Goal: Task Accomplishment & Management: Use online tool/utility

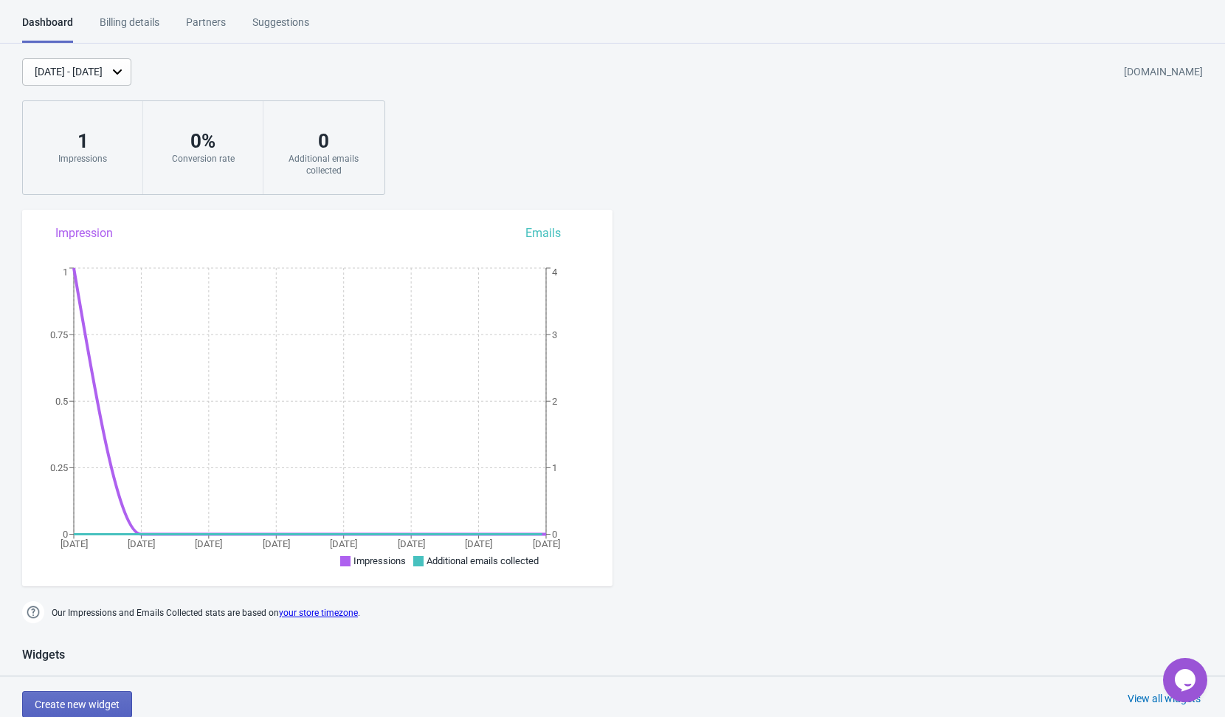
click at [535, 101] on div "[DATE] - [DATE] [DOMAIN_NAME] 1 Impressions 0 % Conversion rate 0 Additional em…" at bounding box center [612, 126] width 1225 height 137
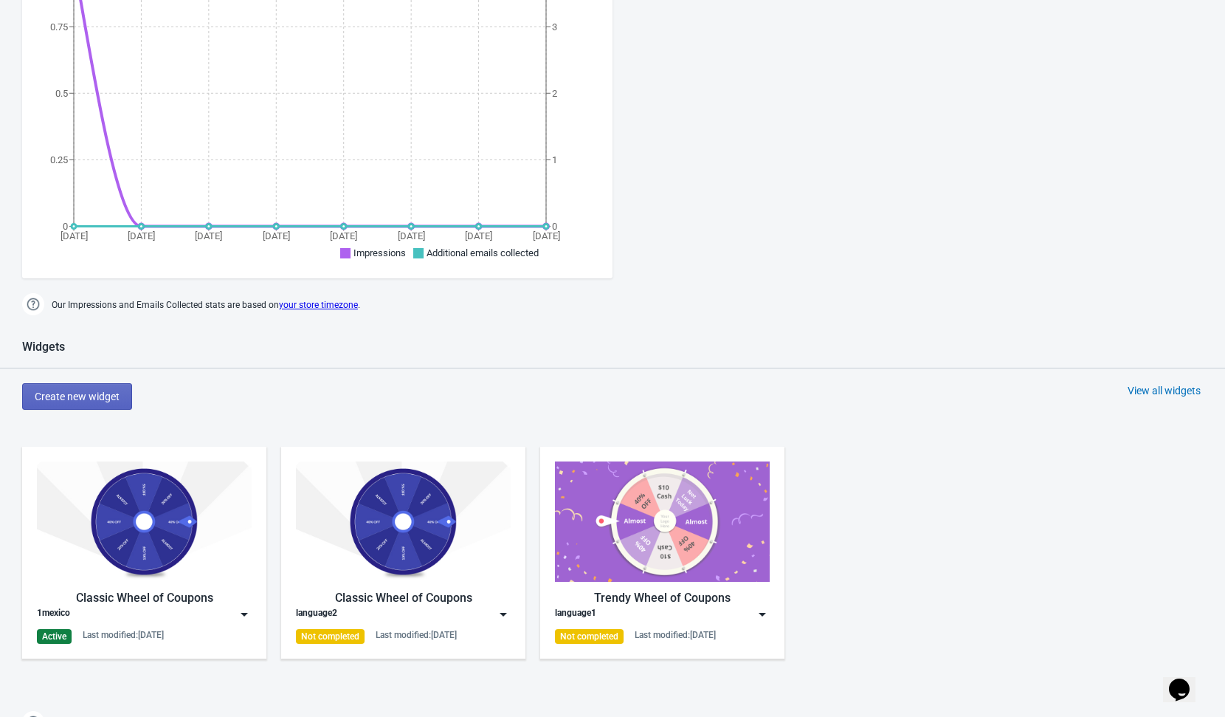
scroll to position [594, 0]
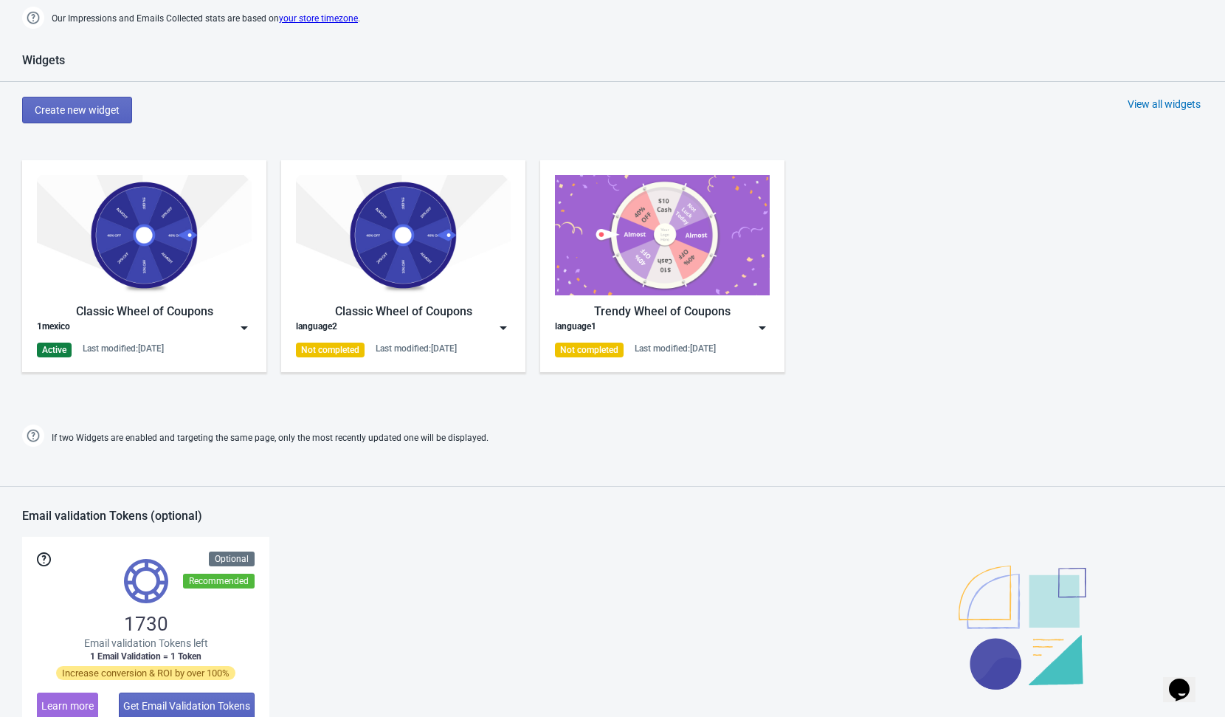
click at [249, 322] on img at bounding box center [244, 327] width 15 height 15
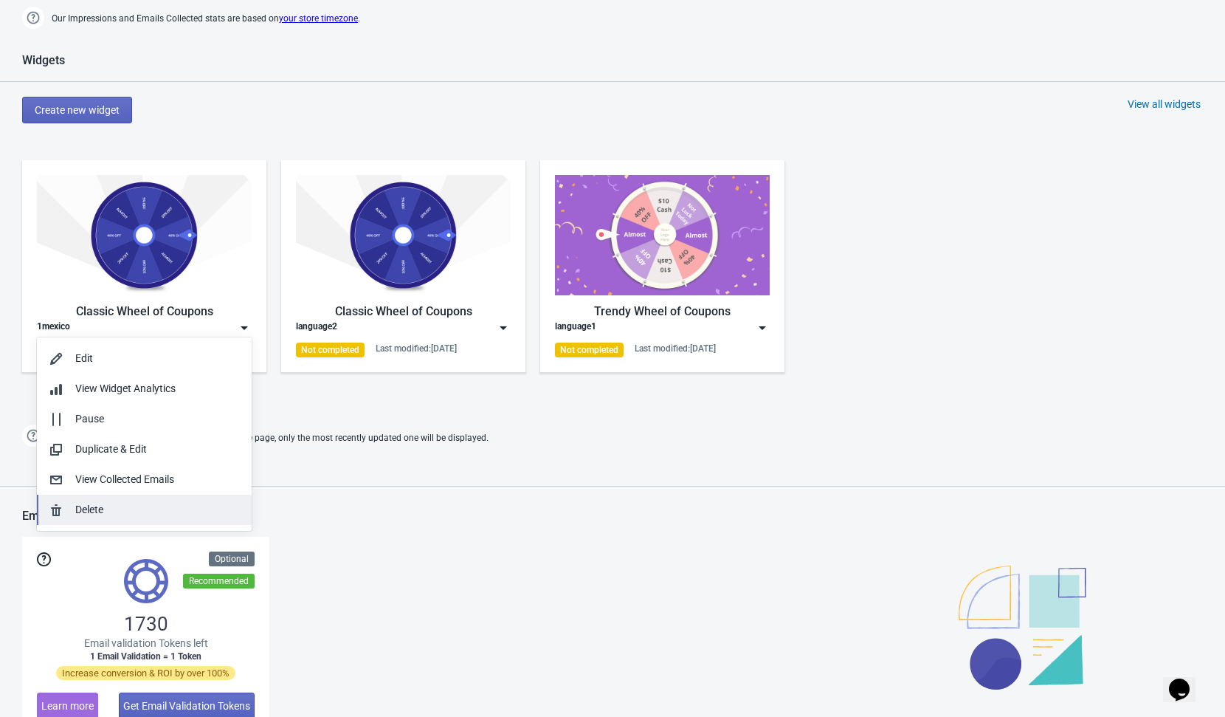
click at [99, 503] on div "Delete" at bounding box center [157, 509] width 165 height 15
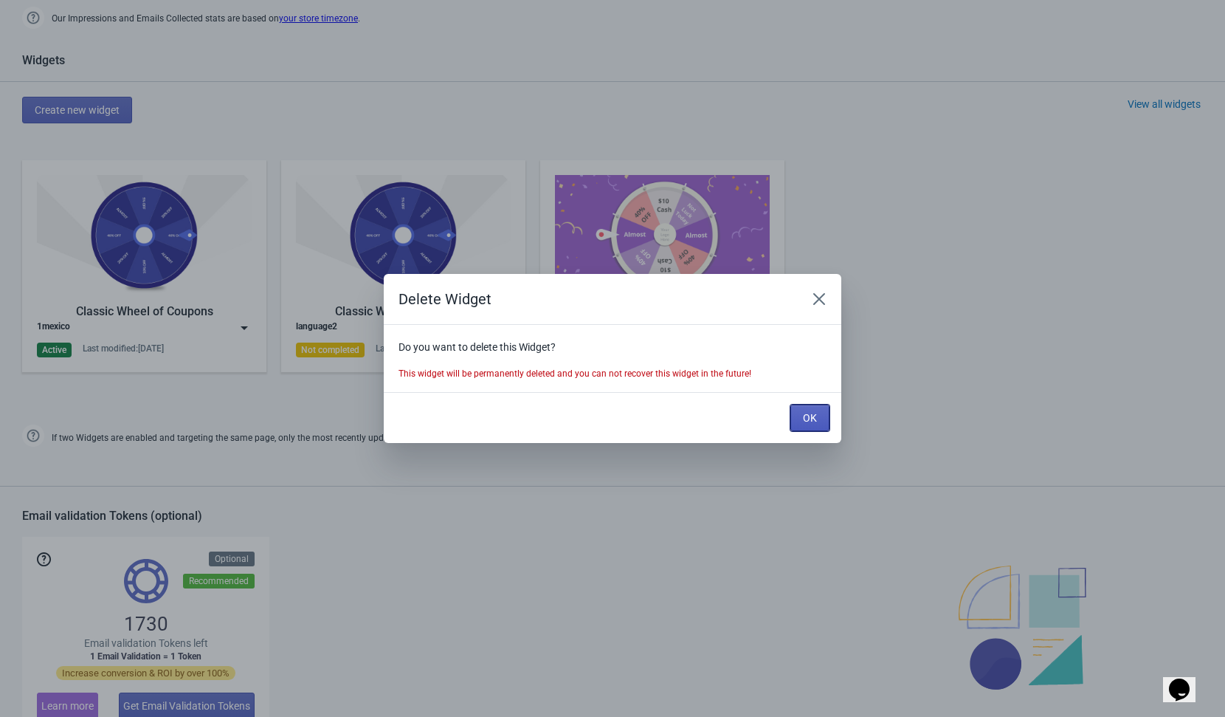
click at [801, 418] on button "OK" at bounding box center [809, 417] width 39 height 27
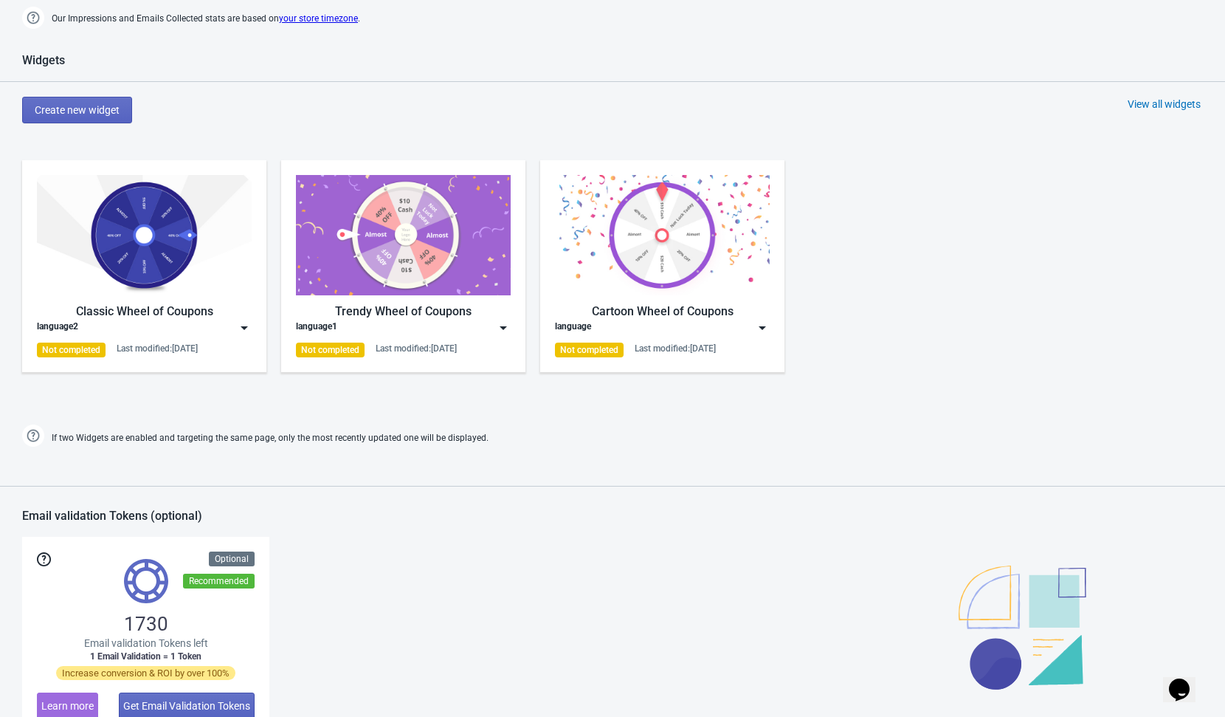
click at [587, 118] on div "Create new widget View all widgets" at bounding box center [623, 110] width 1203 height 27
click at [1145, 103] on div "View all widgets" at bounding box center [1164, 104] width 73 height 15
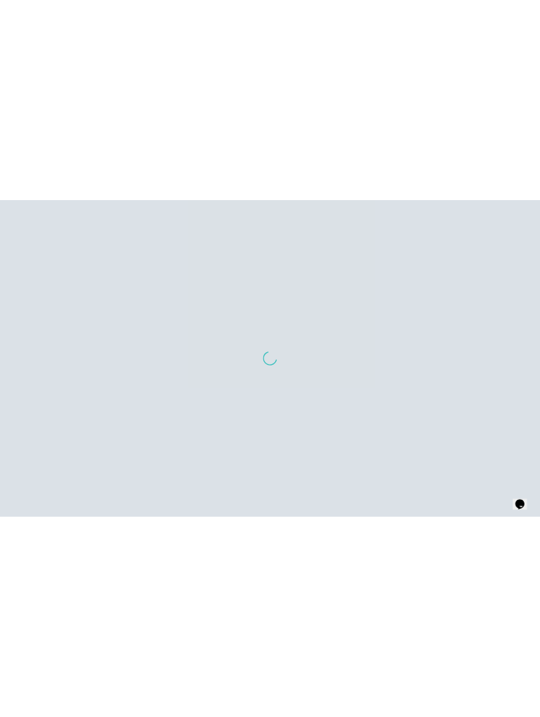
scroll to position [15, 0]
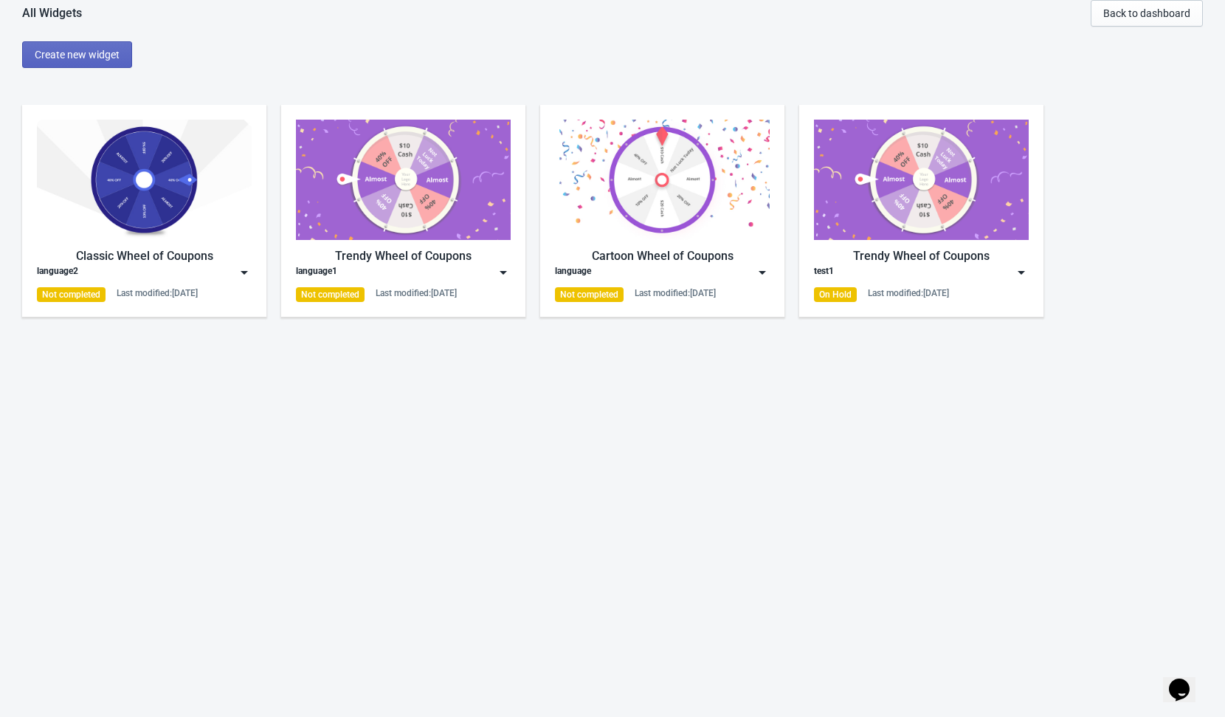
click at [274, 62] on div "Create new widget" at bounding box center [623, 54] width 1203 height 27
click at [92, 51] on span "Create new widget" at bounding box center [77, 55] width 85 height 12
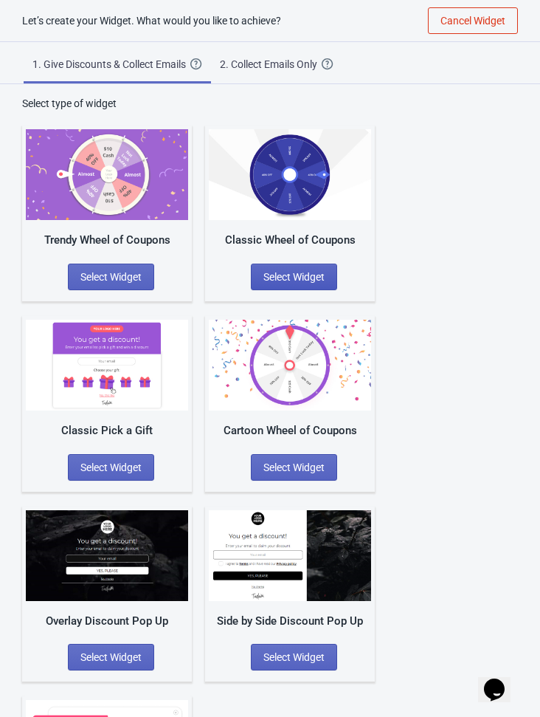
click at [280, 273] on span "Select Widget" at bounding box center [293, 277] width 61 height 12
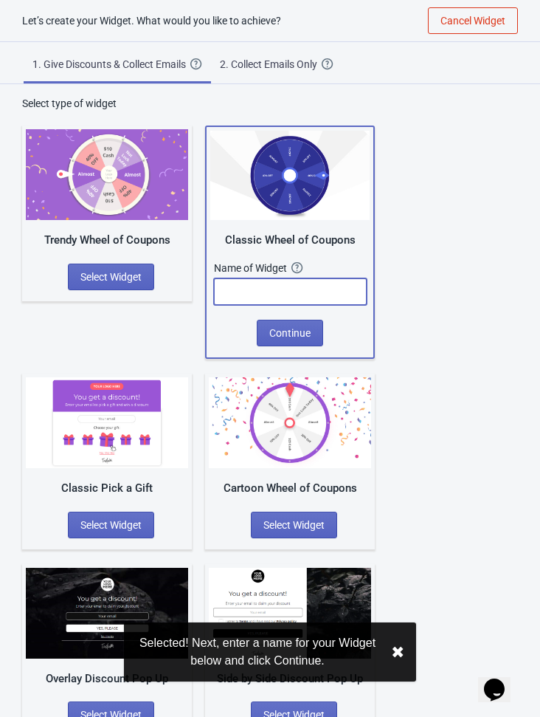
click at [285, 286] on input "text" at bounding box center [290, 291] width 153 height 27
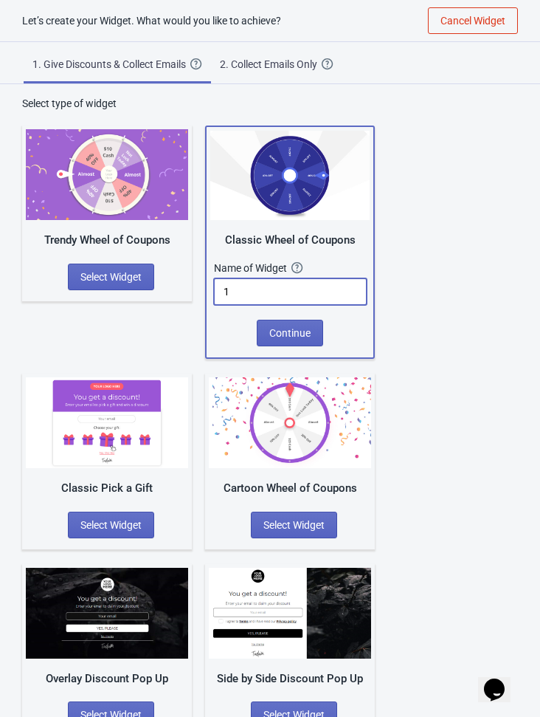
type input "1"
click at [437, 272] on div "Trendy Wheel of Coupons Select Widget Classic Wheel of Coupons Name of Widget T…" at bounding box center [270, 520] width 496 height 818
click at [291, 325] on button "Continue" at bounding box center [290, 333] width 66 height 27
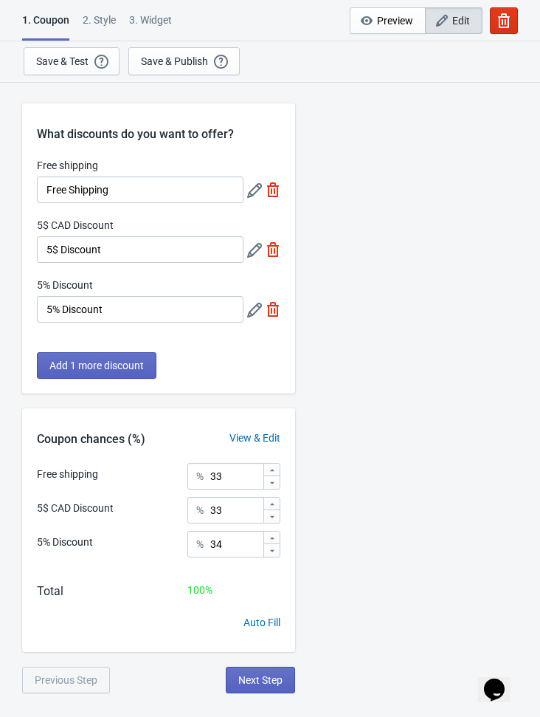
click at [270, 192] on img at bounding box center [273, 189] width 15 height 15
type input "50"
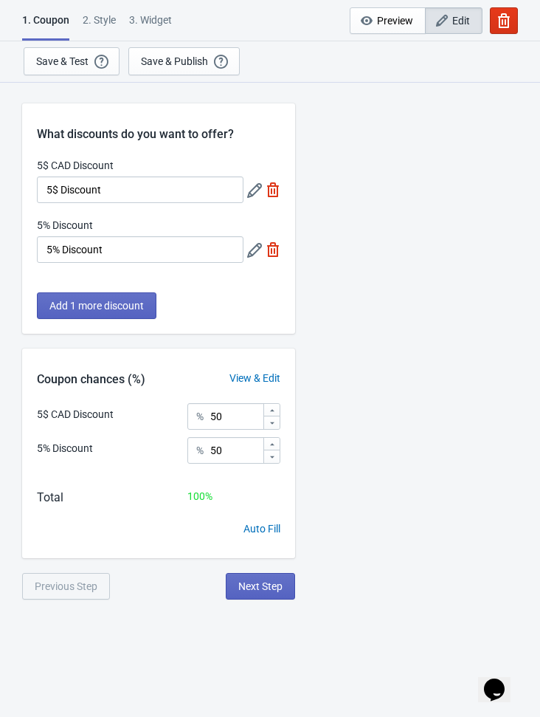
click at [272, 192] on img at bounding box center [273, 189] width 15 height 15
type input "100"
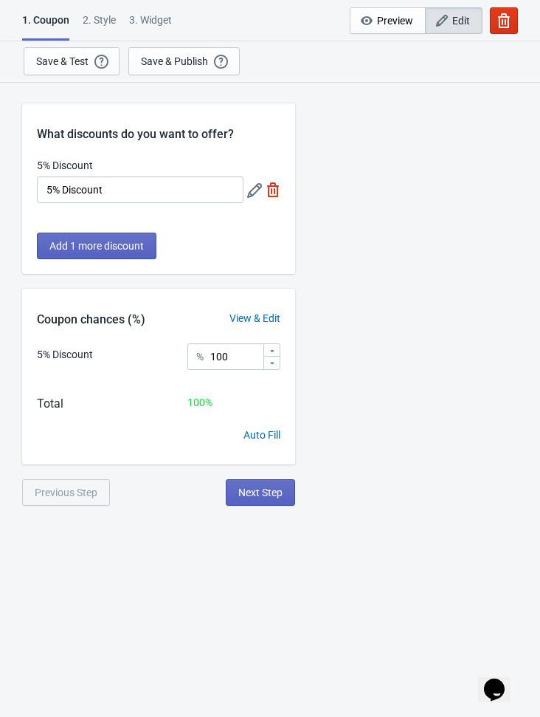
click at [272, 192] on img at bounding box center [273, 189] width 15 height 15
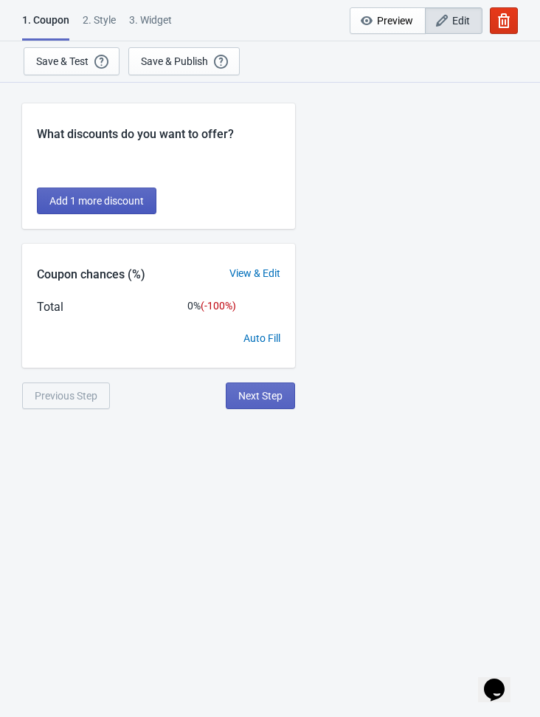
click at [97, 212] on button "Add 1 more discount" at bounding box center [97, 200] width 120 height 27
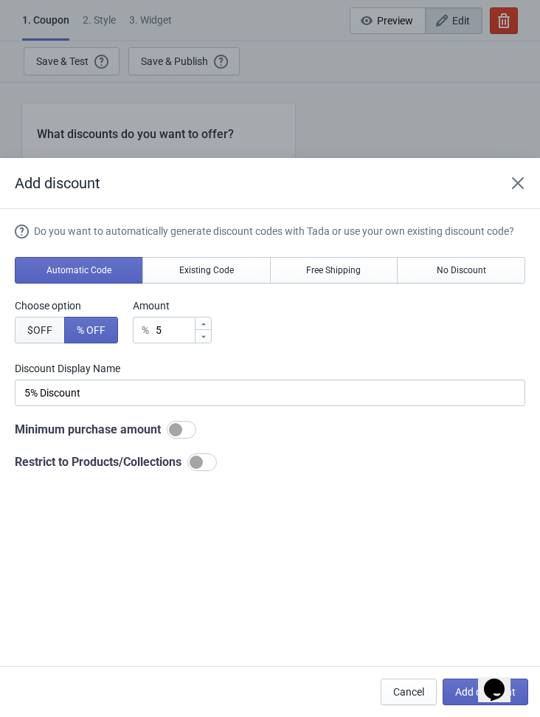
click at [46, 331] on span "$ OFF" at bounding box center [39, 330] width 25 height 12
click at [82, 331] on span "% OFF" at bounding box center [91, 330] width 29 height 12
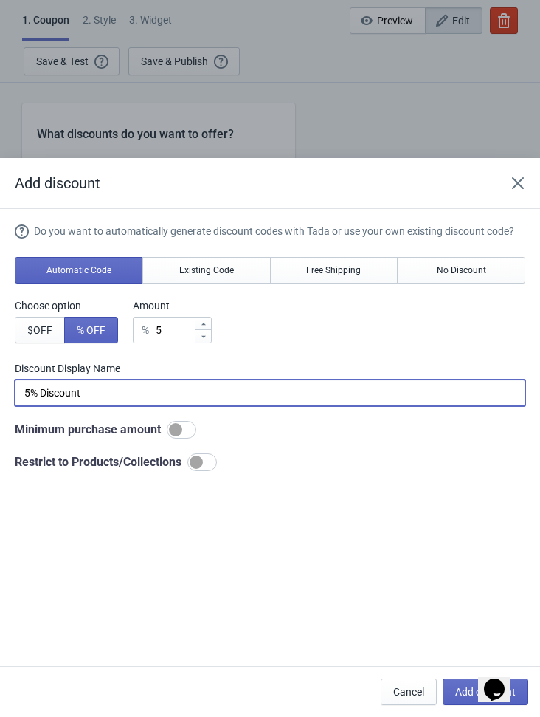
click at [155, 396] on input "5% Discount" at bounding box center [270, 392] width 511 height 27
click at [145, 398] on input "5% Discount" at bounding box center [270, 392] width 511 height 27
paste input
type input "5%"
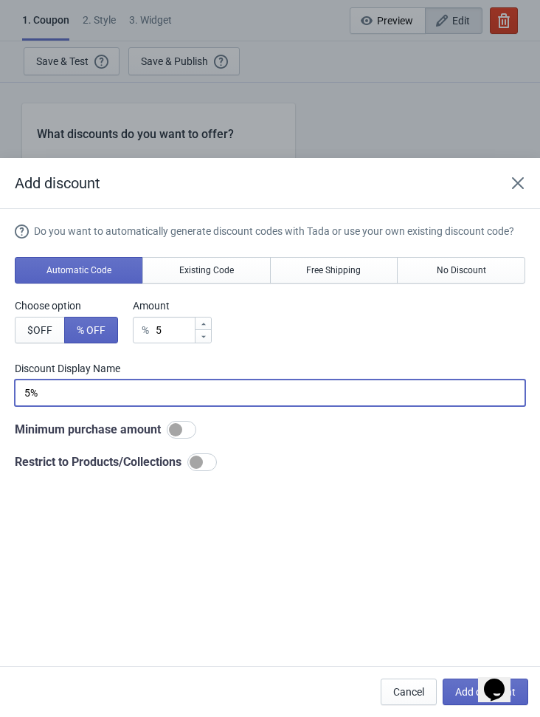
click at [317, 565] on div "Do you want to automatically generate discount codes with Tada or use your own …" at bounding box center [270, 439] width 511 height 430
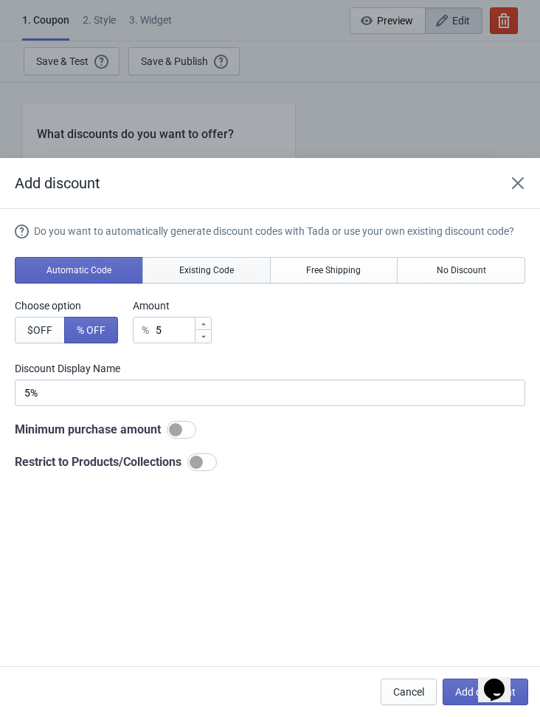
click at [199, 274] on span "Existing Code" at bounding box center [206, 270] width 55 height 12
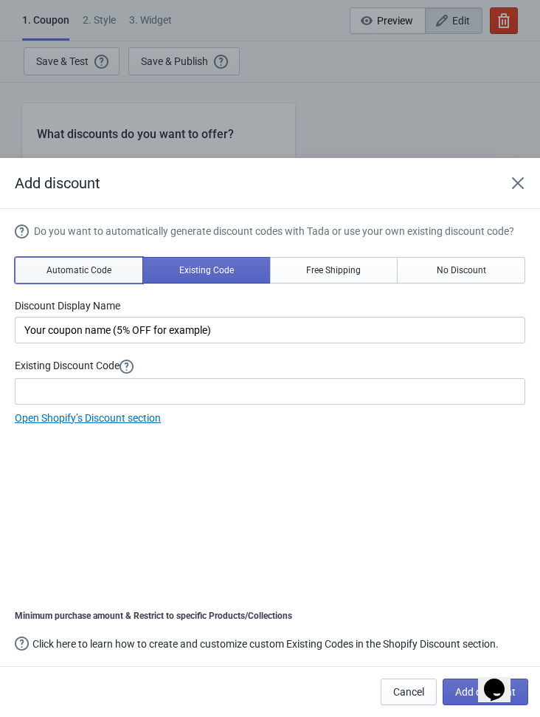
click at [83, 280] on button "Automatic Code" at bounding box center [79, 270] width 128 height 27
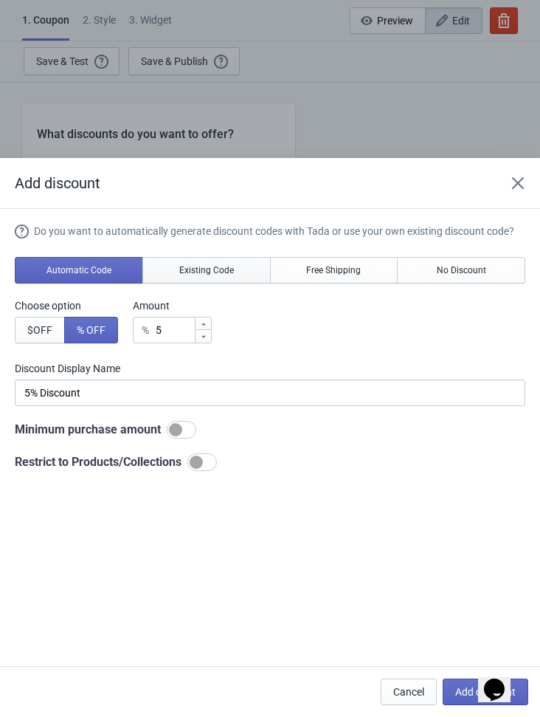
click at [187, 260] on button "Existing Code" at bounding box center [206, 270] width 128 height 27
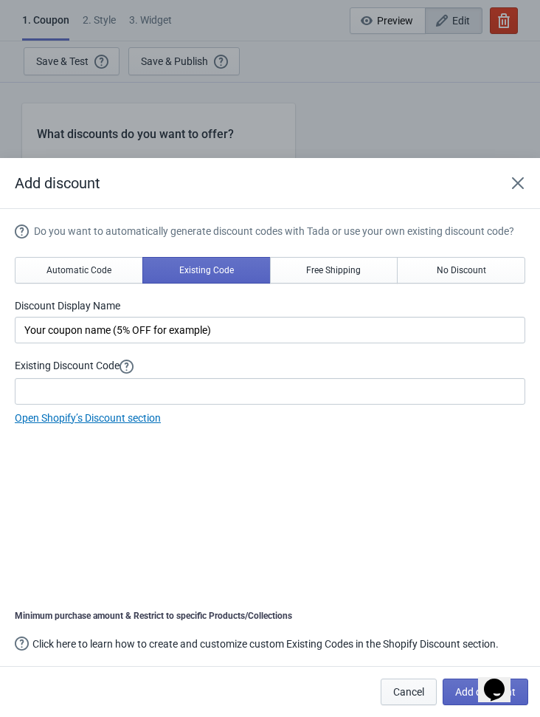
click at [406, 689] on span "Cancel" at bounding box center [408, 692] width 31 height 12
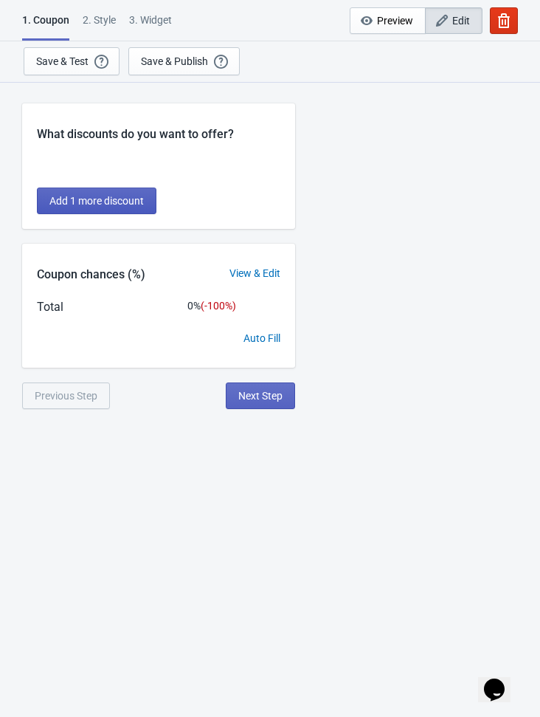
click at [76, 199] on span "Add 1 more discount" at bounding box center [96, 201] width 94 height 12
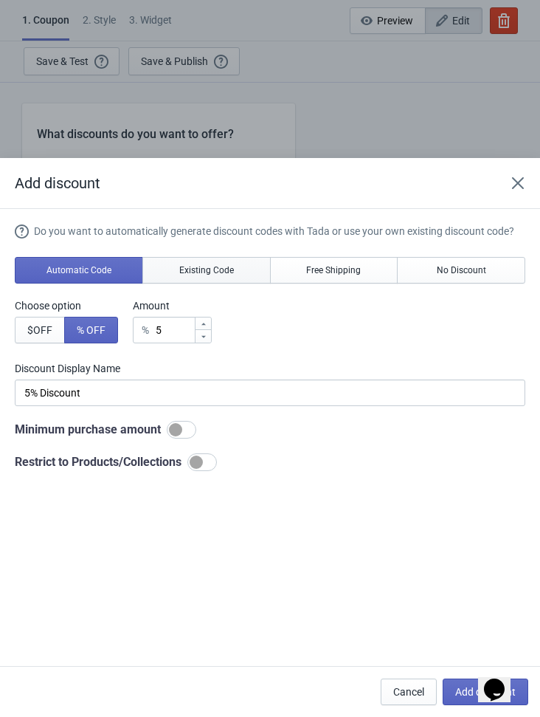
click at [204, 265] on span "Existing Code" at bounding box center [206, 270] width 55 height 12
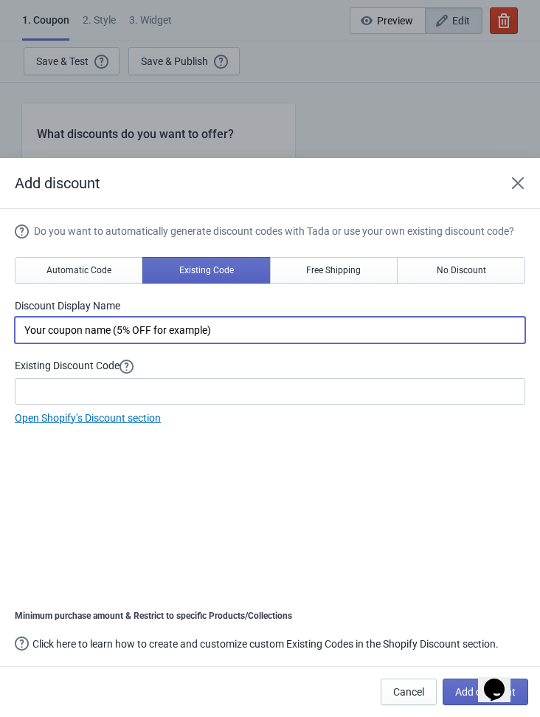
click at [173, 325] on input "Your coupon name (5% OFF for example)" at bounding box center [270, 330] width 511 height 27
paste input "5%"
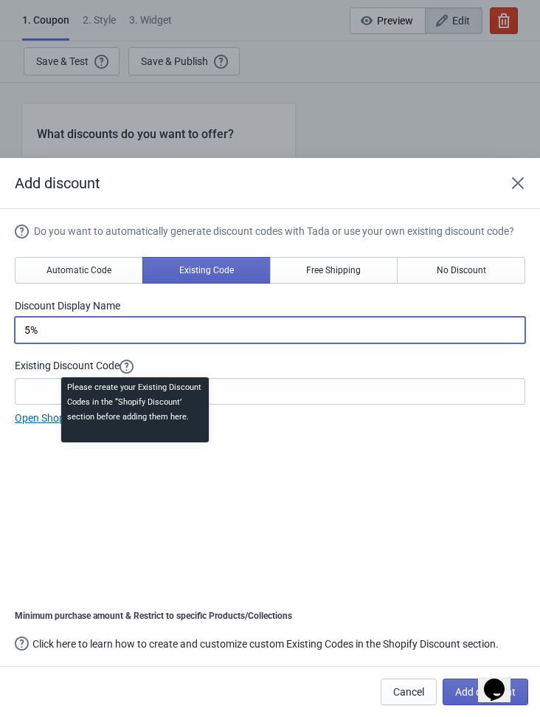
type input "5%"
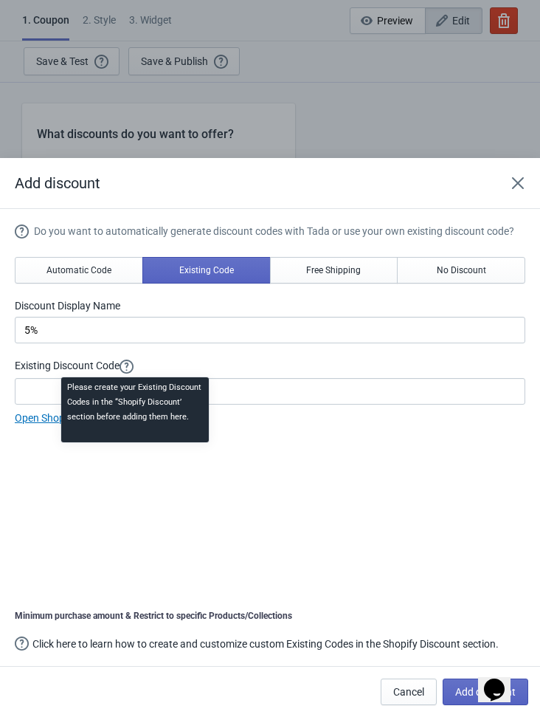
click at [74, 391] on div "Please create your Existing Discount Codes in the “Shopify Discount’ section be…" at bounding box center [134, 414] width 171 height 80
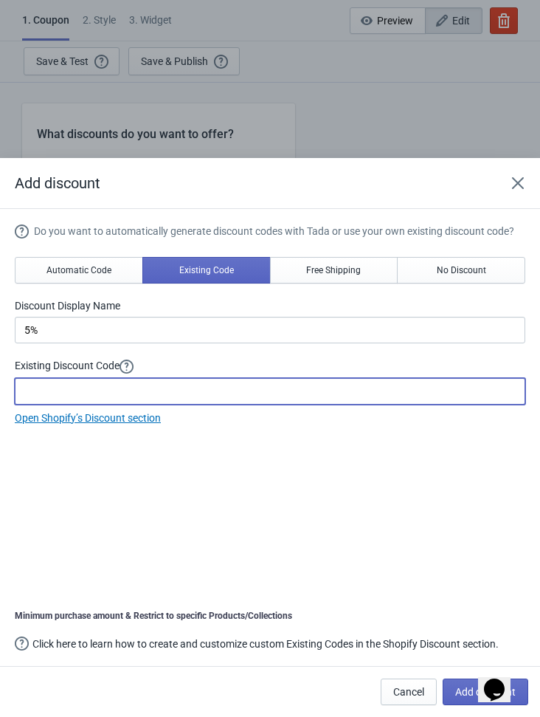
click at [16, 390] on input at bounding box center [270, 391] width 511 height 27
paste input "5%OFF"
type input "5%OFF"
click at [445, 516] on div "Do you want to automatically generate discount codes with Tada or use your own …" at bounding box center [270, 439] width 511 height 430
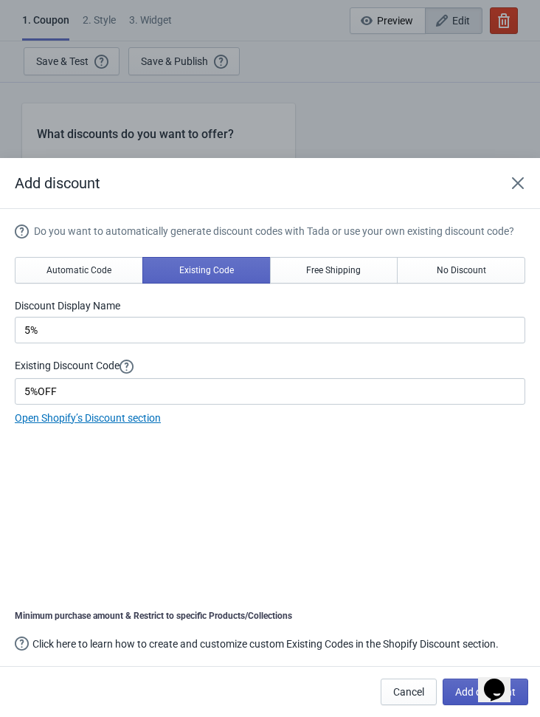
click at [470, 694] on span "Add discount" at bounding box center [485, 692] width 61 height 12
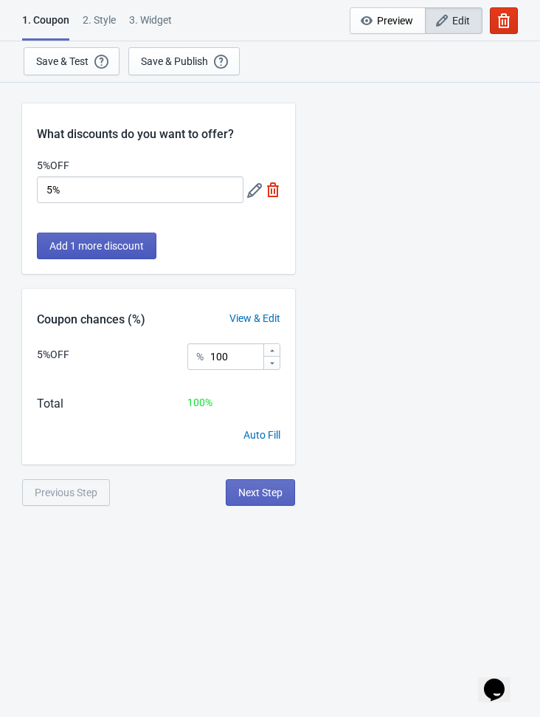
click at [78, 246] on span "Add 1 more discount" at bounding box center [96, 246] width 94 height 12
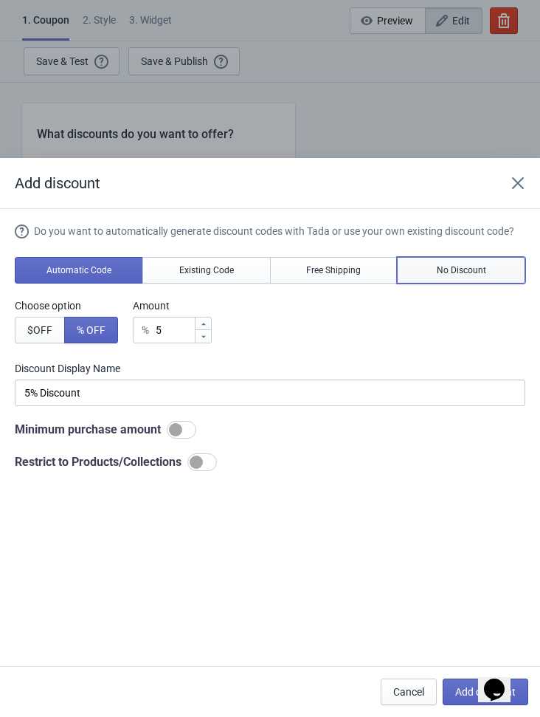
click at [486, 269] on span "No Discount" at bounding box center [461, 270] width 49 height 12
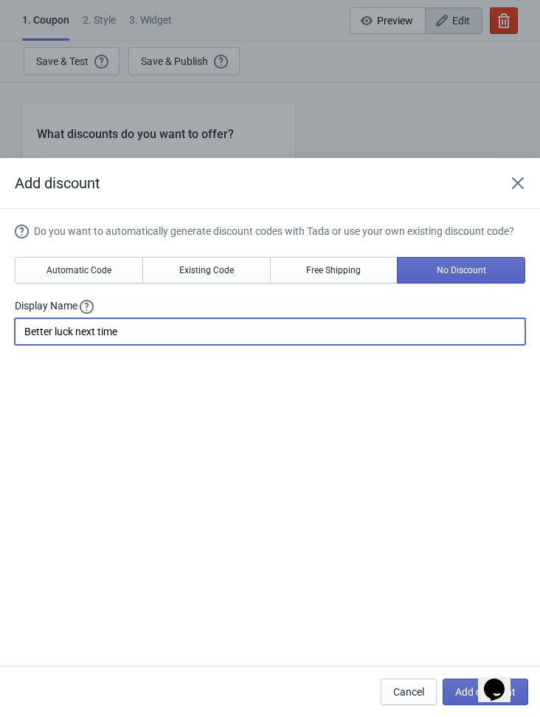
click at [167, 339] on input "Better luck next time" at bounding box center [270, 331] width 511 height 27
click at [153, 337] on input "Better luck next time" at bounding box center [270, 331] width 511 height 27
paste input "Vuelve a intentarlo"
type input "Vuelve a intentarlo"
click at [329, 514] on div "Do you want to automatically generate discount codes with Tada or use your own …" at bounding box center [270, 439] width 511 height 430
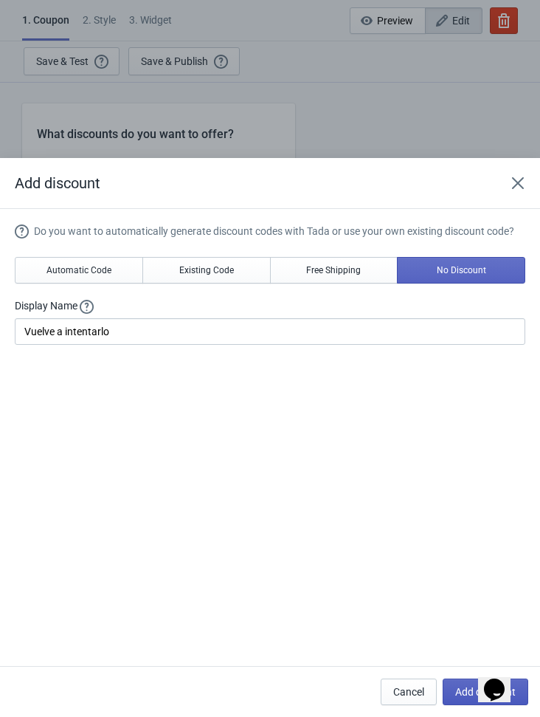
click at [472, 690] on span "Add discount" at bounding box center [485, 692] width 61 height 12
type input "50"
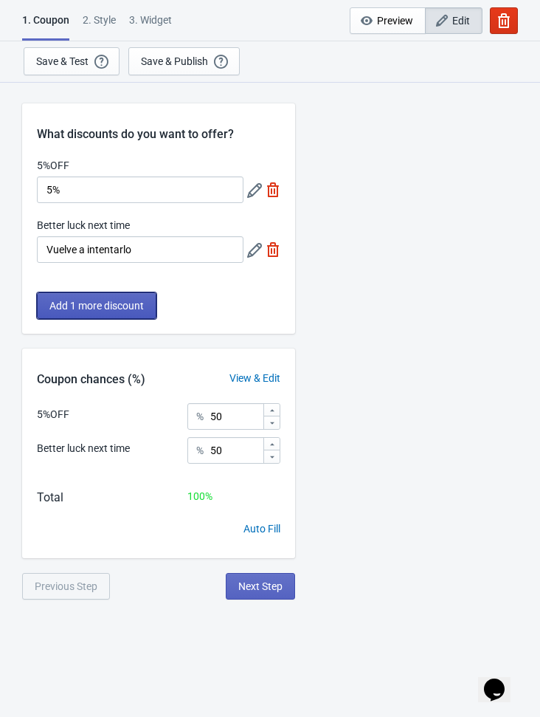
click at [140, 305] on span "Add 1 more discount" at bounding box center [96, 306] width 94 height 12
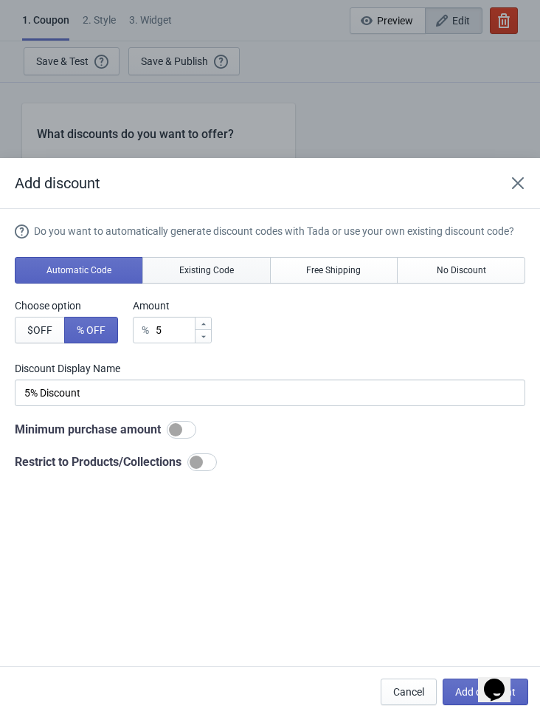
click at [193, 261] on button "Existing Code" at bounding box center [206, 270] width 128 height 27
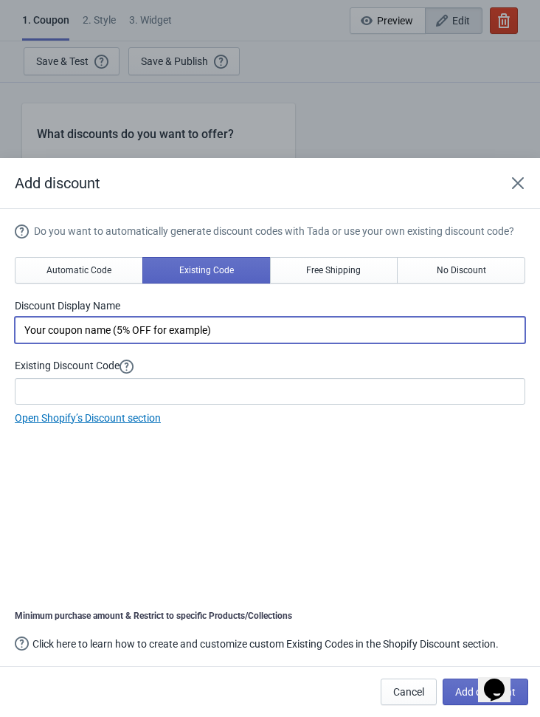
click at [222, 331] on input "Your coupon name (5% OFF for example)" at bounding box center [270, 330] width 511 height 27
click at [223, 331] on input "Your coupon name (5% OFF for example)" at bounding box center [270, 330] width 511 height 27
paste input "7%"
type input "7%"
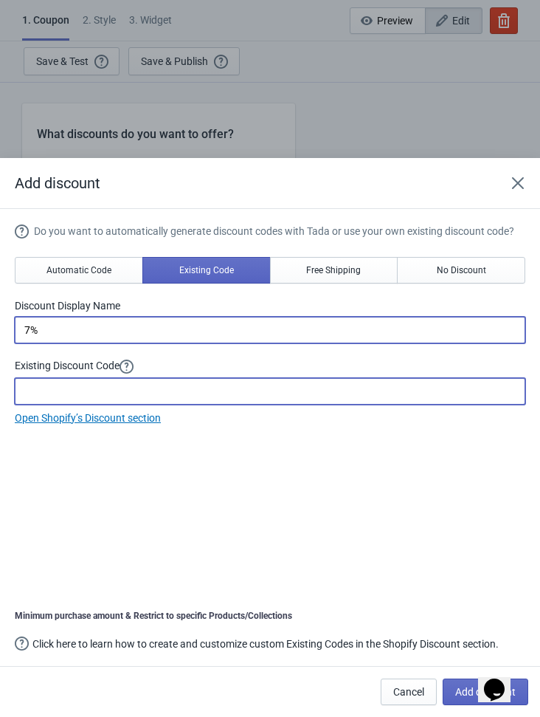
click at [65, 388] on input at bounding box center [270, 391] width 511 height 27
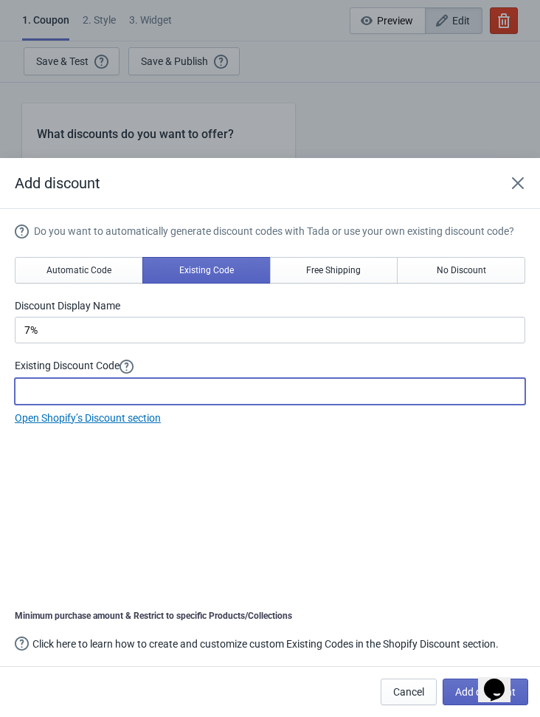
paste input "7%OFF"
type input "7%OFF"
click at [373, 520] on div "Do you want to automatically generate discount codes with Tada or use your own …" at bounding box center [270, 439] width 511 height 430
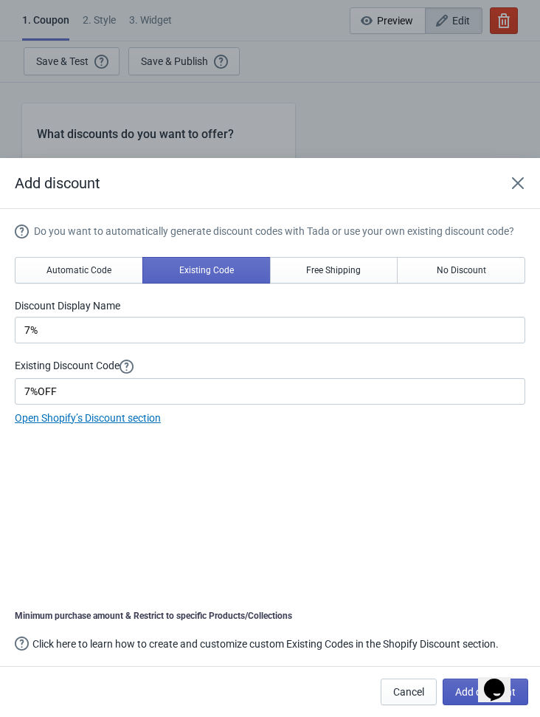
click at [465, 693] on button "Add discount" at bounding box center [486, 691] width 86 height 27
type input "33"
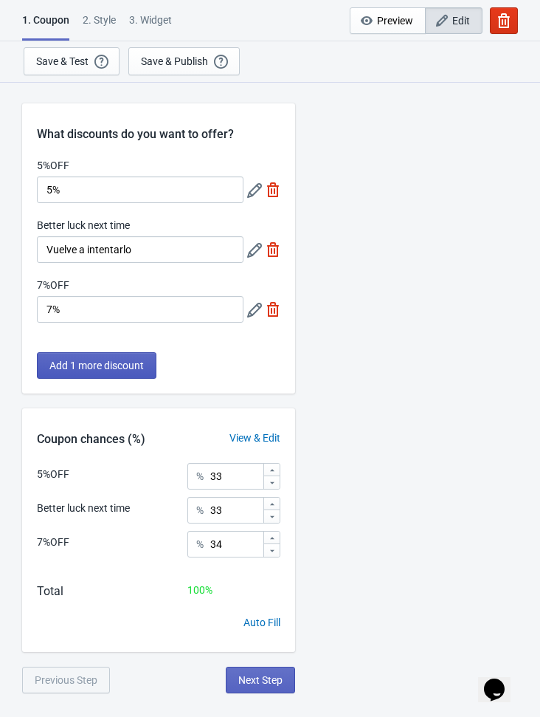
click at [122, 368] on span "Add 1 more discount" at bounding box center [96, 365] width 94 height 12
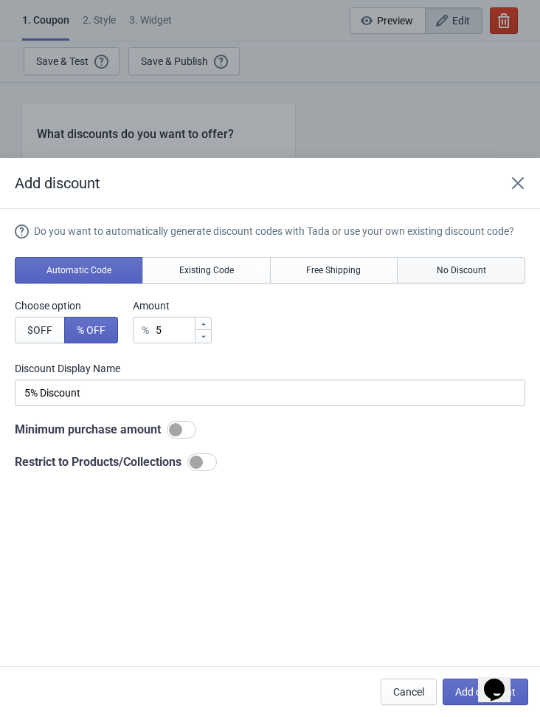
click at [477, 277] on button "No Discount" at bounding box center [461, 270] width 128 height 27
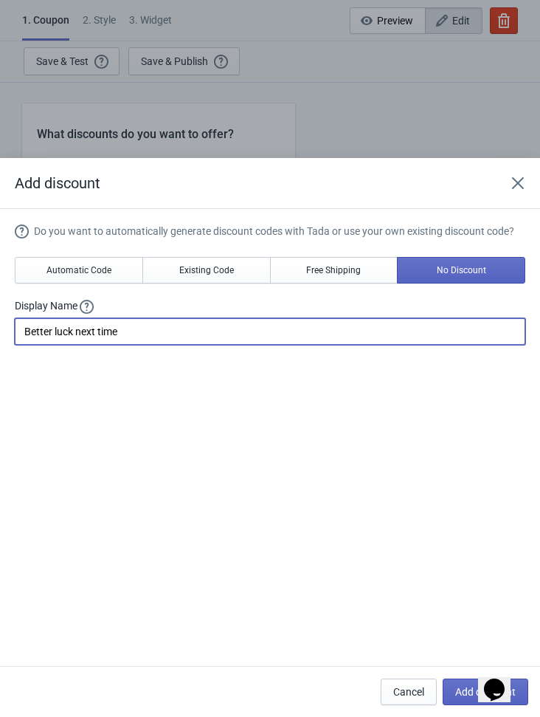
click at [159, 327] on input "Better luck next time" at bounding box center [270, 331] width 511 height 27
paste input "Vuelve a intentarlo"
type input "Vuelve a intentarlo"
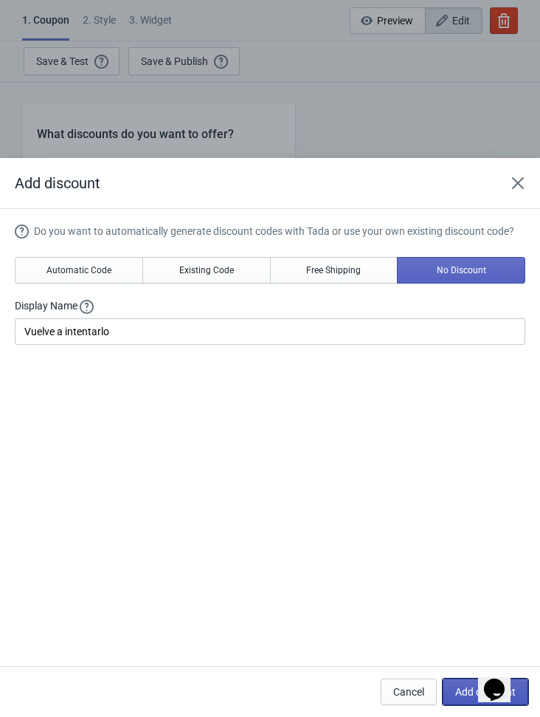
click at [470, 697] on span "Add discount" at bounding box center [485, 692] width 61 height 12
type input "25"
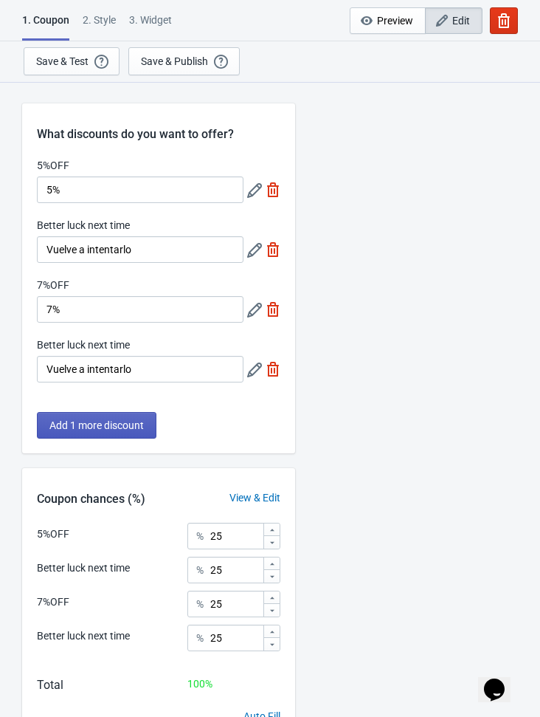
click at [113, 431] on button "Add 1 more discount" at bounding box center [97, 425] width 120 height 27
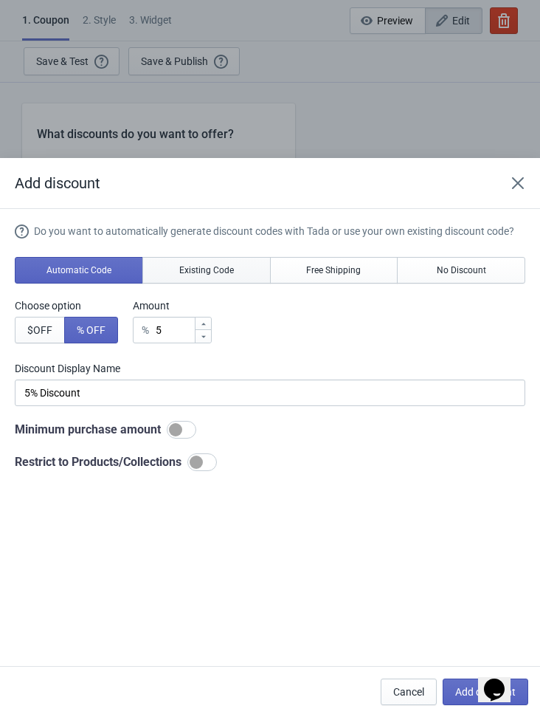
click at [221, 272] on span "Existing Code" at bounding box center [206, 270] width 55 height 12
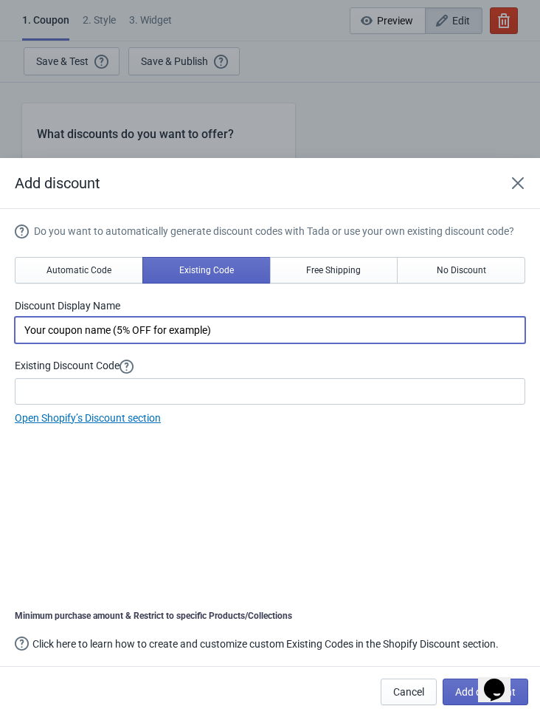
click at [240, 342] on input "Your coupon name (5% OFF for example)" at bounding box center [270, 330] width 511 height 27
paste input "10%"
type input "10%"
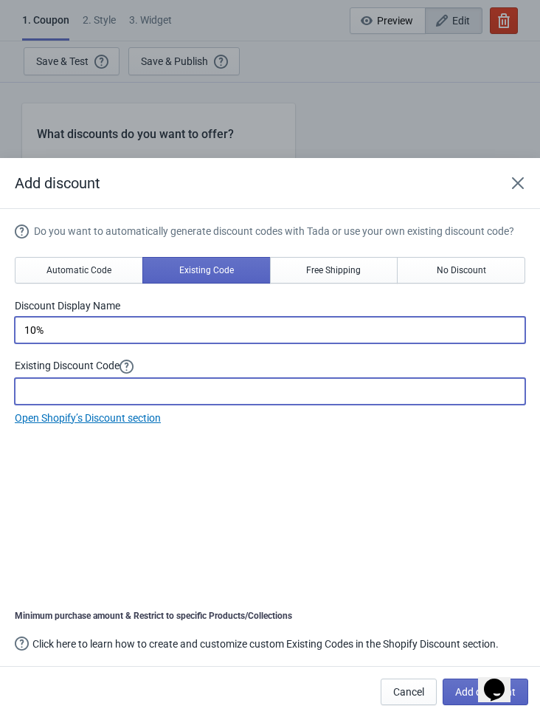
click at [144, 399] on input at bounding box center [270, 391] width 511 height 27
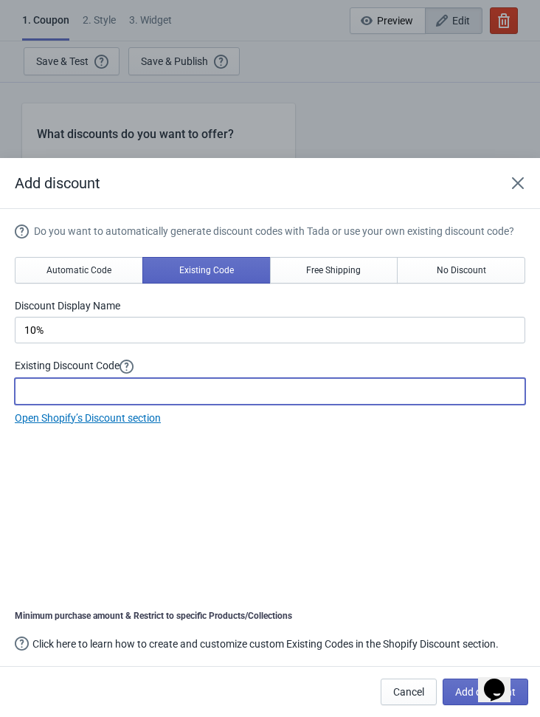
paste input "10%OFF"
type input "10%OFF"
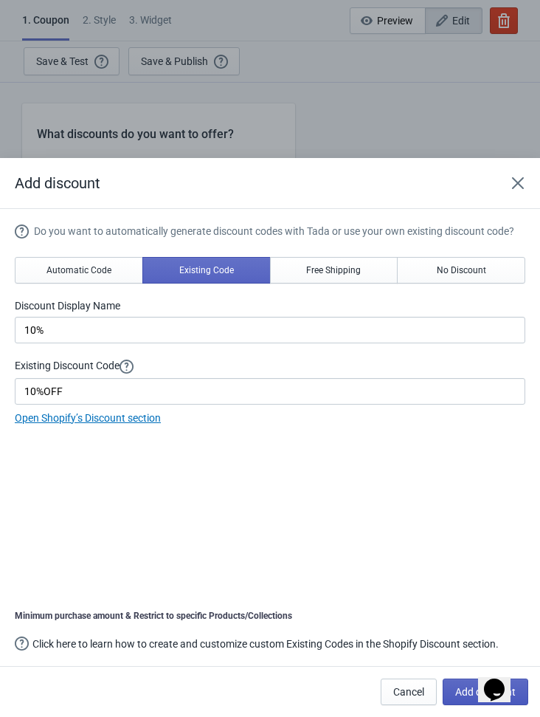
click at [463, 694] on button "Add discount" at bounding box center [486, 691] width 86 height 27
type input "20"
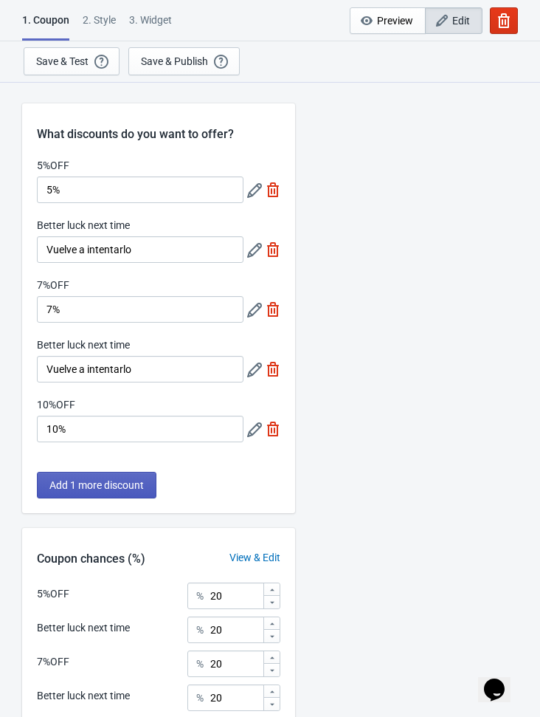
click at [120, 483] on span "Add 1 more discount" at bounding box center [96, 485] width 94 height 12
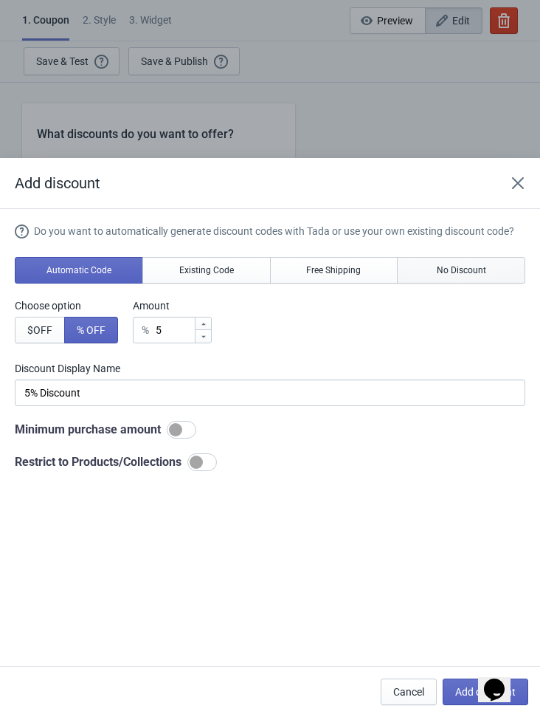
click at [467, 267] on span "No Discount" at bounding box center [461, 270] width 49 height 12
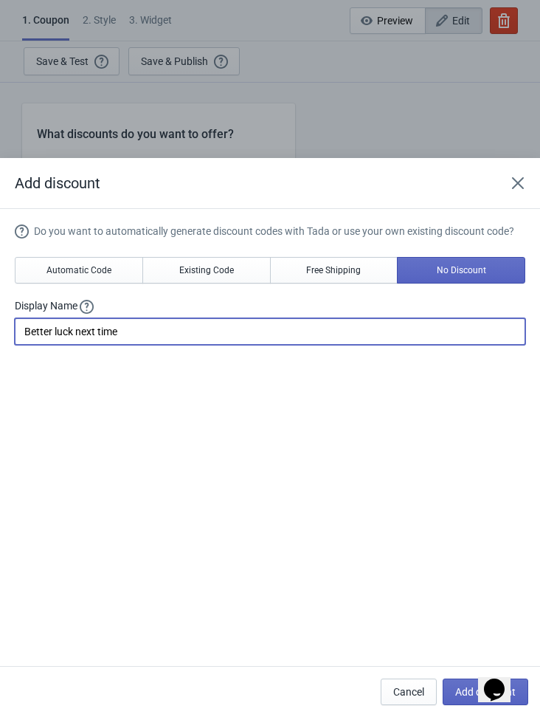
click at [151, 337] on input "Better luck next time" at bounding box center [270, 331] width 511 height 27
click at [150, 337] on input "Better luck next time" at bounding box center [270, 331] width 511 height 27
paste input "Vuelve a intentarlo"
type input "Vuelve a intentarlo"
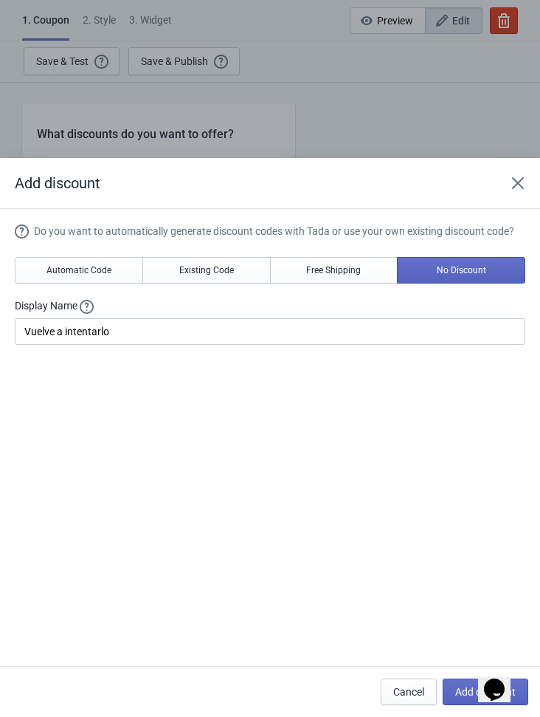
click at [217, 456] on div "Do you want to automatically generate discount codes with Tada or use your own …" at bounding box center [270, 439] width 511 height 430
click at [474, 692] on span "Add discount" at bounding box center [485, 692] width 61 height 12
type input "16"
type input "17"
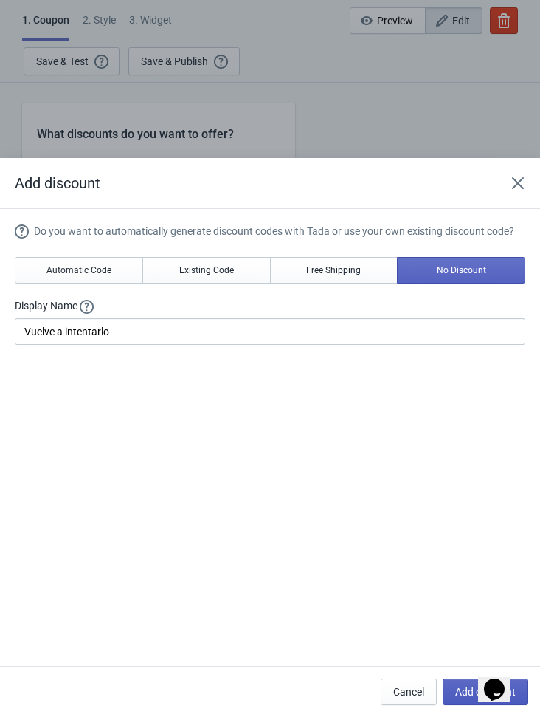
type input "17"
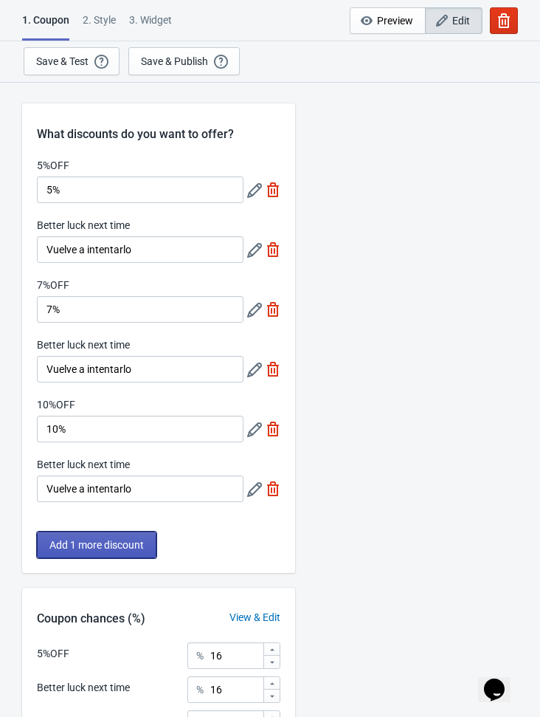
click at [93, 550] on span "Add 1 more discount" at bounding box center [96, 545] width 94 height 12
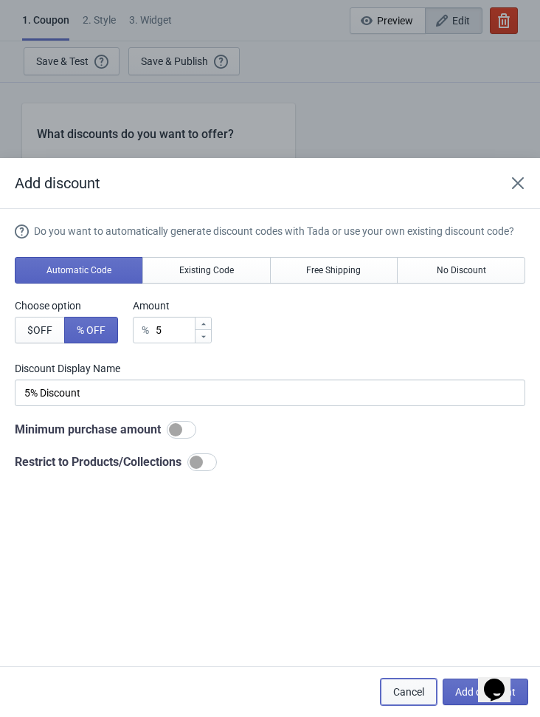
click at [407, 692] on span "Cancel" at bounding box center [408, 692] width 31 height 12
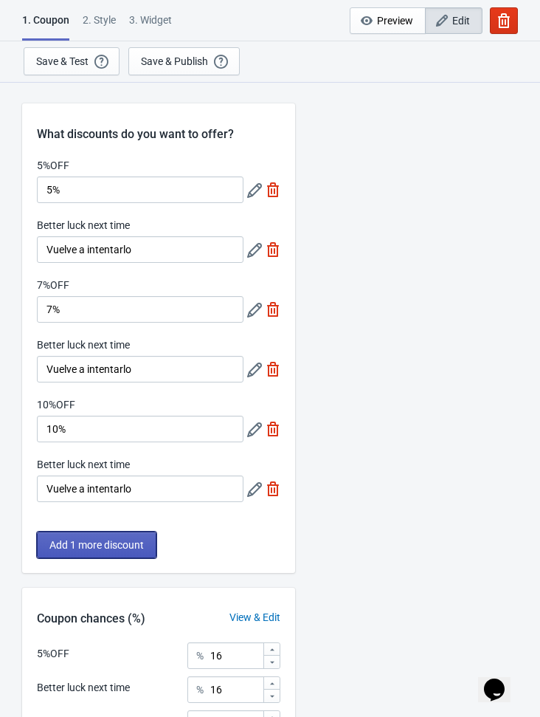
click at [128, 545] on span "Add 1 more discount" at bounding box center [96, 545] width 94 height 12
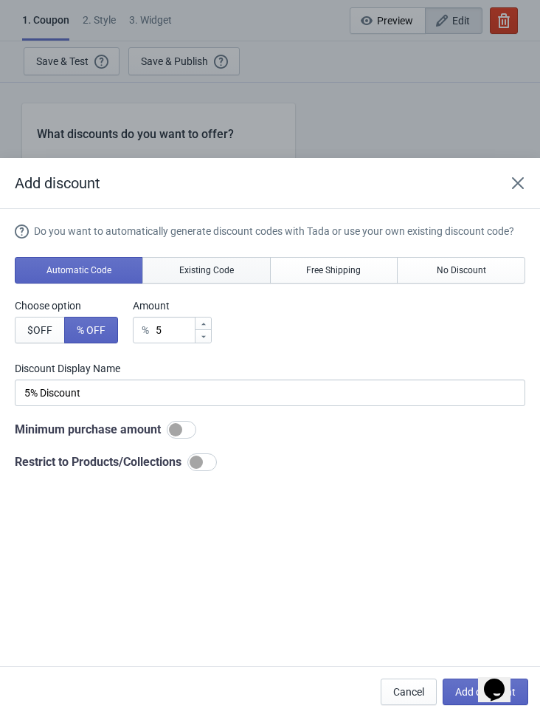
click at [207, 271] on span "Existing Code" at bounding box center [206, 270] width 55 height 12
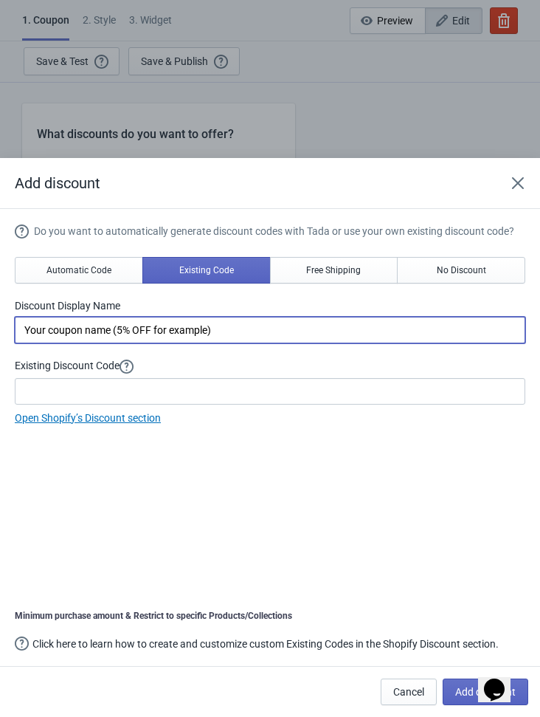
click at [168, 329] on input "Your coupon name (5% OFF for example)" at bounding box center [270, 330] width 511 height 27
paste input "$100.000"
type input "$100.000"
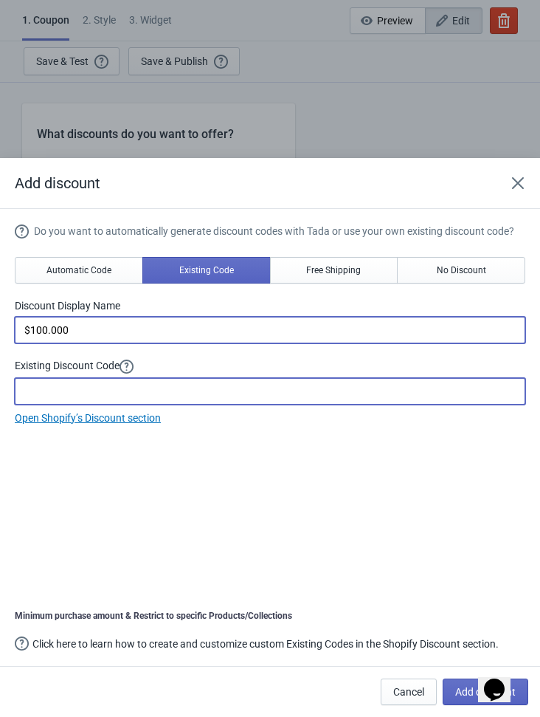
click at [76, 384] on input at bounding box center [270, 391] width 511 height 27
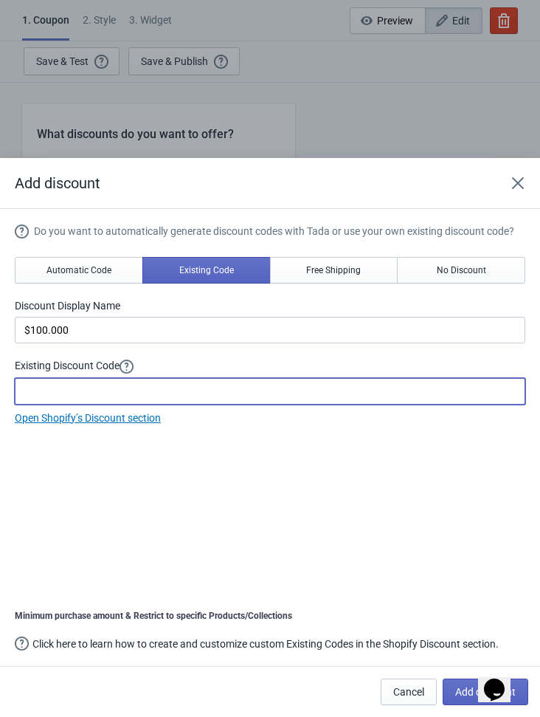
paste input "100MIL"
type input "100MIL"
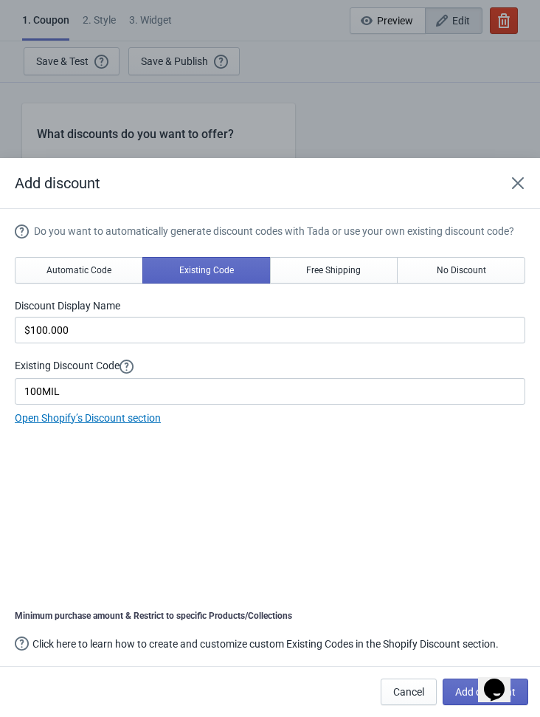
click at [407, 476] on div "Do you want to automatically generate discount codes with Tada or use your own …" at bounding box center [270, 439] width 511 height 430
click at [466, 694] on button "Add discount" at bounding box center [486, 691] width 86 height 27
type input "14"
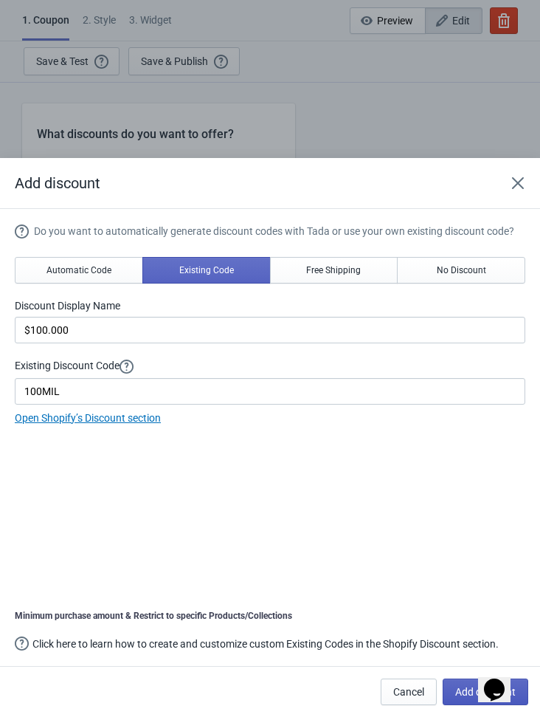
type input "14"
type input "15"
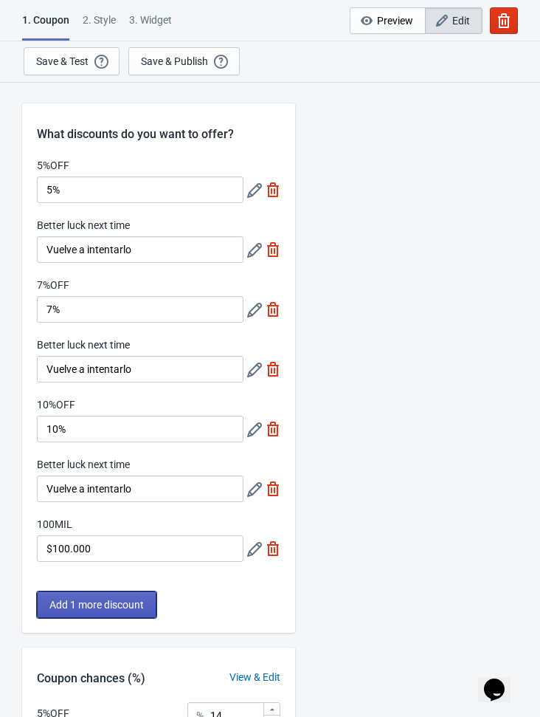
click at [107, 604] on span "Add 1 more discount" at bounding box center [96, 604] width 94 height 12
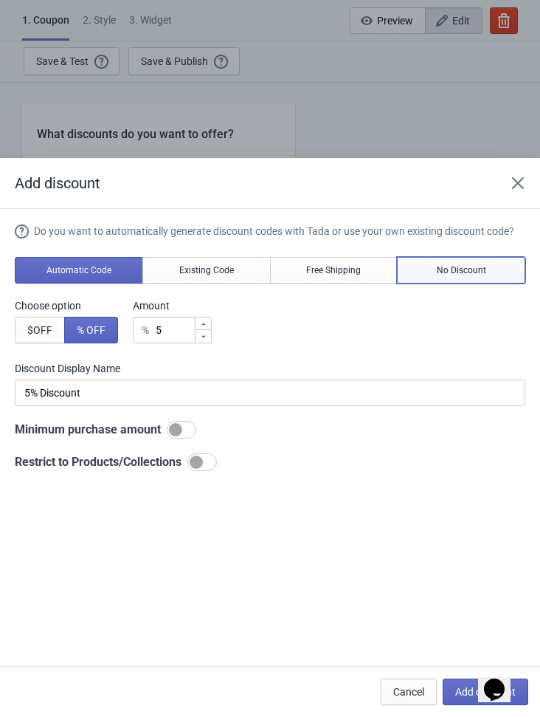
click at [460, 274] on span "No Discount" at bounding box center [461, 270] width 49 height 12
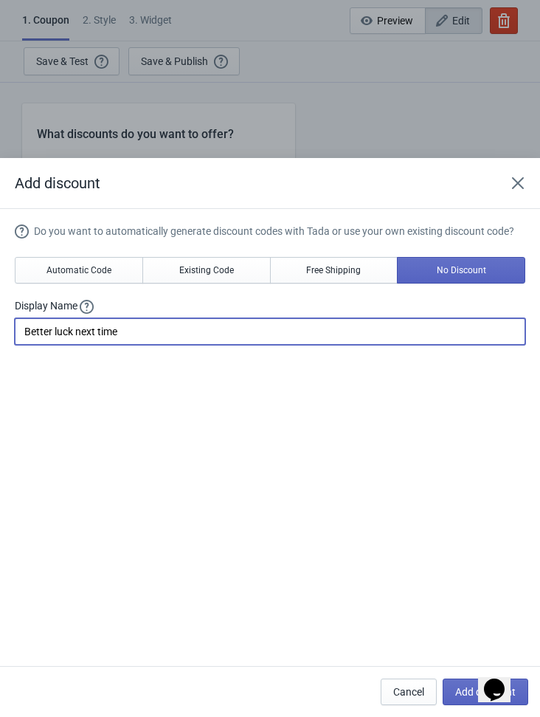
click at [126, 334] on input "Better luck next time" at bounding box center [270, 331] width 511 height 27
paste input "Vuelve a intentarlo"
type input "Vuelve a intentarlo"
click at [300, 489] on div "Do you want to automatically generate discount codes with Tada or use your own …" at bounding box center [270, 439] width 511 height 430
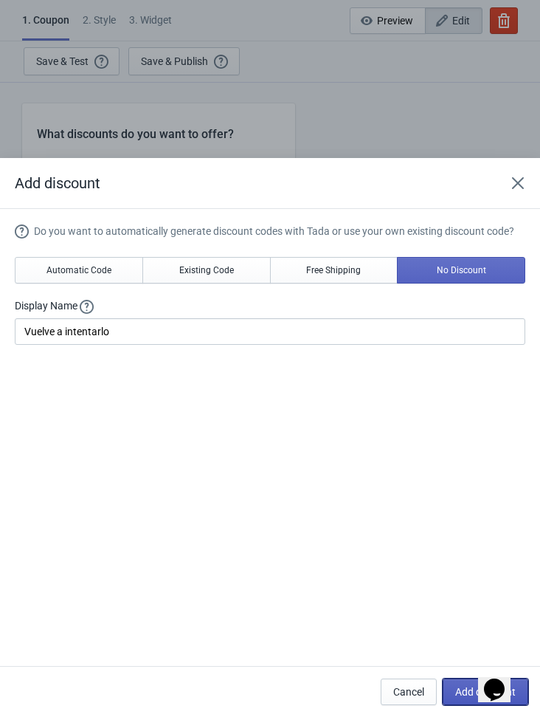
click at [466, 689] on button "Add discount" at bounding box center [486, 691] width 86 height 27
type input "12"
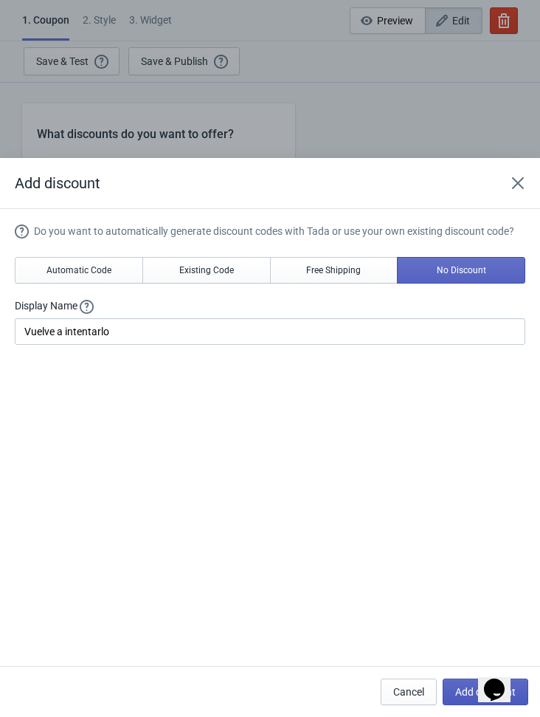
type input "13"
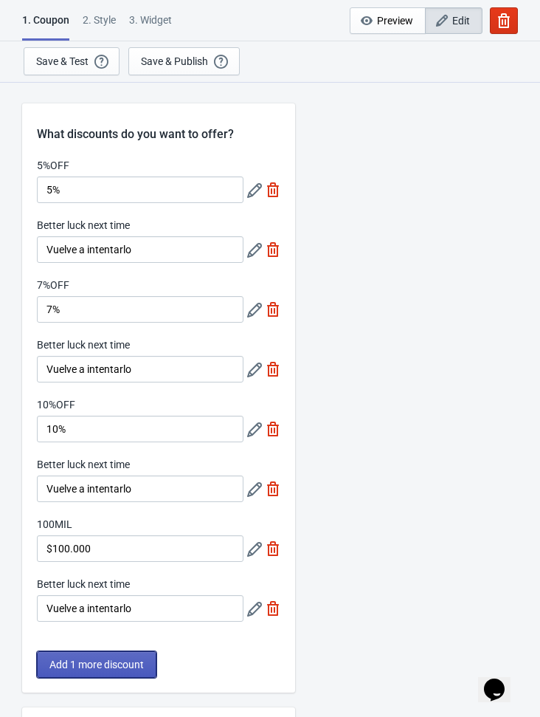
click at [67, 663] on span "Add 1 more discount" at bounding box center [96, 664] width 94 height 12
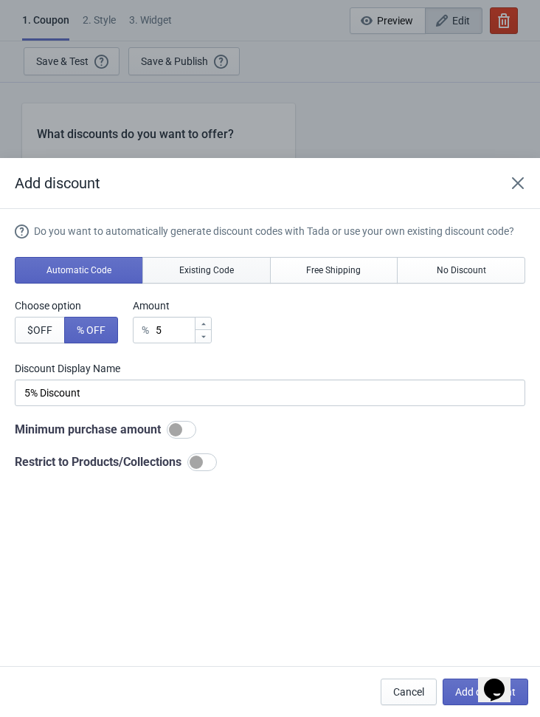
click at [192, 272] on span "Existing Code" at bounding box center [206, 270] width 55 height 12
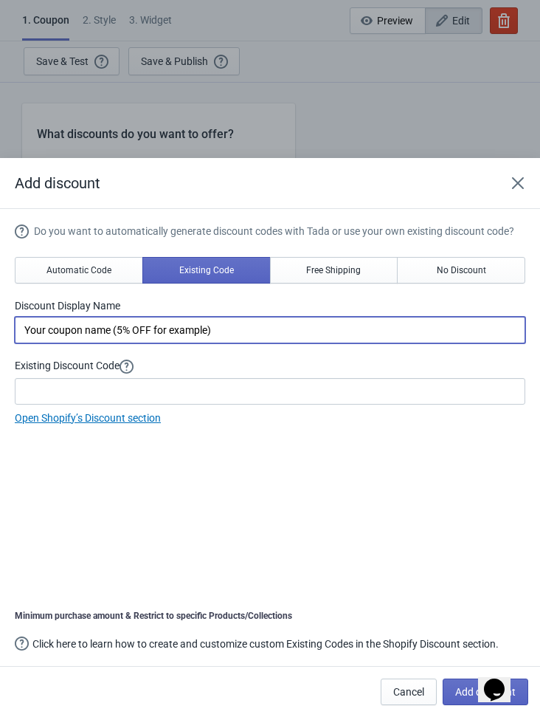
click at [212, 337] on input "Your coupon name (5% OFF for example)" at bounding box center [270, 330] width 511 height 27
paste input "$50.000"
type input "$50.000"
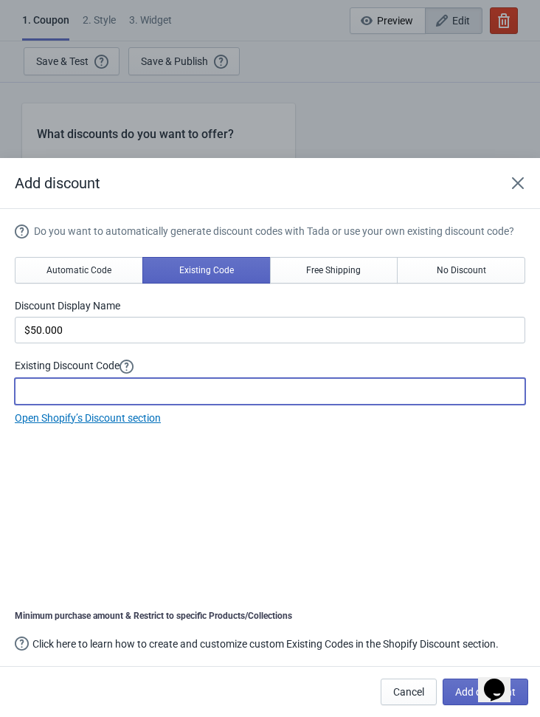
click at [104, 399] on input at bounding box center [270, 391] width 511 height 27
paste input "50MIL"
type input "50MIL"
click at [343, 476] on div "Do you want to automatically generate discount codes with Tada or use your own …" at bounding box center [270, 439] width 511 height 430
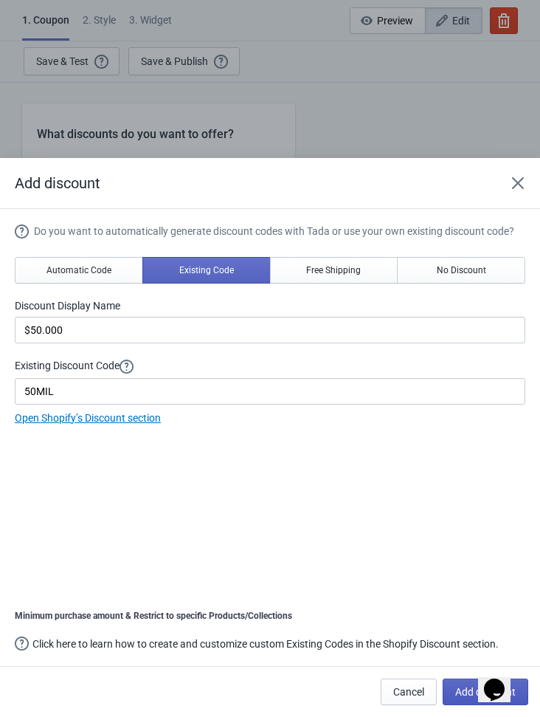
click at [471, 693] on span "Add discount" at bounding box center [485, 692] width 61 height 12
type input "11"
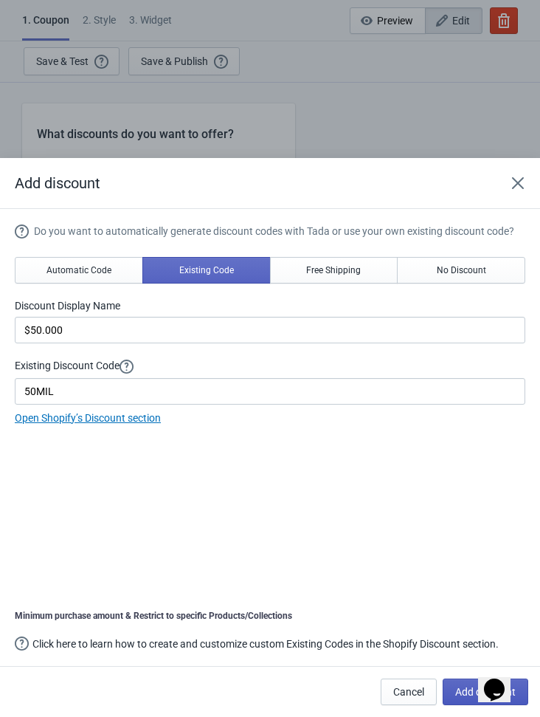
type input "11"
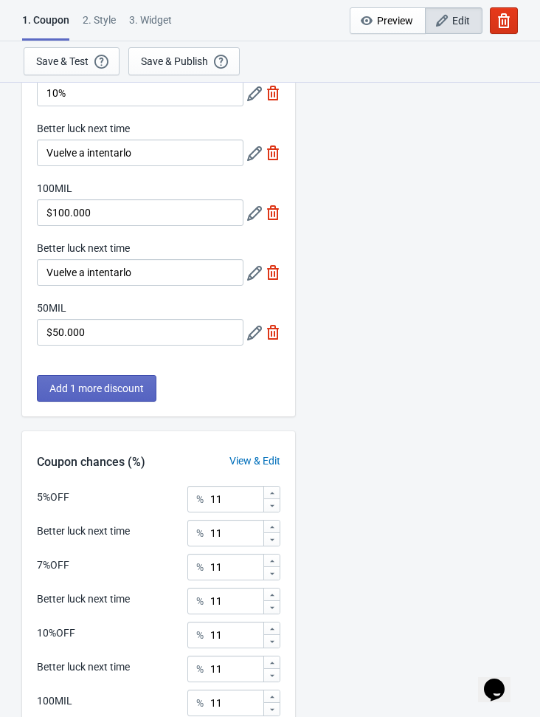
scroll to position [539, 0]
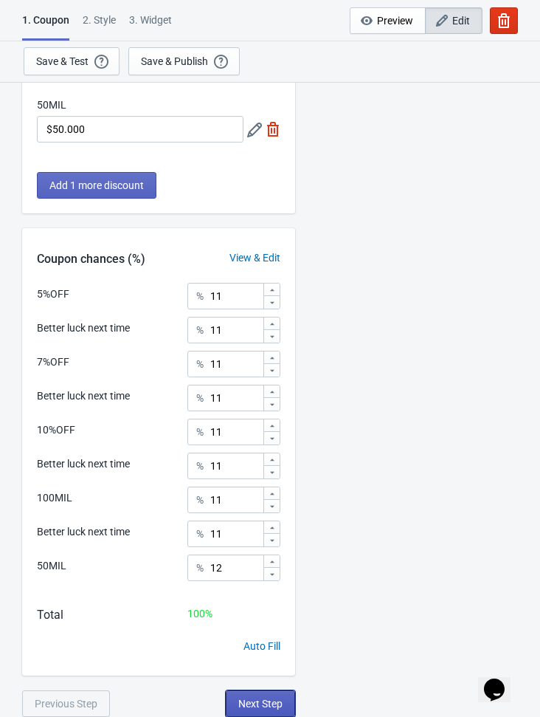
click at [275, 700] on span "Next Step" at bounding box center [260, 703] width 44 height 12
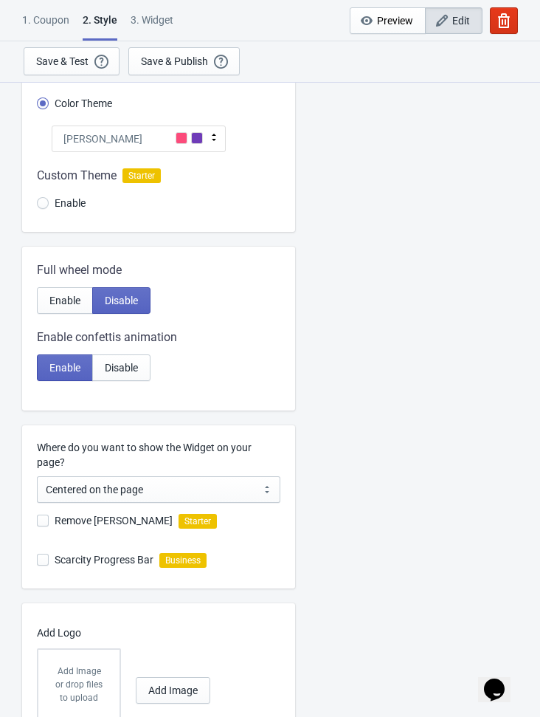
scroll to position [195, 0]
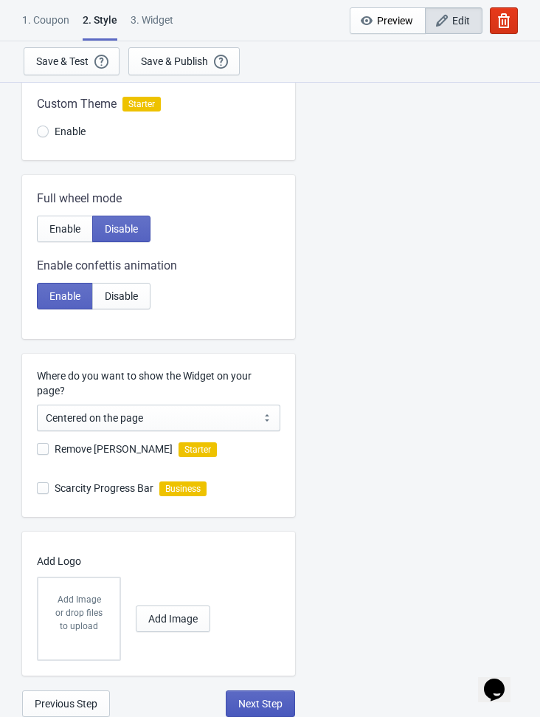
click at [273, 698] on span "Next Step" at bounding box center [260, 703] width 44 height 12
select select "once"
select select "1"
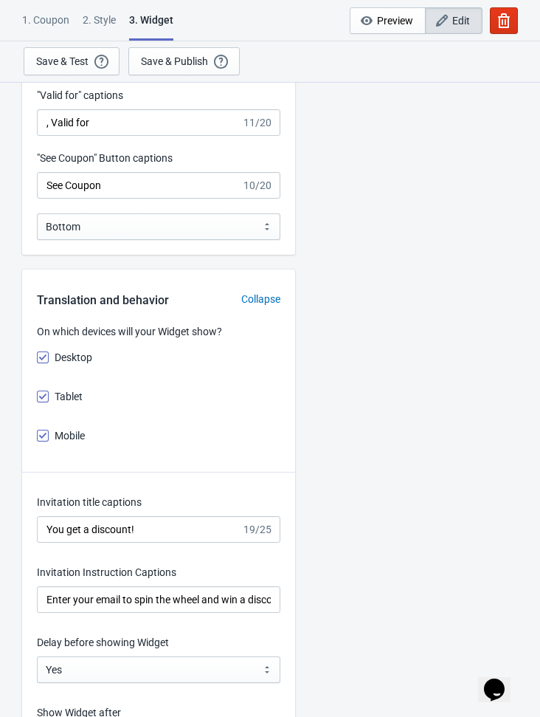
scroll to position [1665, 0]
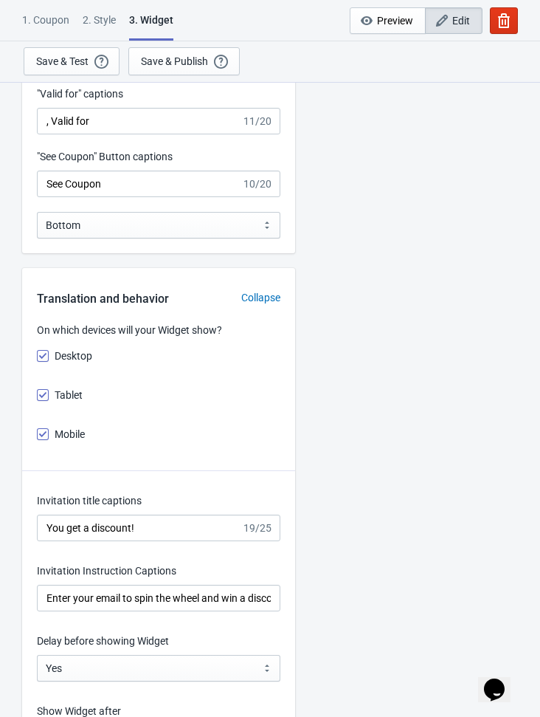
click at [105, 26] on div "2 . Style" at bounding box center [99, 26] width 33 height 26
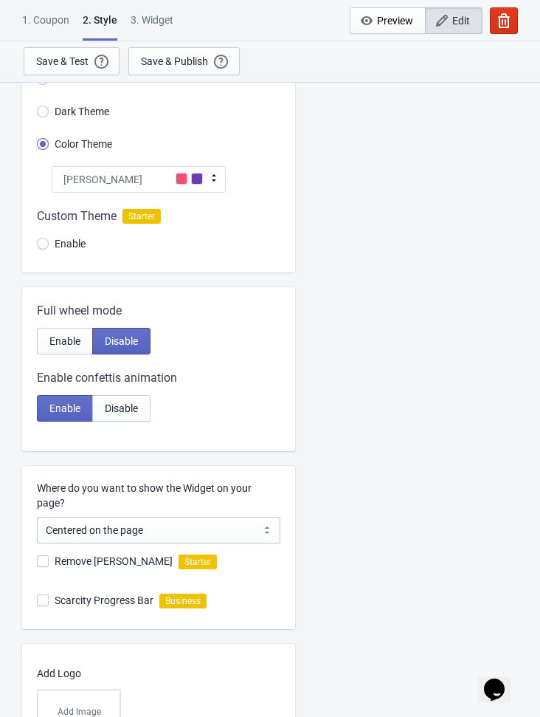
scroll to position [91, 0]
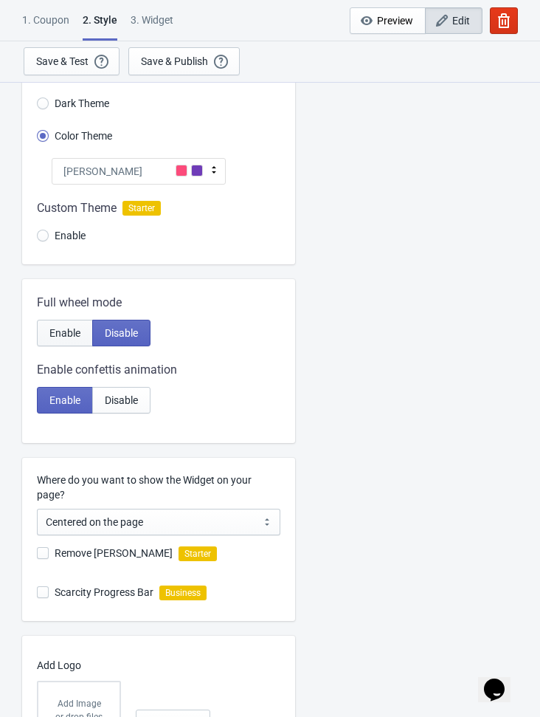
click at [61, 334] on span "Enable" at bounding box center [64, 333] width 31 height 12
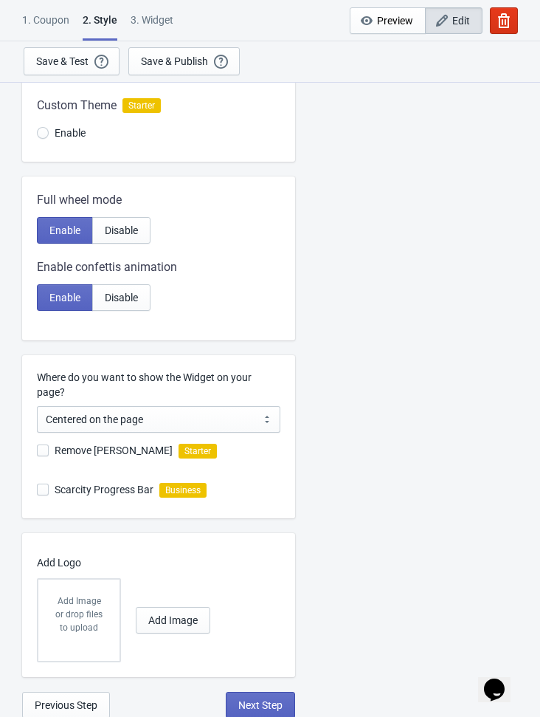
scroll to position [195, 0]
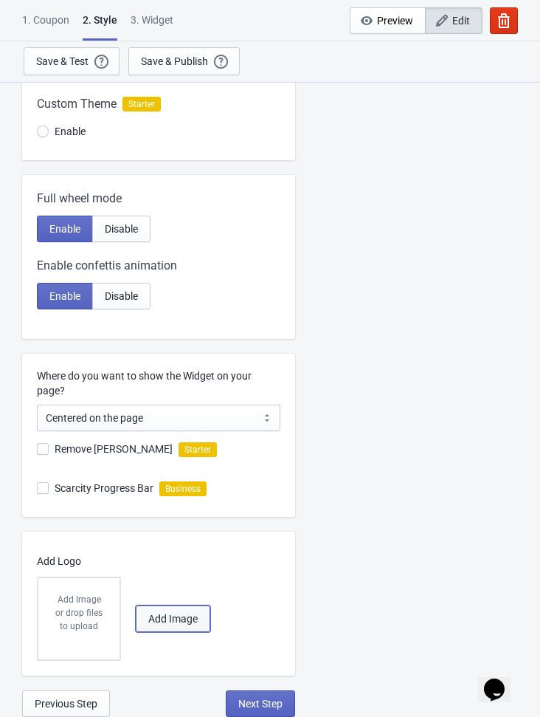
click at [148, 621] on span "Add Image" at bounding box center [172, 619] width 49 height 12
radio input "true"
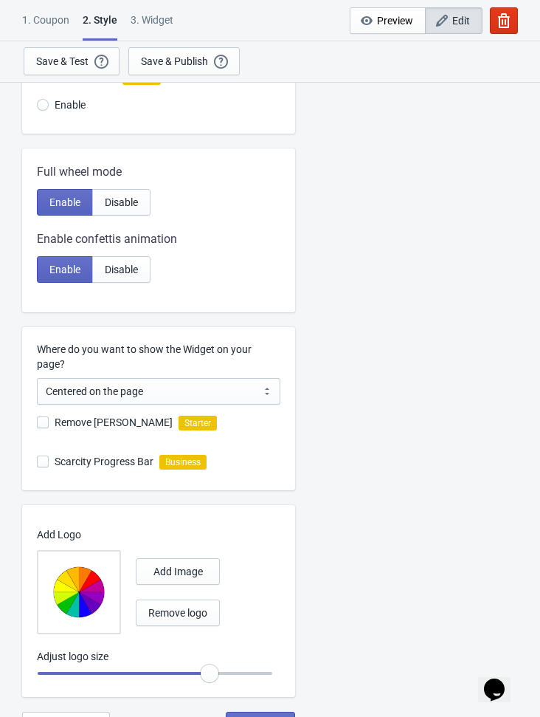
scroll to position [243, 0]
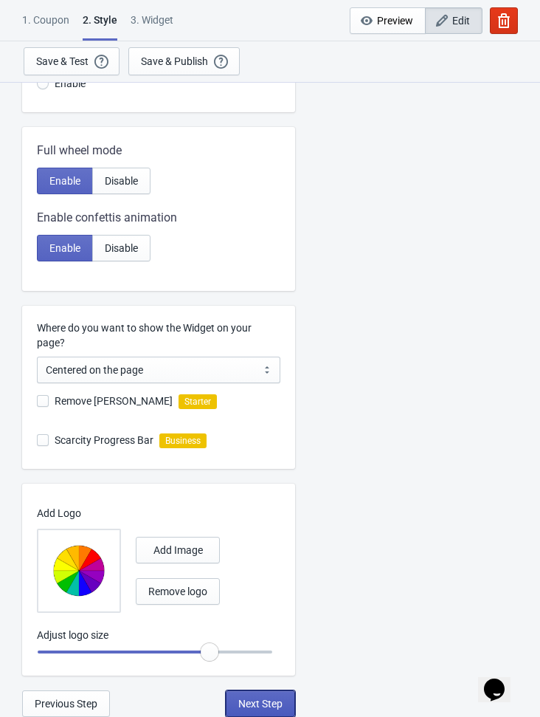
click at [261, 708] on span "Next Step" at bounding box center [260, 703] width 44 height 12
select select "once"
select select "1"
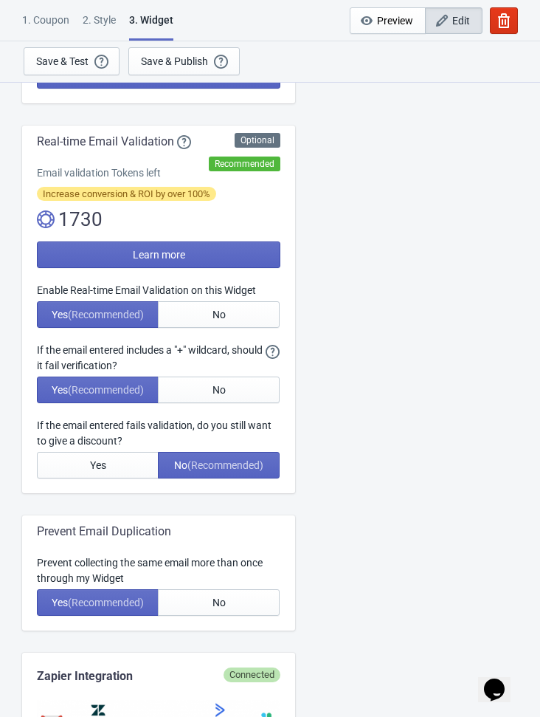
scroll to position [0, 0]
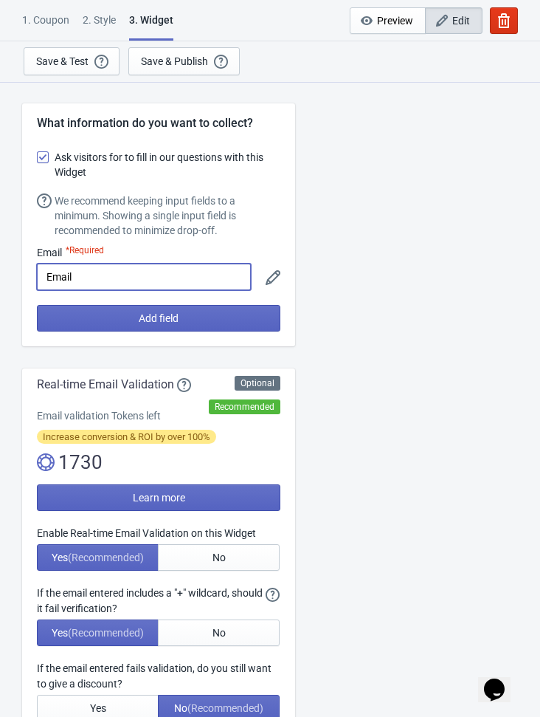
click at [77, 275] on input "Email" at bounding box center [144, 276] width 214 height 27
paste input "Correo Electrónico"
paste input
type input "Correo Electrónico"
click at [266, 281] on icon at bounding box center [273, 277] width 15 height 15
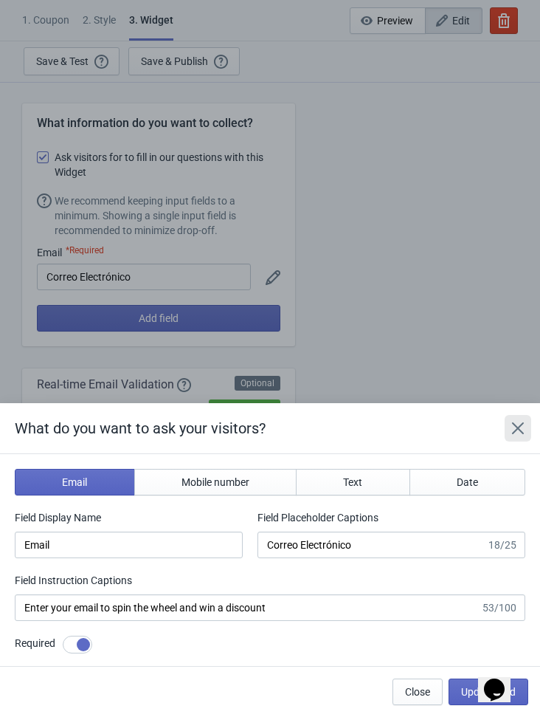
click at [525, 435] on icon "Close" at bounding box center [518, 428] width 15 height 15
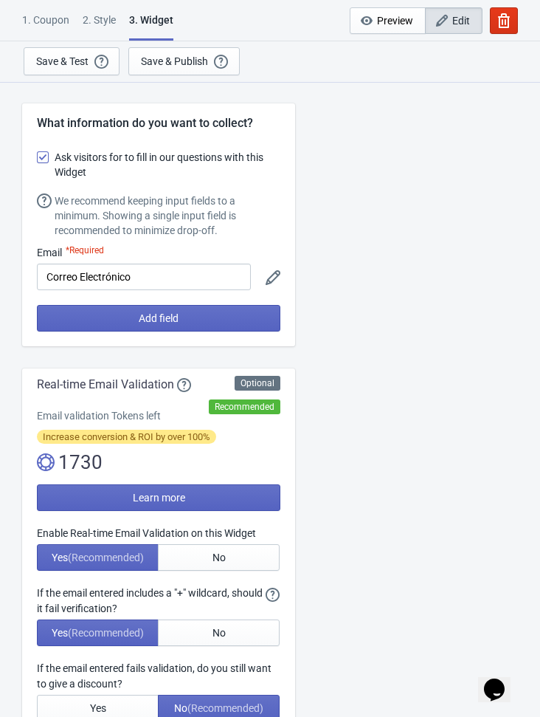
click at [272, 276] on icon at bounding box center [273, 277] width 15 height 15
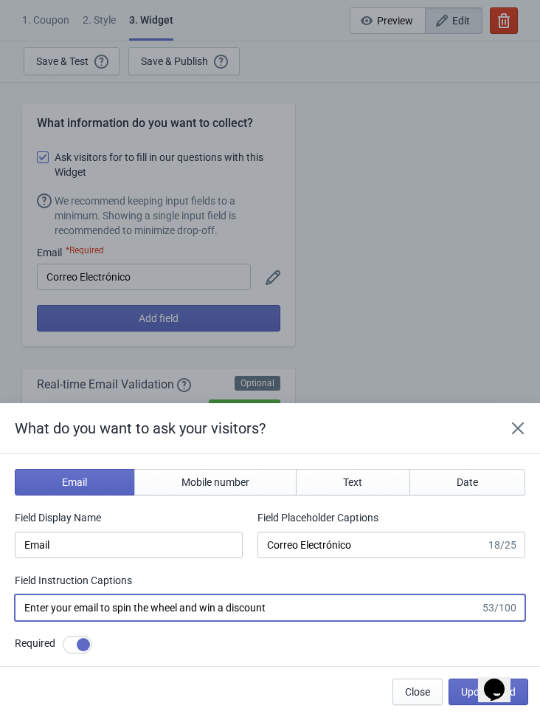
click at [104, 607] on input "Enter your email to spin the wheel and win a discount" at bounding box center [248, 607] width 466 height 27
paste input "Introduce tu email para girar [PERSON_NAME] y ganar un descuento"
type input "Introduce tu email para girar [PERSON_NAME] y ganar un descuento"
click at [476, 697] on button "Update field" at bounding box center [489, 691] width 80 height 27
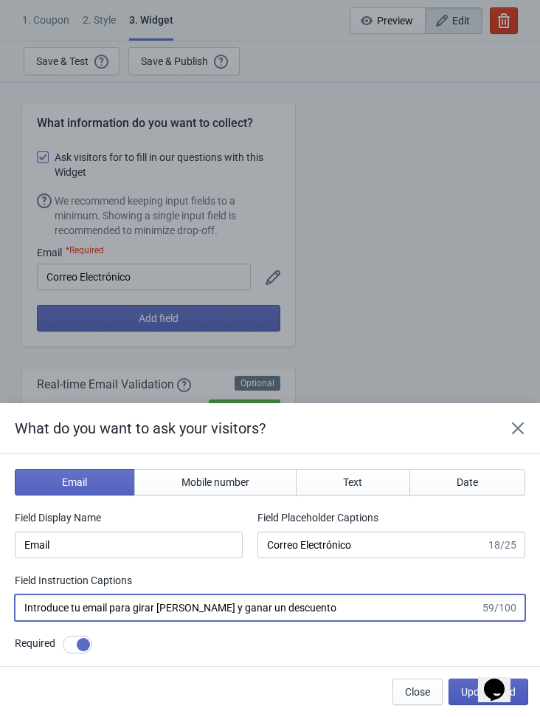
type input "Introduce tu email para girar [PERSON_NAME] y ganar un descuento"
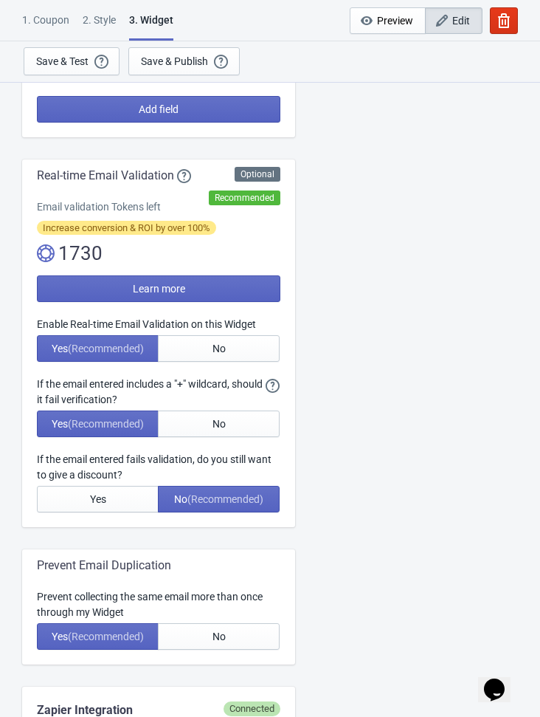
scroll to position [211, 0]
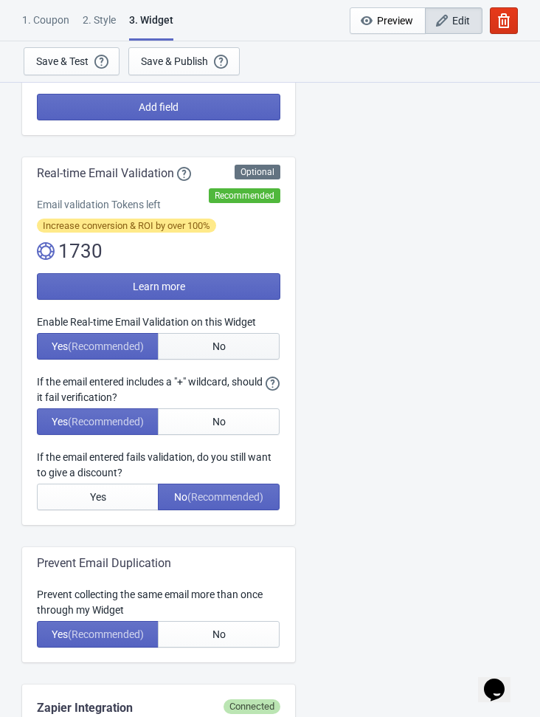
click at [214, 348] on span "No" at bounding box center [219, 346] width 13 height 12
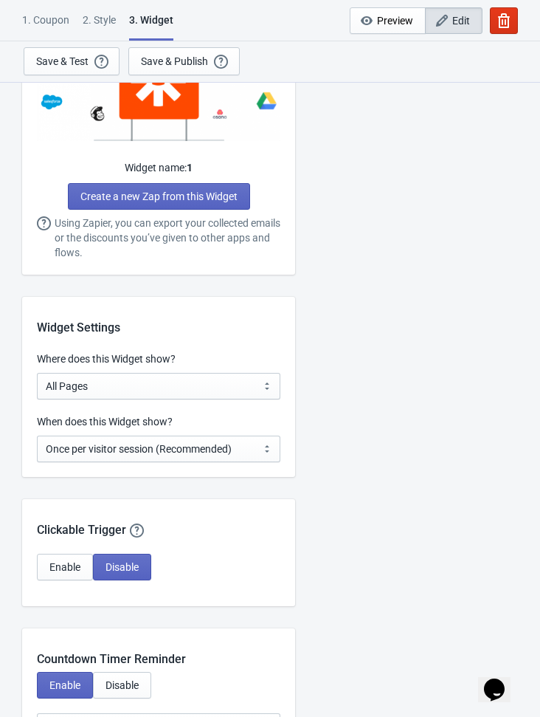
scroll to position [944, 0]
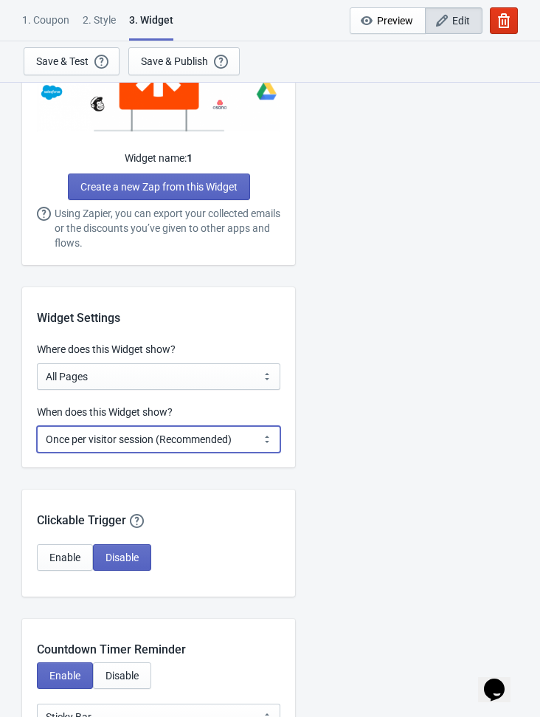
click at [206, 447] on select "Every new visit of page Once every period of time Once per visitor session (Rec…" at bounding box center [159, 439] width 244 height 27
select select "every"
click at [37, 426] on select "Every new visit of page Once every period of time Once per visitor session (Rec…" at bounding box center [159, 439] width 244 height 27
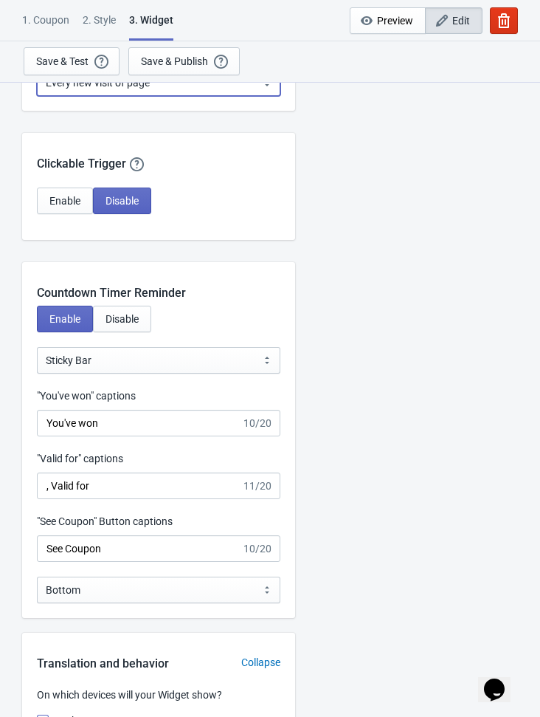
scroll to position [1340, 0]
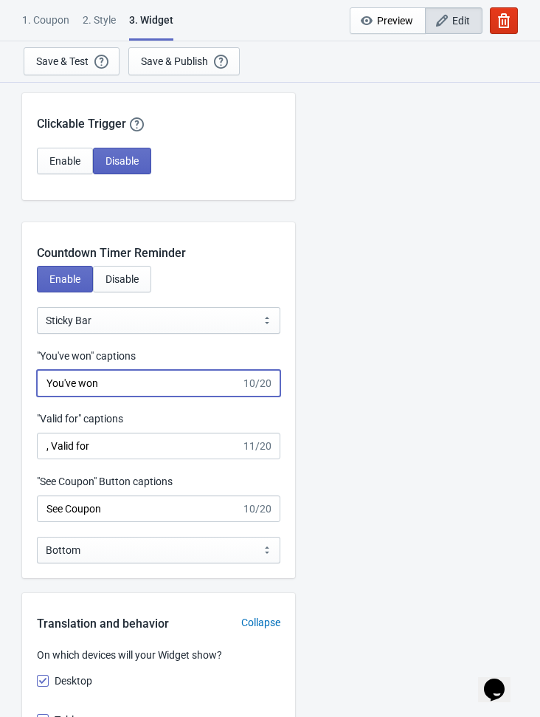
click at [108, 388] on input "You've won" at bounding box center [139, 383] width 204 height 27
drag, startPoint x: 114, startPoint y: 384, endPoint x: 41, endPoint y: 385, distance: 73.1
click at [41, 385] on input "You've won" at bounding box center [139, 383] width 204 height 27
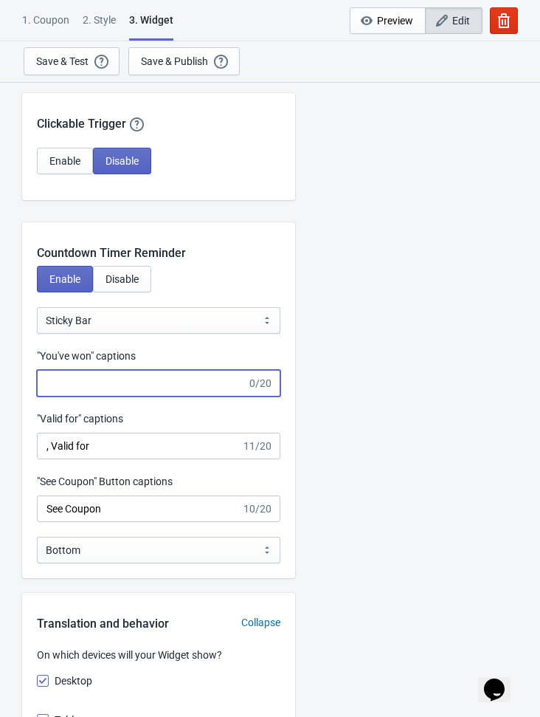
paste input "has ganado"
type input "has ganado"
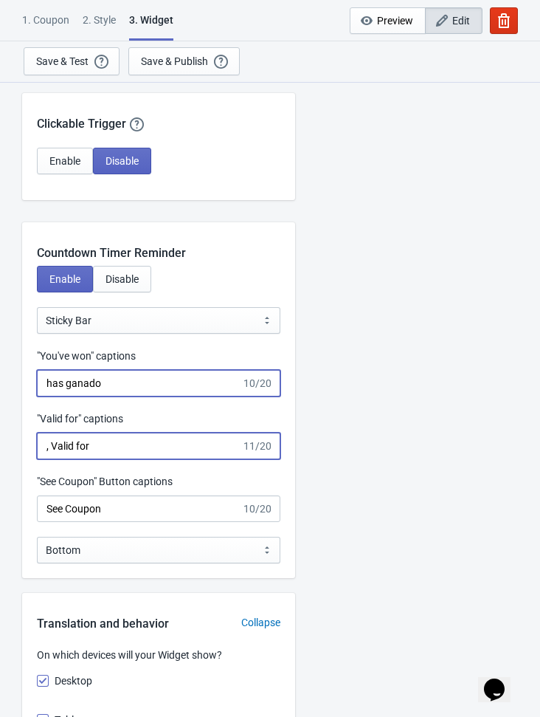
click at [125, 444] on input ", Valid for" at bounding box center [139, 445] width 204 height 27
click at [125, 443] on input ", Valid for" at bounding box center [139, 445] width 204 height 27
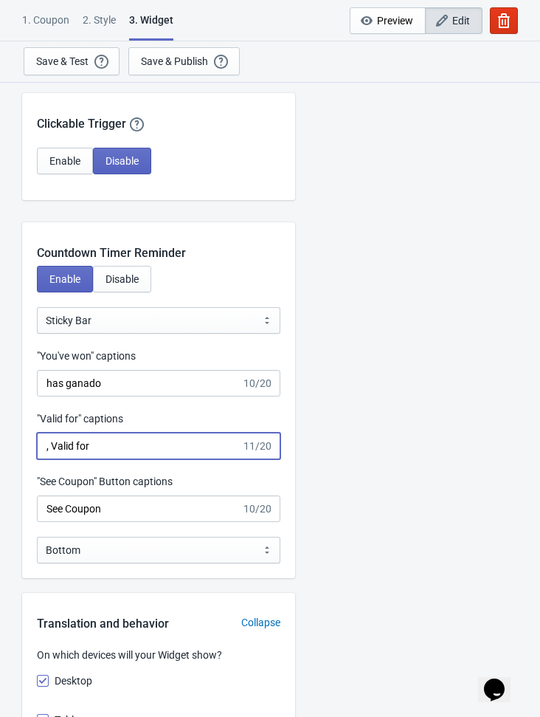
click at [125, 443] on input ", Valid for" at bounding box center [139, 445] width 204 height 27
paste input "o p"
type input ", Valido por"
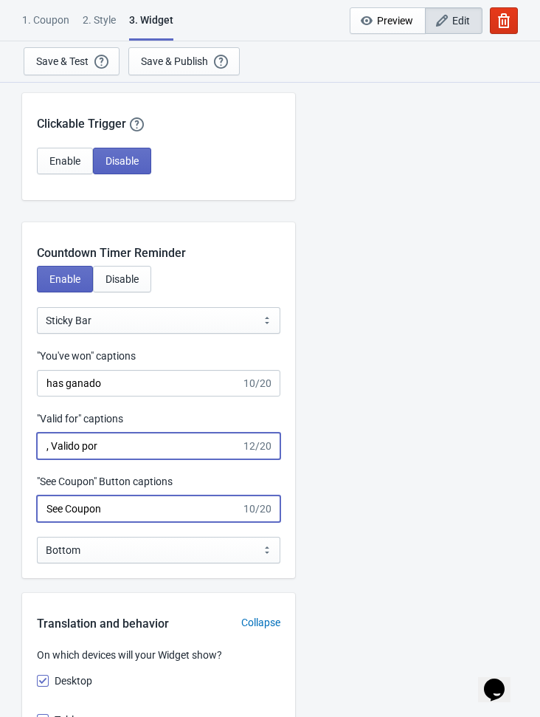
click at [119, 513] on input "See Coupon" at bounding box center [139, 508] width 204 height 27
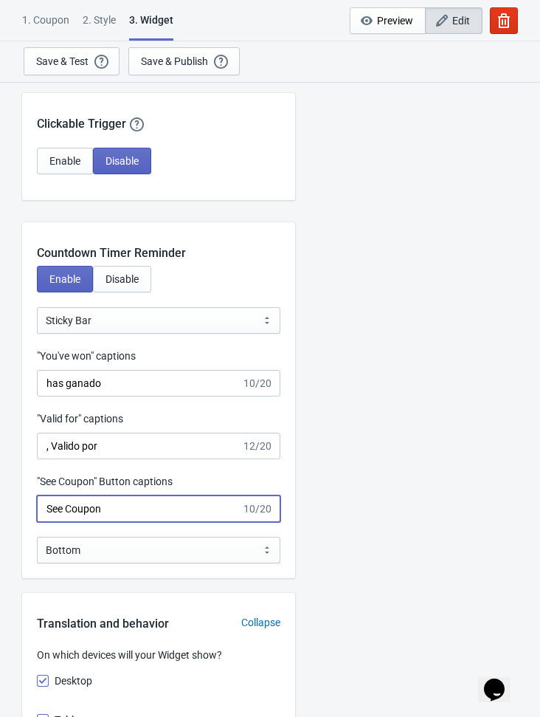
click at [125, 511] on input "See Coupon" at bounding box center [139, 508] width 204 height 27
drag, startPoint x: 130, startPoint y: 510, endPoint x: -4, endPoint y: 509, distance: 134.3
paste input "Ver [PERSON_NAME]"
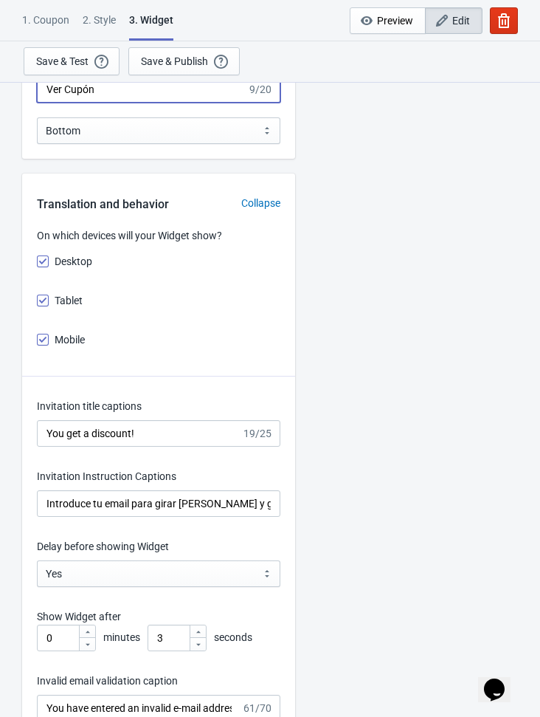
scroll to position [1995, 0]
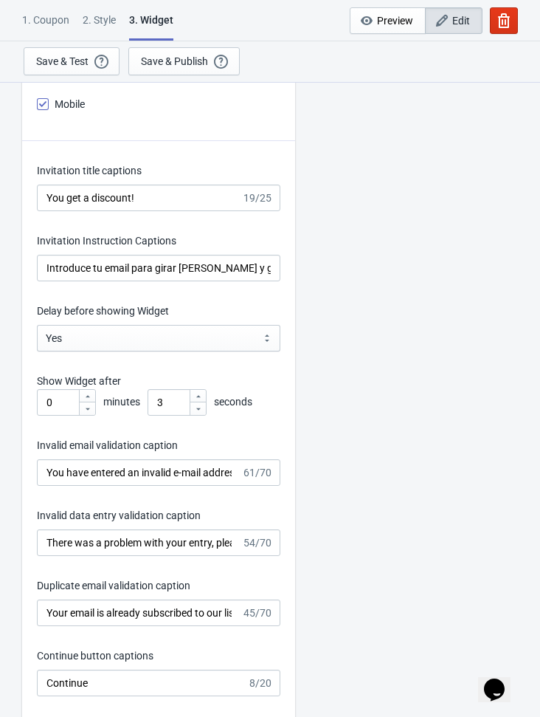
type input "Ver Cupón"
click at [148, 192] on input "You get a discount!" at bounding box center [139, 197] width 204 height 27
click at [148, 206] on input "You get a ! discount" at bounding box center [139, 197] width 204 height 27
paste input "¡Obtienes un descuento!"
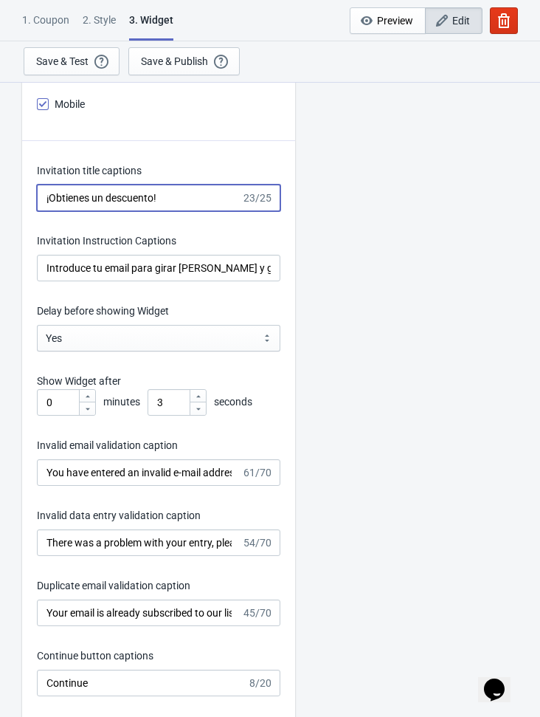
type input "¡Obtienes un descuento!"
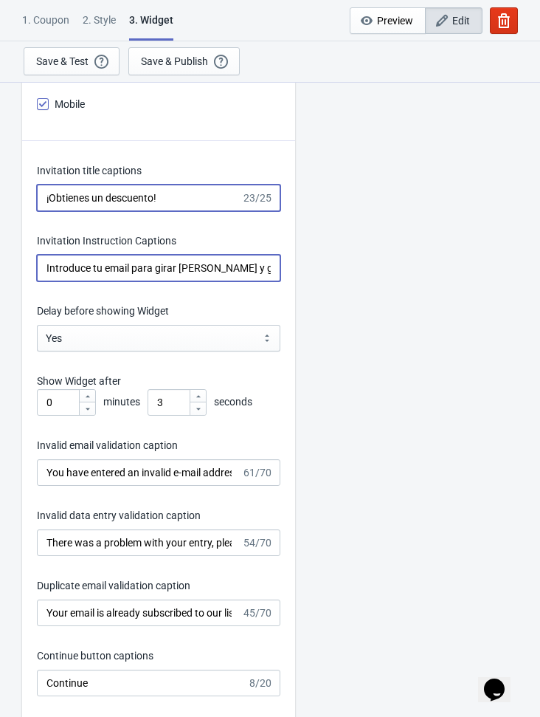
click at [175, 267] on input "Introduce tu email para girar [PERSON_NAME] y ganar un descuento" at bounding box center [159, 268] width 244 height 27
click at [176, 268] on input "Introduce tu email para girar [PERSON_NAME] y ganar un descuento" at bounding box center [159, 268] width 244 height 27
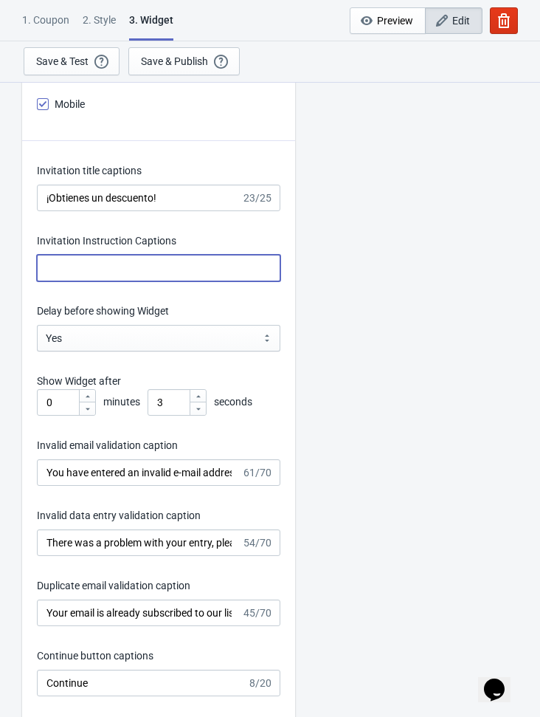
paste input "Introduce tu email para girar [PERSON_NAME] y ganar un descuento"
type input "Introduce tu email para girar [PERSON_NAME] y ganar un descuento"
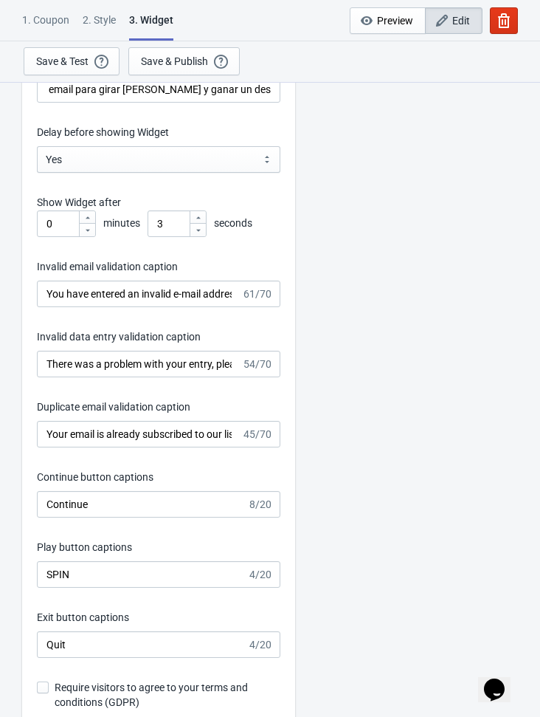
scroll to position [0, 0]
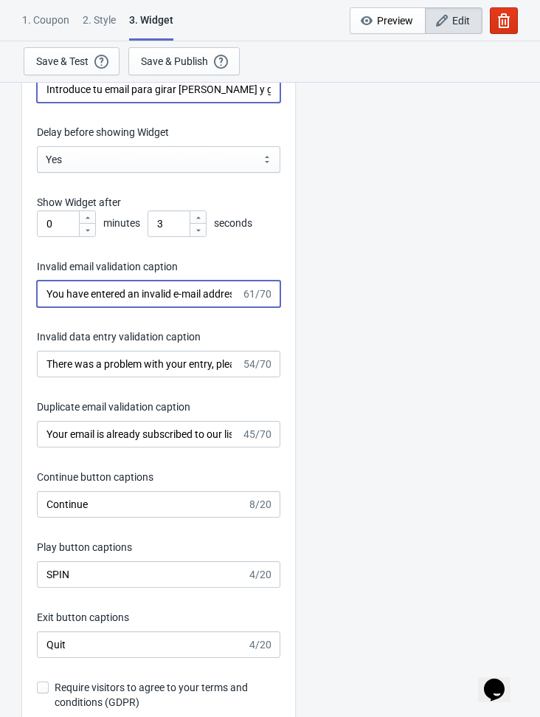
click at [134, 292] on input "You have entered an invalid e-mail address. Please try again." at bounding box center [139, 293] width 204 height 27
paste input "Ha introducido una dirección de correo electrónico no válida"
type input "Ha introducido una dirección de correo electrónico no válida."
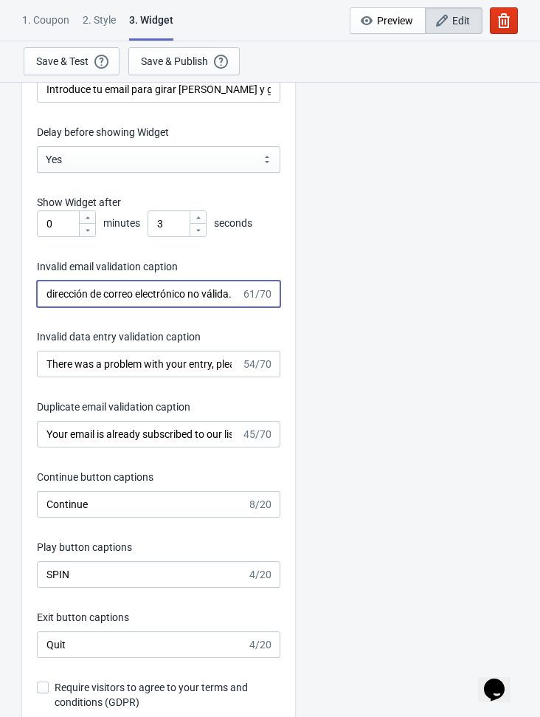
scroll to position [0, 0]
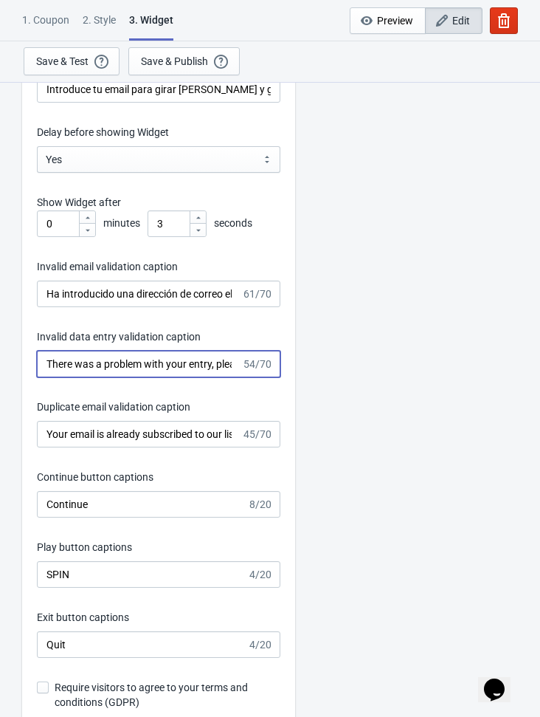
click at [100, 363] on input "There was a problem with your entry, please try again." at bounding box center [139, 364] width 204 height 27
paste input "Hubo un problema con tu entrada, por favor inténtalo de nuevo"
type input "Hubo un problema con tu entrada, por favor inténtalo de nuevo."
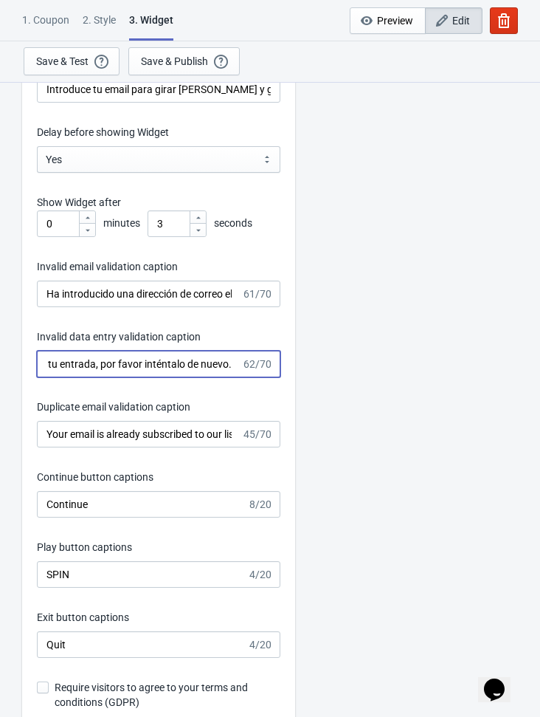
scroll to position [0, 0]
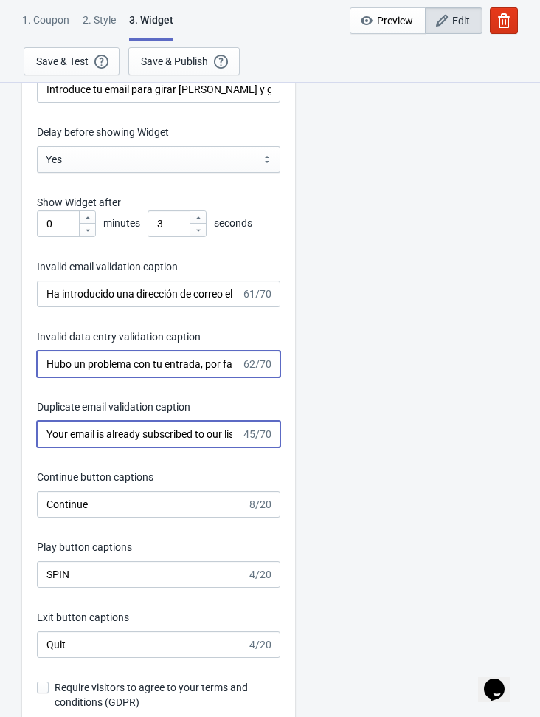
click at [158, 435] on input "Your email is already subscribed to our list." at bounding box center [139, 434] width 204 height 27
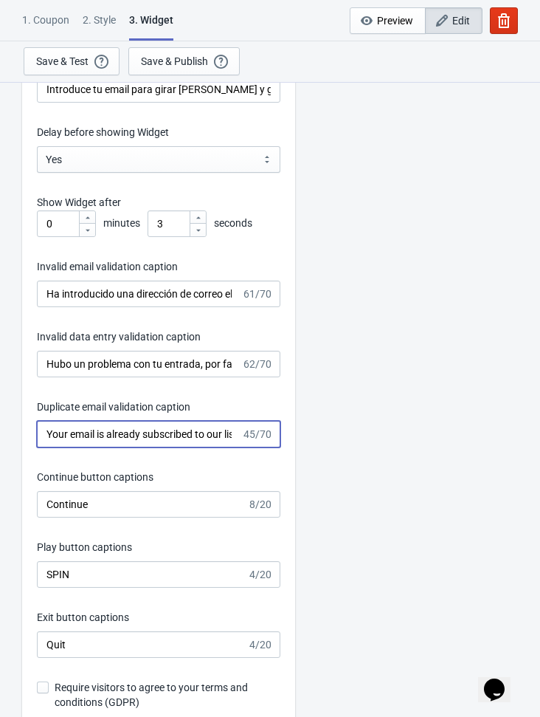
click at [158, 435] on input "Your email is already subscribed to our list." at bounding box center [139, 434] width 204 height 27
paste input "Tu correo electrónico ya está suscrito a nuestra lista"
type input "Tu correo electrónico ya está suscrito a nuestra lista."
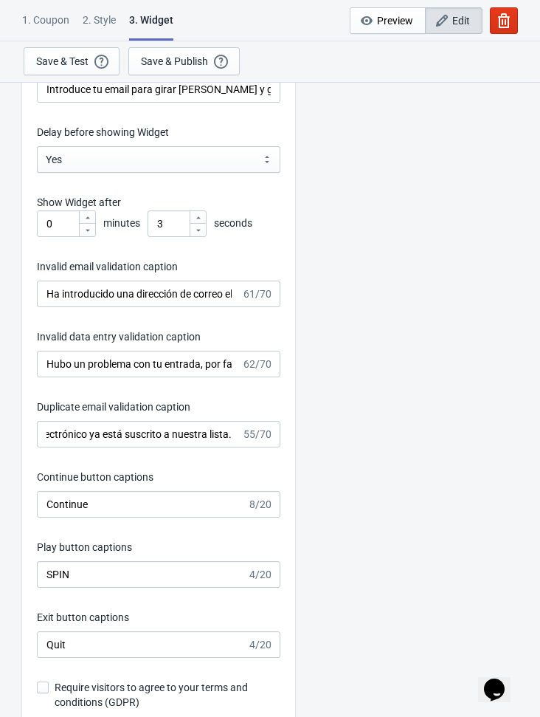
scroll to position [0, 0]
click at [114, 507] on input "Continue" at bounding box center [142, 504] width 210 height 27
click at [116, 507] on input "Continue" at bounding box center [142, 504] width 210 height 27
paste input "ar"
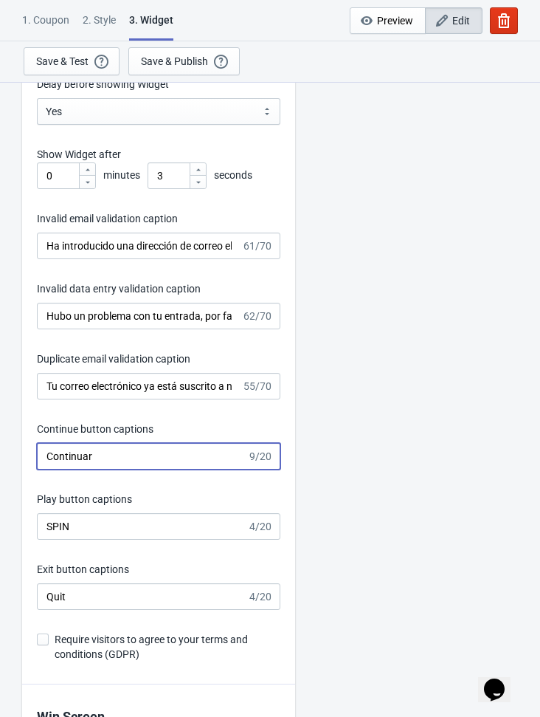
scroll to position [2250, 0]
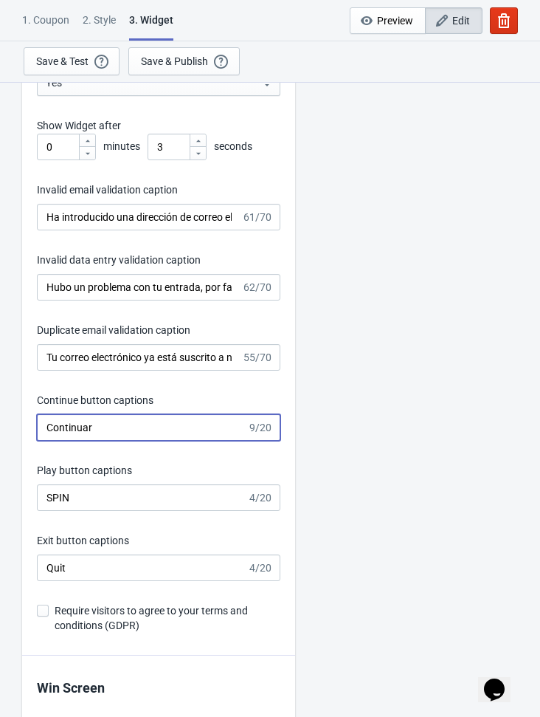
type input "Continuar"
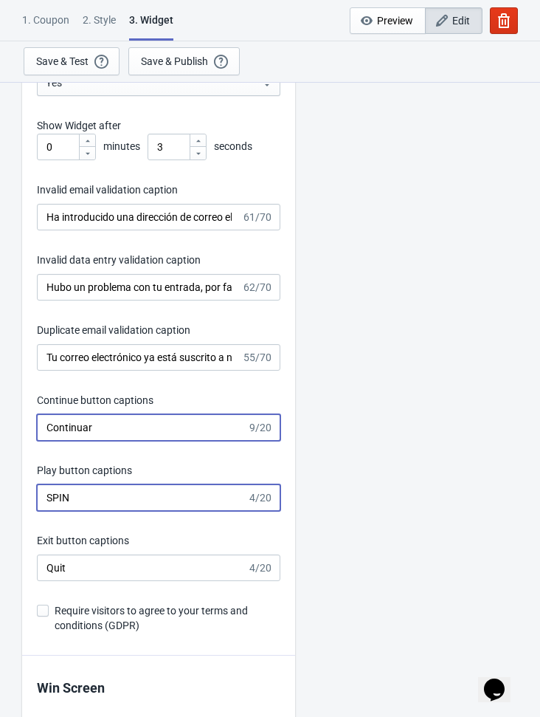
click at [131, 503] on input "SPIN" at bounding box center [142, 497] width 210 height 27
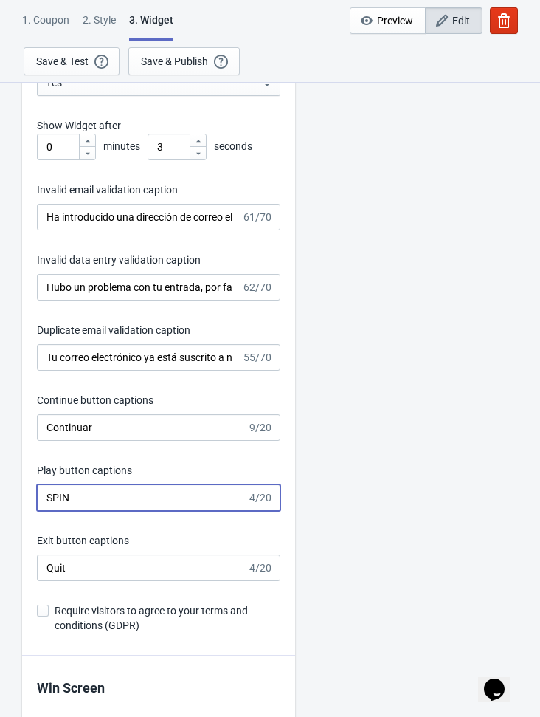
paste input "GIRAR"
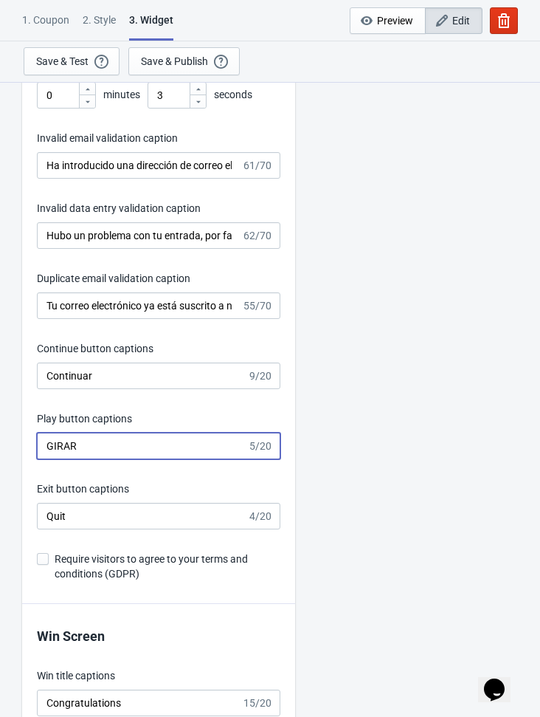
scroll to position [2302, 0]
type input "GIRAR"
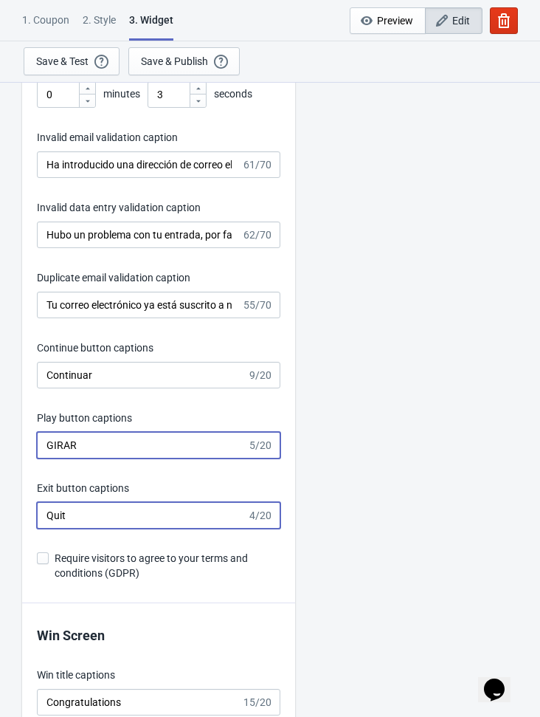
click at [106, 514] on input "Quit" at bounding box center [142, 515] width 210 height 27
paste input "Cerrar"
type input "Cerrar"
click at [456, 496] on div "What information do you want to collect? Ask visitors for to fill in our questi…" at bounding box center [270, 47] width 540 height 4536
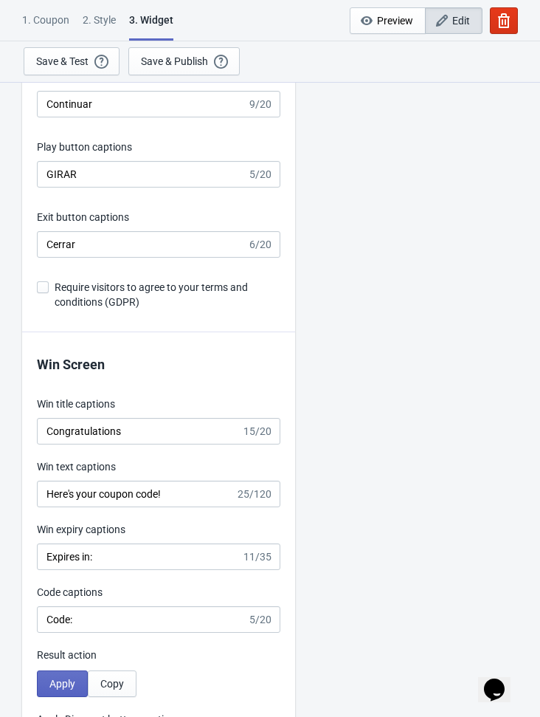
scroll to position [2645, 0]
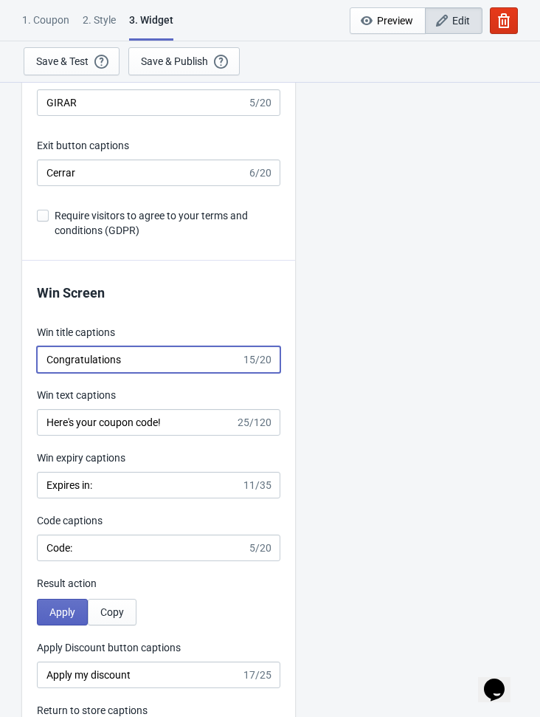
click at [124, 362] on input "Congratulations" at bounding box center [139, 359] width 204 height 27
click at [125, 362] on input "Congratulations" at bounding box center [139, 359] width 204 height 27
paste input "Felicitacione"
type input "Felicitaciones"
click at [158, 421] on input "Here's your coupon code!" at bounding box center [136, 422] width 199 height 27
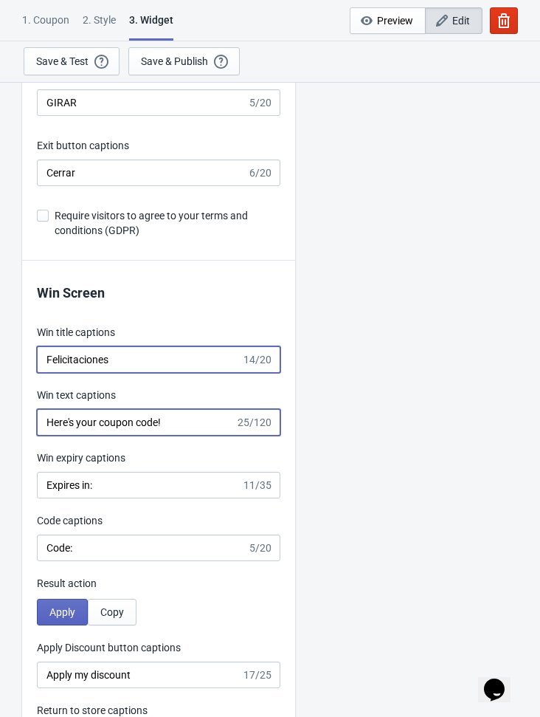
click at [158, 421] on input "Here's your coupon code!" at bounding box center [136, 422] width 199 height 27
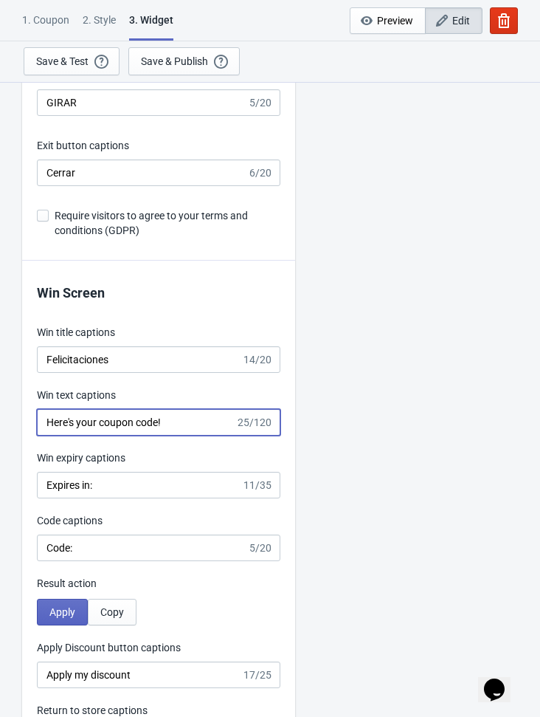
paste input "¡Aquí está tu código de cupón!"
type input "¡Aquí está tu código de cupón!"
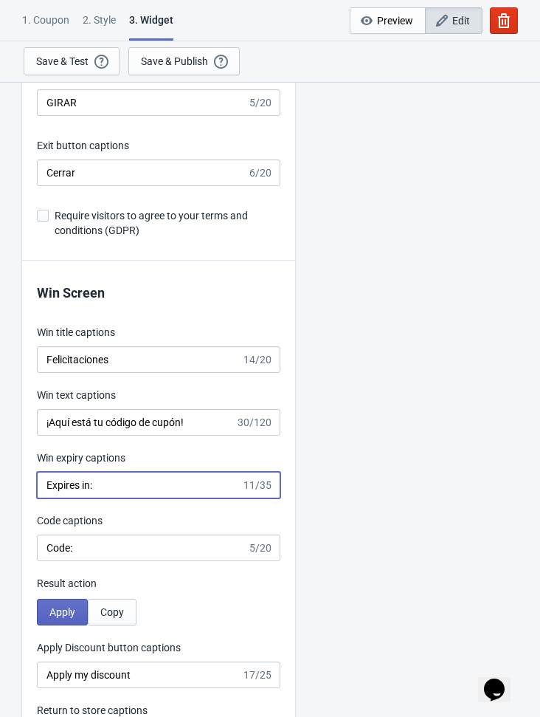
click at [136, 486] on input "Expires in:" at bounding box center [139, 485] width 204 height 27
paste input "Caduca e"
type input "Caduca en:"
click at [136, 542] on input "Code:" at bounding box center [142, 547] width 210 height 27
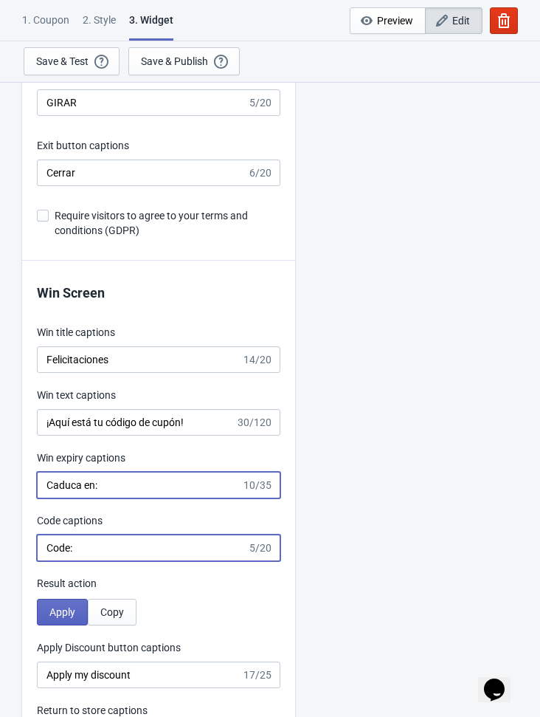
click at [136, 542] on input "Code:" at bounding box center [142, 547] width 210 height 27
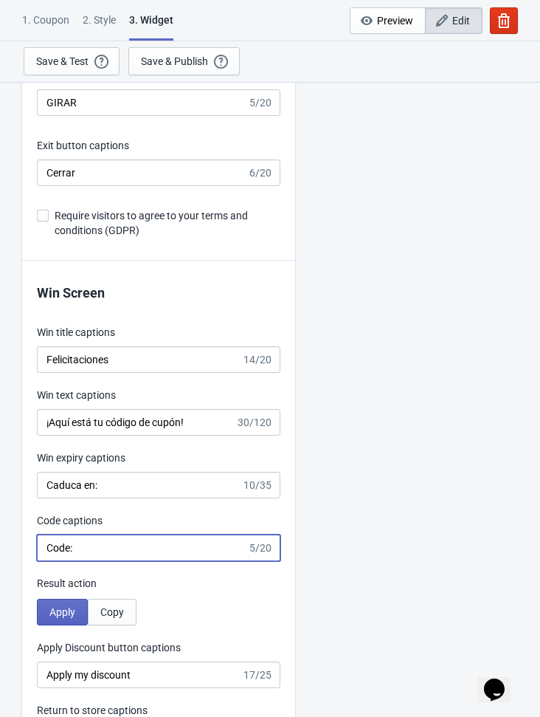
paste input "igo"
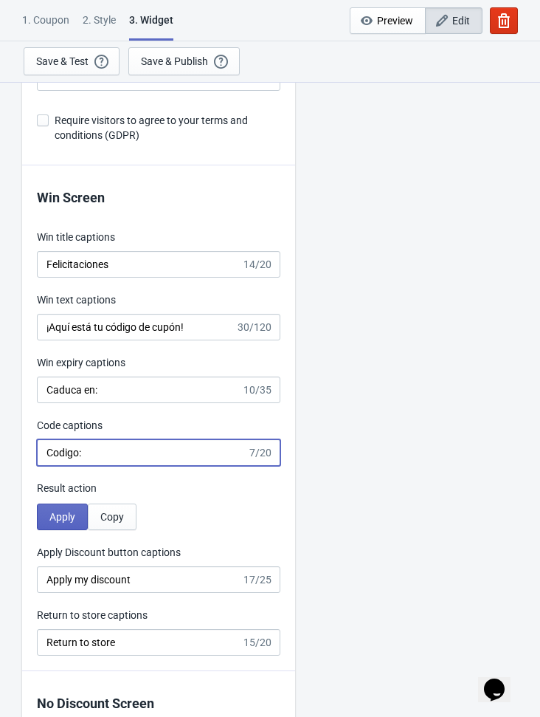
scroll to position [2821, 0]
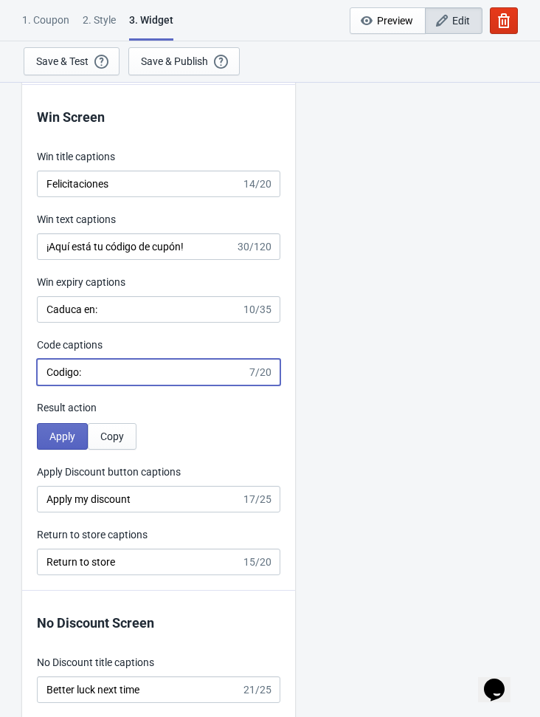
type input "Codigo:"
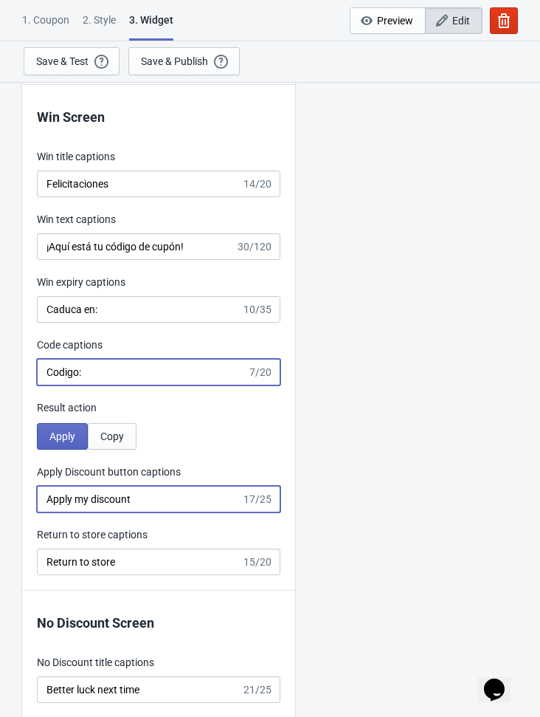
click at [153, 498] on input "Apply my discount" at bounding box center [139, 499] width 204 height 27
click at [154, 497] on input "Apply my discount" at bounding box center [139, 499] width 204 height 27
paste input "Copiar código"
type input "Copiar código"
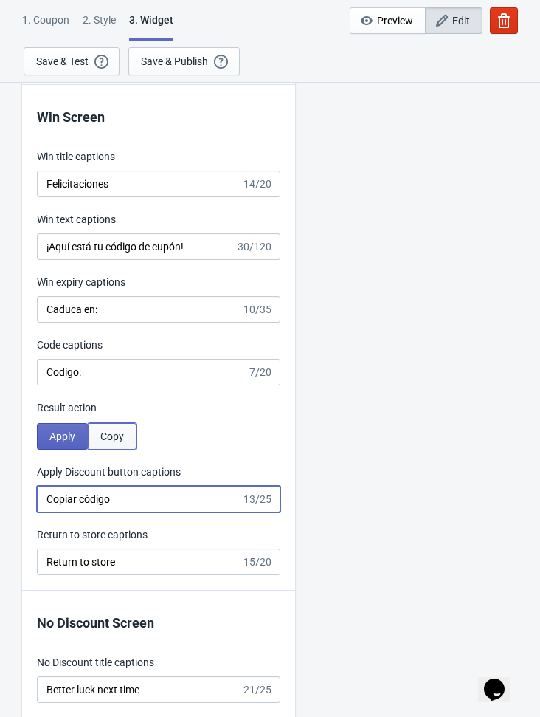
click at [114, 435] on span "Copy" at bounding box center [112, 436] width 24 height 12
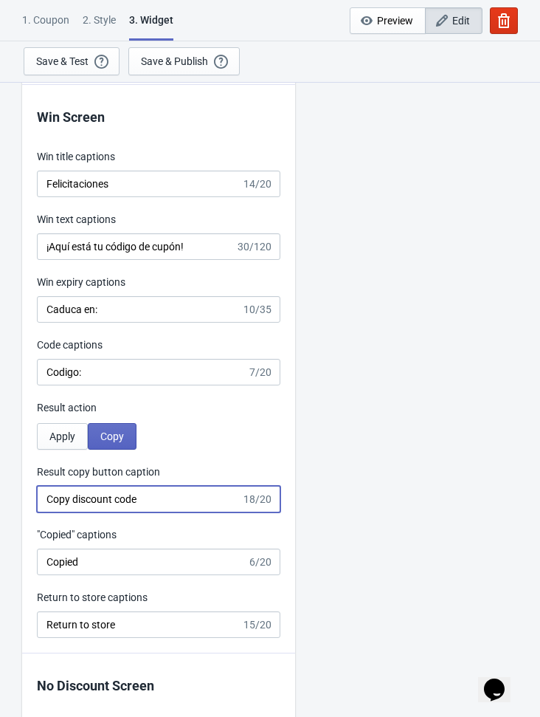
click at [166, 506] on input "Copy discount code" at bounding box center [139, 499] width 204 height 27
paste input "iar código"
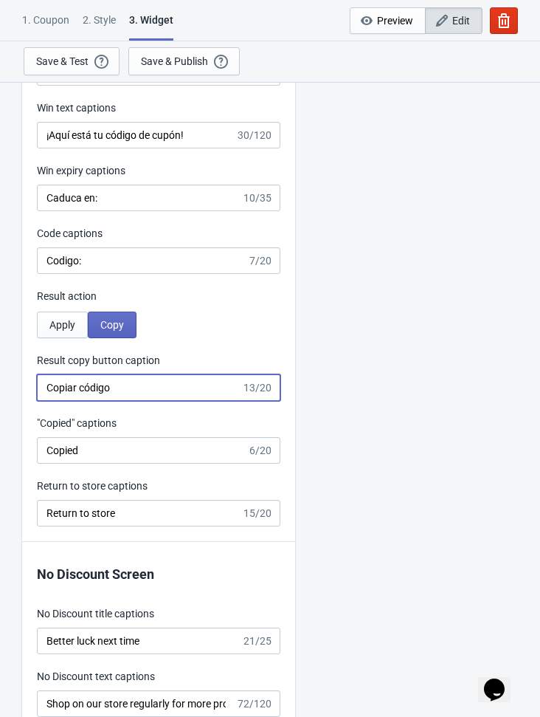
scroll to position [2933, 0]
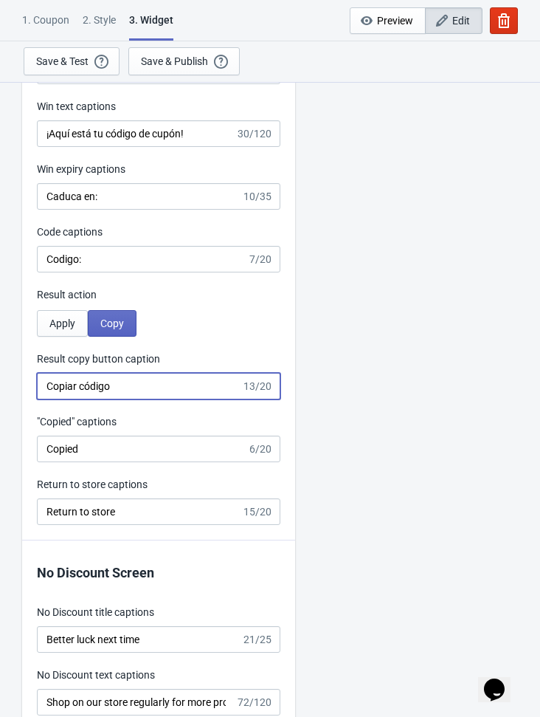
type input "Copiar código"
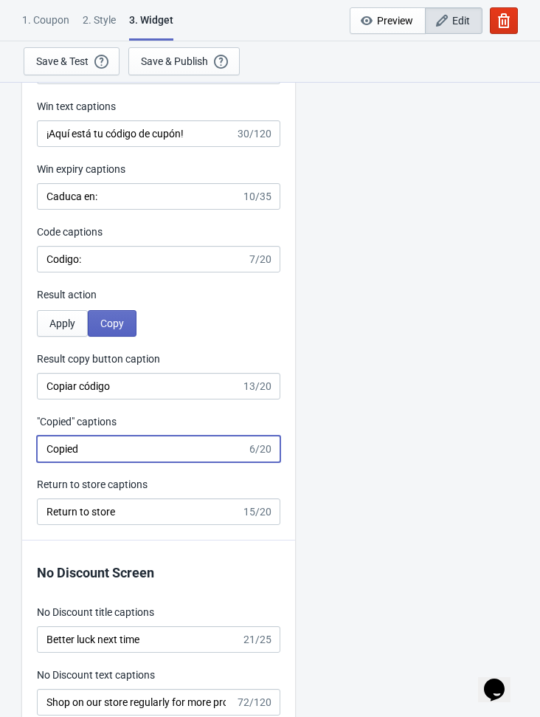
click at [106, 448] on input "Copied" at bounding box center [142, 448] width 210 height 27
paste input "ado"
type input "Copiado"
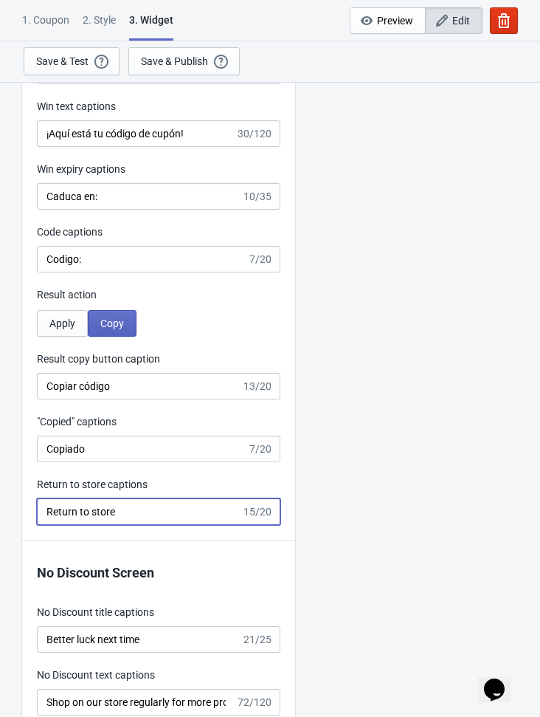
click at [149, 519] on input "Return to store" at bounding box center [139, 511] width 204 height 27
paste input "Volver a la tienda"
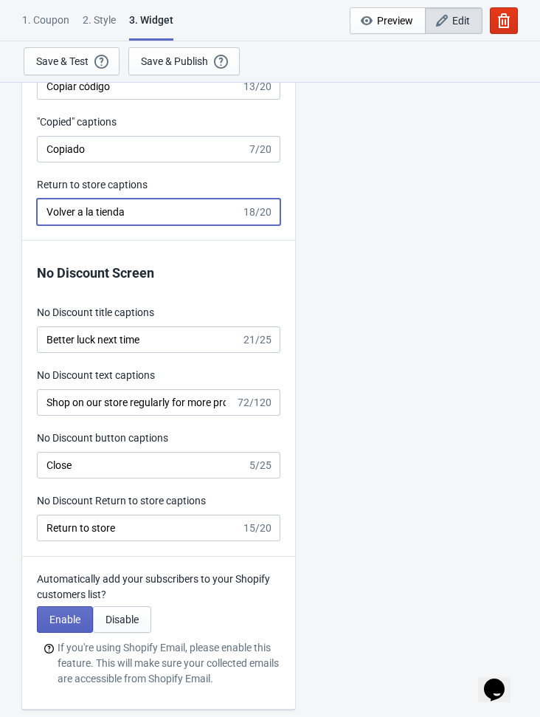
scroll to position [3243, 0]
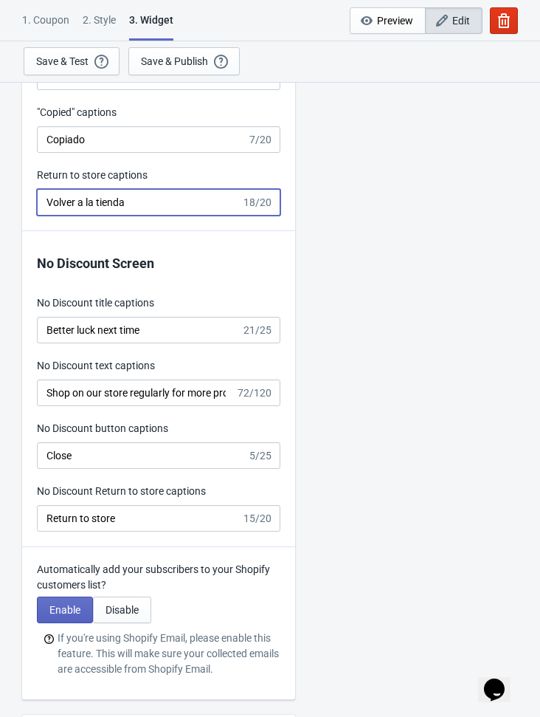
type input "Volver a la tienda"
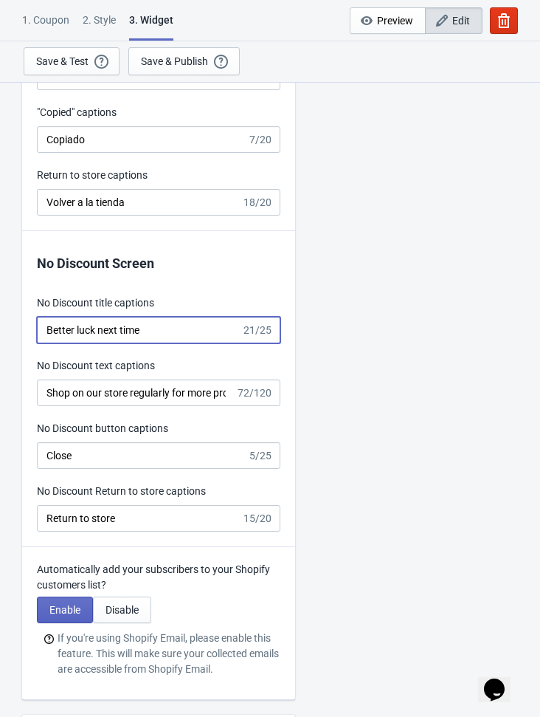
click at [191, 328] on input "Better luck next time" at bounding box center [139, 330] width 204 height 27
paste input "Más suerte la próxima vez"
type input "Más suerte la próxima vez"
click at [83, 386] on input "Shop on our store regularly for more promotions like this in the future!" at bounding box center [136, 392] width 199 height 27
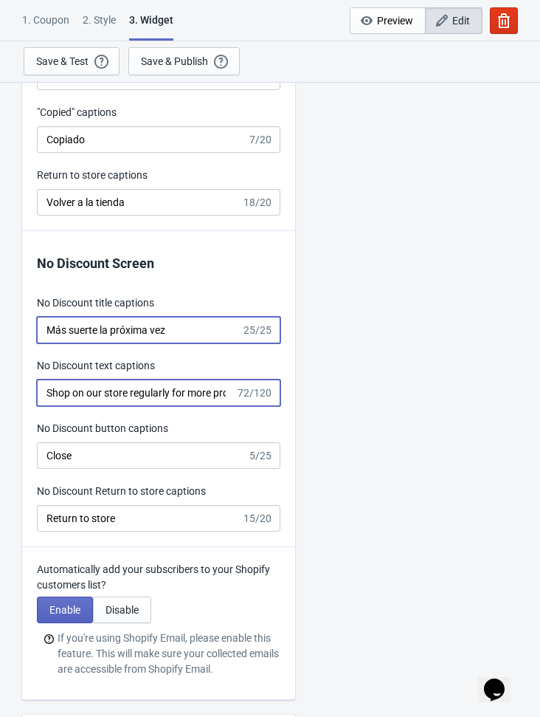
click at [83, 386] on input "Shop on our store regularly for more promotions like this in the future!" at bounding box center [136, 392] width 199 height 27
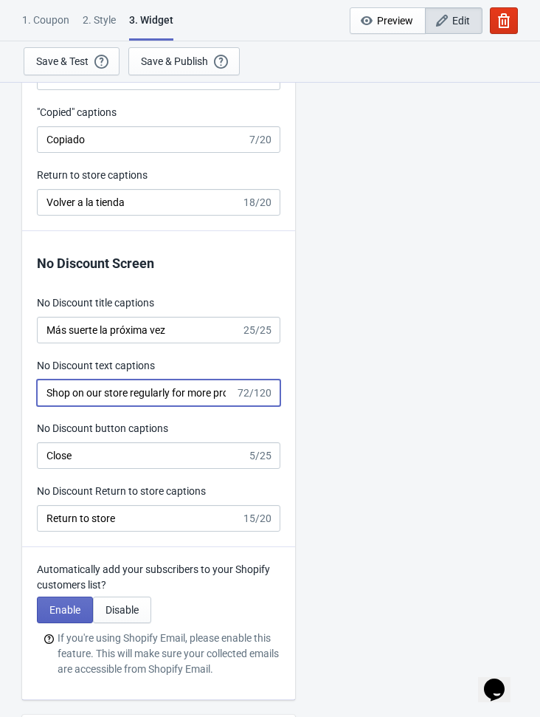
paste input "¡Compre en nuestra tienda regularmente para obtener más promociones como esta e…"
type input "¡Compre en nuestra tienda regularmente para obtener más promociones como esta e…"
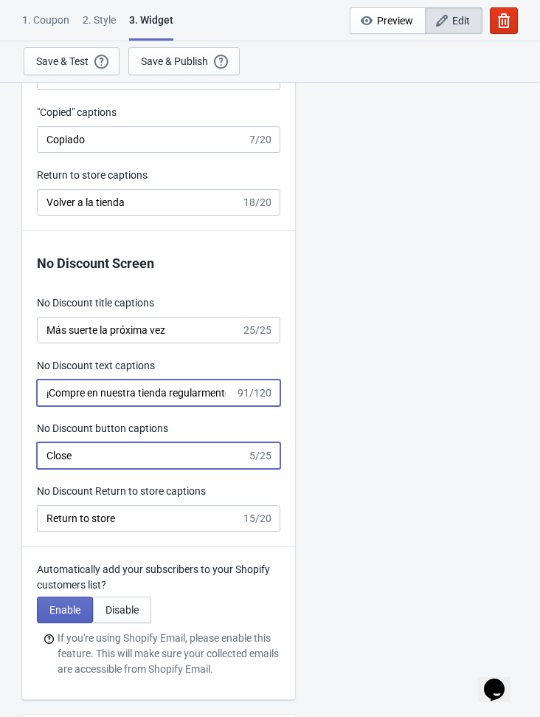
click at [111, 456] on input "Close" at bounding box center [142, 455] width 210 height 27
paste input "errar"
type input "Cerrar"
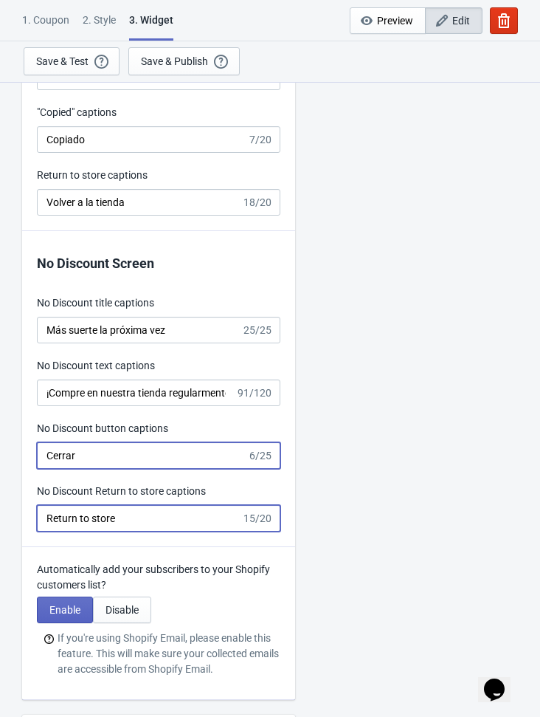
click at [131, 528] on input "Return to store" at bounding box center [139, 518] width 204 height 27
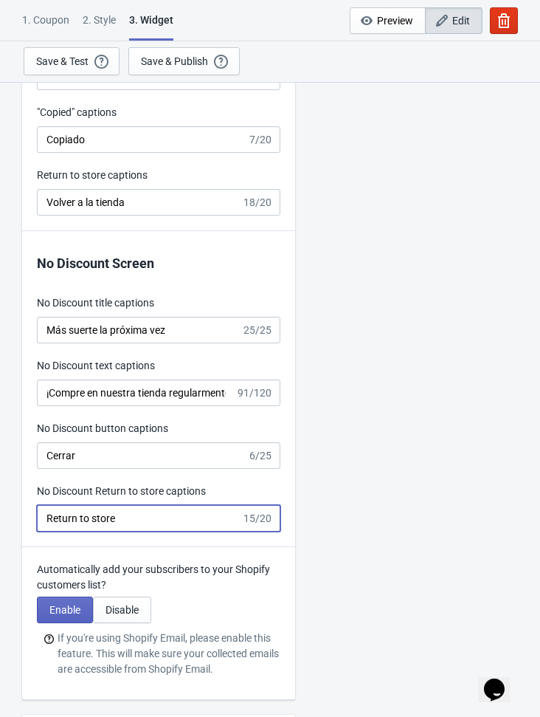
paste input "Volver a la tienda"
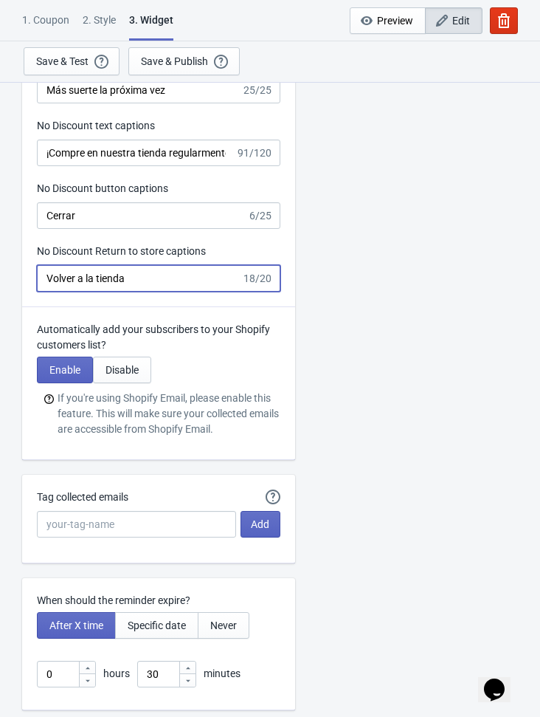
scroll to position [3558, 0]
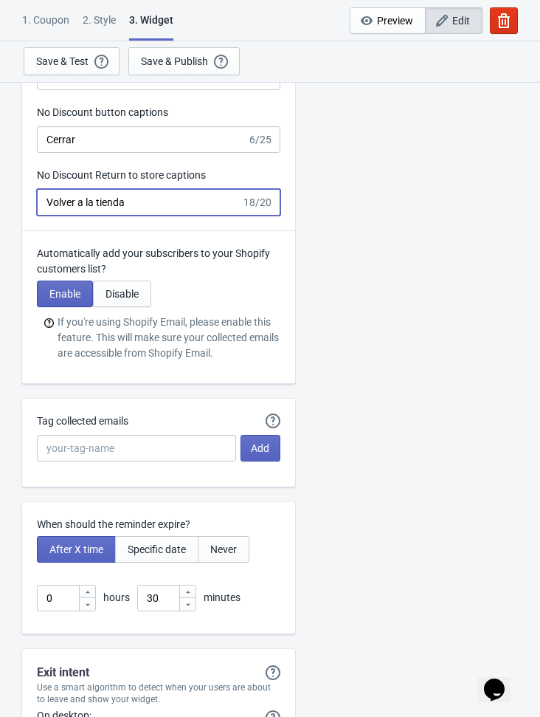
type input "Volver a la tienda"
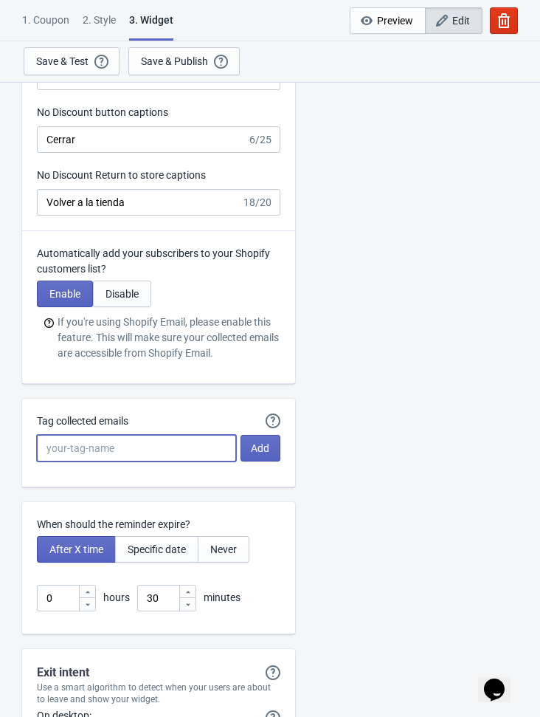
click at [86, 452] on input "Tag collected emails" at bounding box center [136, 448] width 199 height 27
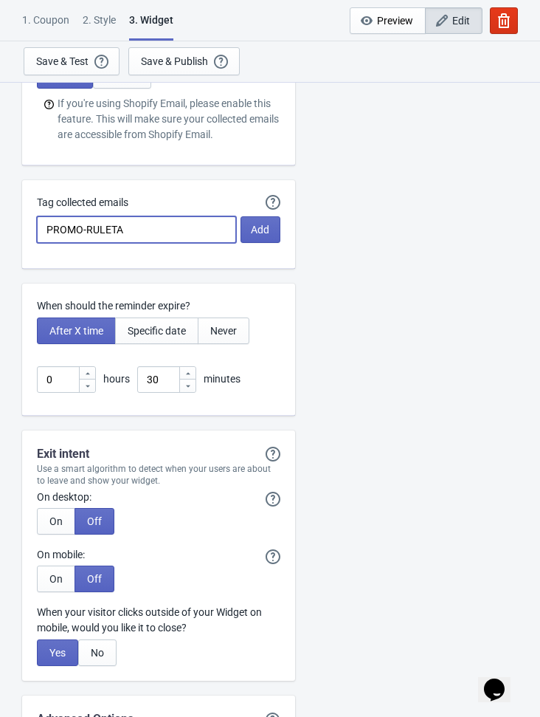
scroll to position [3823, 0]
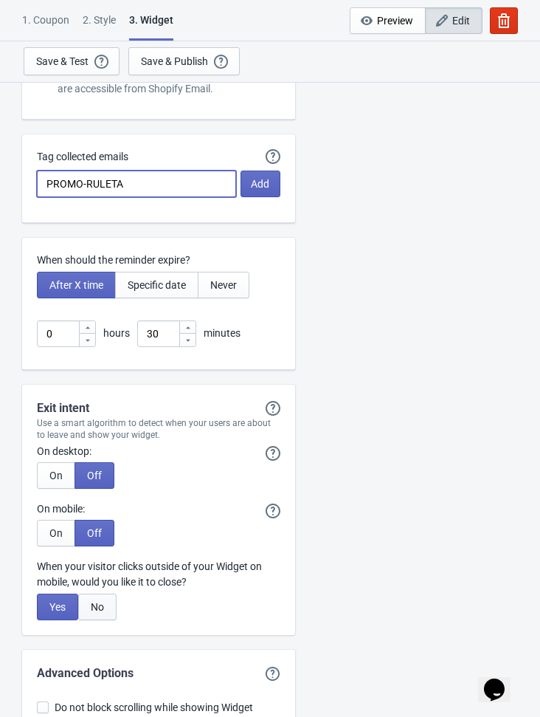
type input "PROMO-RULETA"
click at [96, 604] on span "No" at bounding box center [97, 607] width 13 height 12
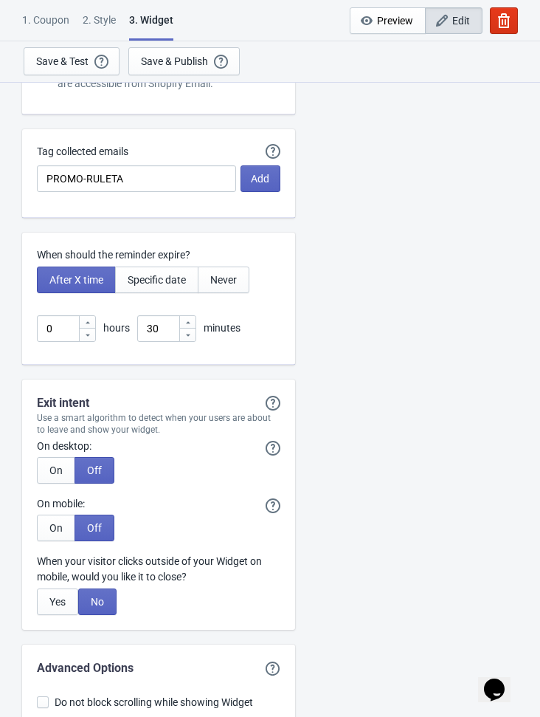
scroll to position [3962, 0]
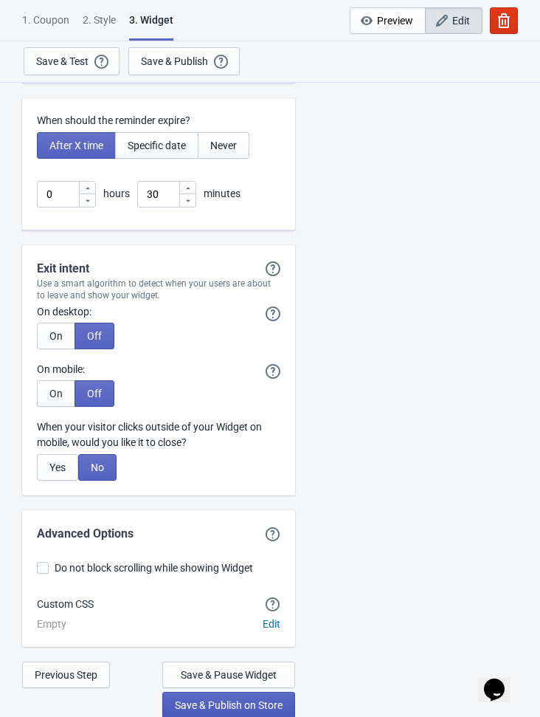
click at [239, 707] on span "Save & Publish on Store" at bounding box center [229, 705] width 108 height 12
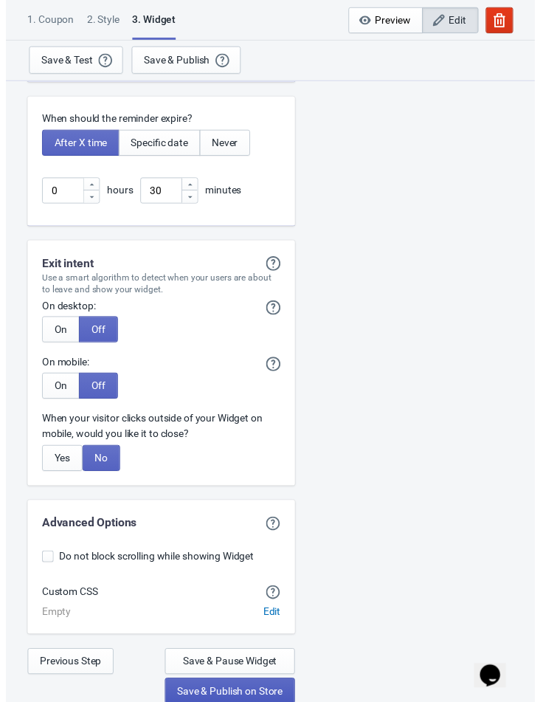
scroll to position [30, 0]
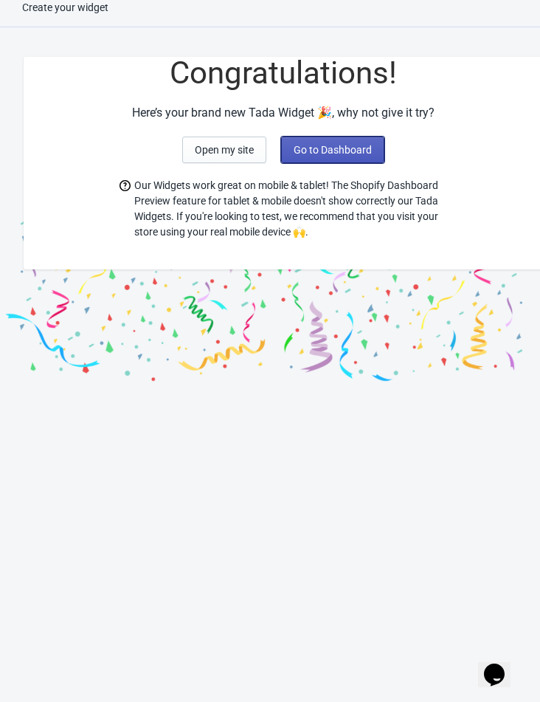
click at [356, 141] on button "Go to Dashboard" at bounding box center [332, 150] width 103 height 27
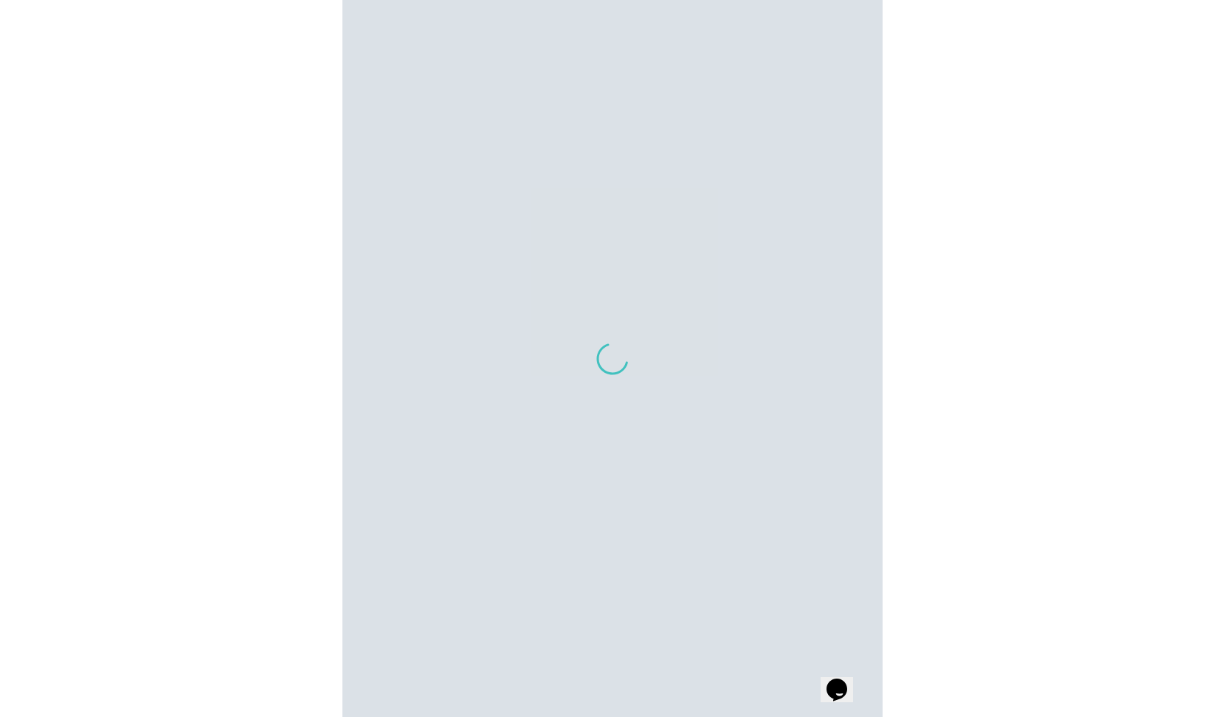
scroll to position [30, 0]
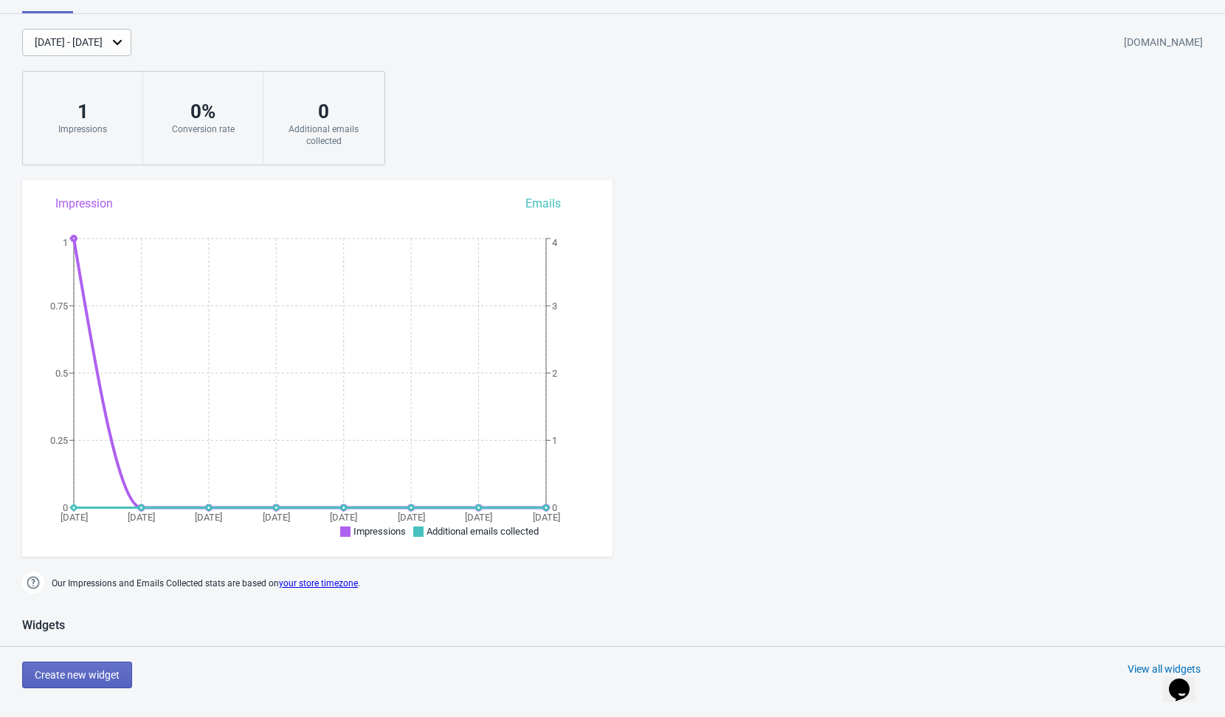
click at [581, 122] on div "[DATE] - [DATE] [DOMAIN_NAME] 1 Impressions 0 % Conversion rate 0 Additional em…" at bounding box center [612, 97] width 1225 height 137
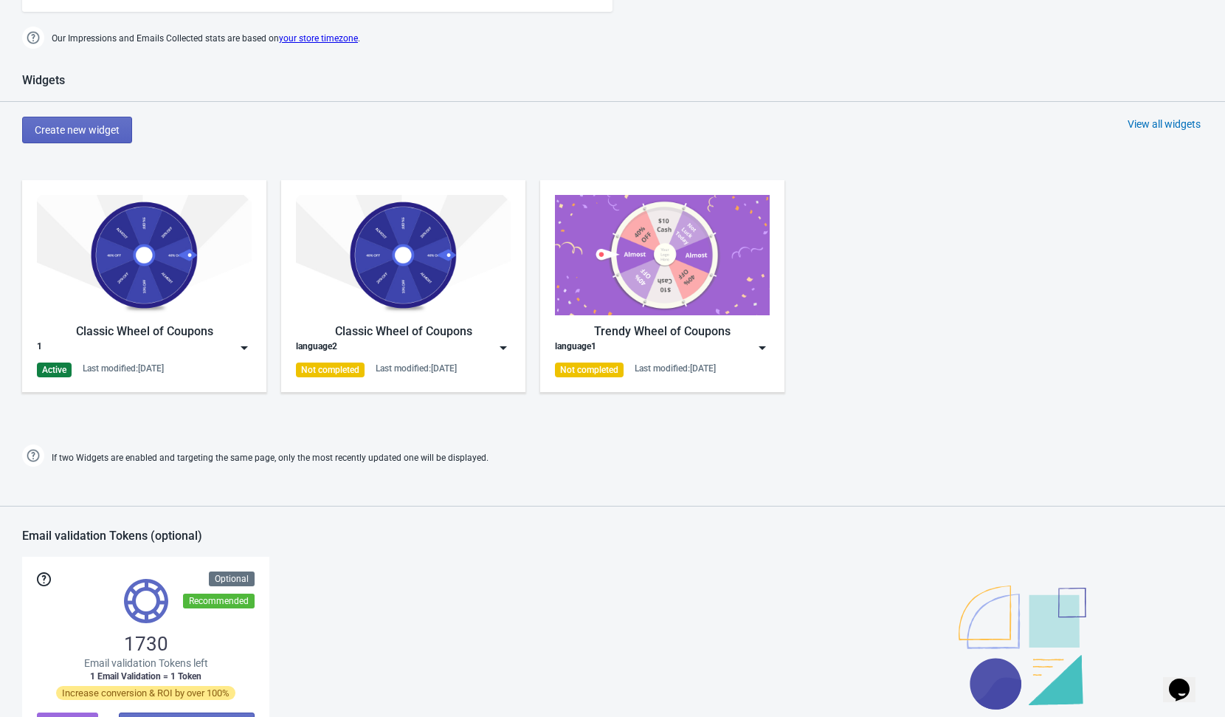
scroll to position [584, 0]
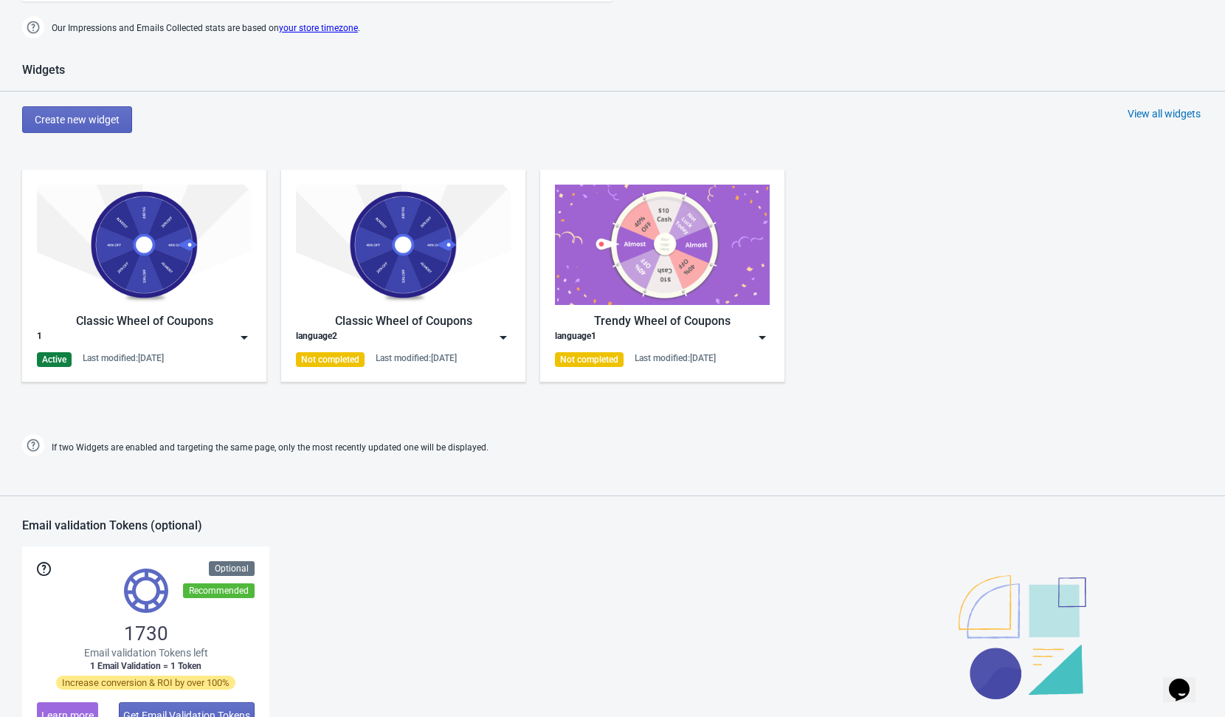
click at [244, 336] on img at bounding box center [244, 337] width 15 height 15
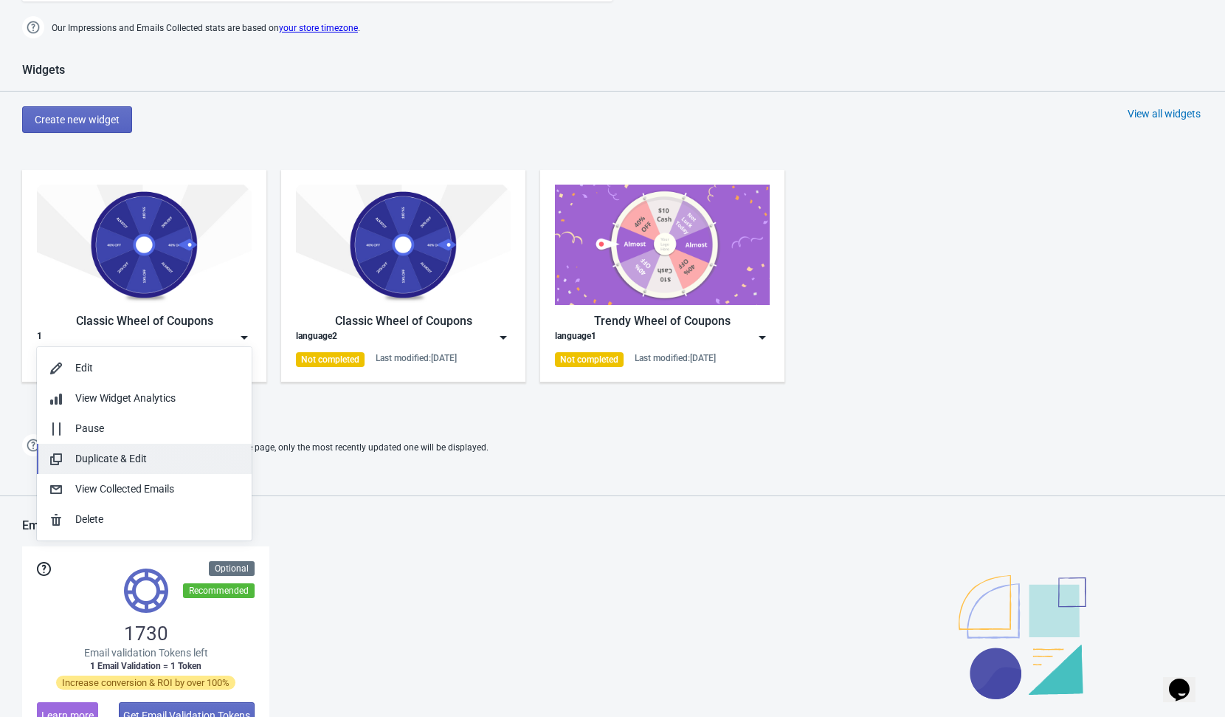
click at [134, 457] on div "Duplicate & Edit" at bounding box center [157, 458] width 165 height 15
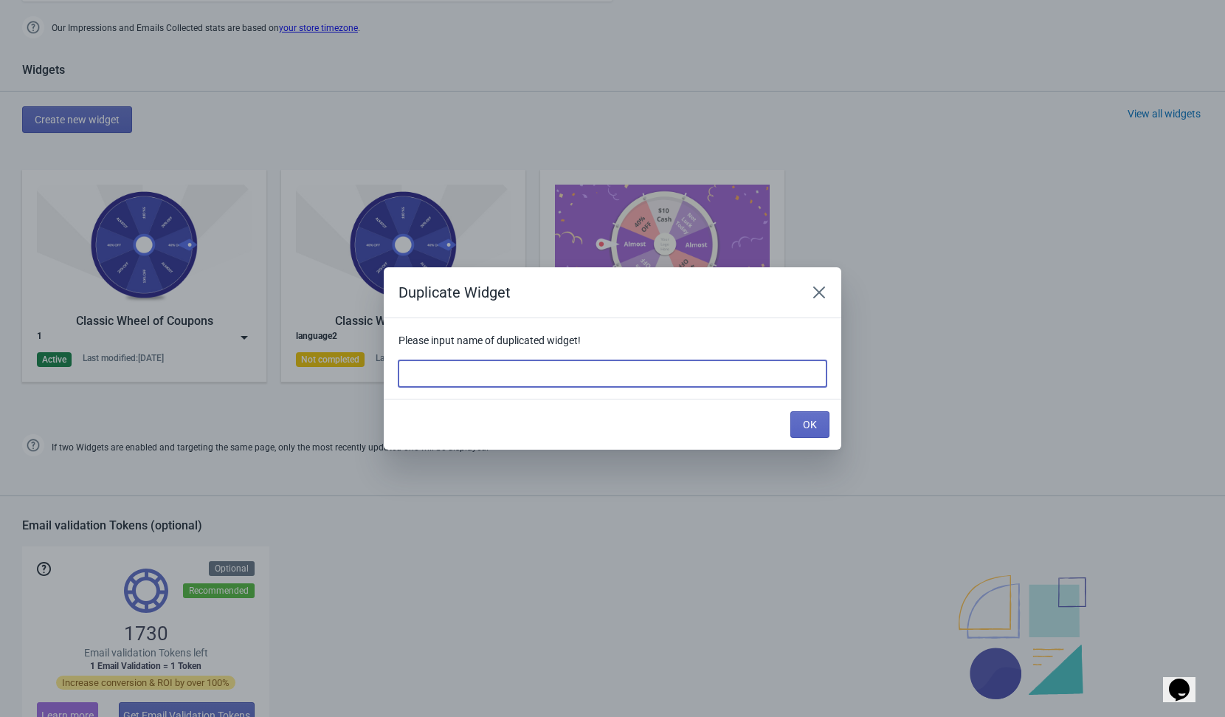
click at [644, 384] on input at bounding box center [613, 373] width 428 height 27
type input "2"
click at [801, 424] on button "OK" at bounding box center [809, 424] width 39 height 27
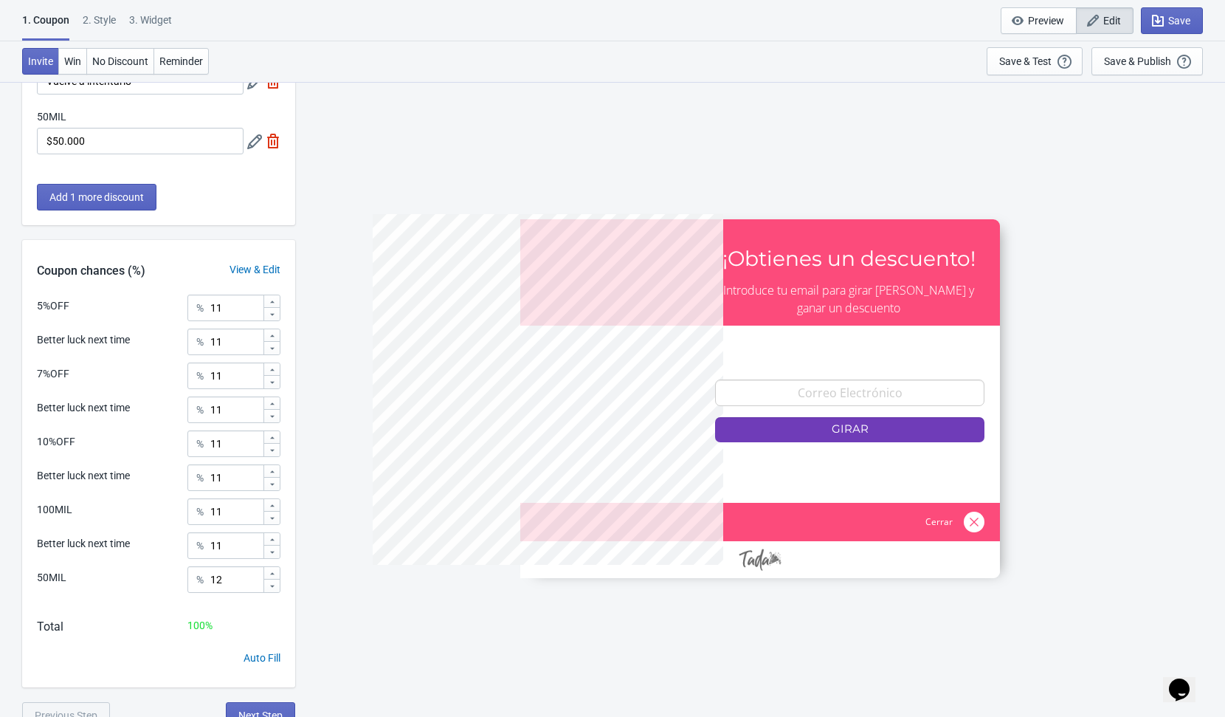
scroll to position [539, 0]
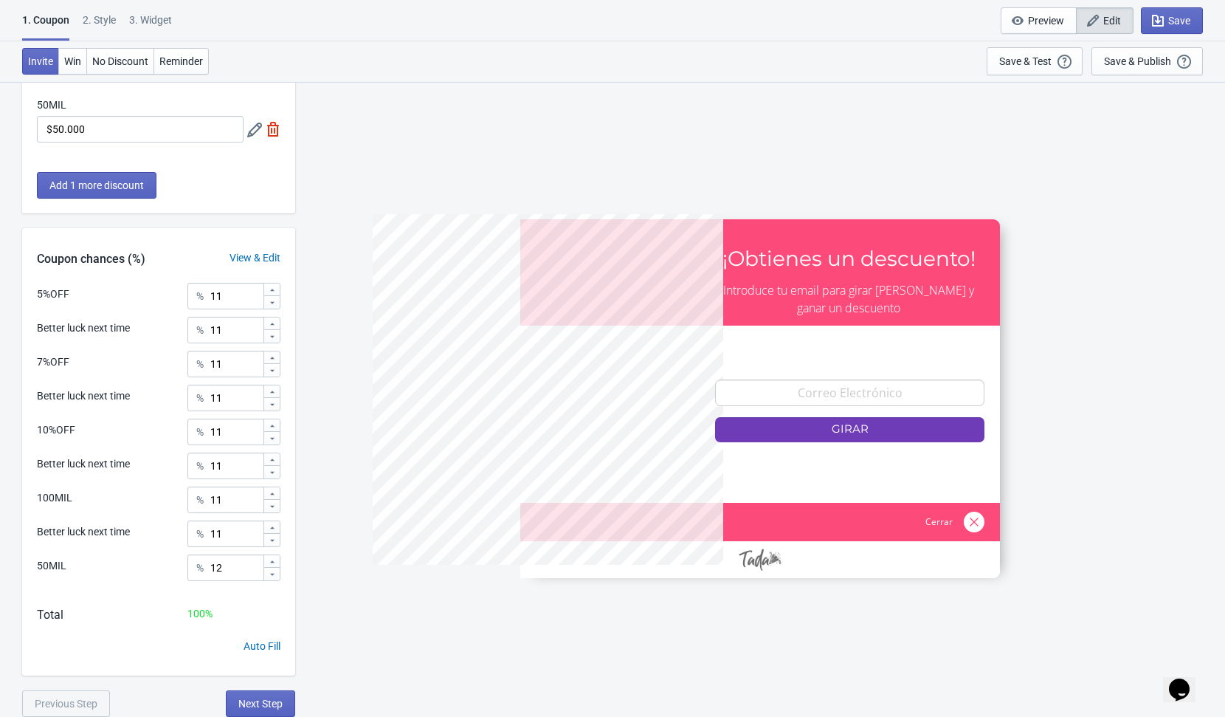
click at [361, 588] on div "5%OFF ¡Obtienes un descuento! Introduce tu email para girar [PERSON_NAME] y gan…" at bounding box center [760, 398] width 915 height 635
click at [272, 701] on span "Next Step" at bounding box center [260, 703] width 44 height 12
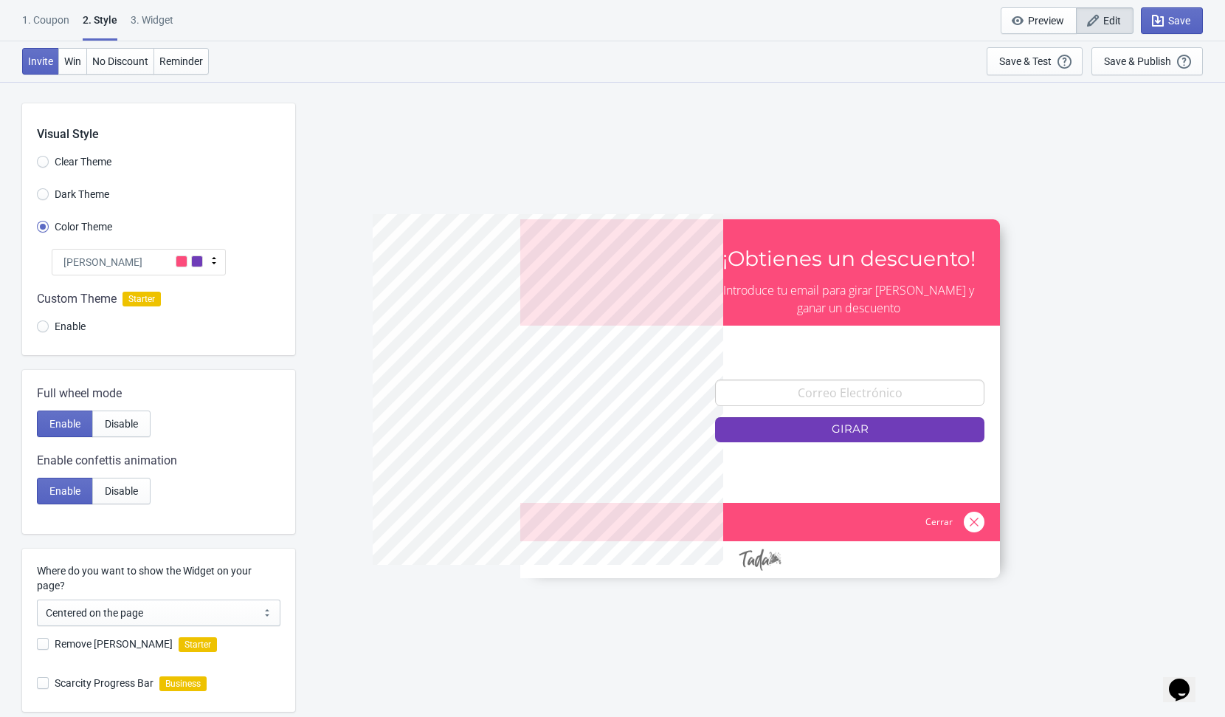
scroll to position [243, 0]
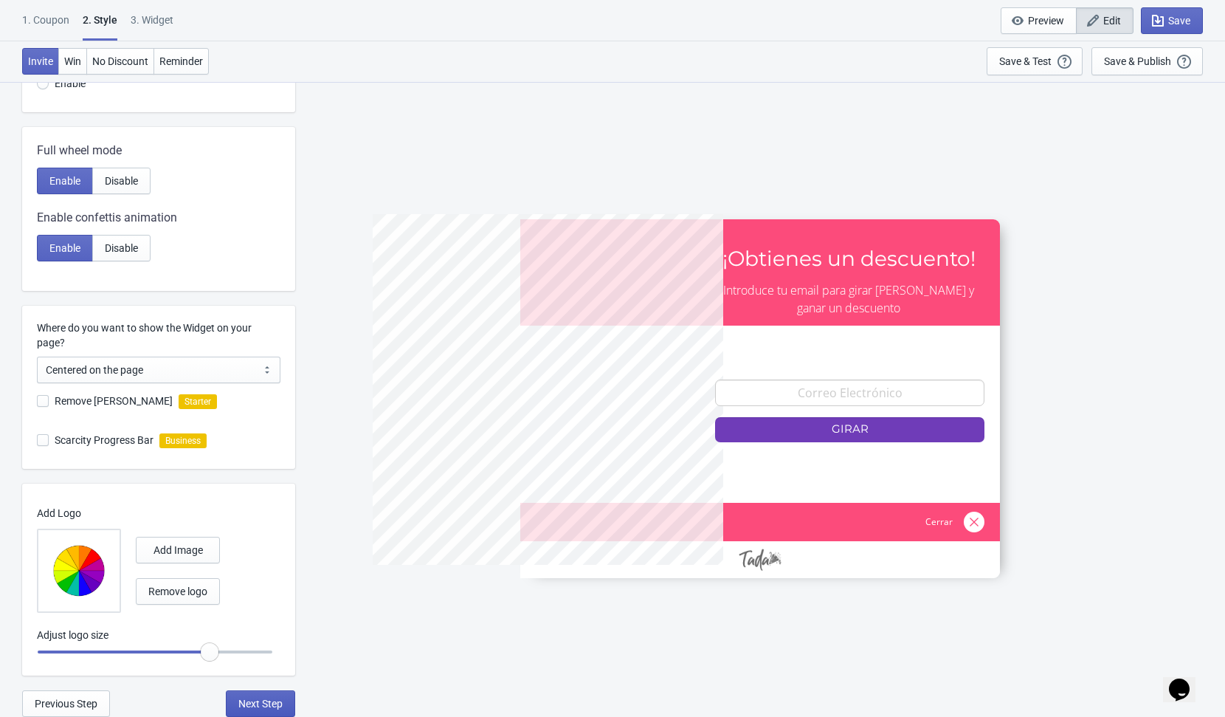
click at [263, 706] on span "Next Step" at bounding box center [260, 703] width 44 height 12
select select "1"
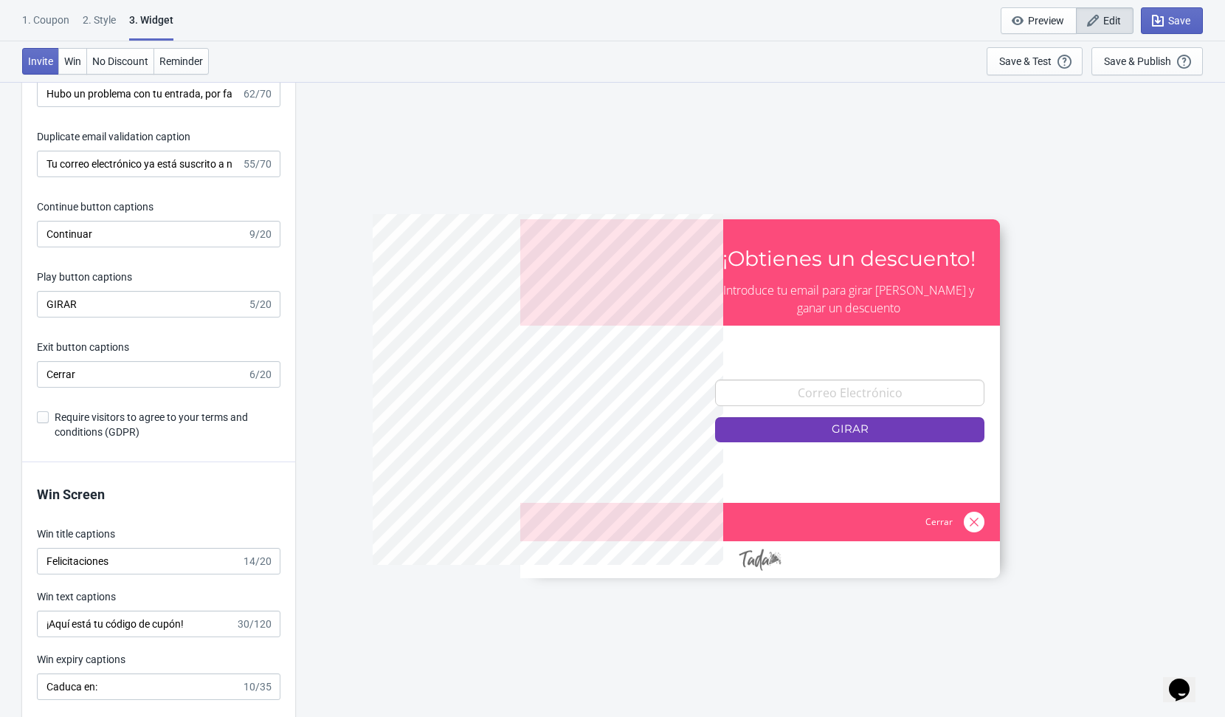
scroll to position [2389, 0]
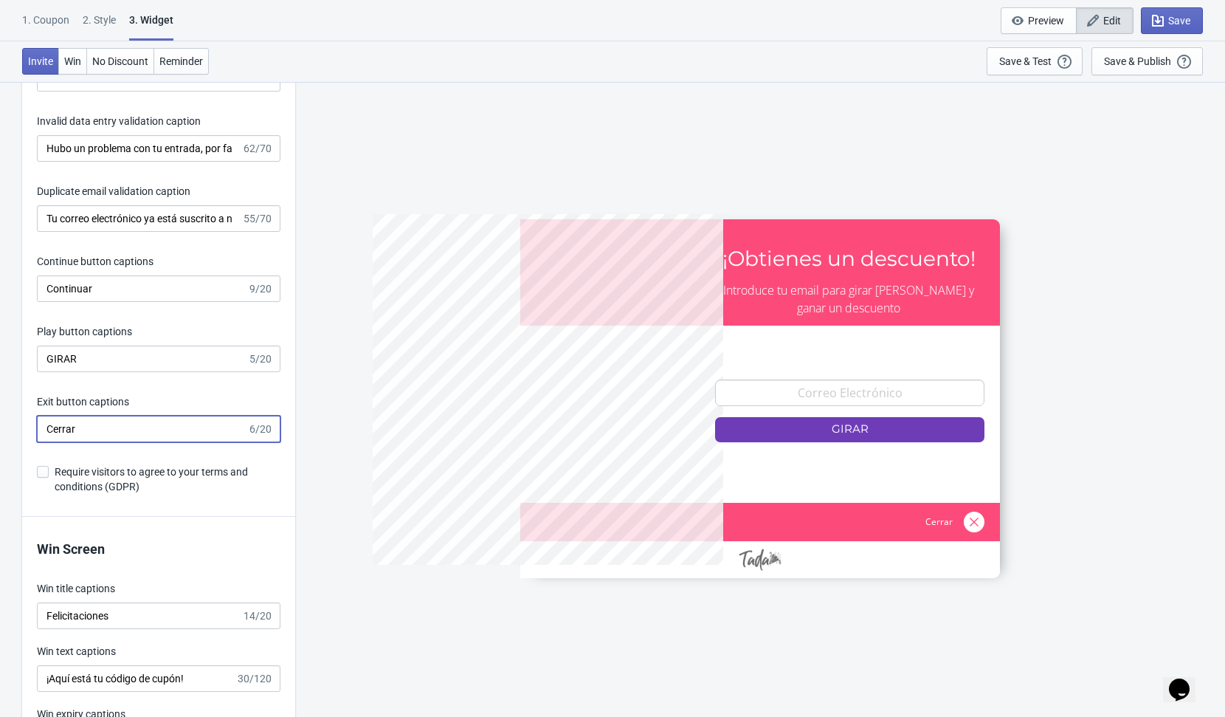
drag, startPoint x: 111, startPoint y: 432, endPoint x: -29, endPoint y: 424, distance: 140.4
type input "C"
click at [352, 438] on div "5%OFF ¡Obtienes un descuento! Introduce tu email para girar [PERSON_NAME] y gan…" at bounding box center [760, 398] width 915 height 635
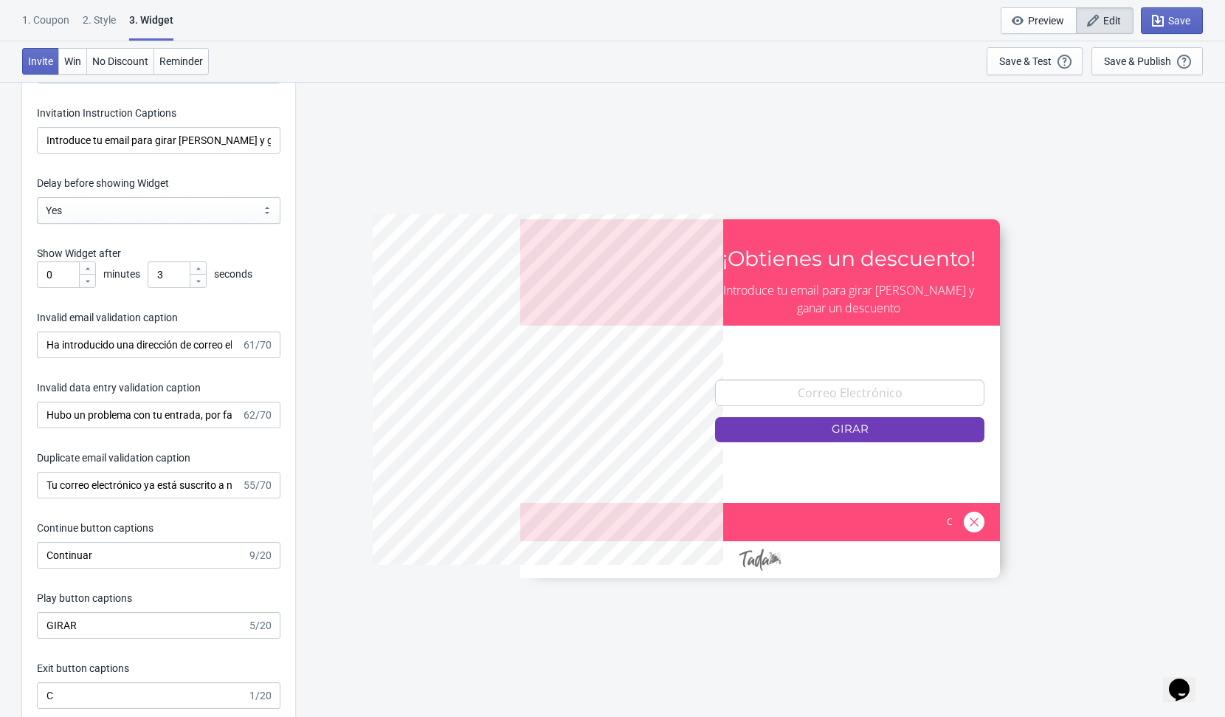
scroll to position [2024, 0]
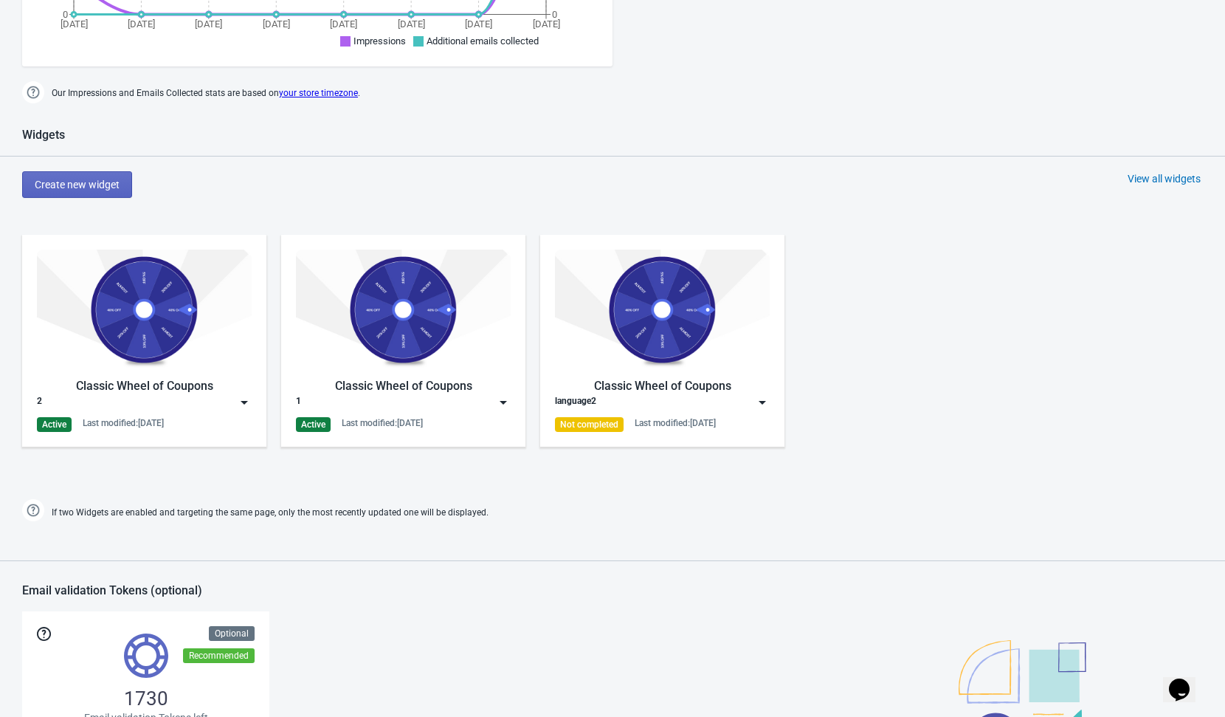
scroll to position [745, 0]
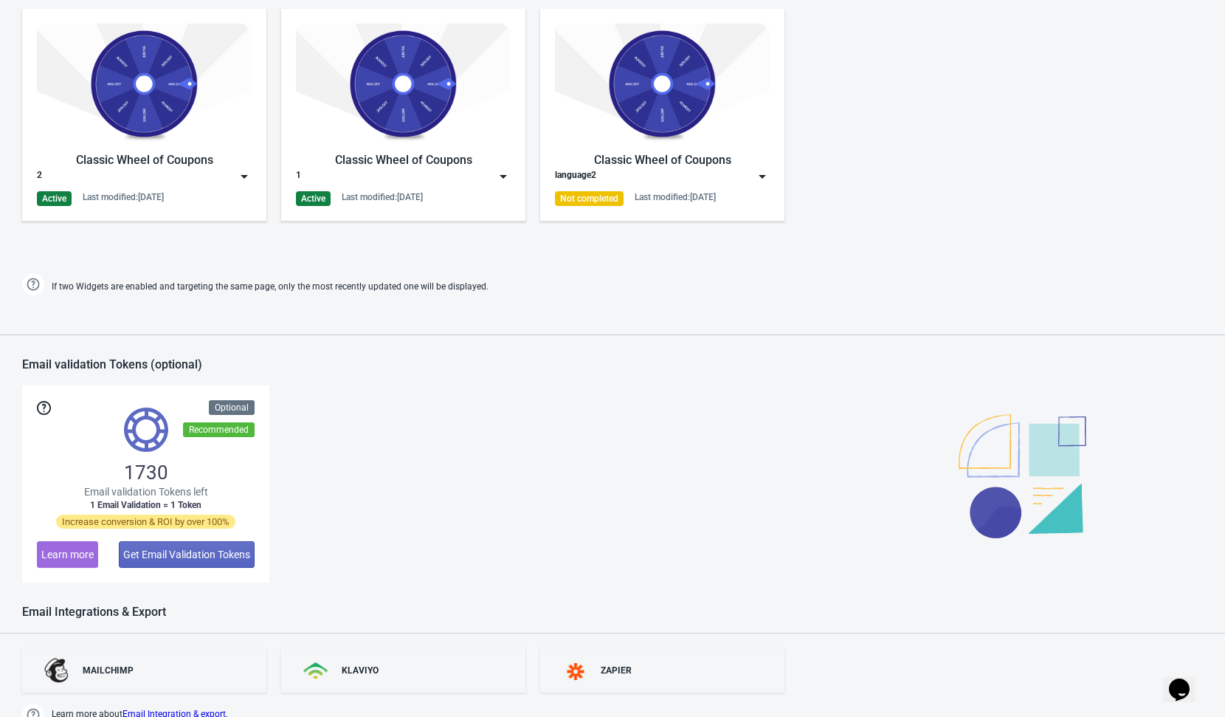
click at [250, 177] on img at bounding box center [244, 176] width 15 height 15
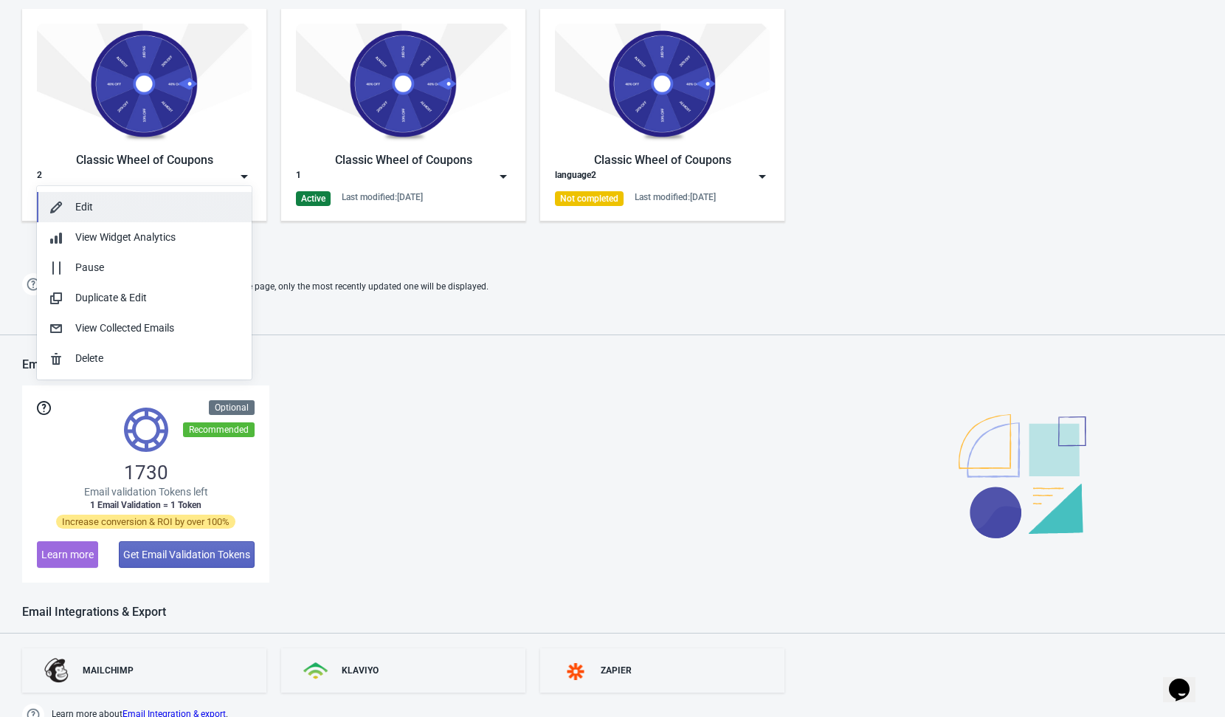
click at [78, 213] on div "Edit" at bounding box center [157, 206] width 165 height 15
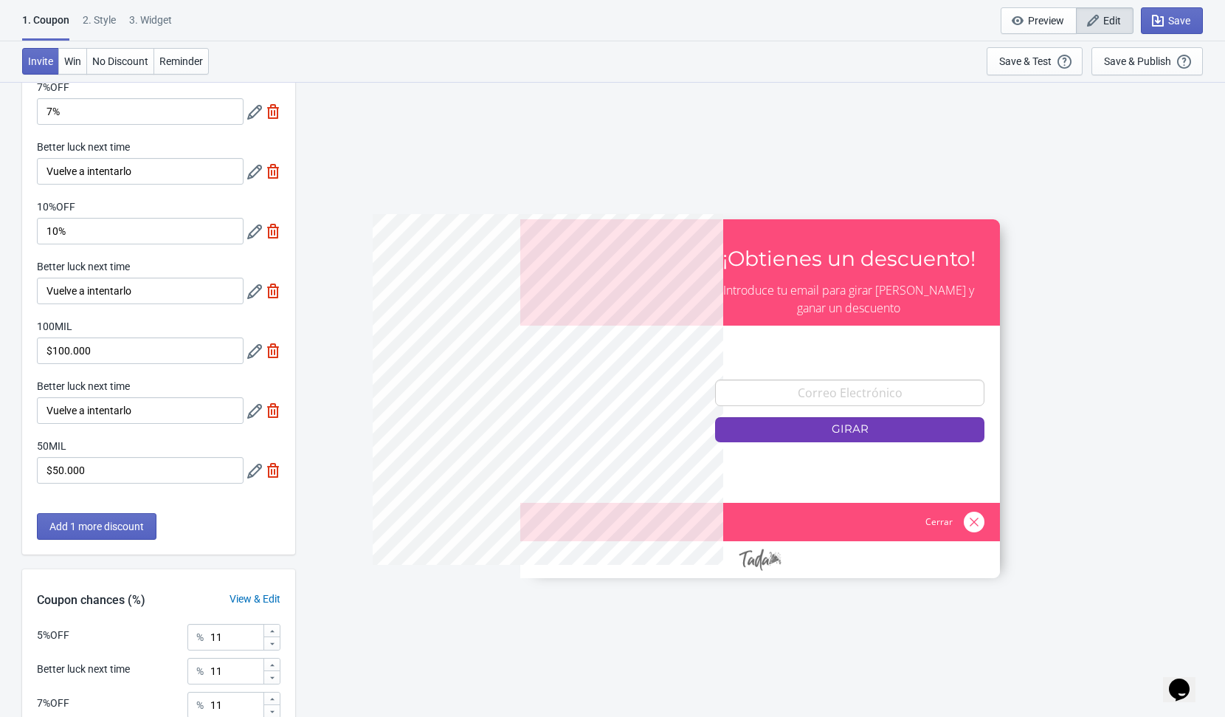
scroll to position [539, 0]
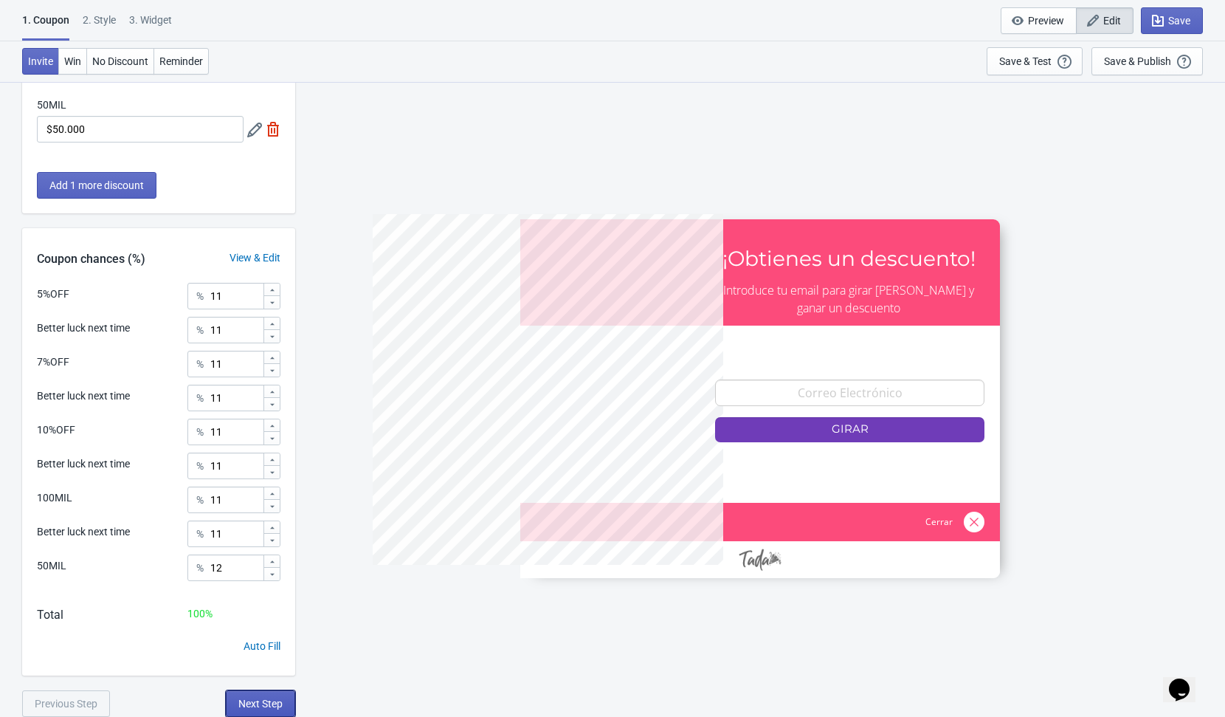
click at [248, 703] on span "Next Step" at bounding box center [260, 703] width 44 height 12
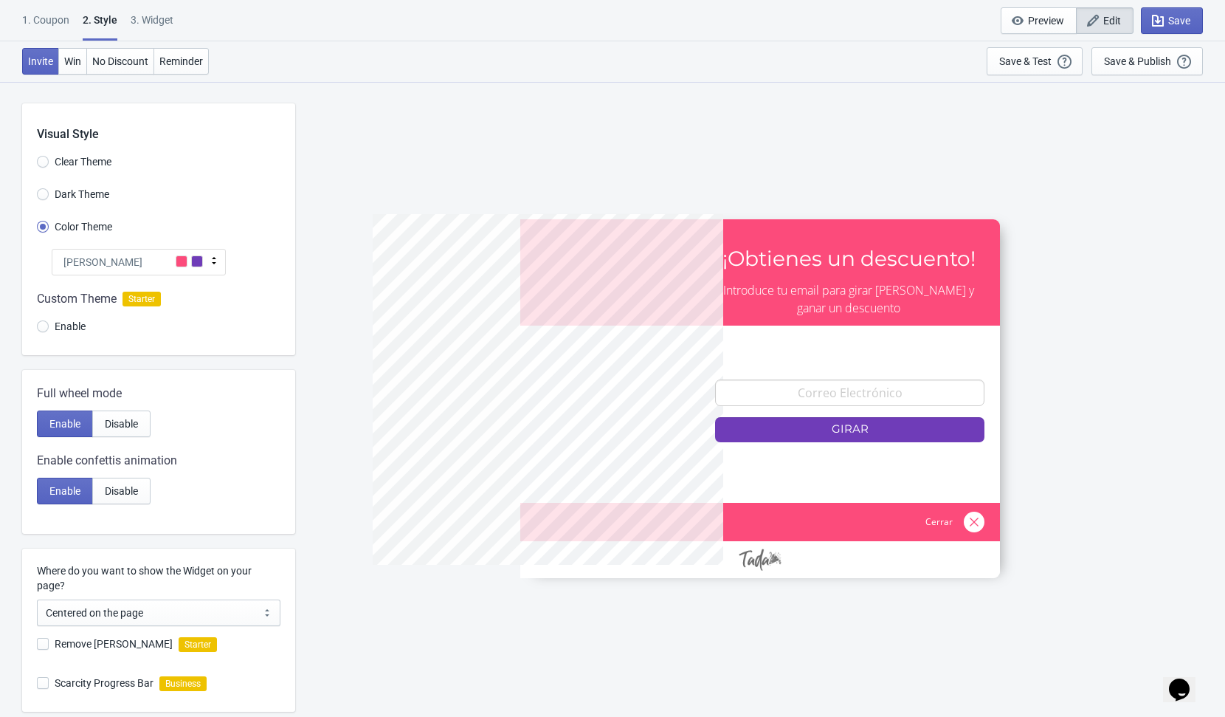
scroll to position [243, 0]
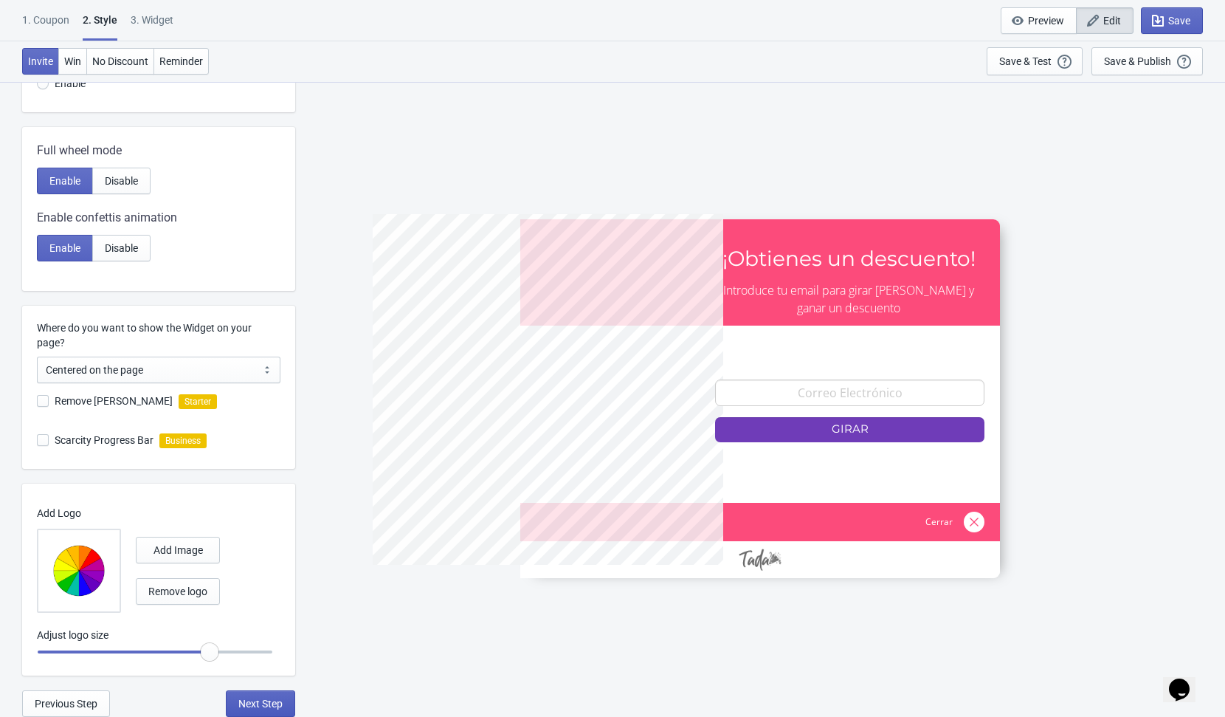
click at [255, 708] on button "Next Step" at bounding box center [260, 703] width 69 height 27
select select "1"
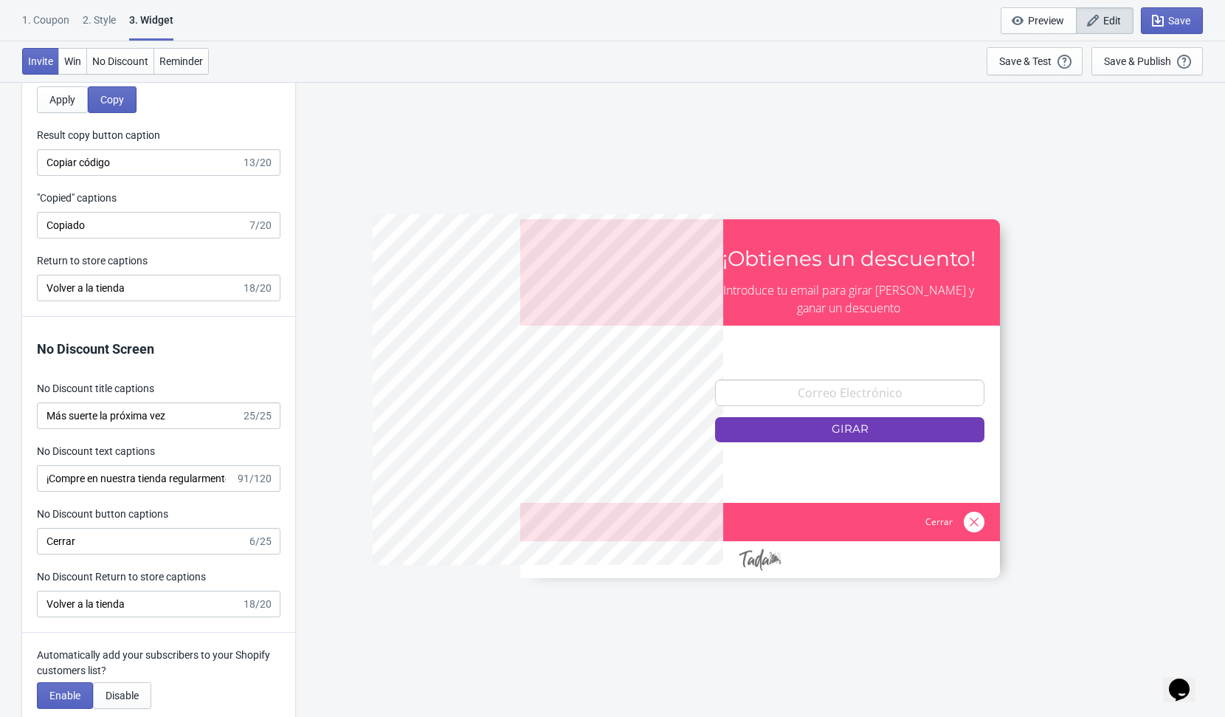
scroll to position [3158, 0]
type input "no_code"
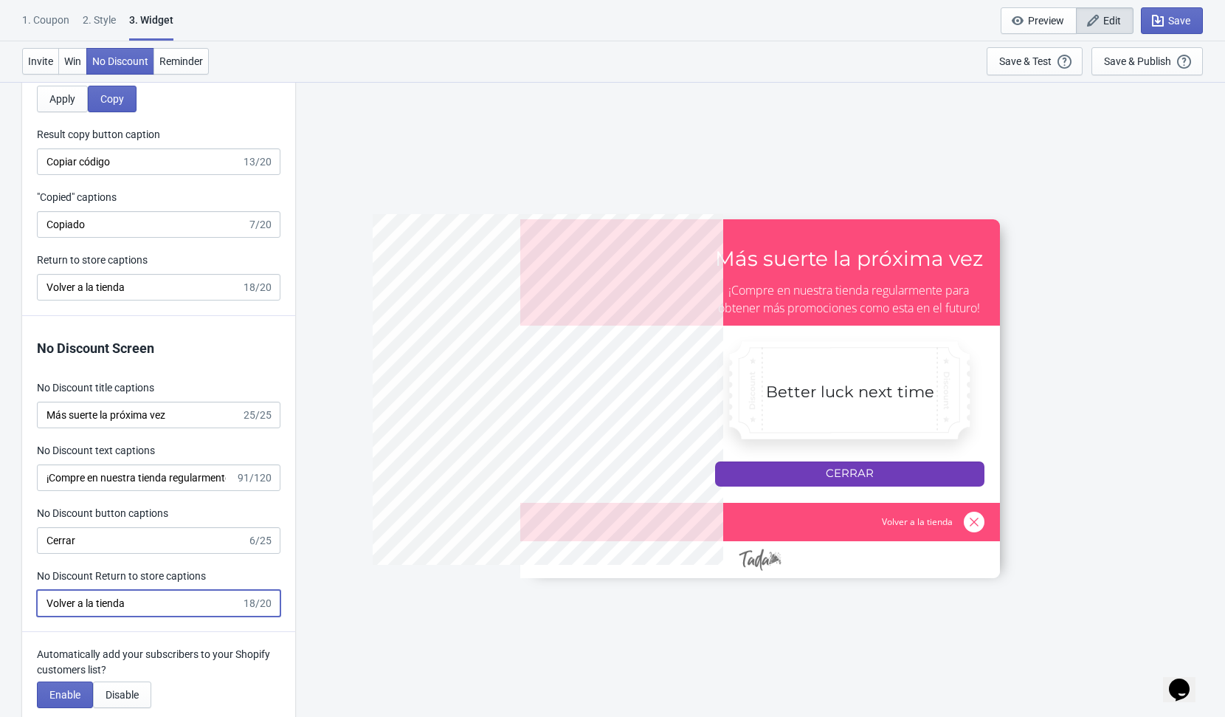
click at [180, 598] on input "Volver a la tienda" at bounding box center [139, 603] width 204 height 27
type input "a"
type input "Volver a la tienda"
type input "no_code"
click at [165, 536] on input "Cerrar" at bounding box center [142, 540] width 210 height 27
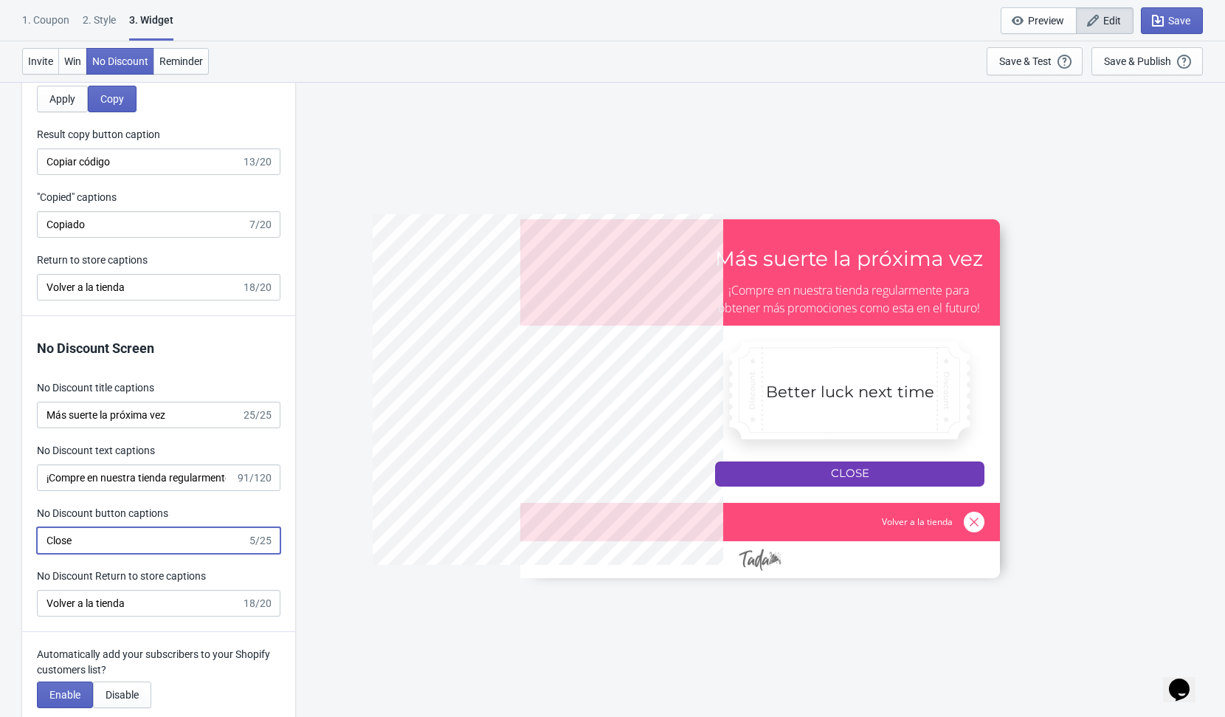
type input "Close"
type input "5%OFF"
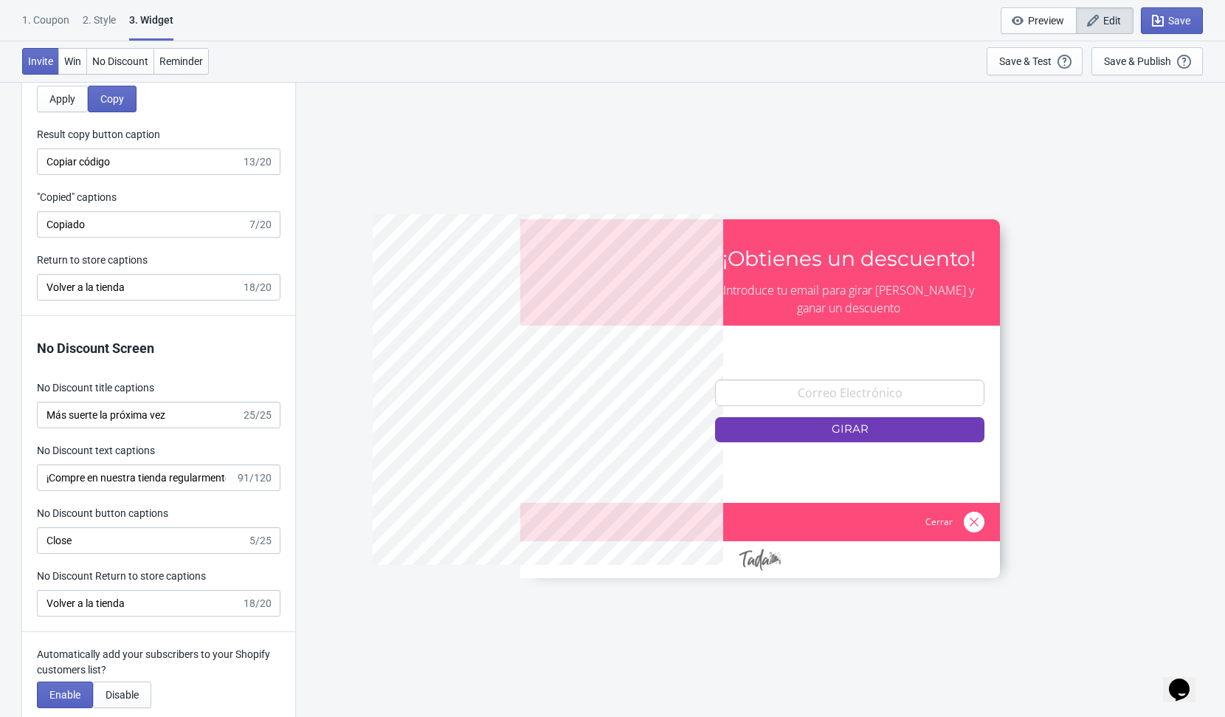
click at [379, 515] on div at bounding box center [557, 398] width 369 height 369
click at [1190, 21] on button "Save" at bounding box center [1172, 20] width 62 height 27
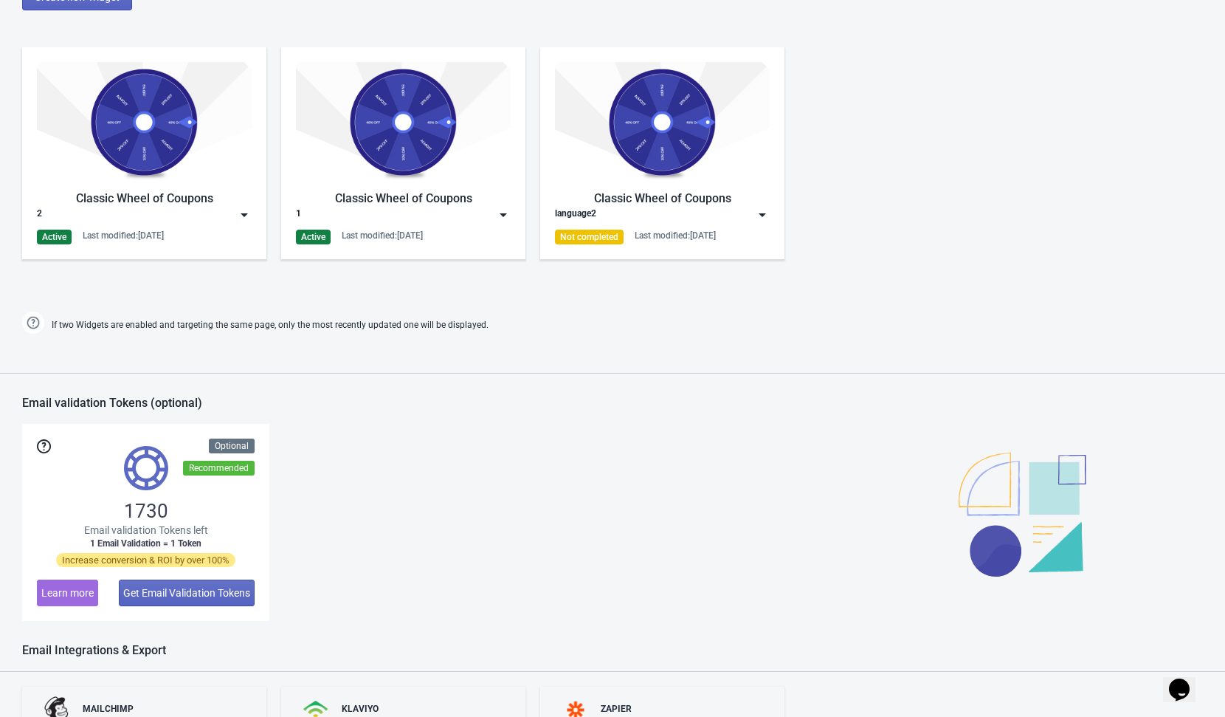
scroll to position [663, 0]
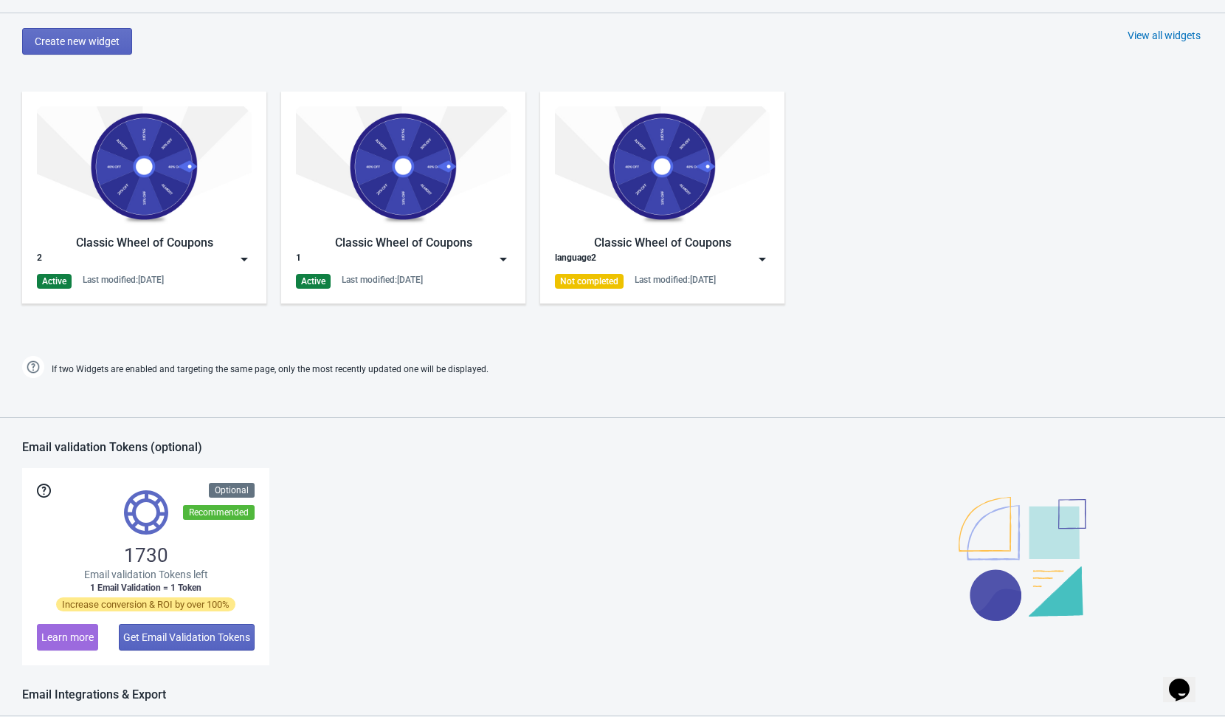
click at [500, 263] on img at bounding box center [503, 259] width 15 height 15
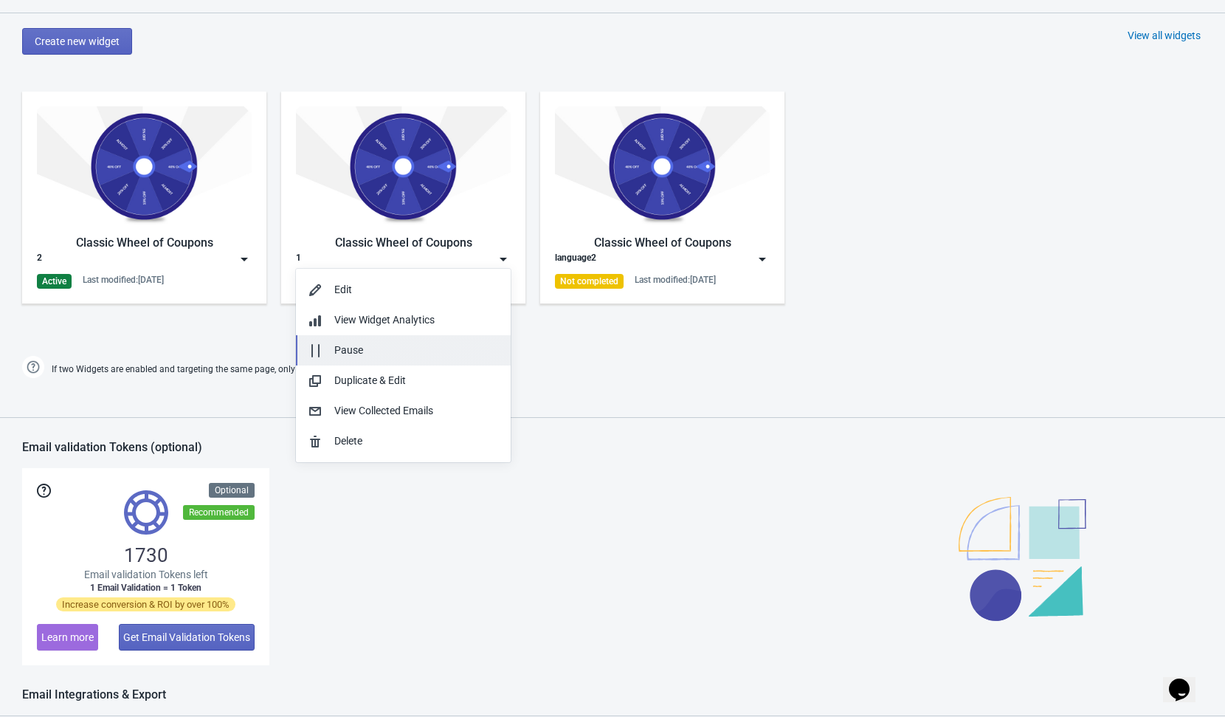
click at [325, 348] on div "Pause" at bounding box center [403, 349] width 191 height 15
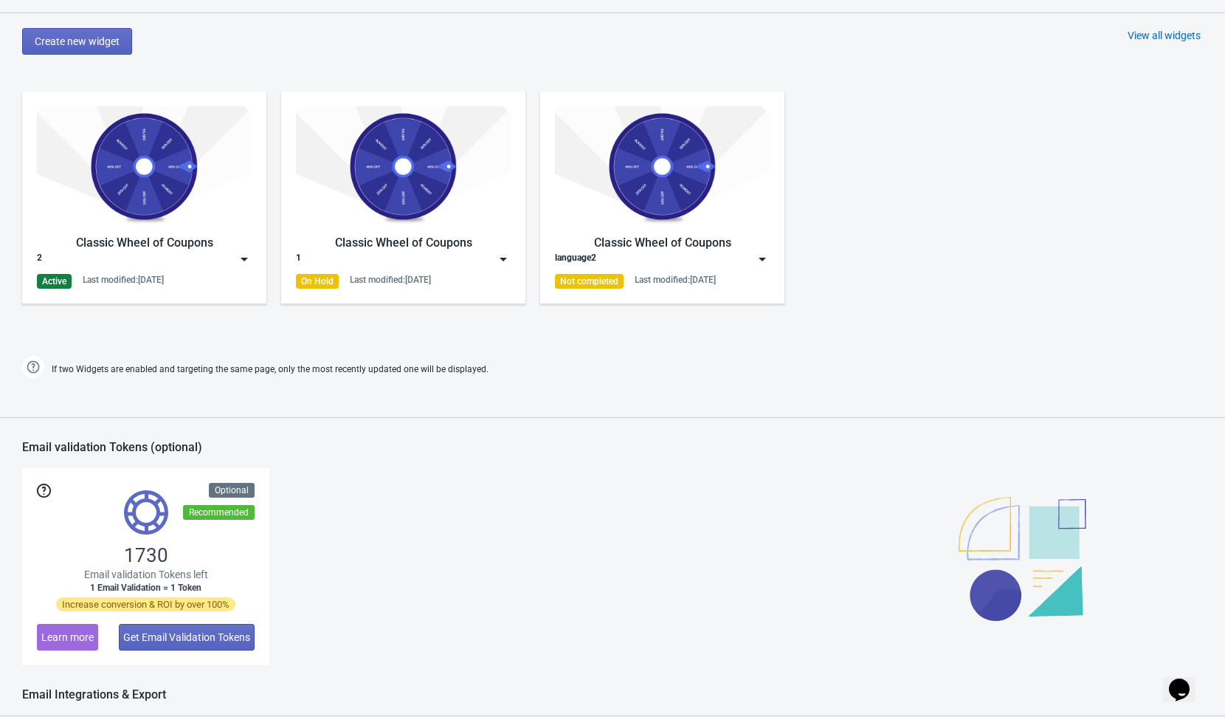
click at [514, 349] on div "Widgets Create new widget View all widgets Classic Wheel of Coupons 2 Active La…" at bounding box center [612, 183] width 1225 height 397
click at [253, 257] on div "Classic Wheel of Coupons 2 Active Last modified: [DATE]" at bounding box center [144, 198] width 244 height 212
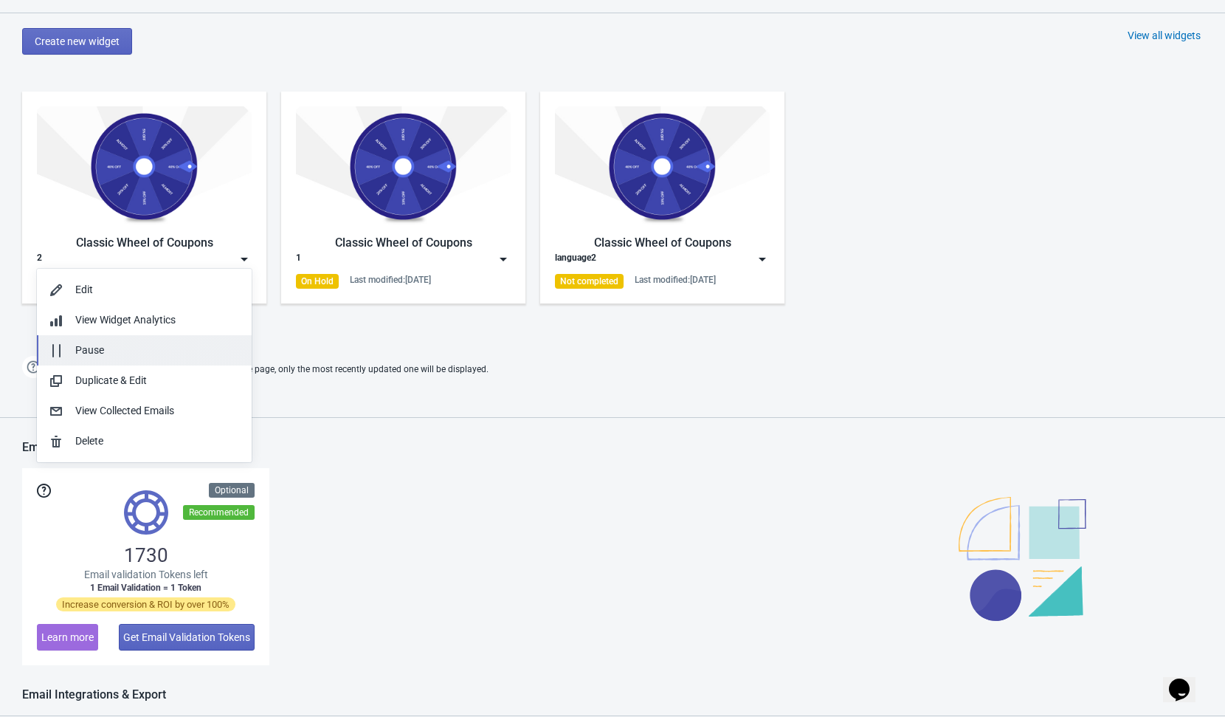
click at [157, 346] on div "Pause" at bounding box center [157, 349] width 165 height 15
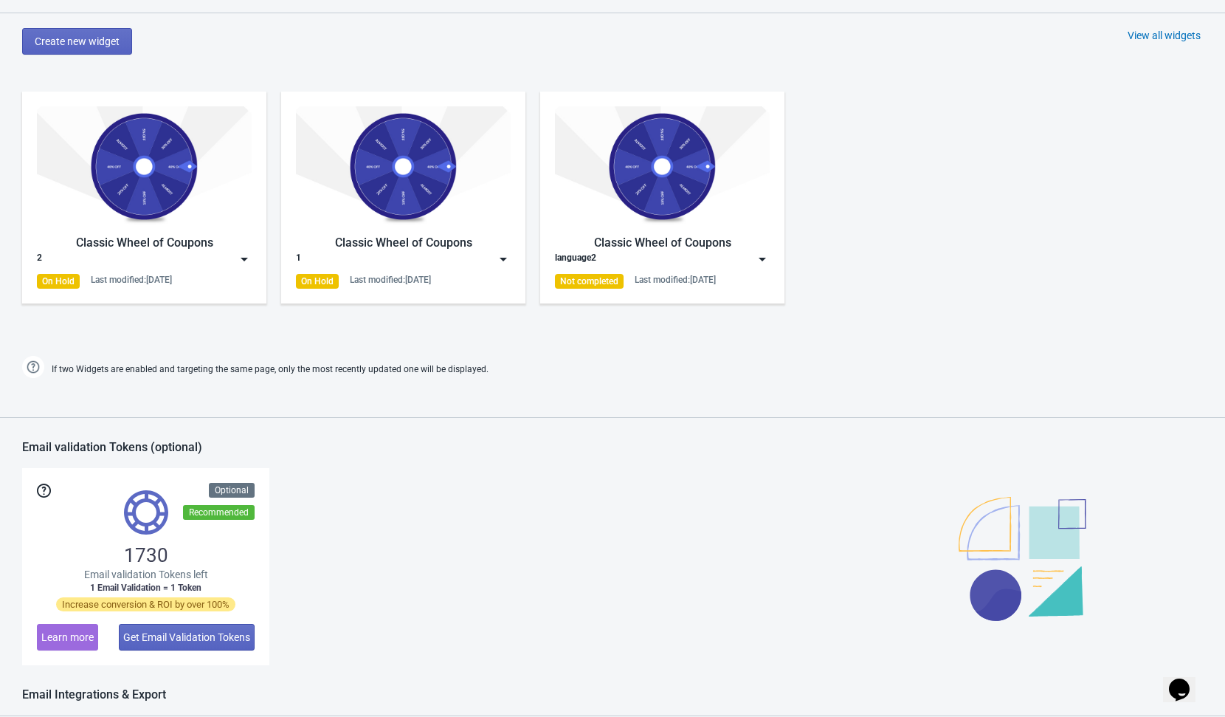
click at [247, 255] on img at bounding box center [244, 259] width 15 height 15
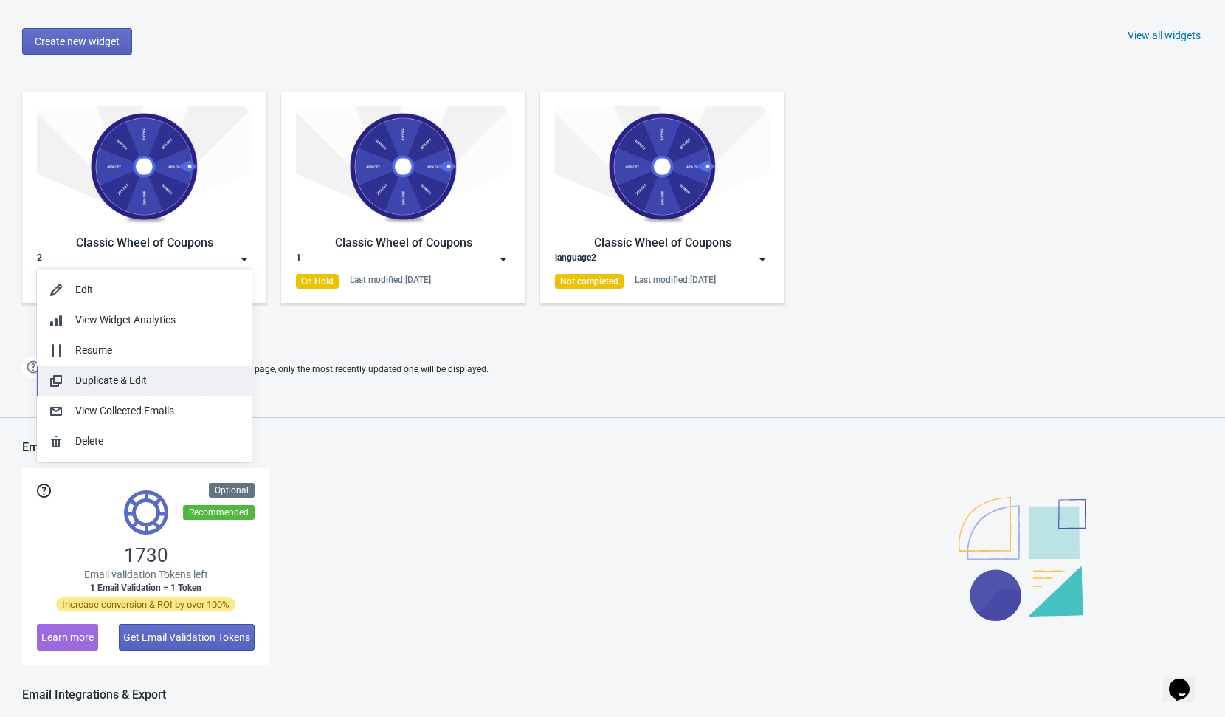
click at [148, 384] on div "Duplicate & Edit" at bounding box center [157, 380] width 165 height 15
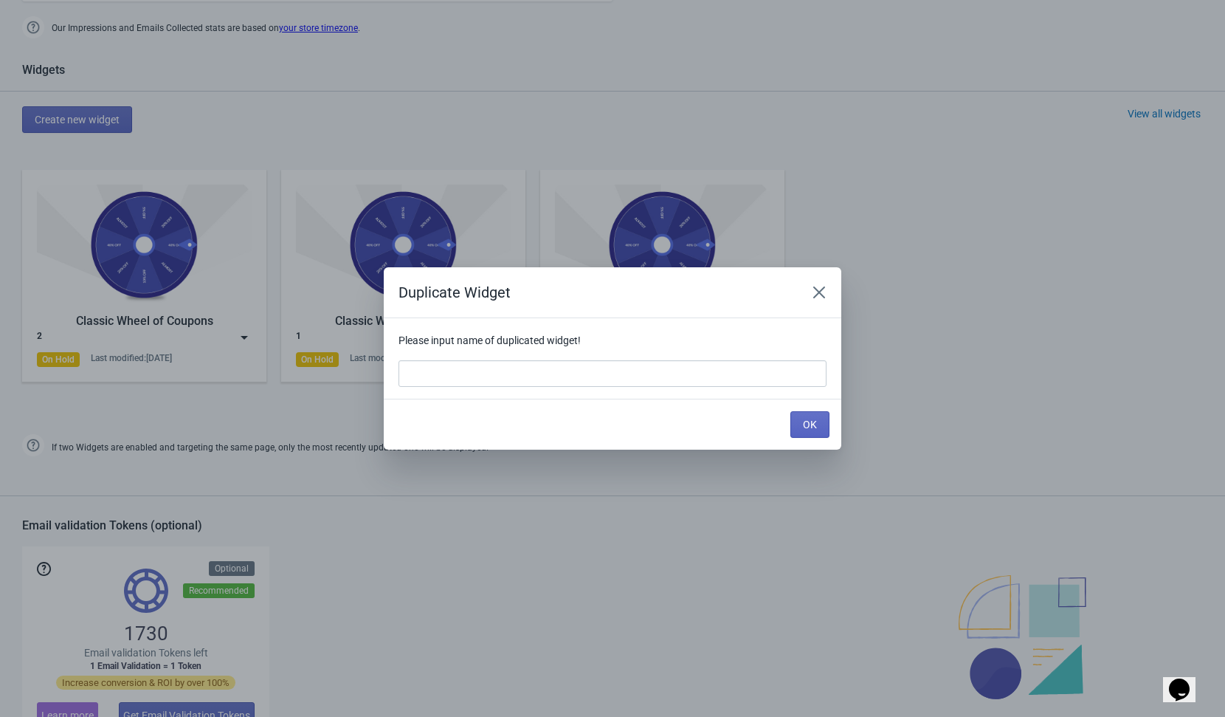
scroll to position [0, 0]
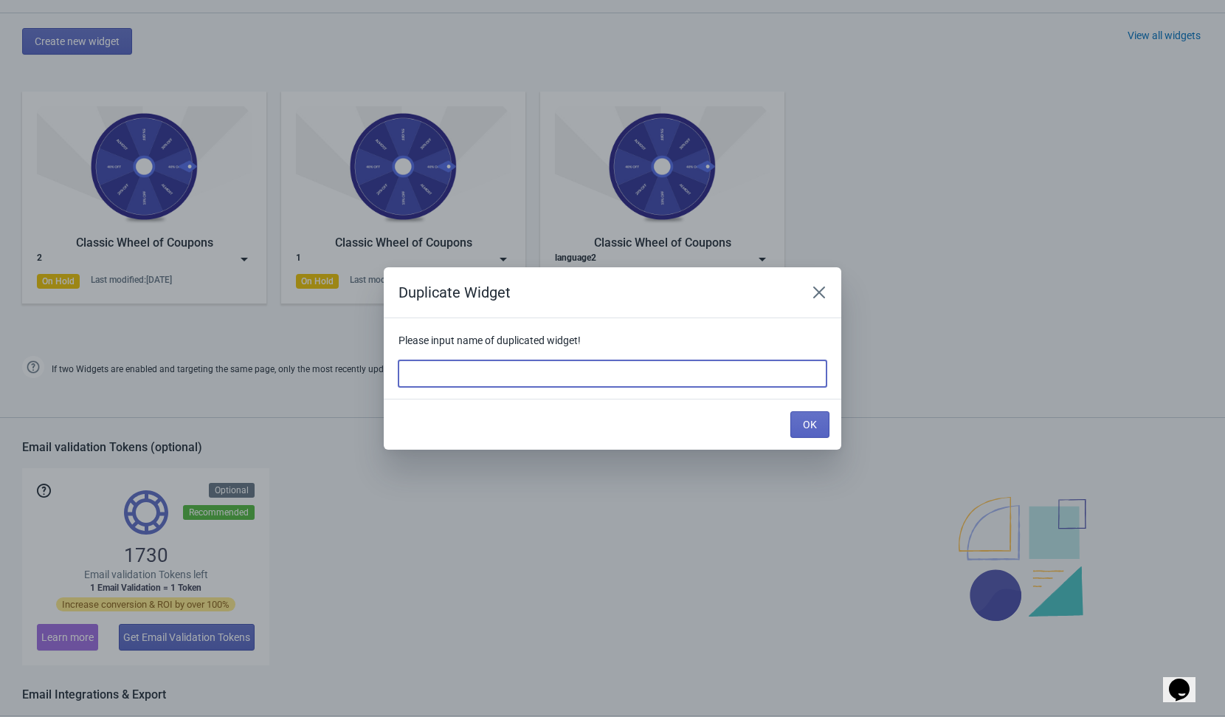
click at [521, 376] on input at bounding box center [613, 373] width 428 height 27
type input "3"
click at [807, 424] on span "OK" at bounding box center [810, 424] width 14 height 12
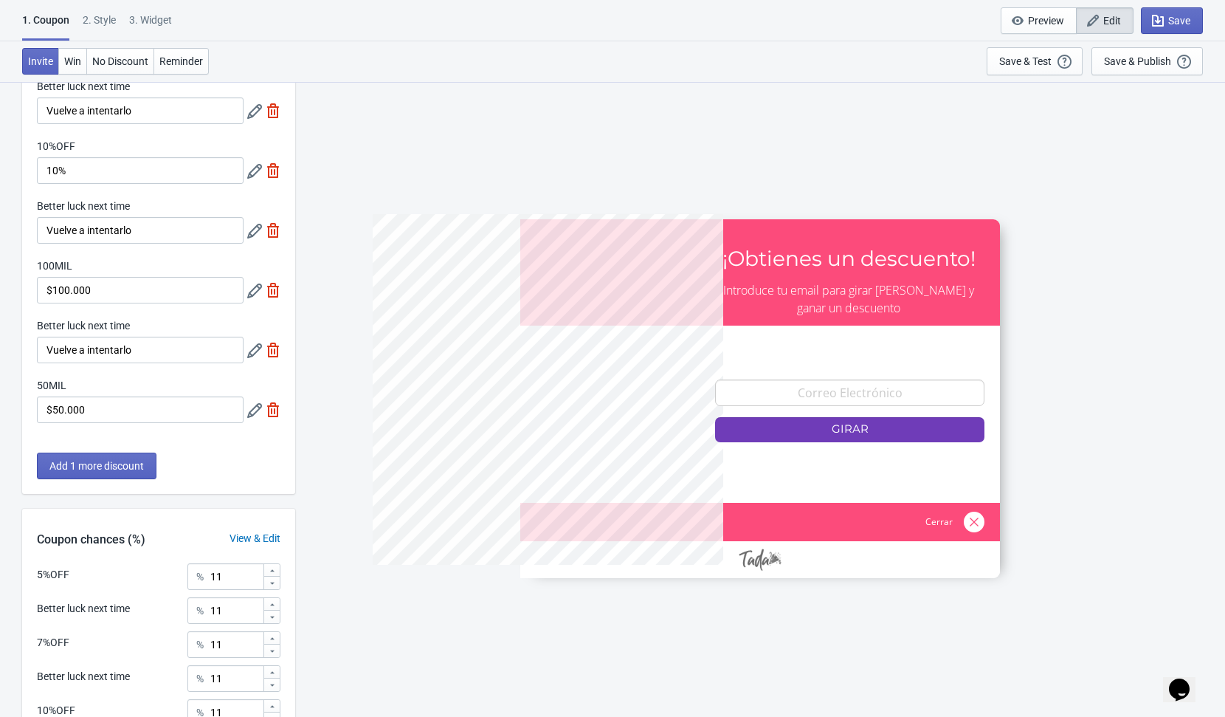
scroll to position [539, 0]
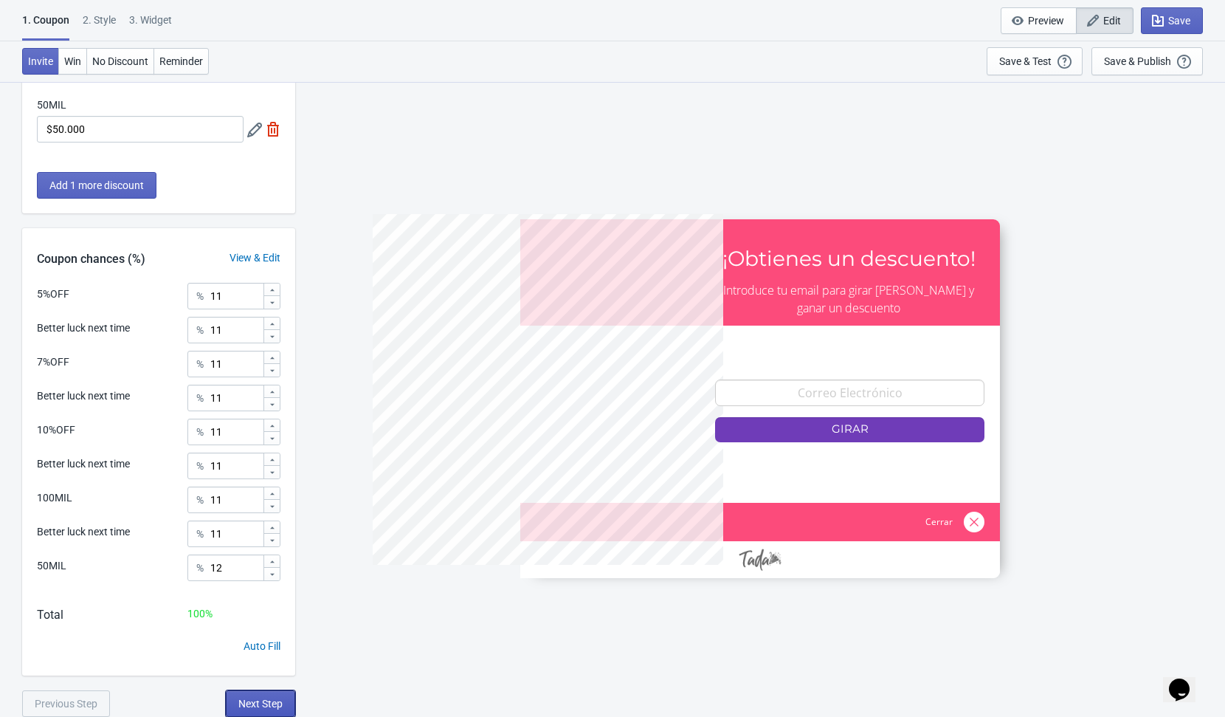
click at [264, 699] on span "Next Step" at bounding box center [260, 703] width 44 height 12
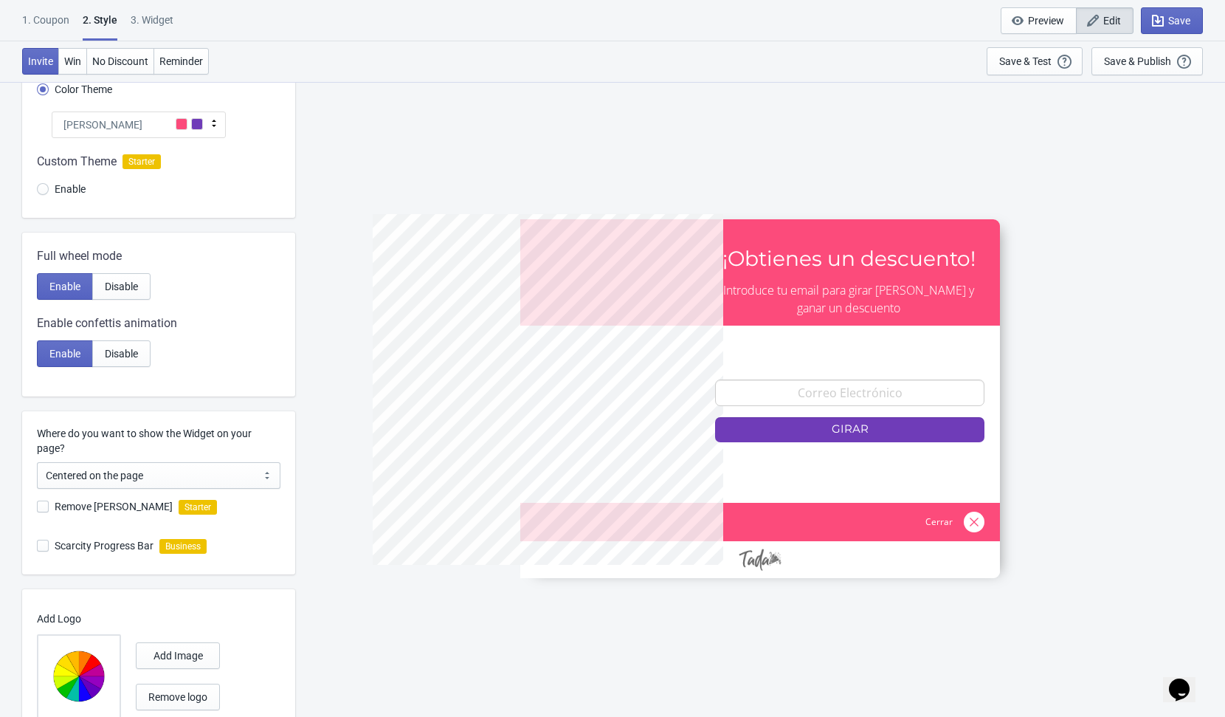
scroll to position [243, 0]
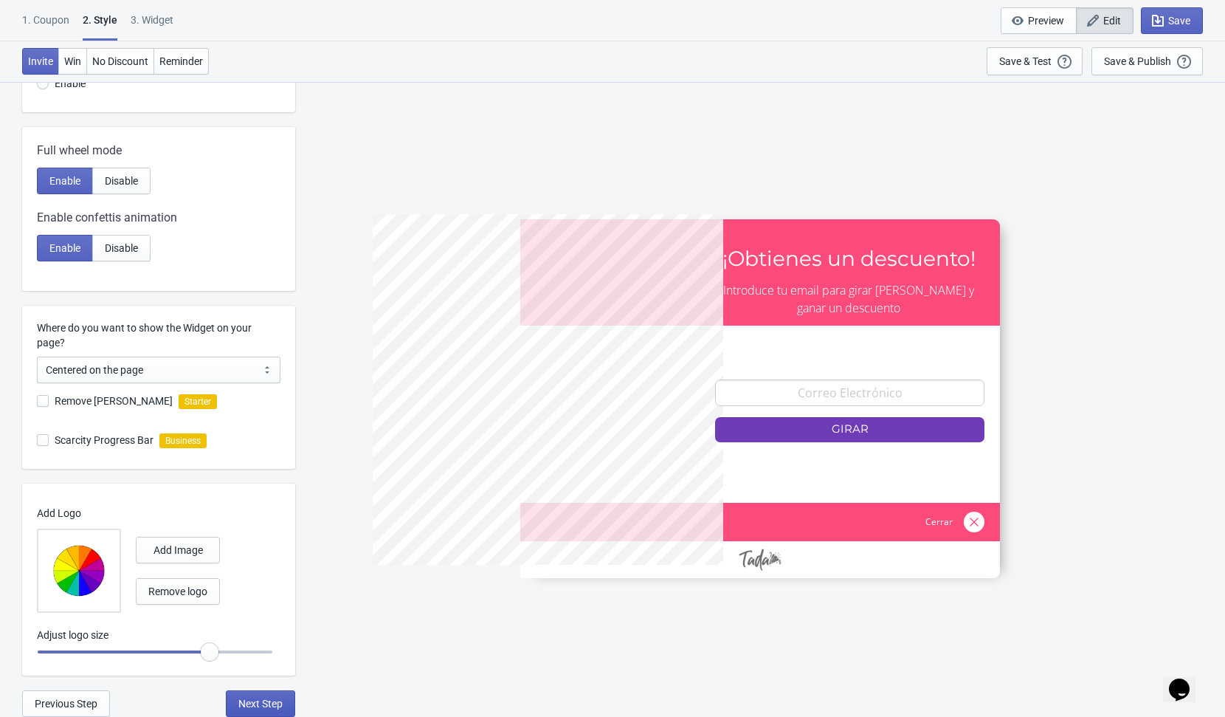
click at [256, 705] on span "Next Step" at bounding box center [260, 703] width 44 height 12
select select "1"
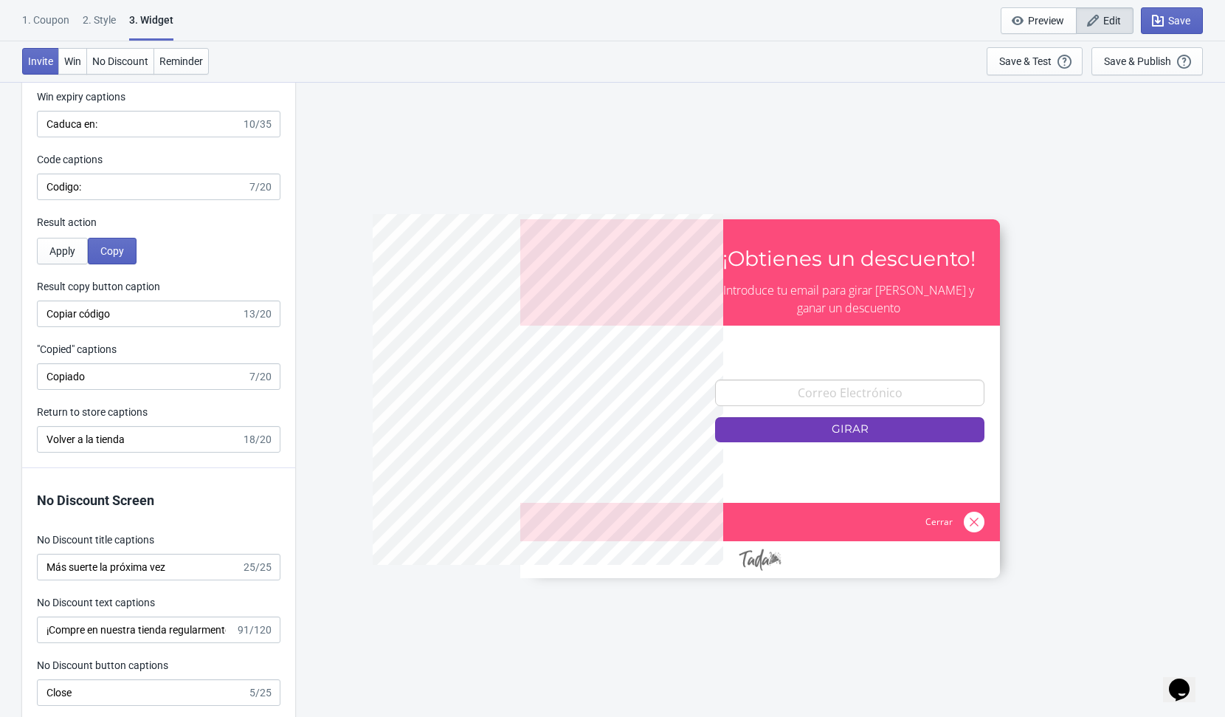
scroll to position [3001, 0]
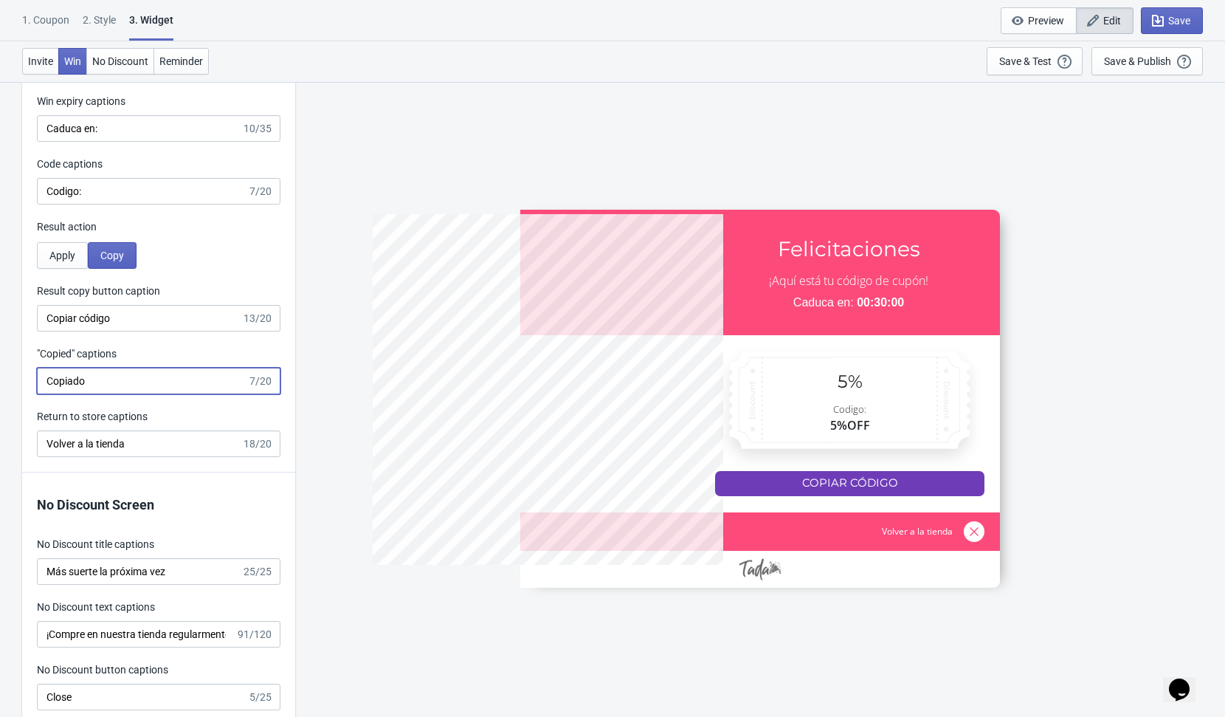
drag, startPoint x: 106, startPoint y: 382, endPoint x: -153, endPoint y: 339, distance: 262.4
type input "Copied"
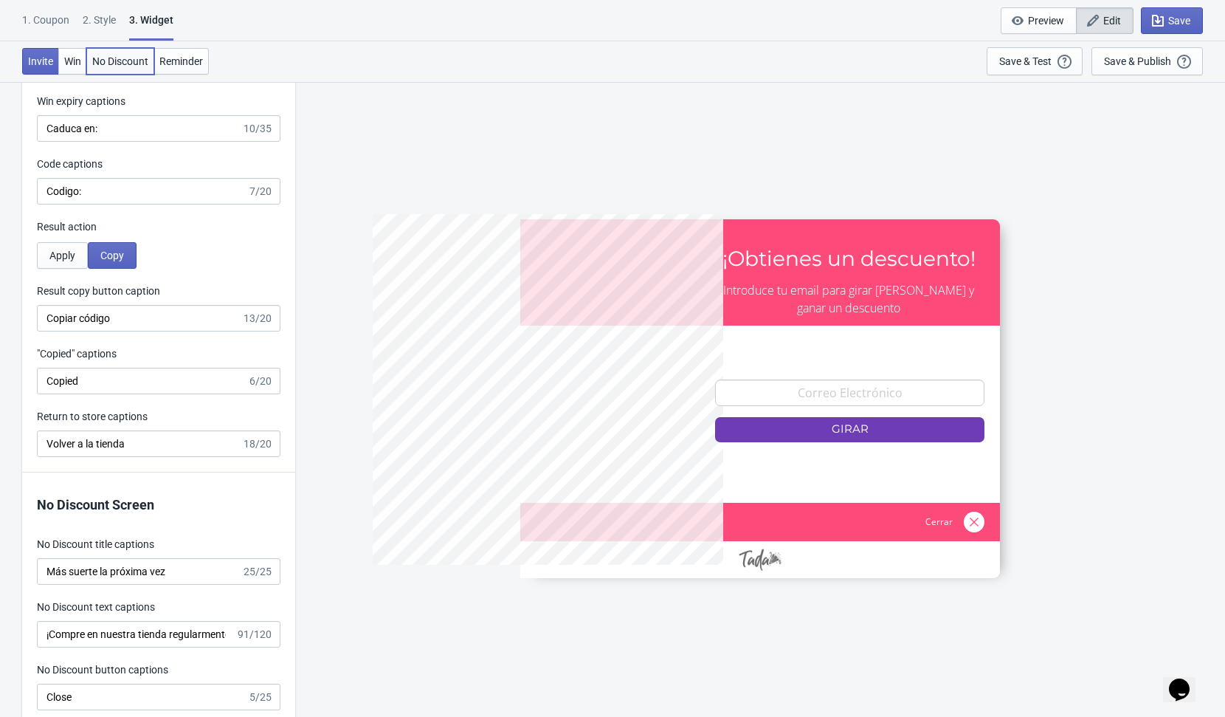
click at [126, 55] on span "No Discount" at bounding box center [120, 61] width 56 height 12
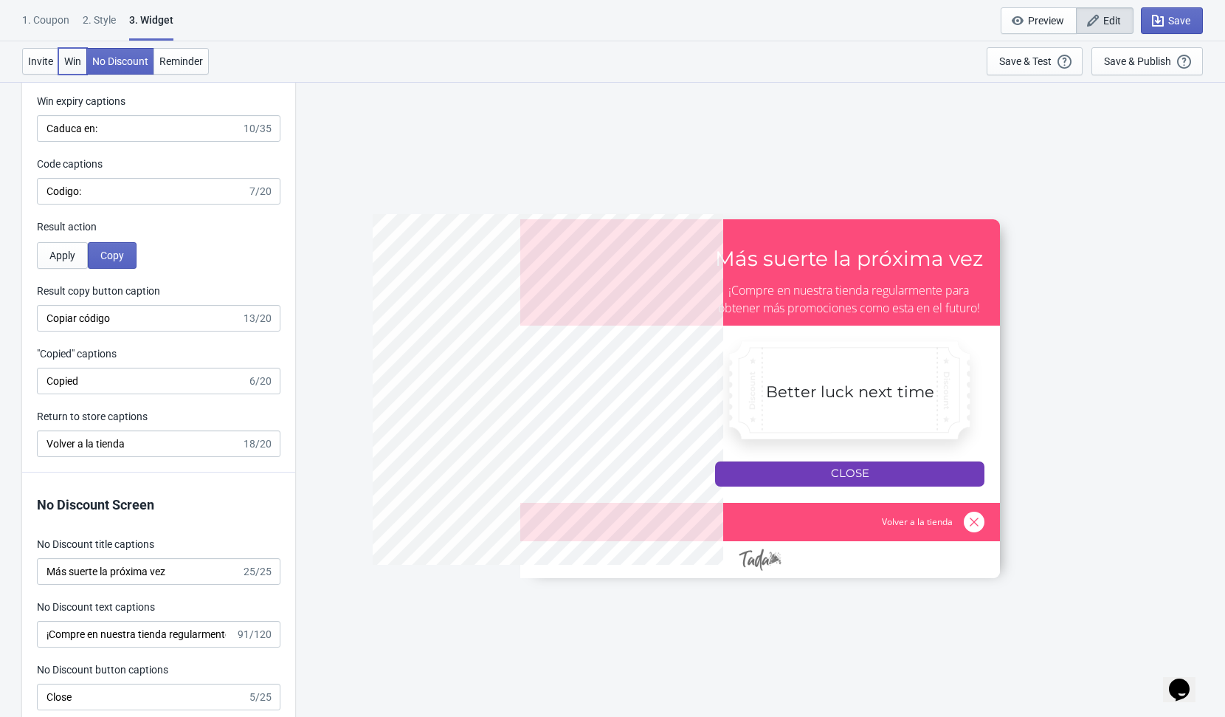
click at [73, 58] on span "Win" at bounding box center [72, 61] width 17 height 12
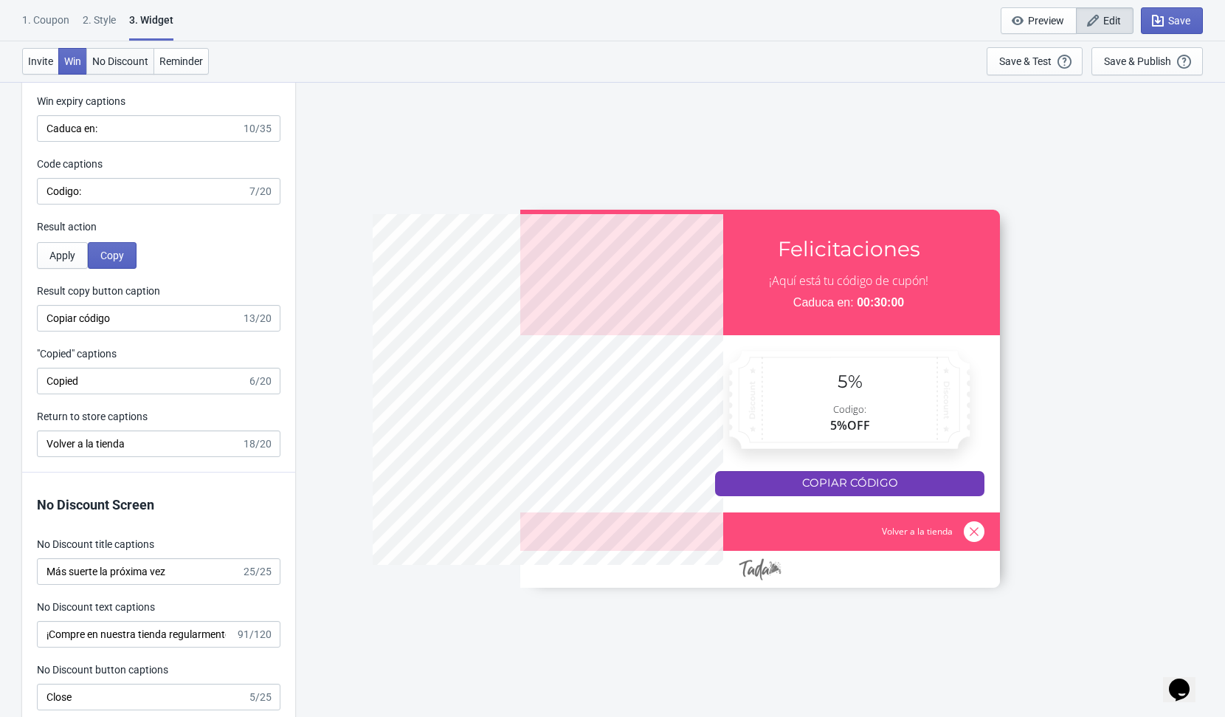
click at [132, 69] on button "No Discount" at bounding box center [120, 61] width 68 height 27
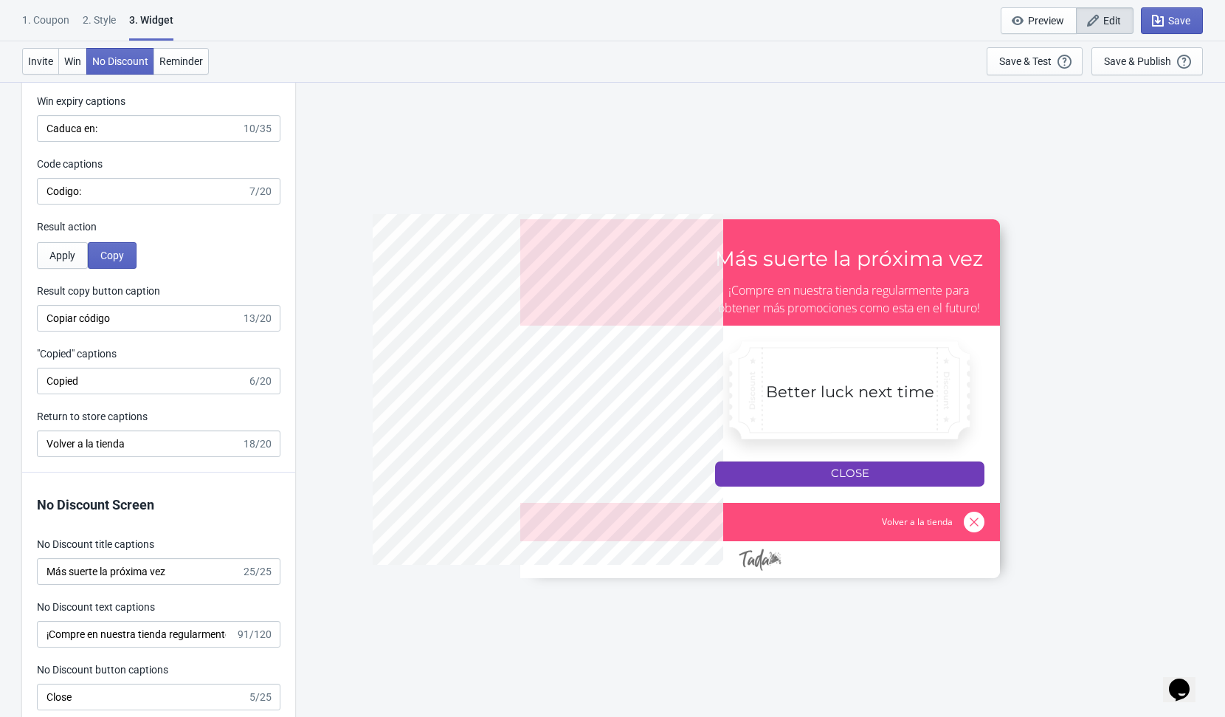
click at [854, 477] on div at bounding box center [760, 398] width 480 height 359
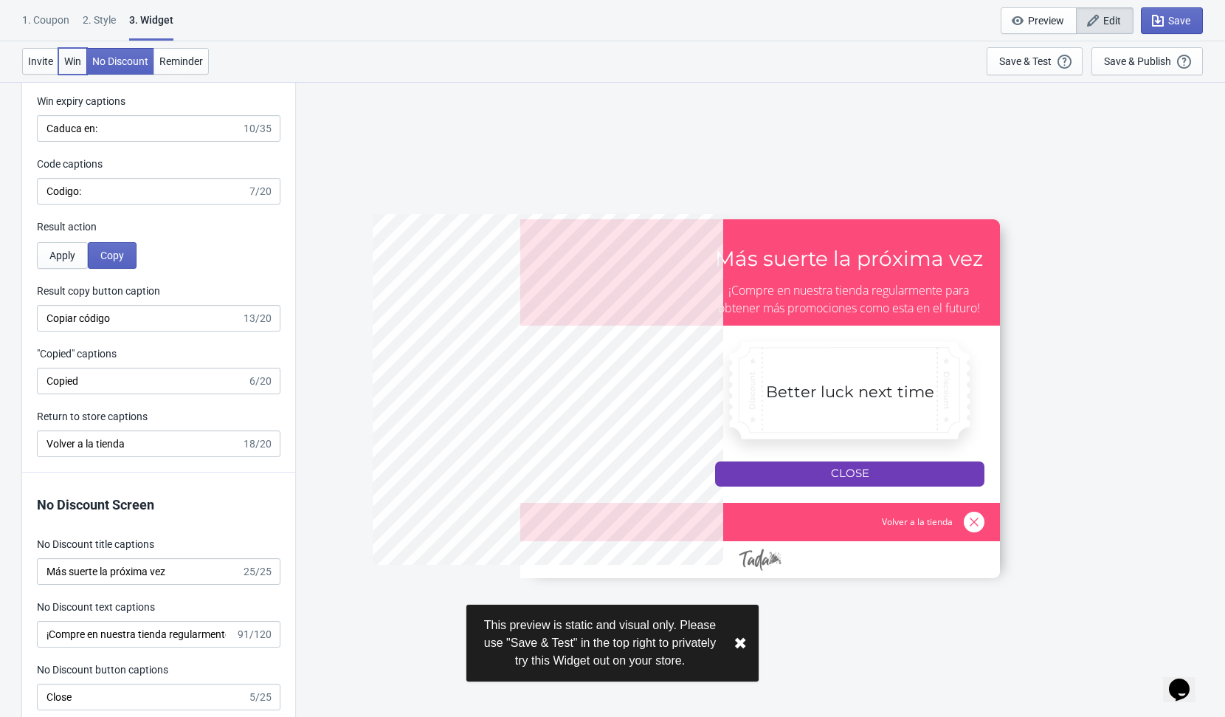
click at [71, 58] on span "Win" at bounding box center [72, 61] width 17 height 12
type input "5%OFF"
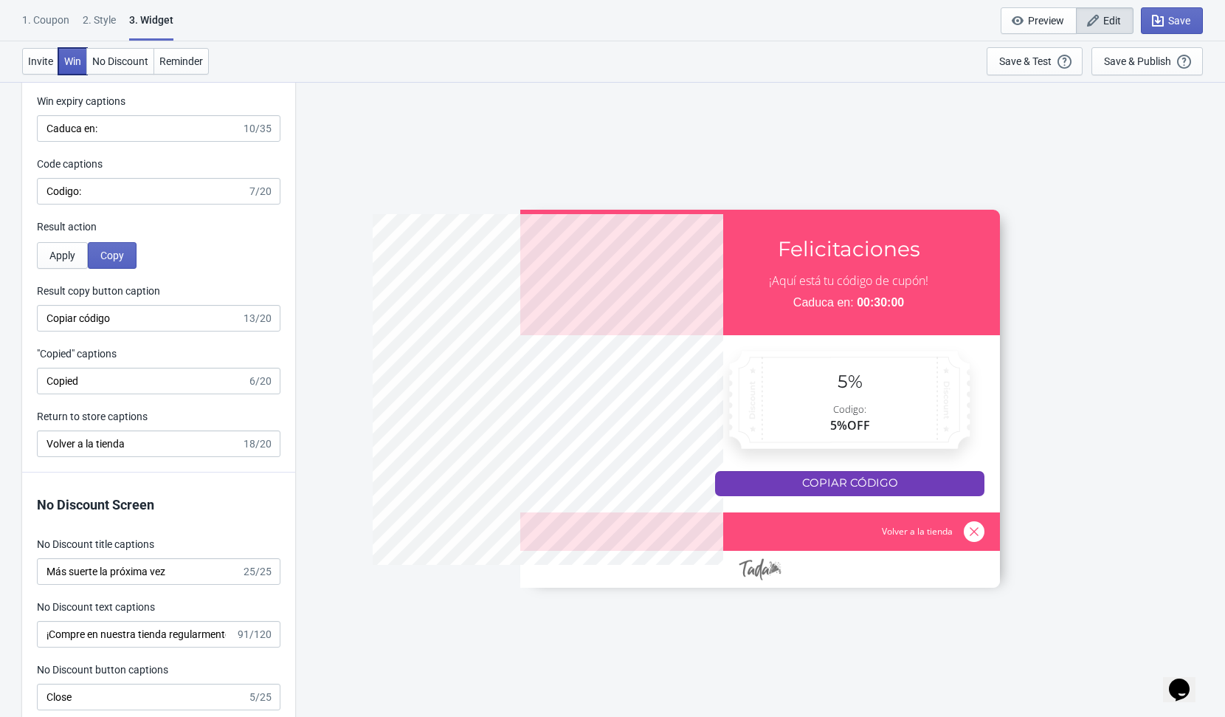
click at [81, 58] on span "Win" at bounding box center [72, 61] width 17 height 12
click at [1039, 64] on div "Save & Test" at bounding box center [1025, 61] width 52 height 12
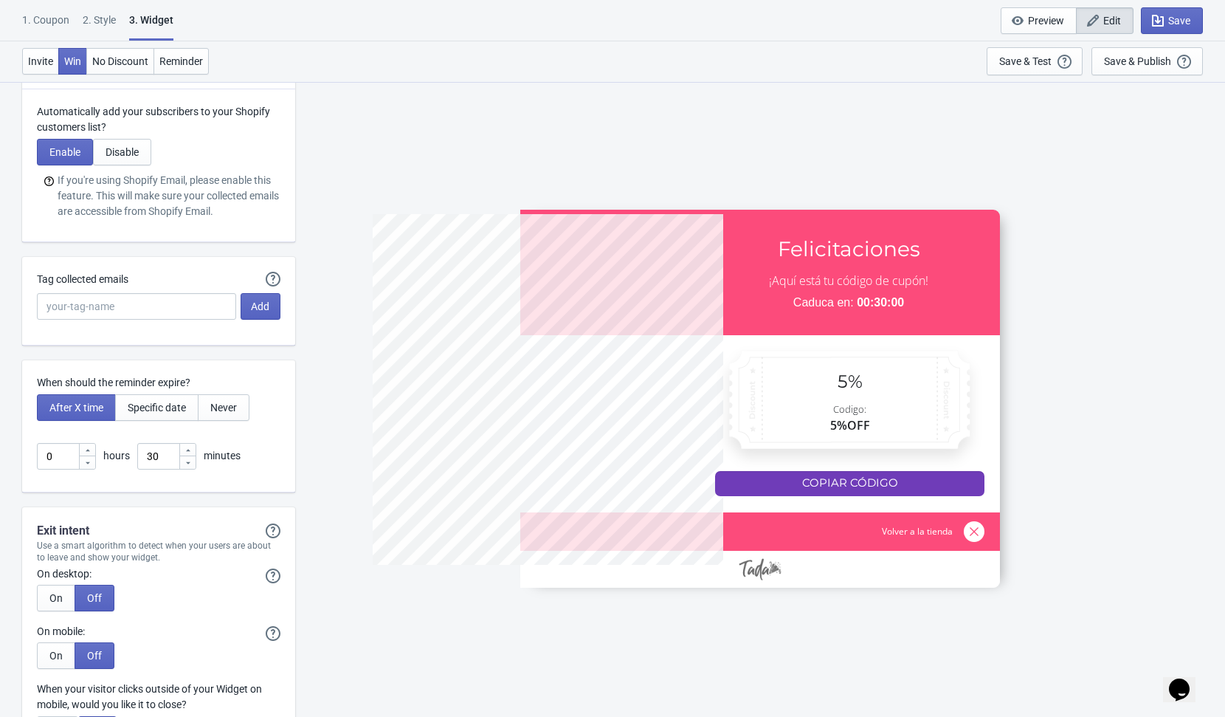
scroll to position [3962, 0]
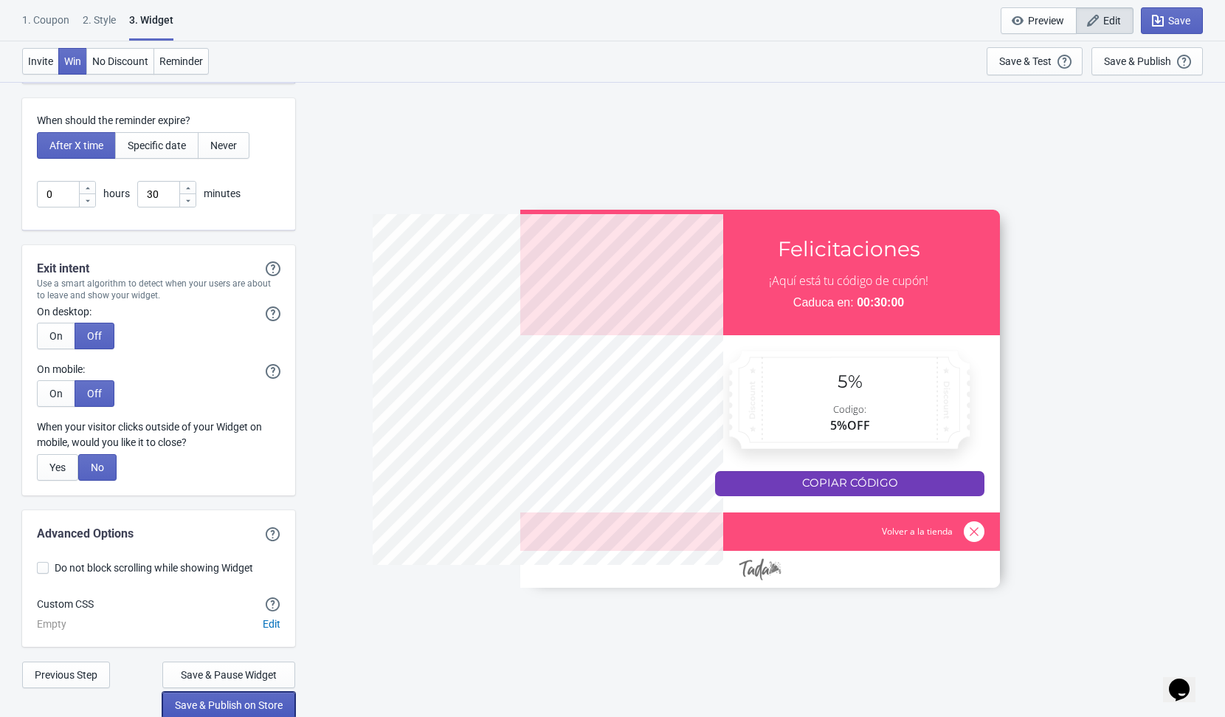
click at [237, 704] on span "Save & Publish on Store" at bounding box center [229, 705] width 108 height 12
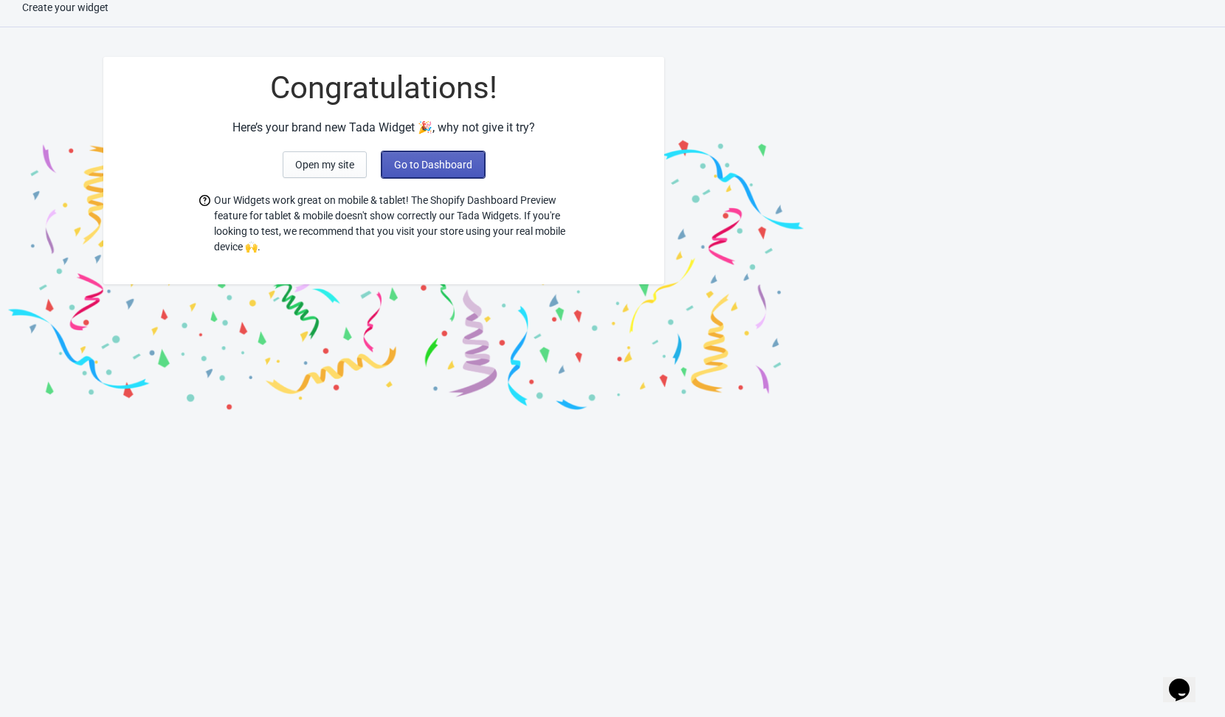
click at [459, 172] on button "Go to Dashboard" at bounding box center [433, 164] width 103 height 27
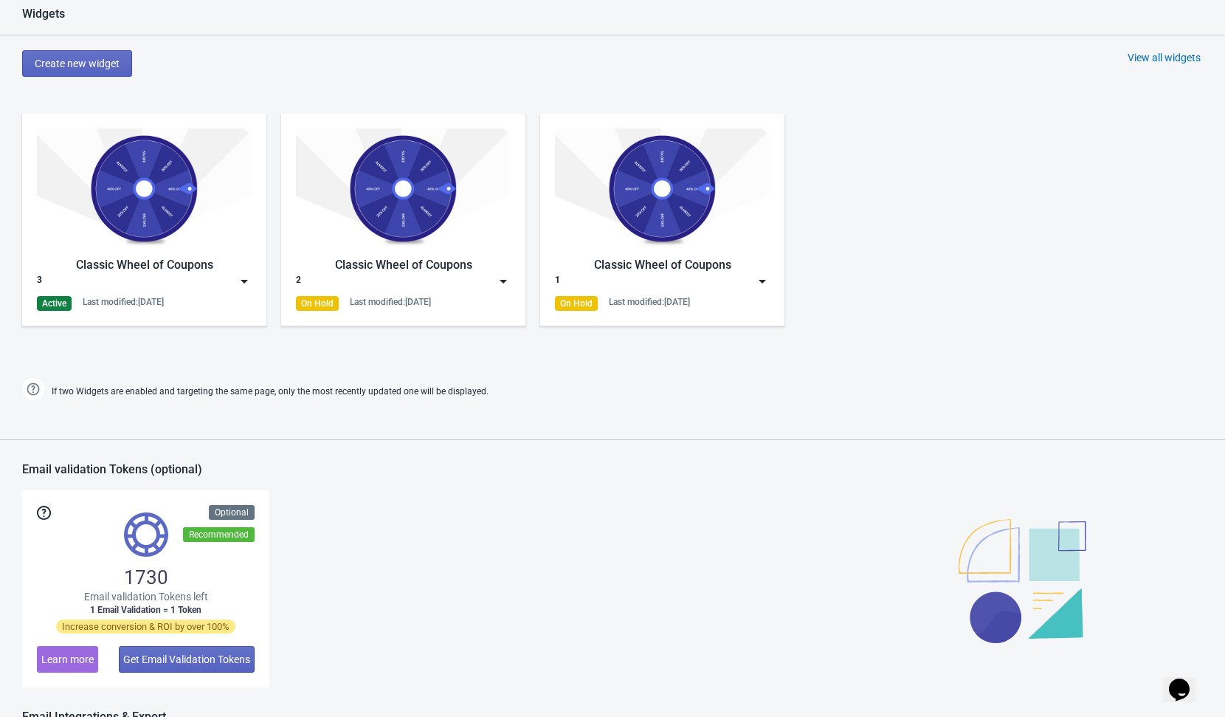
scroll to position [649, 0]
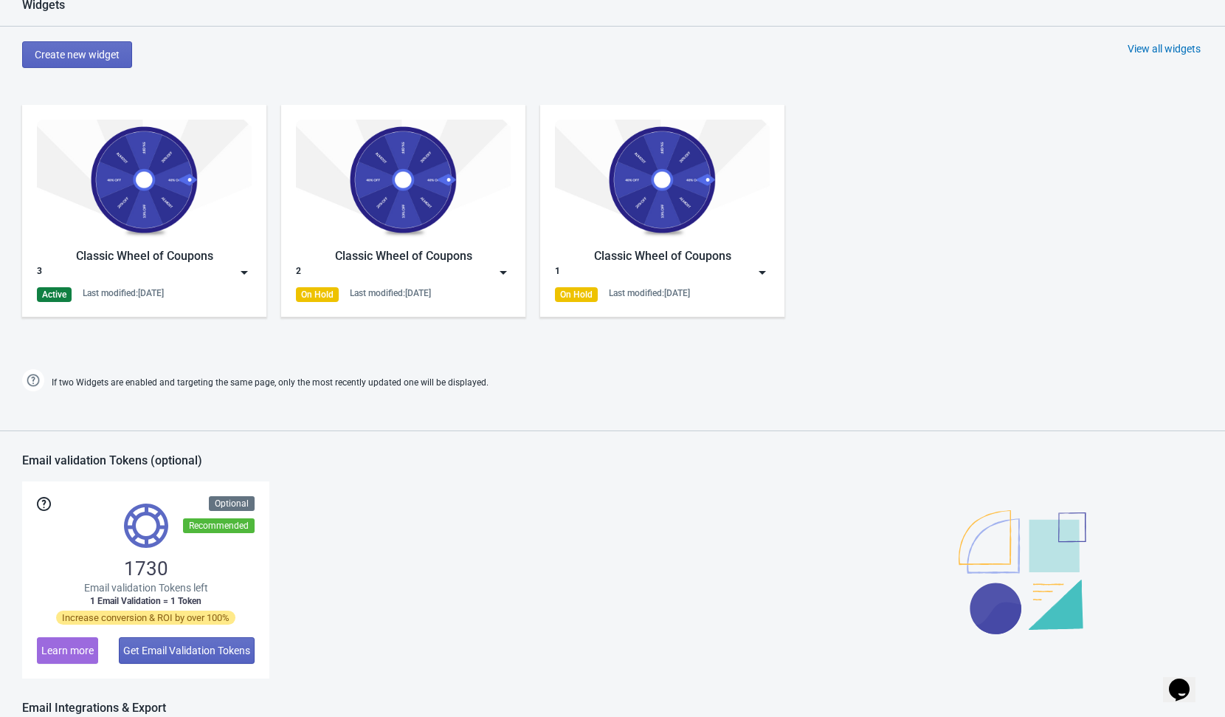
click at [248, 269] on img at bounding box center [244, 272] width 15 height 15
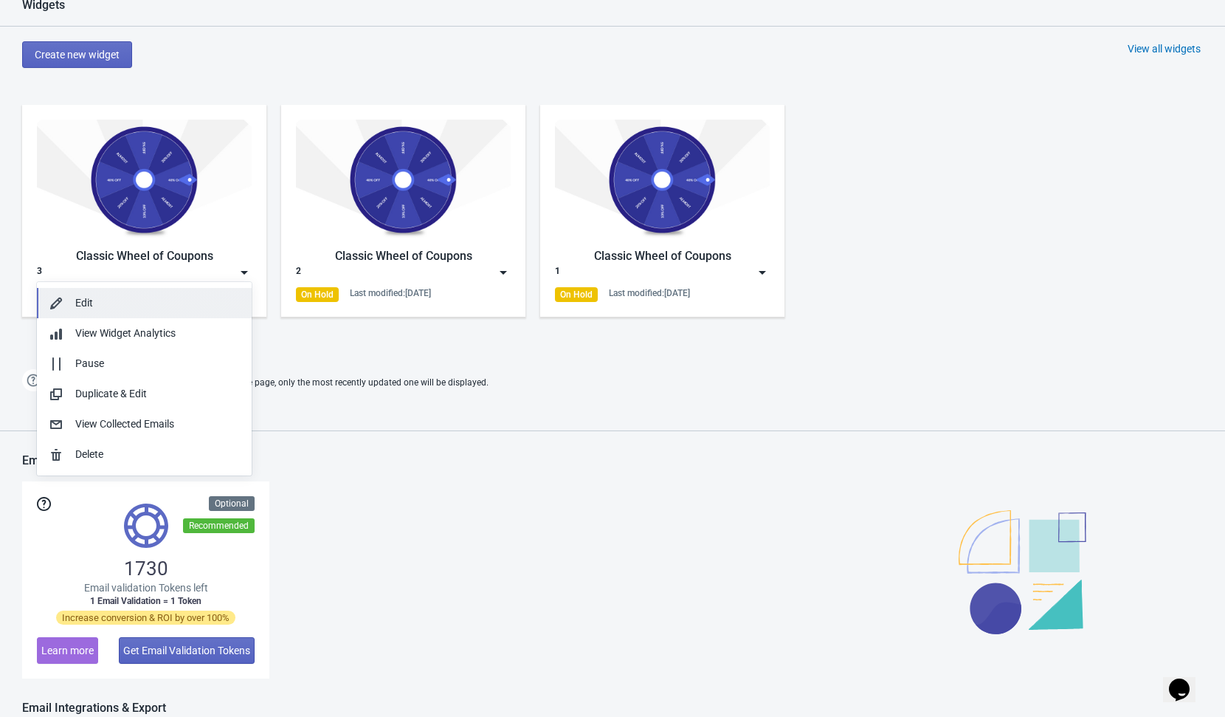
click at [168, 311] on button "Edit" at bounding box center [144, 303] width 215 height 30
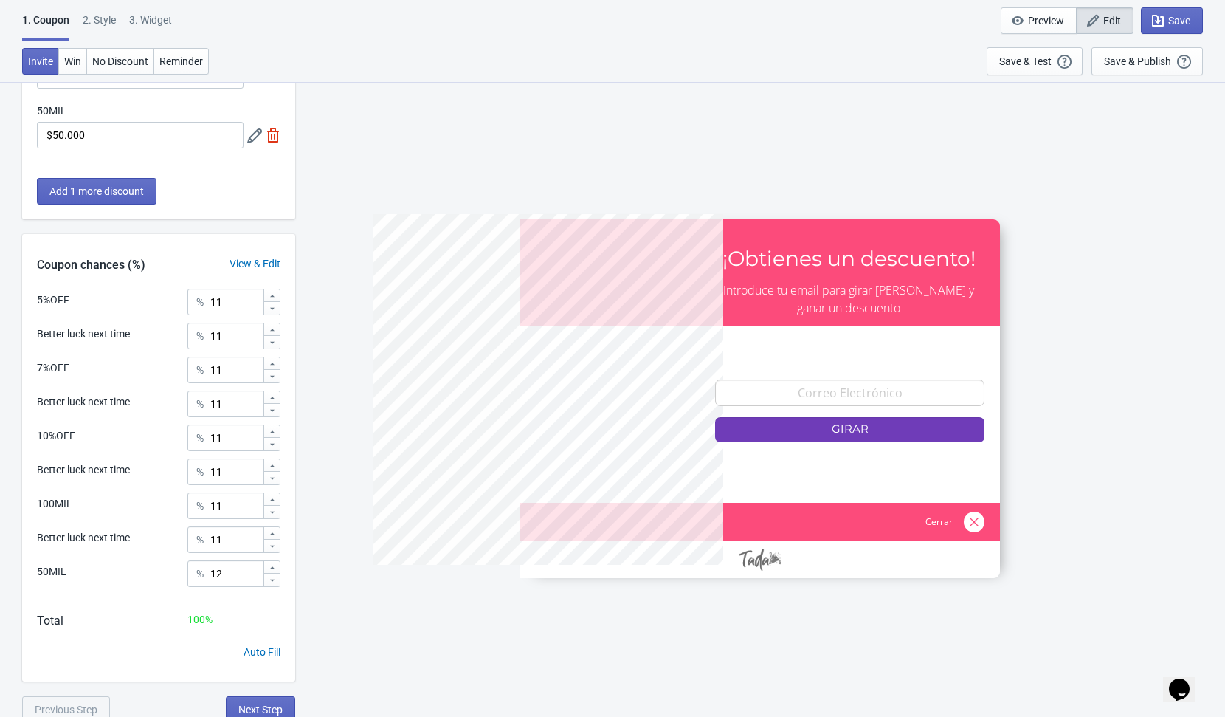
scroll to position [539, 0]
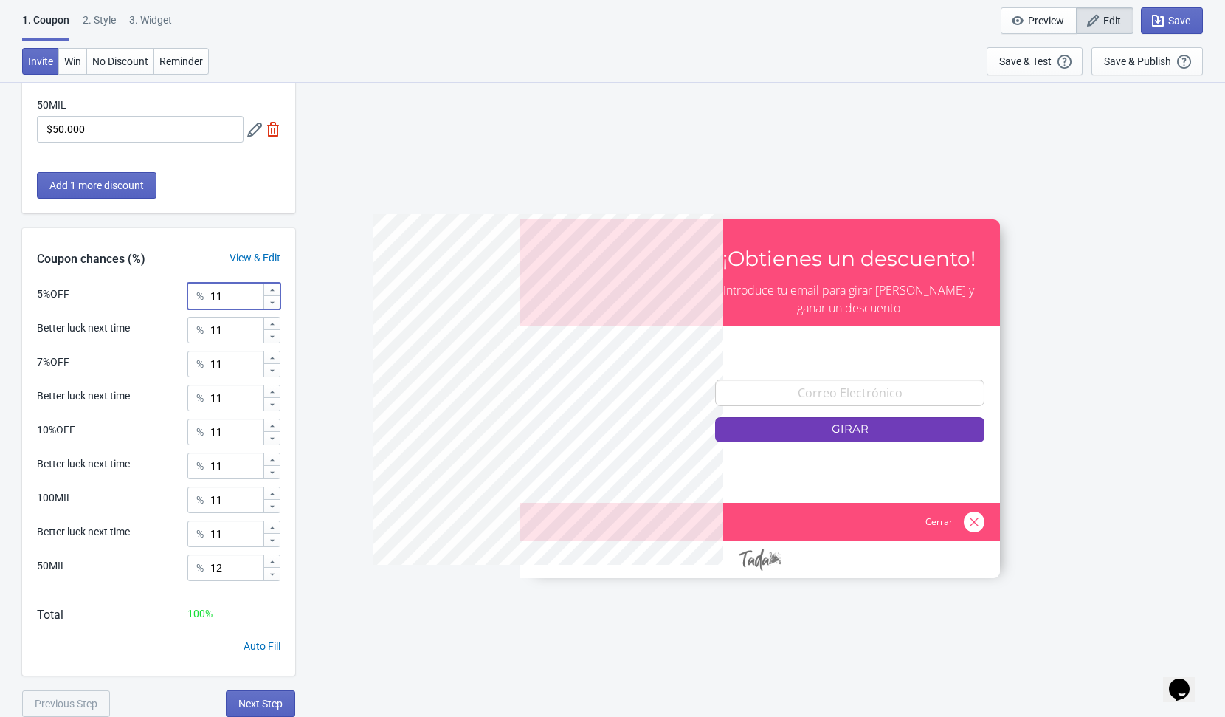
click at [236, 302] on input "11" at bounding box center [236, 296] width 53 height 27
type input "1"
click at [230, 366] on input "11" at bounding box center [236, 364] width 53 height 27
type input "1"
type input "2"
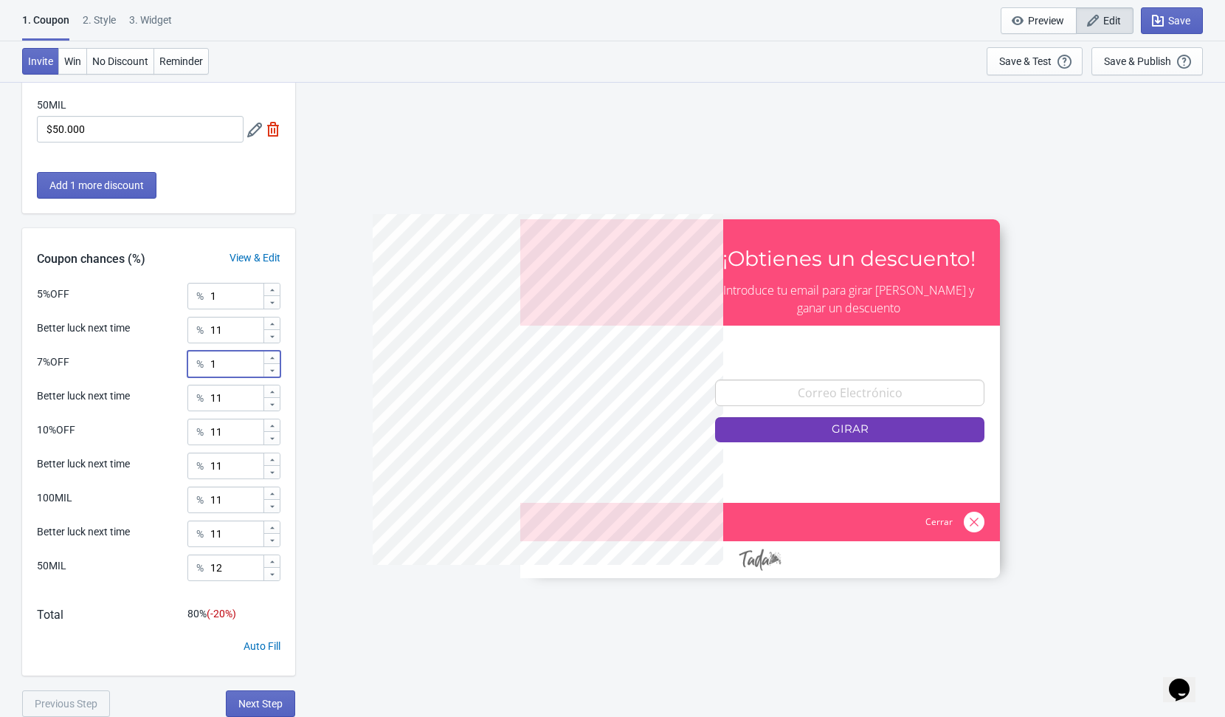
type input "1"
click at [235, 503] on input "11" at bounding box center [236, 499] width 53 height 27
type input "1"
click at [245, 437] on input "11" at bounding box center [236, 431] width 53 height 27
type input "1"
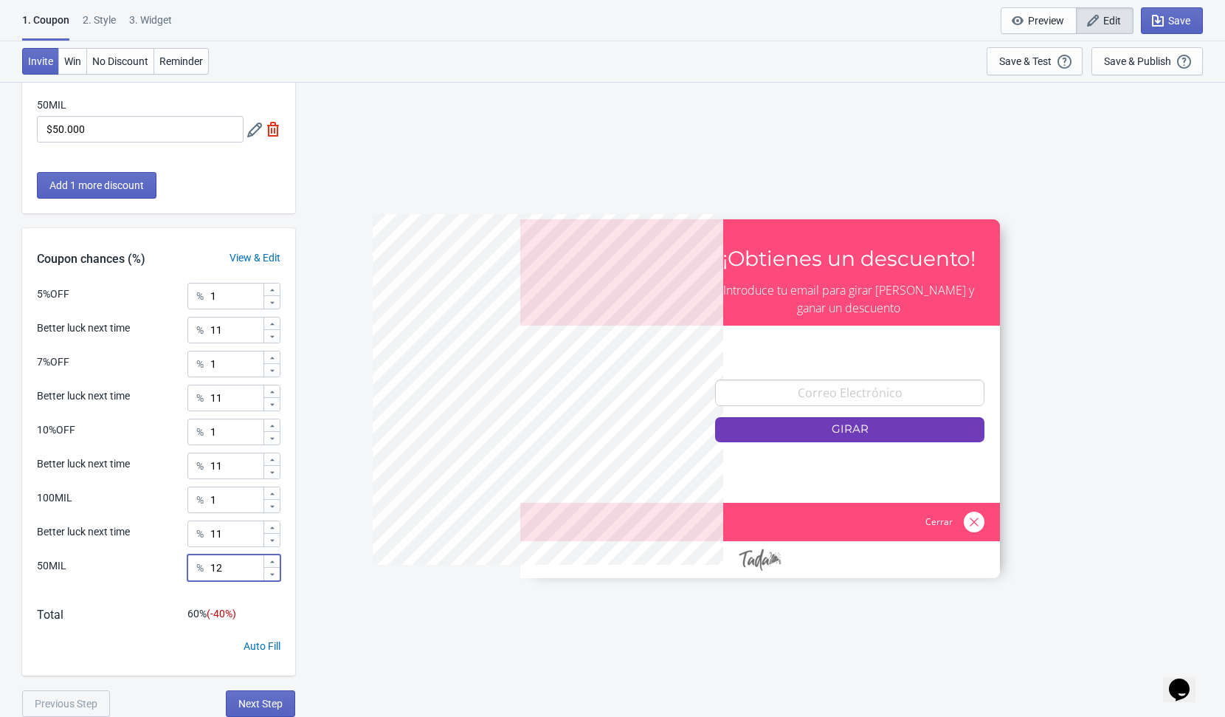
click at [241, 560] on input "12" at bounding box center [236, 567] width 53 height 27
type input "1"
drag, startPoint x: 234, startPoint y: 393, endPoint x: 174, endPoint y: 396, distance: 59.8
click at [174, 396] on div "Better luck next time % 11" at bounding box center [159, 393] width 244 height 19
type input "0"
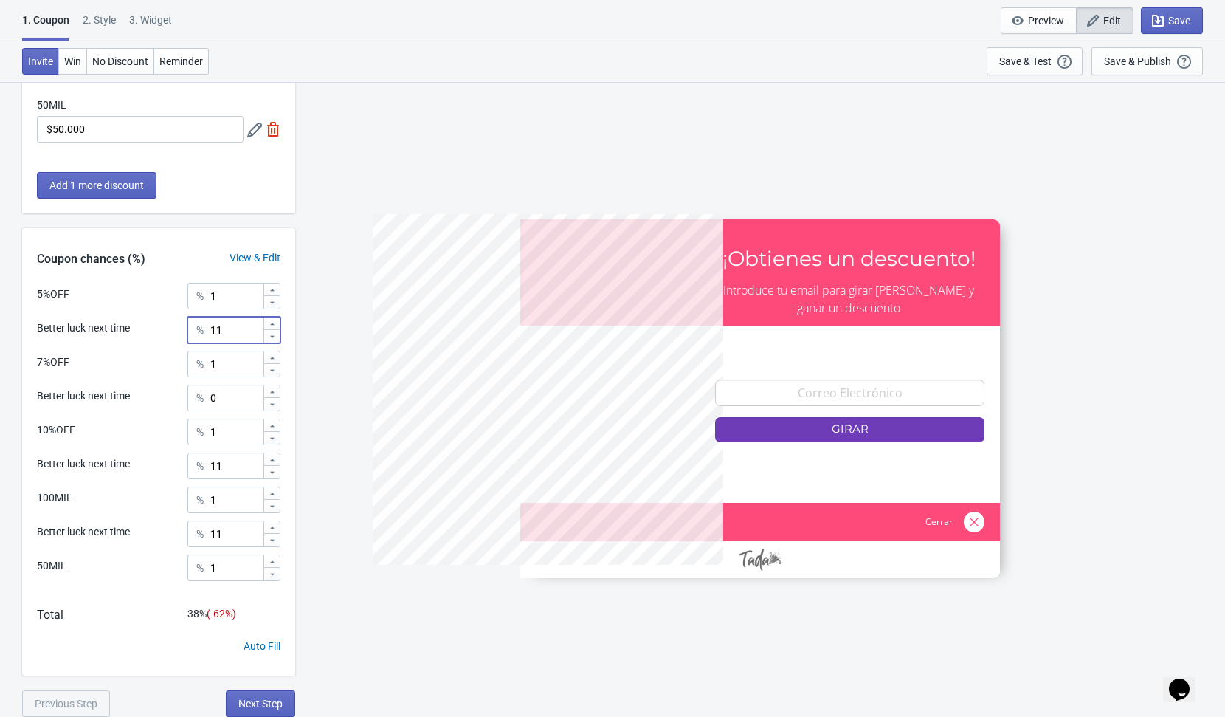
drag, startPoint x: 238, startPoint y: 331, endPoint x: 179, endPoint y: 331, distance: 59.8
click at [179, 331] on div "Better luck next time % 11" at bounding box center [159, 326] width 244 height 19
type input "0"
drag, startPoint x: 234, startPoint y: 469, endPoint x: 165, endPoint y: 458, distance: 70.2
click at [166, 458] on div "Better luck next time % 11" at bounding box center [159, 461] width 244 height 19
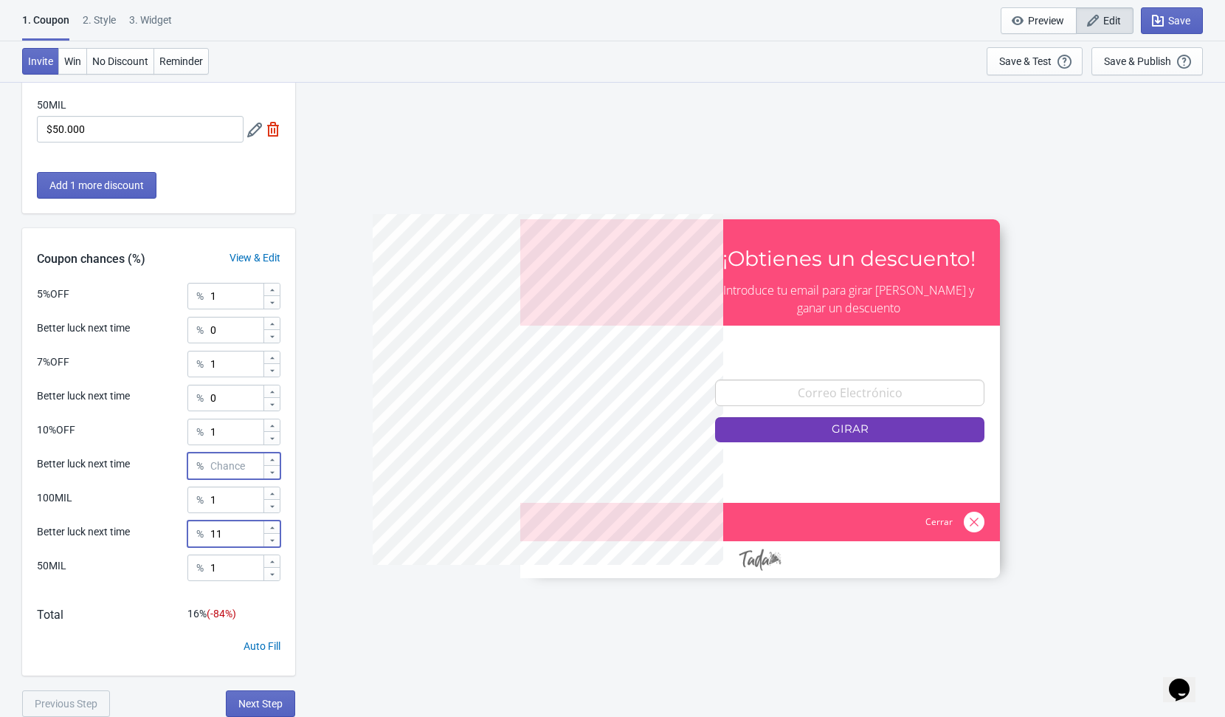
type input "0"
drag, startPoint x: 231, startPoint y: 534, endPoint x: 170, endPoint y: 527, distance: 61.6
click at [170, 527] on div "Better luck next time % 11" at bounding box center [159, 529] width 244 height 19
type input "0"
click at [342, 527] on div "5%OFF ¡Obtienes un descuento! Introduce tu email para girar [PERSON_NAME] y gan…" at bounding box center [760, 398] width 915 height 635
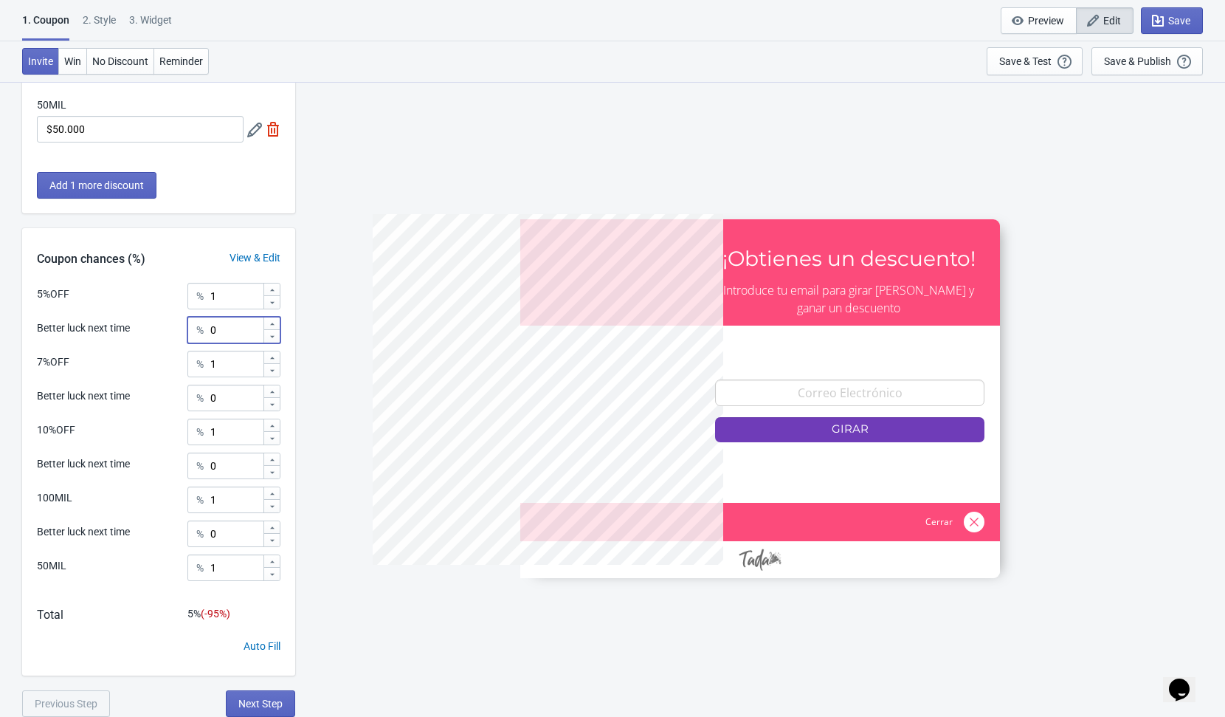
drag, startPoint x: 231, startPoint y: 331, endPoint x: 217, endPoint y: 331, distance: 14.0
click at [217, 331] on input "0" at bounding box center [236, 330] width 53 height 27
drag, startPoint x: 241, startPoint y: 403, endPoint x: 200, endPoint y: 399, distance: 40.8
click at [200, 399] on div "% 0" at bounding box center [233, 397] width 93 height 27
drag, startPoint x: 244, startPoint y: 337, endPoint x: 135, endPoint y: 330, distance: 109.5
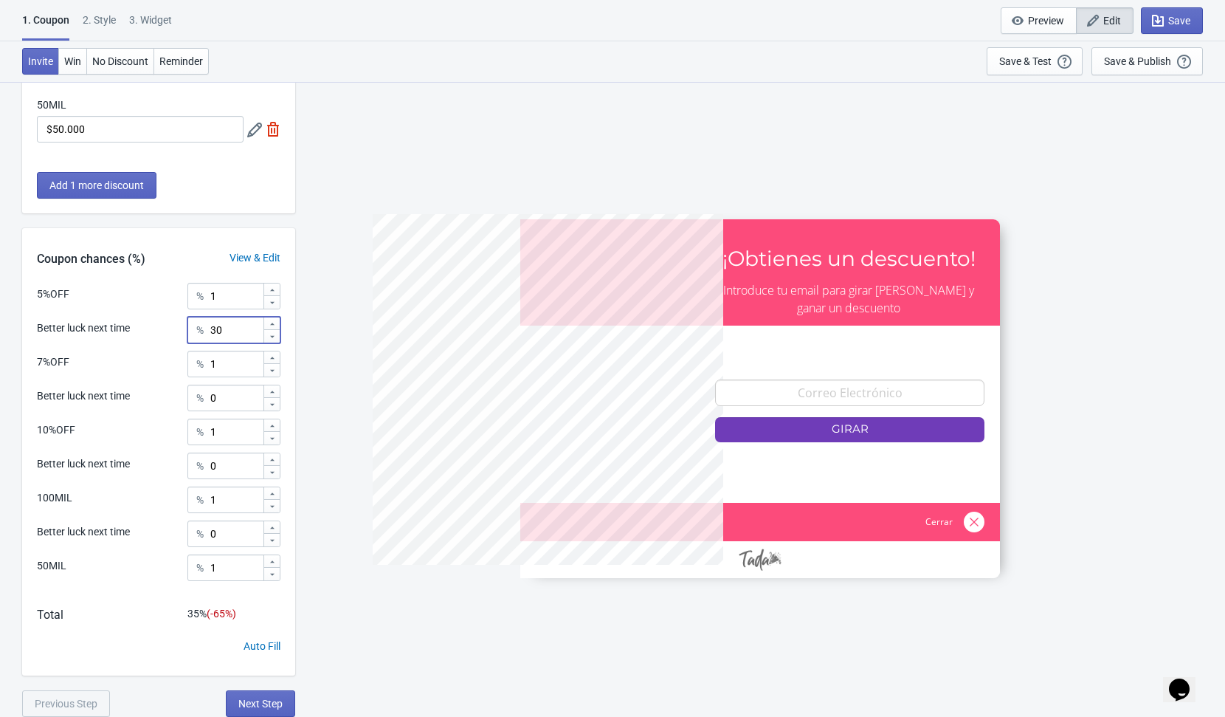
click at [135, 330] on div "Better luck next time % 30" at bounding box center [159, 326] width 244 height 19
type input "20"
click at [231, 400] on input "0" at bounding box center [236, 397] width 53 height 27
type input "20"
drag, startPoint x: 236, startPoint y: 470, endPoint x: 185, endPoint y: 463, distance: 51.4
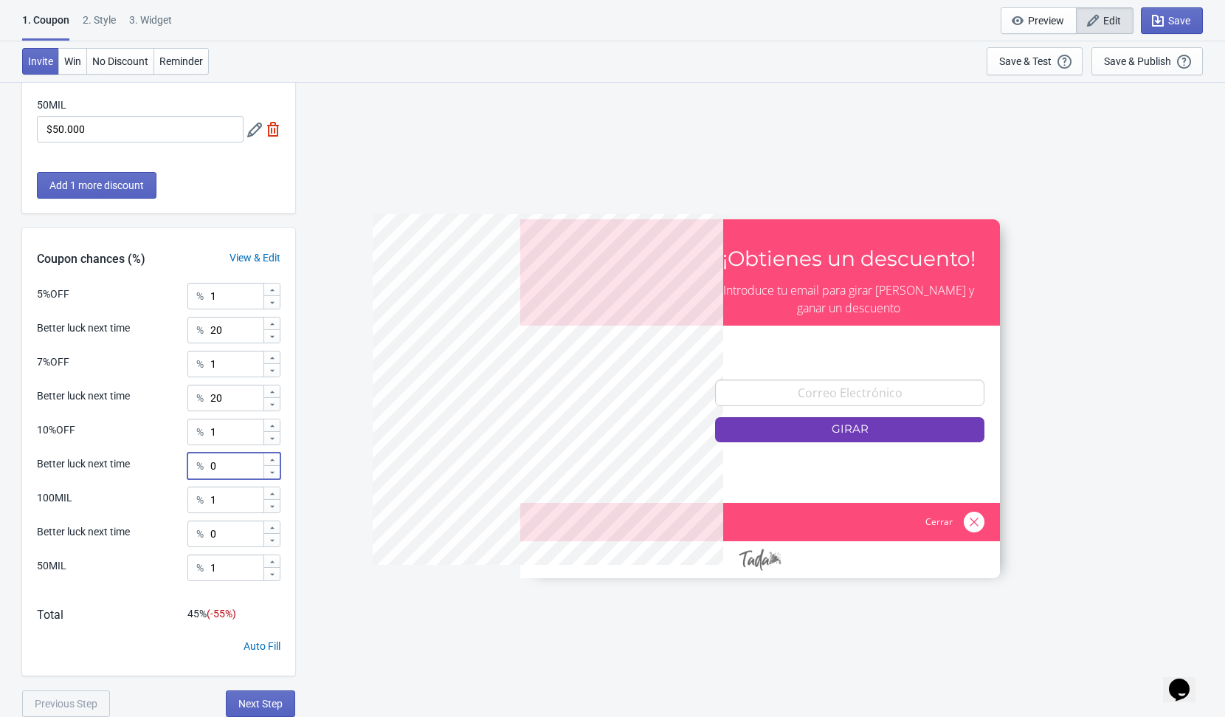
click at [185, 463] on div "Better luck next time % 0" at bounding box center [159, 461] width 244 height 19
type input "20"
drag, startPoint x: 231, startPoint y: 534, endPoint x: 196, endPoint y: 524, distance: 36.2
click at [196, 524] on div "% 0" at bounding box center [233, 533] width 93 height 27
type input "20"
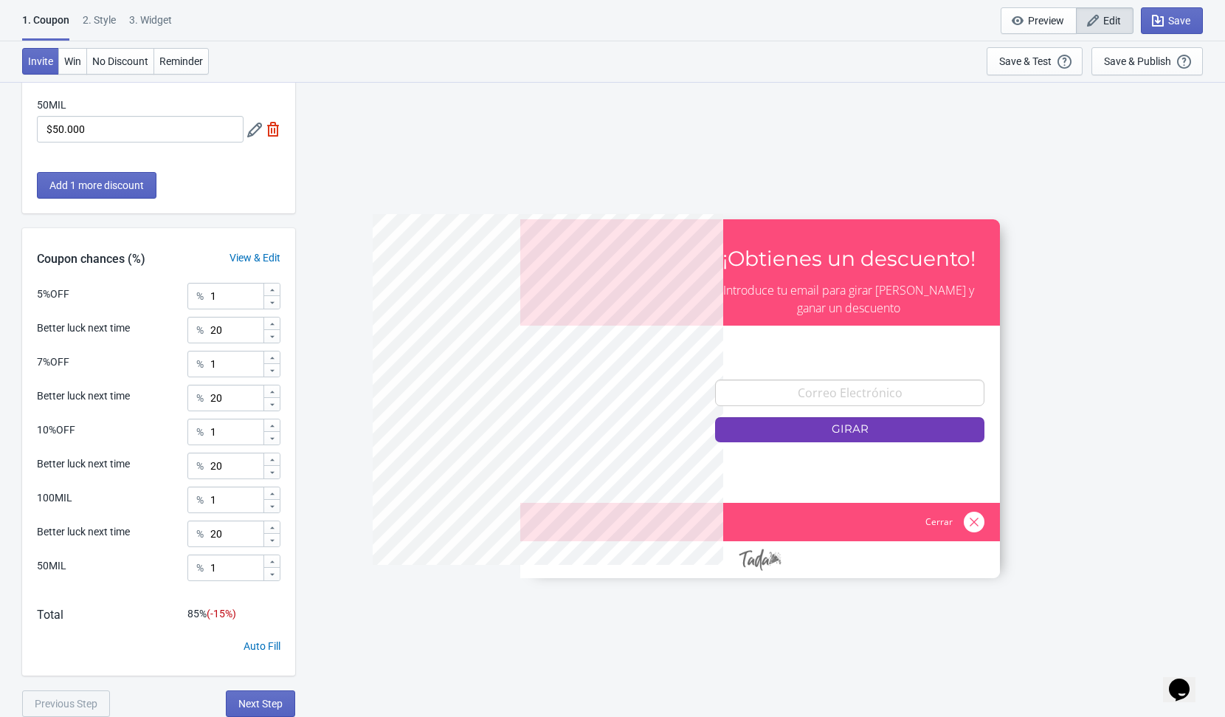
click at [354, 580] on div "5%OFF ¡Obtienes un descuento! Introduce tu email para girar [PERSON_NAME] y gan…" at bounding box center [760, 398] width 915 height 635
click at [238, 330] on input "20" at bounding box center [236, 330] width 53 height 27
type input "22"
click at [231, 401] on input "20" at bounding box center [236, 397] width 53 height 27
type input "22"
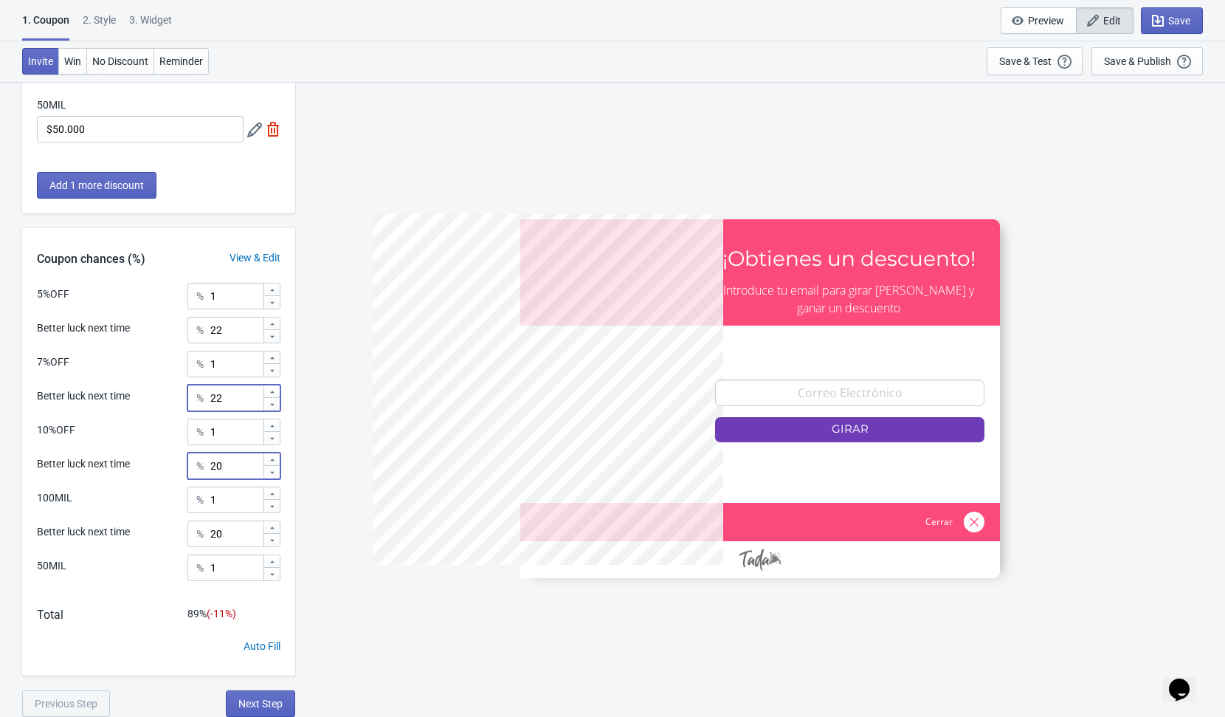
click at [235, 458] on input "20" at bounding box center [236, 465] width 53 height 27
type input "22"
click at [247, 534] on input "20" at bounding box center [236, 533] width 53 height 27
type input "22"
click at [237, 330] on input "22" at bounding box center [236, 330] width 53 height 27
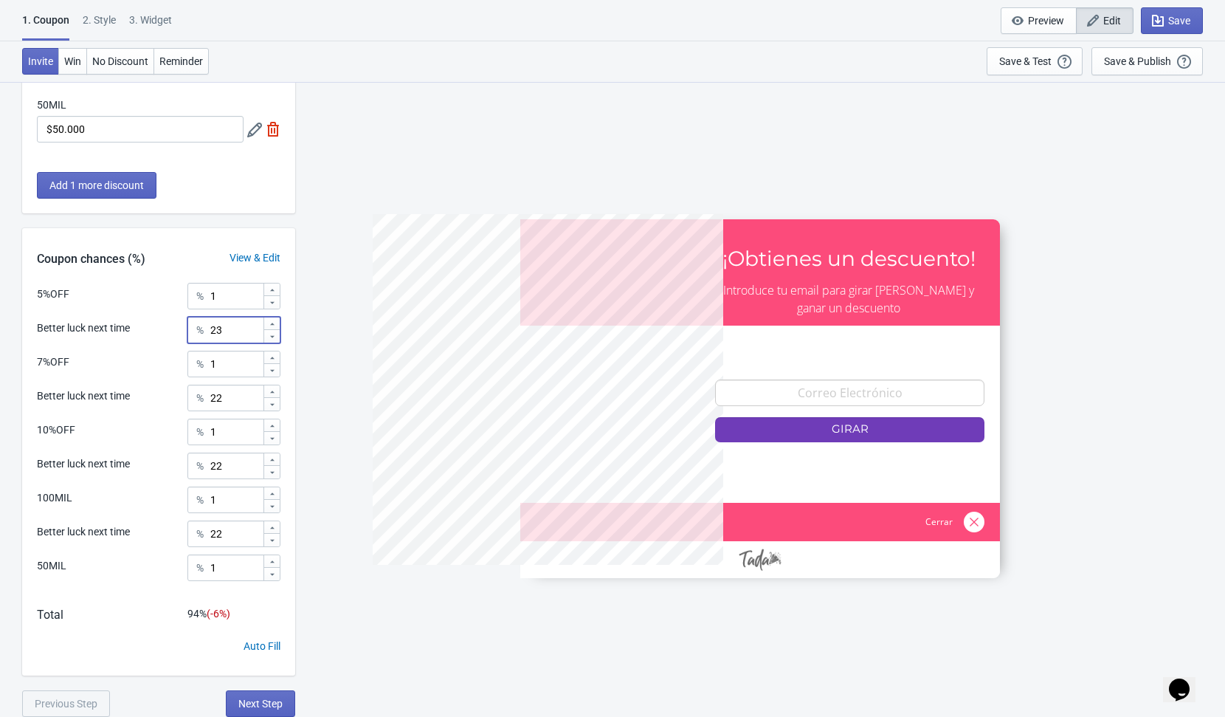
type input "23"
click at [251, 398] on input "22" at bounding box center [236, 397] width 53 height 27
type input "23"
click at [246, 463] on input "22" at bounding box center [236, 465] width 53 height 27
type input "23"
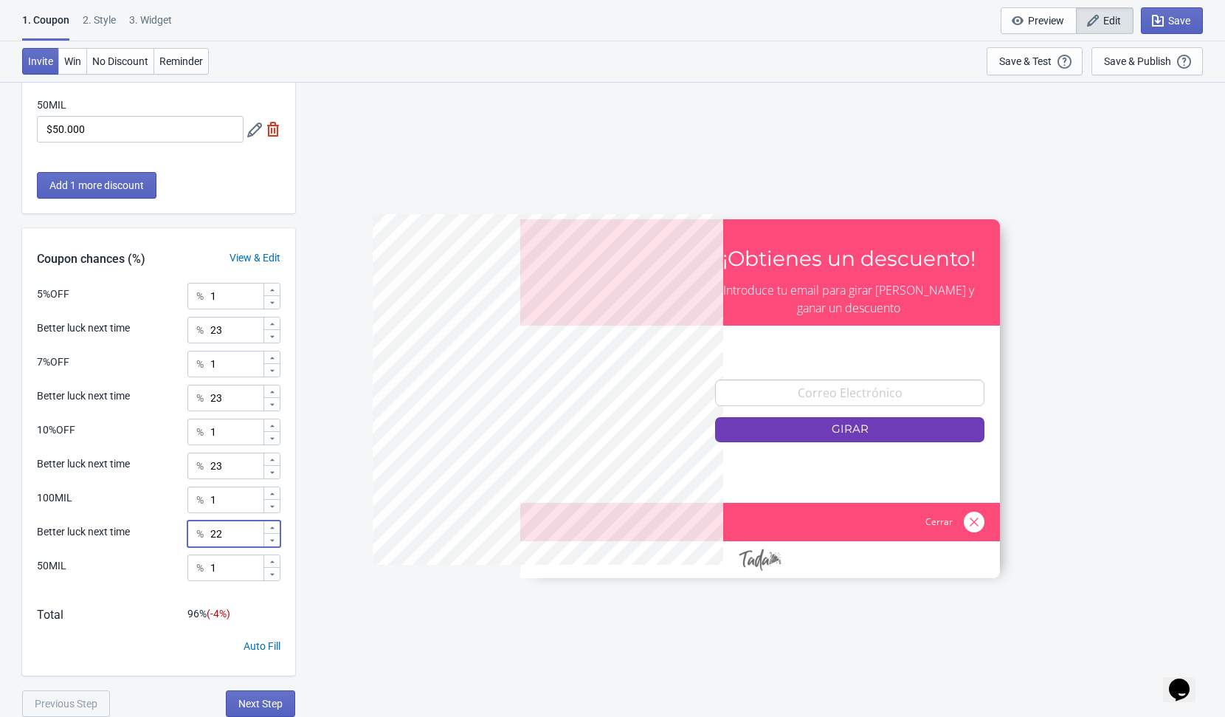
click at [241, 537] on input "22" at bounding box center [236, 533] width 53 height 27
type input "23"
click at [240, 567] on input "1" at bounding box center [236, 567] width 53 height 27
type input "2"
click at [236, 504] on input "1" at bounding box center [236, 499] width 53 height 27
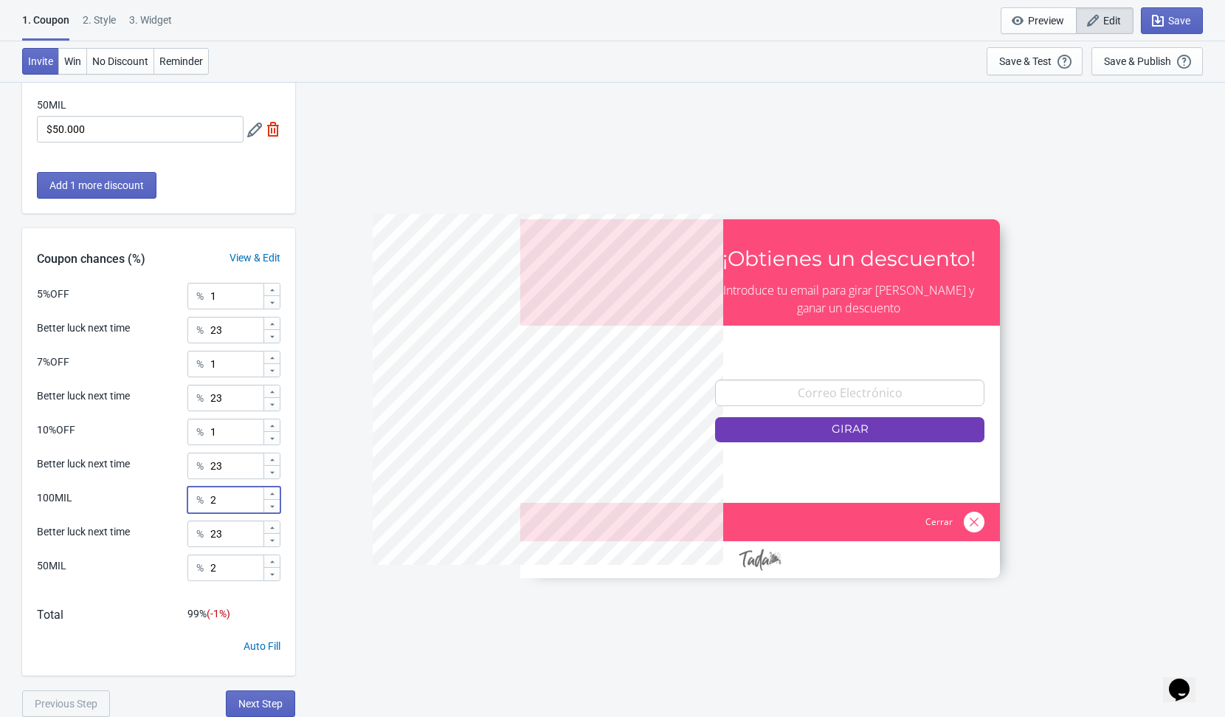
type input "2"
click at [233, 427] on input "1" at bounding box center [236, 431] width 53 height 27
type input "2"
click at [275, 703] on span "Next Step" at bounding box center [260, 703] width 44 height 12
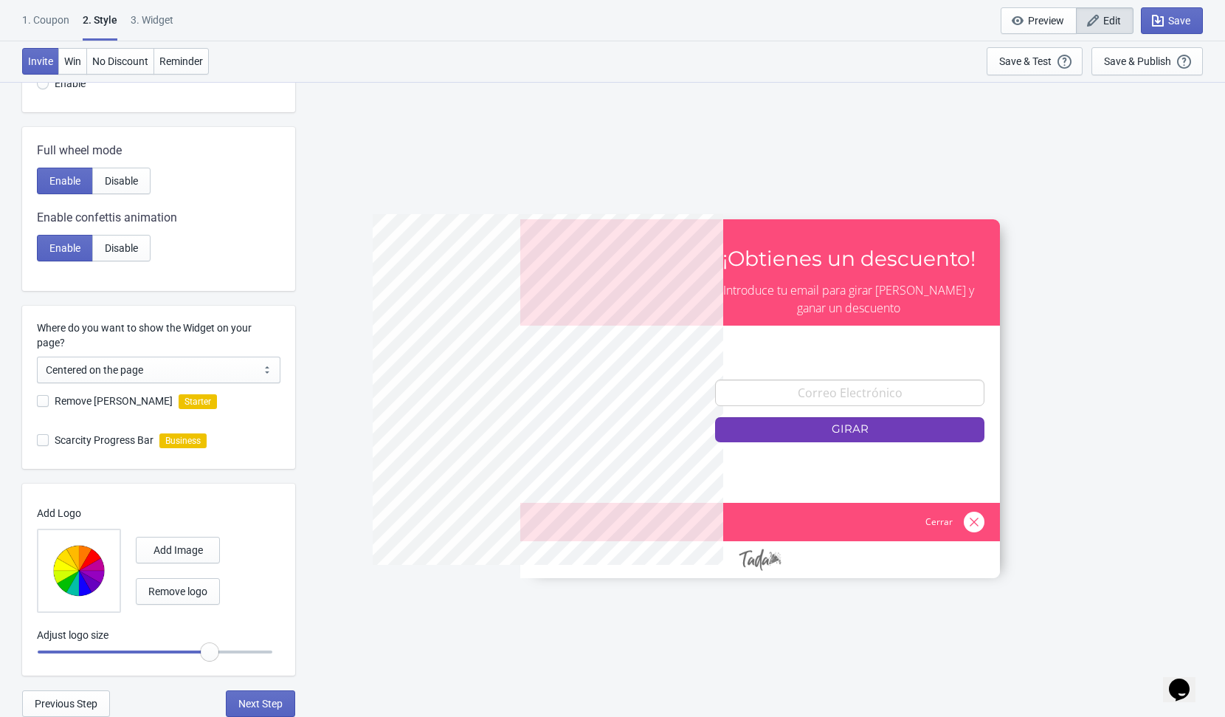
scroll to position [0, 0]
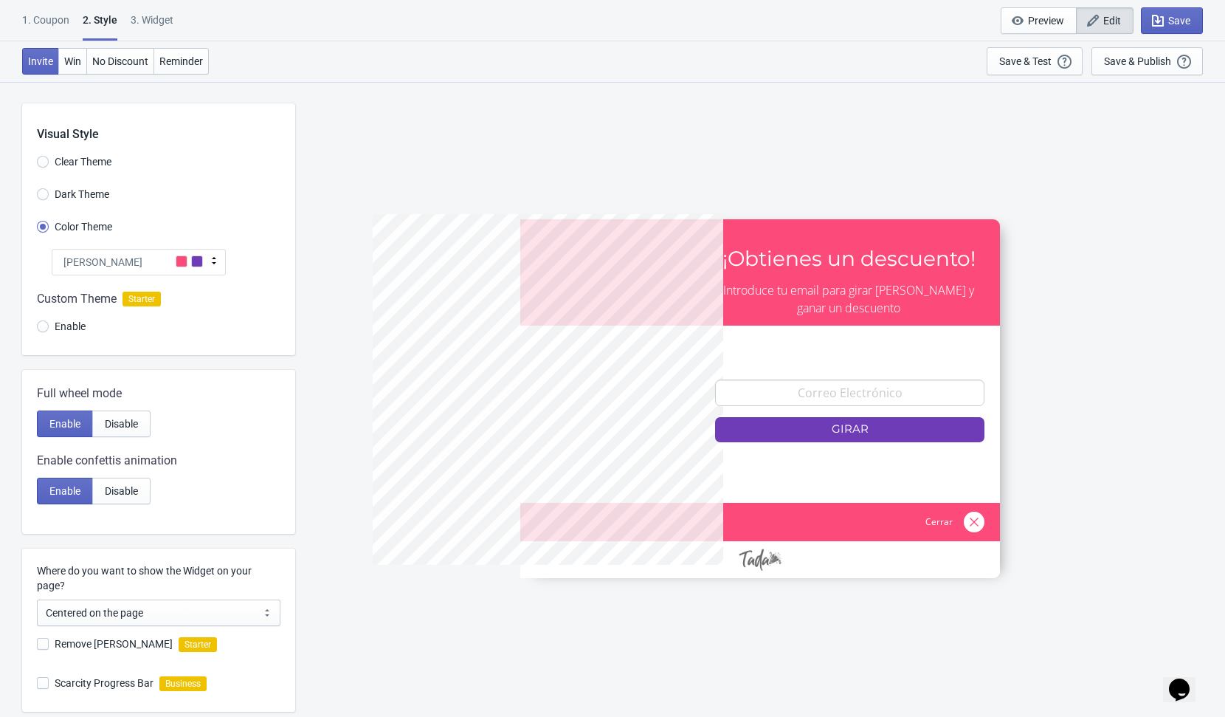
click at [1135, 220] on div "5%OFF ¡Obtienes un descuento! Introduce tu email para girar [PERSON_NAME] y gan…" at bounding box center [760, 398] width 915 height 635
click at [1114, 67] on div "Save & Publish This option will save your Widget so that it will be visible to …" at bounding box center [1147, 61] width 86 height 16
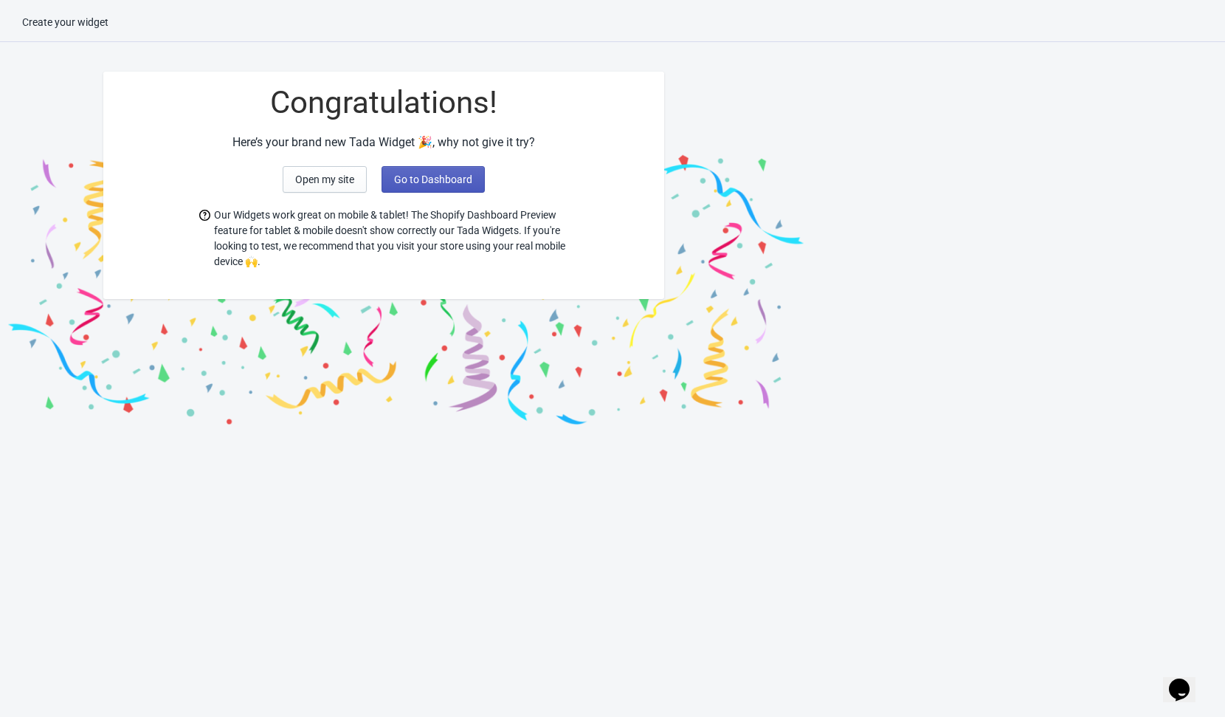
click at [434, 185] on button "Go to Dashboard" at bounding box center [433, 179] width 103 height 27
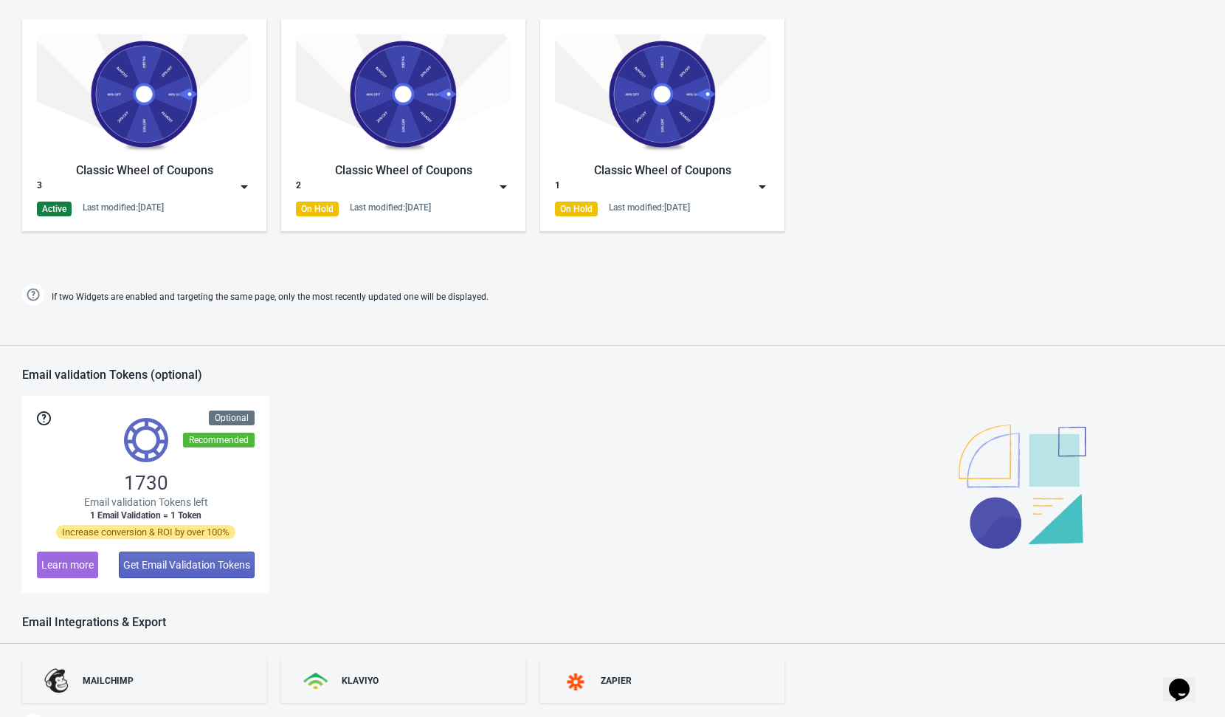
scroll to position [725, 0]
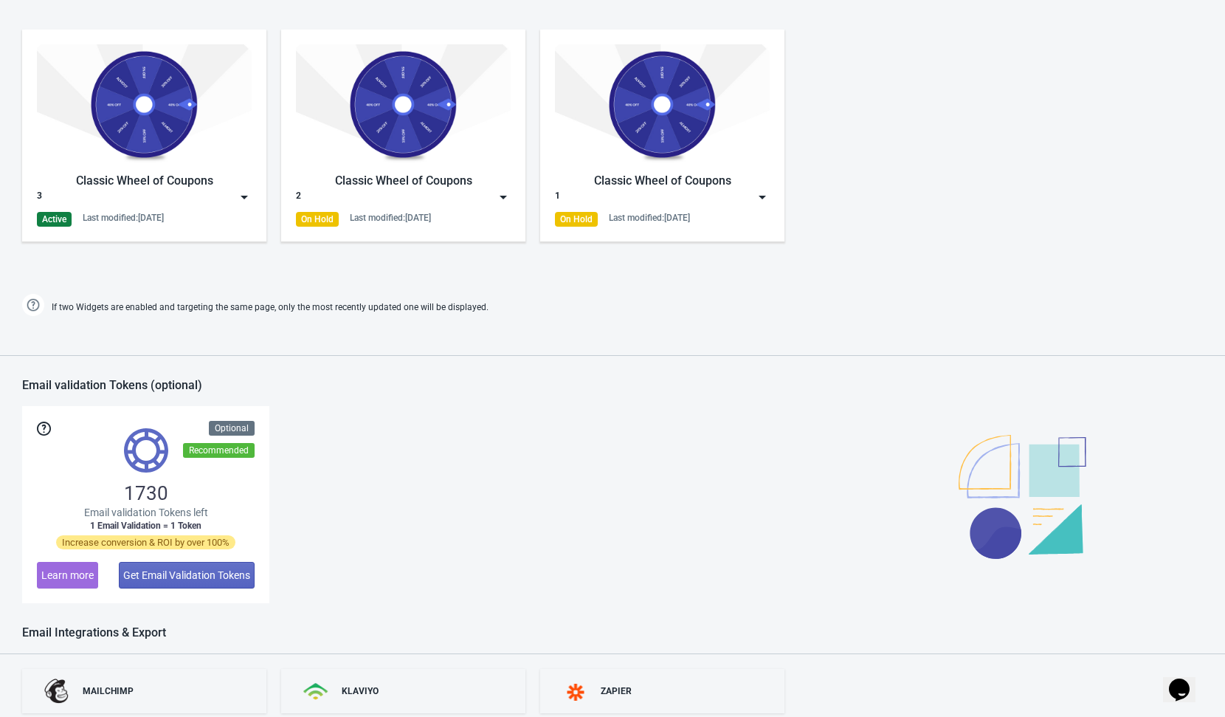
click at [246, 194] on img at bounding box center [244, 197] width 15 height 15
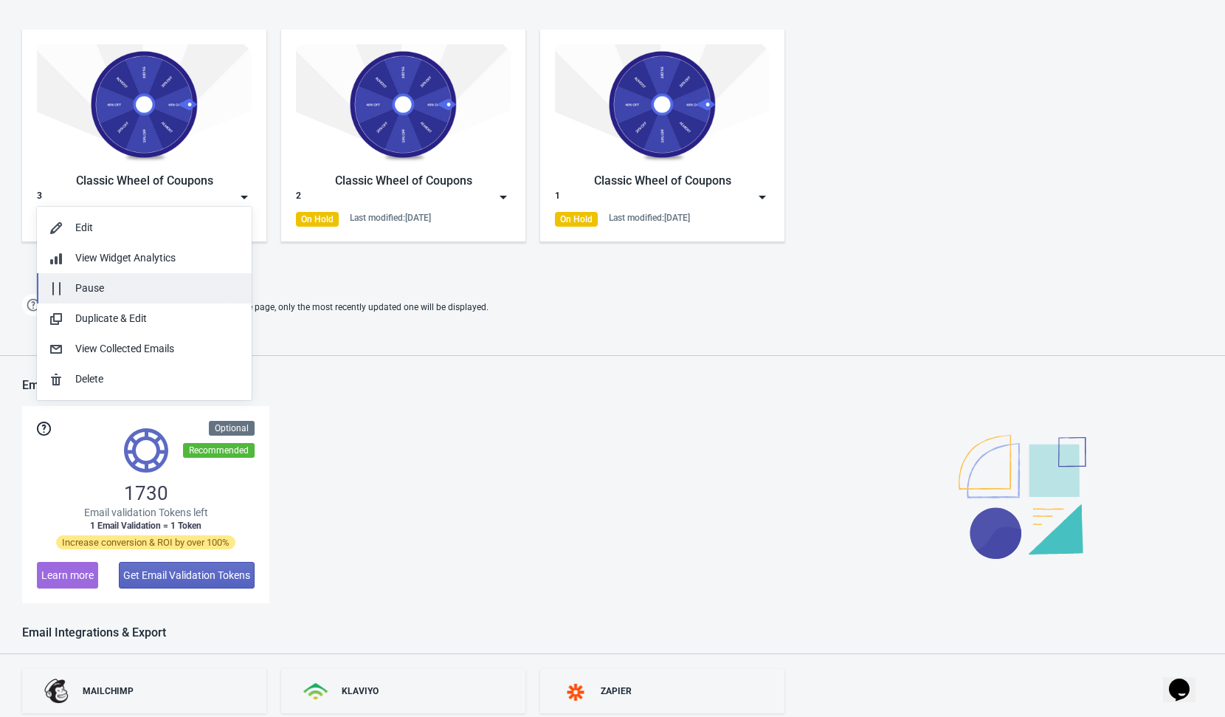
click at [100, 295] on div "Pause" at bounding box center [157, 287] width 165 height 15
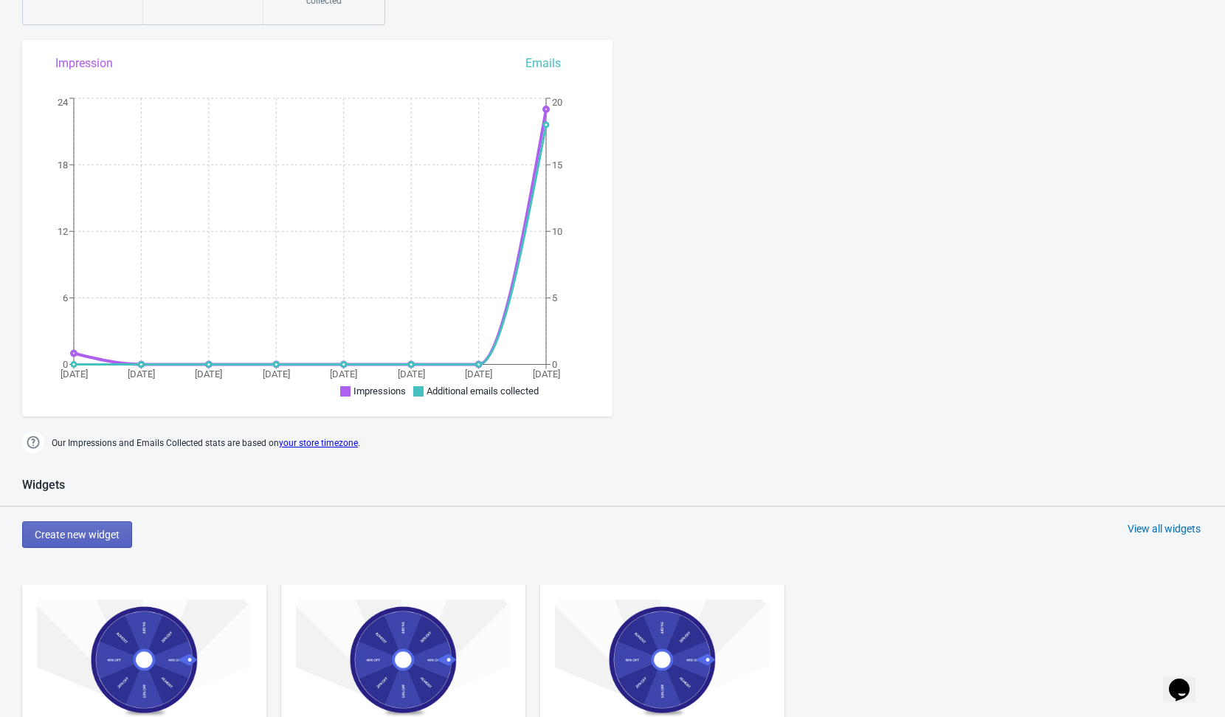
scroll to position [25, 0]
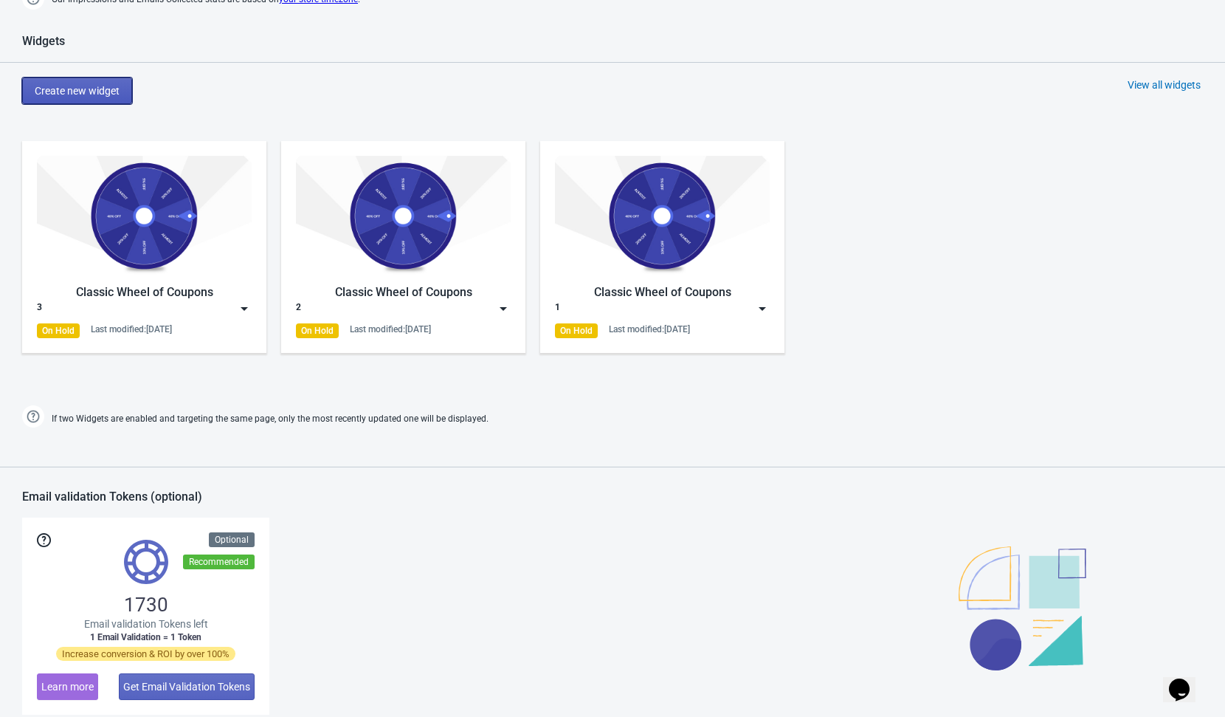
click at [120, 92] on span "Create new widget" at bounding box center [77, 91] width 85 height 12
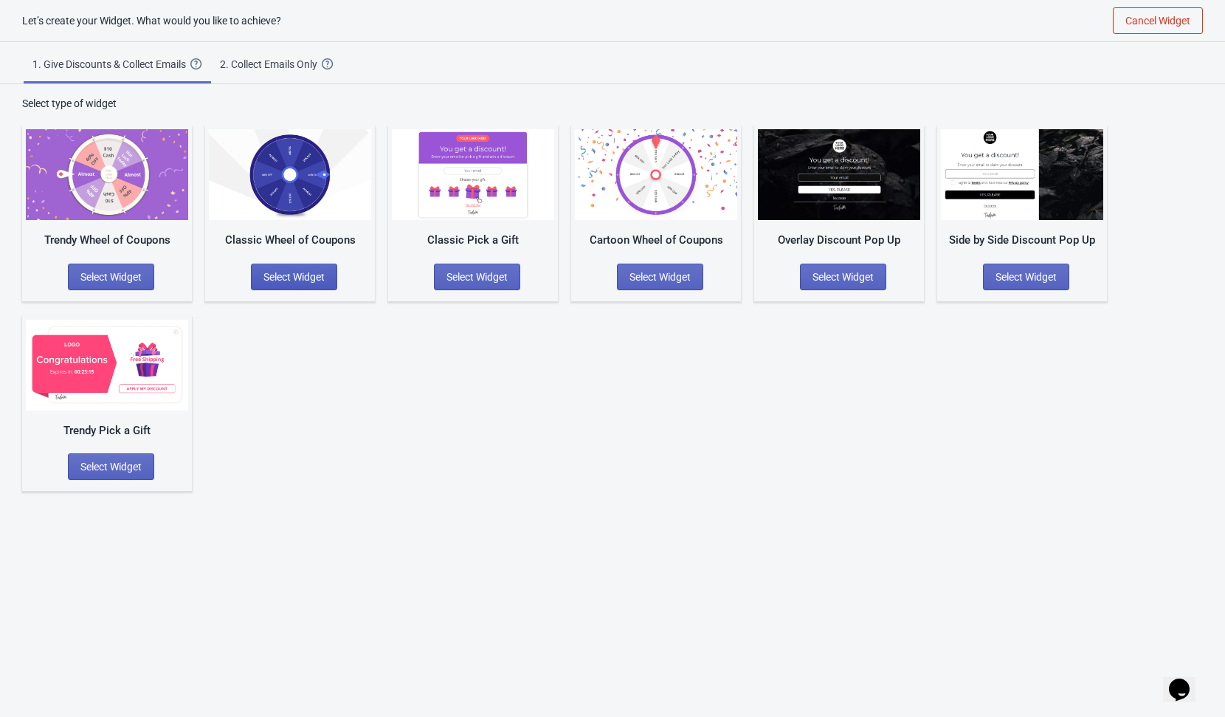
click at [306, 271] on span "Select Widget" at bounding box center [293, 277] width 61 height 12
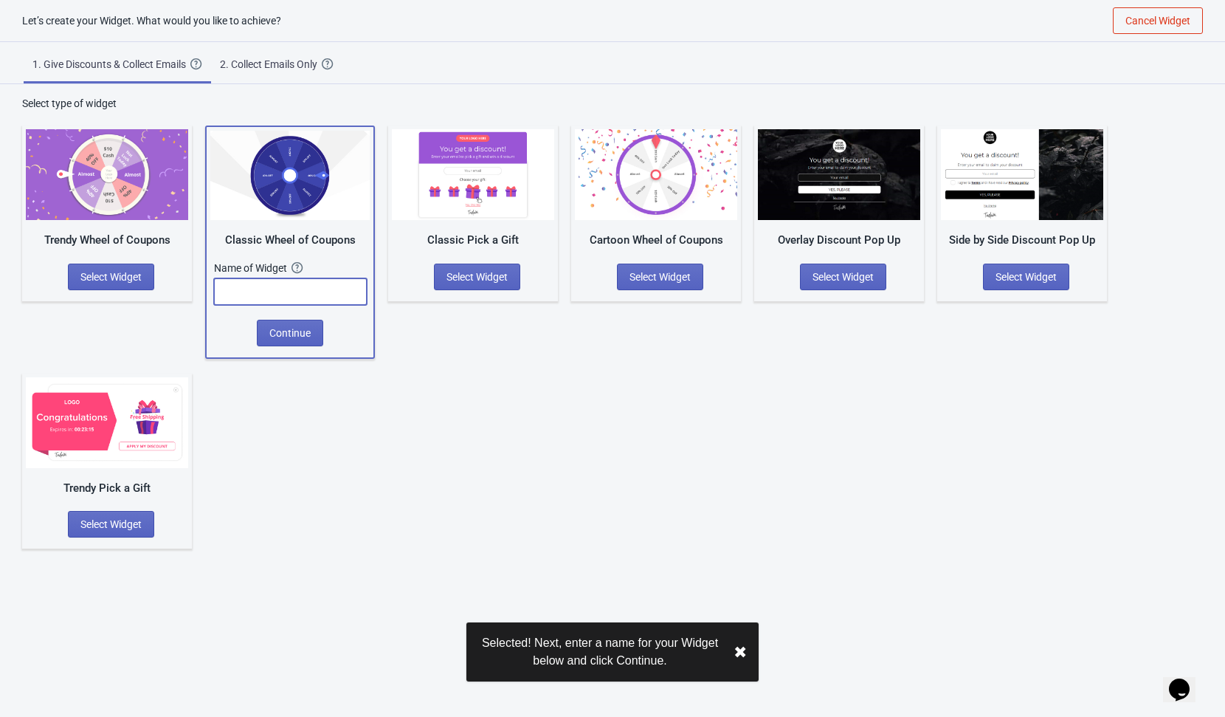
click at [275, 297] on input "text" at bounding box center [290, 291] width 153 height 27
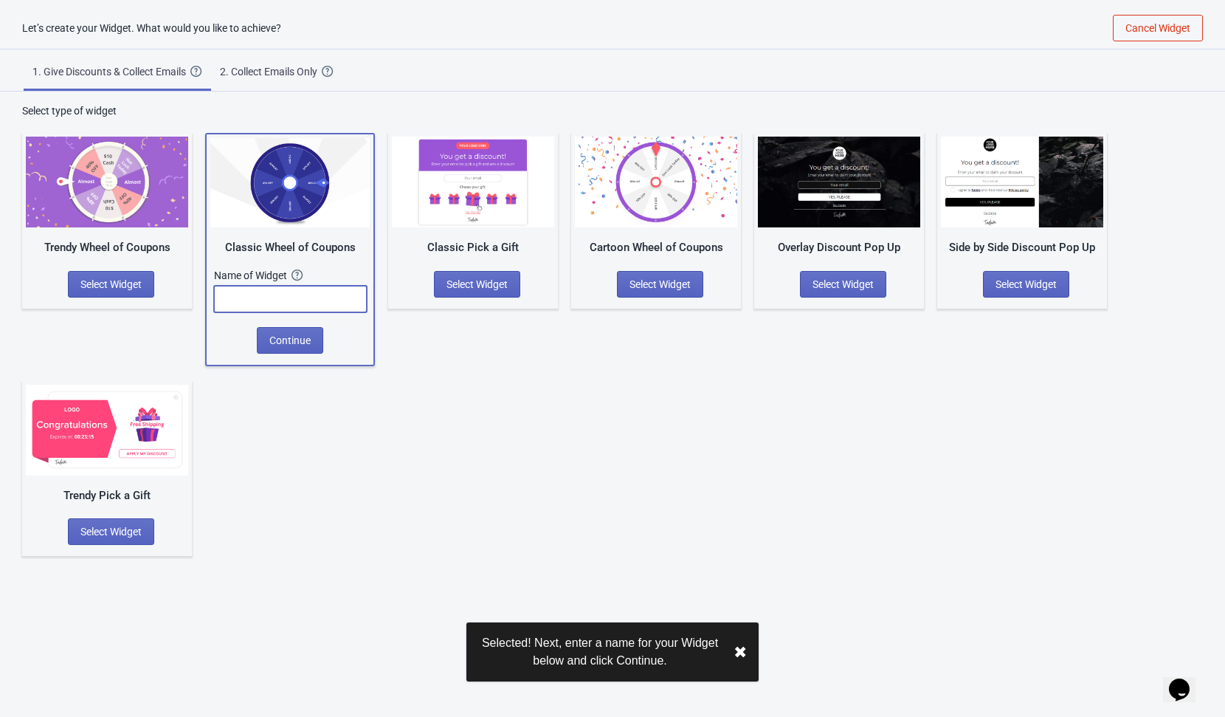
scroll to position [0, 0]
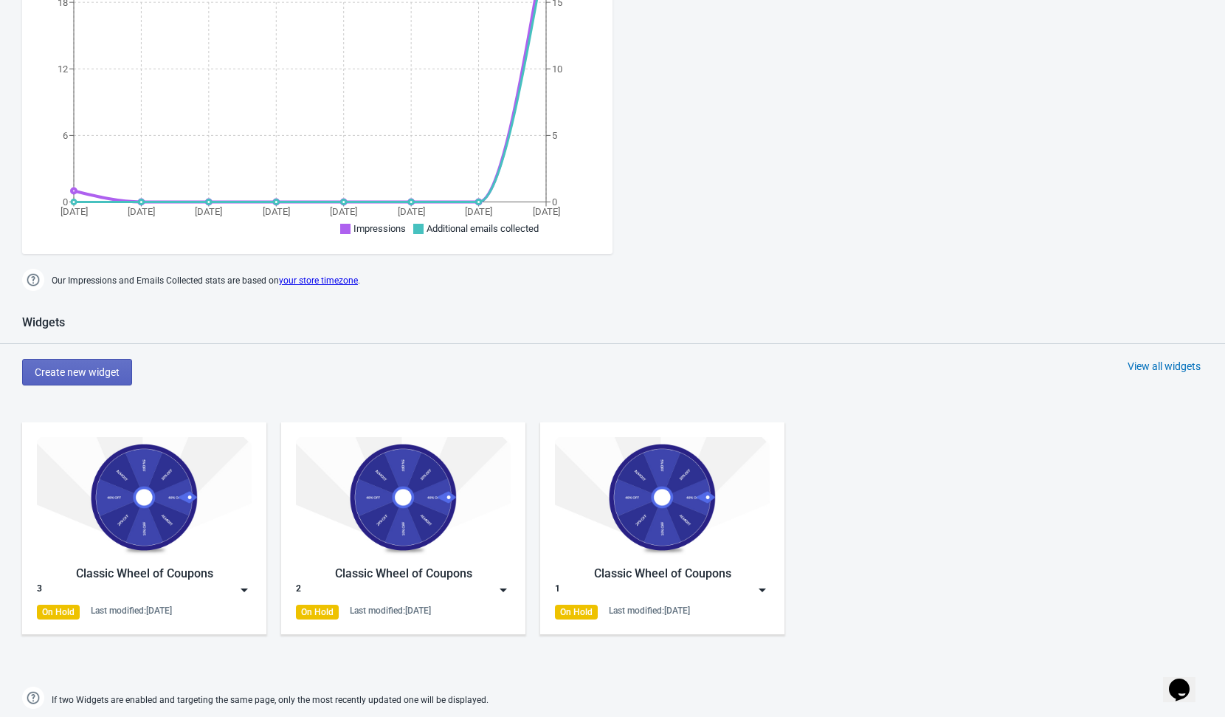
scroll to position [390, 0]
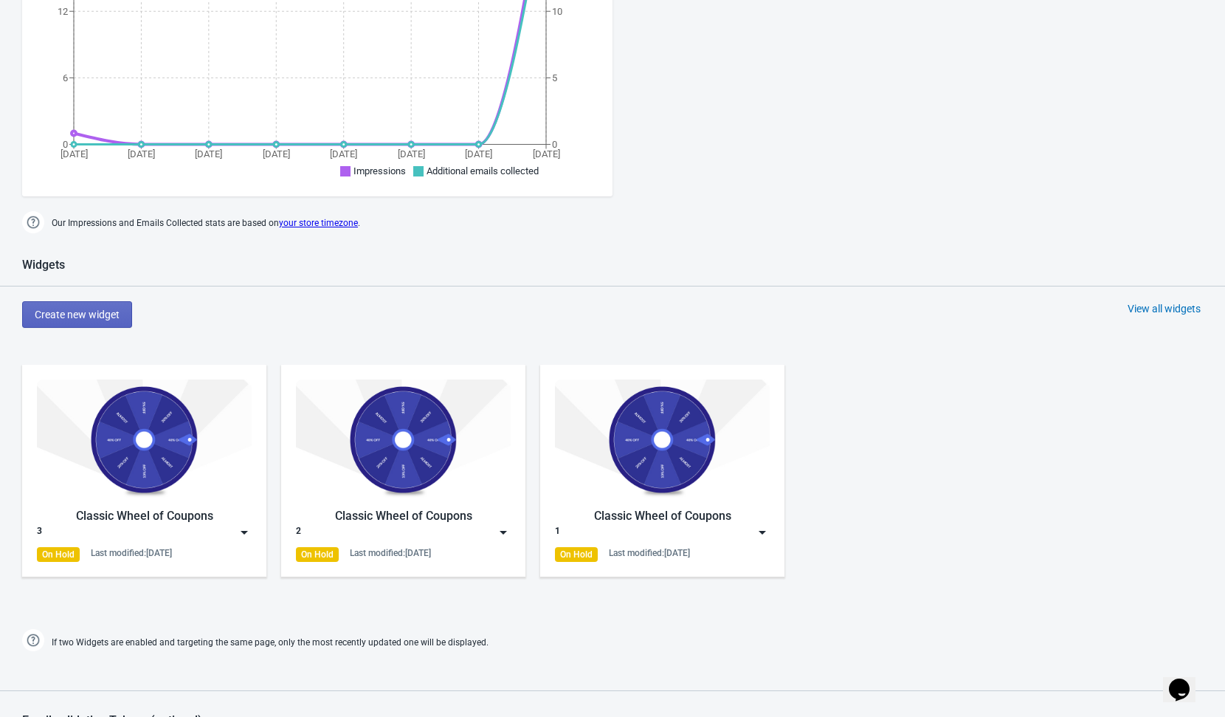
click at [301, 322] on div "Create new widget View all widgets" at bounding box center [623, 314] width 1203 height 27
click at [57, 328] on div "Widgets Create new widget View all widgets Classic Wheel of Coupons 3 On Hold L…" at bounding box center [612, 456] width 1225 height 397
click at [59, 325] on button "Create new widget" at bounding box center [77, 314] width 110 height 27
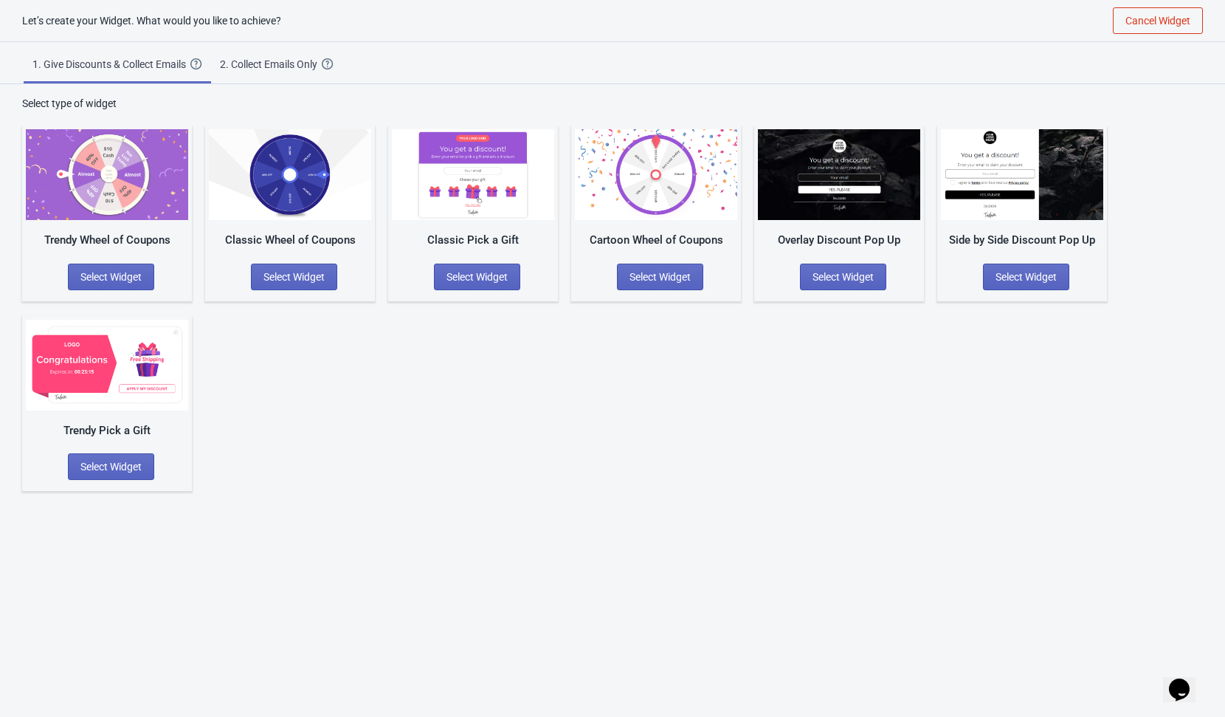
scroll to position [15, 0]
click at [297, 285] on button "Select Widget" at bounding box center [294, 276] width 86 height 27
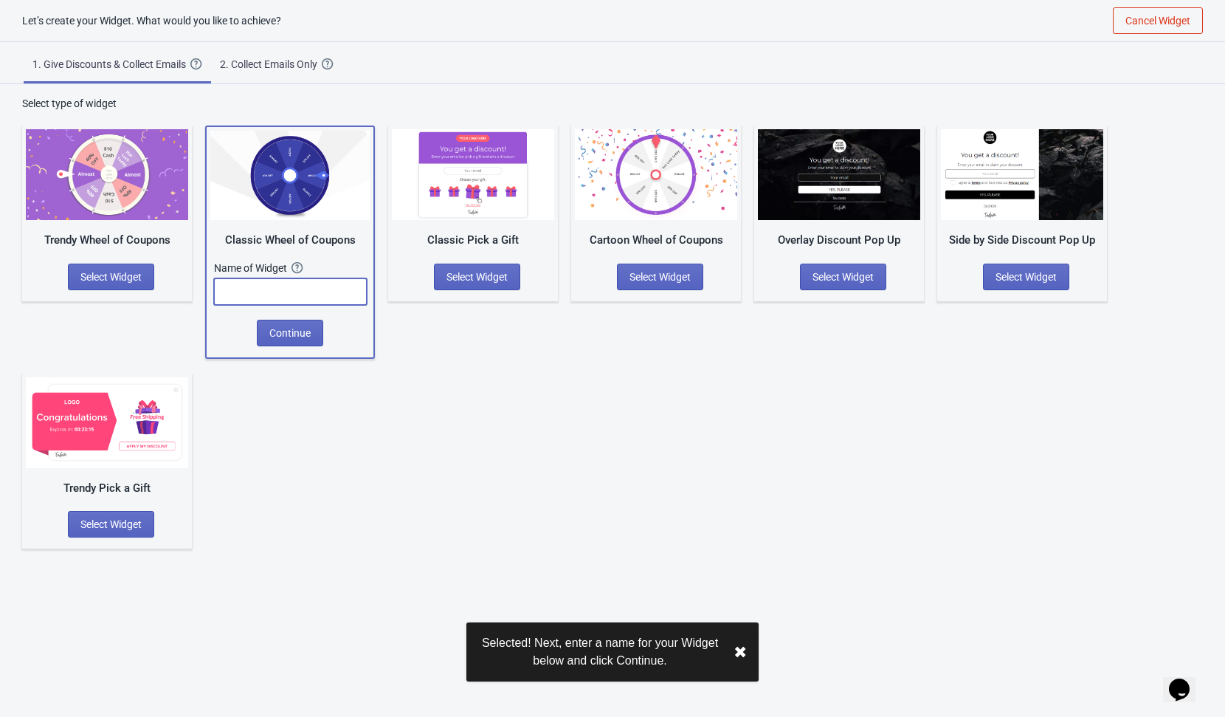
click at [309, 290] on input "text" at bounding box center [290, 291] width 153 height 27
type input "4"
click at [284, 337] on span "Continue" at bounding box center [289, 333] width 41 height 12
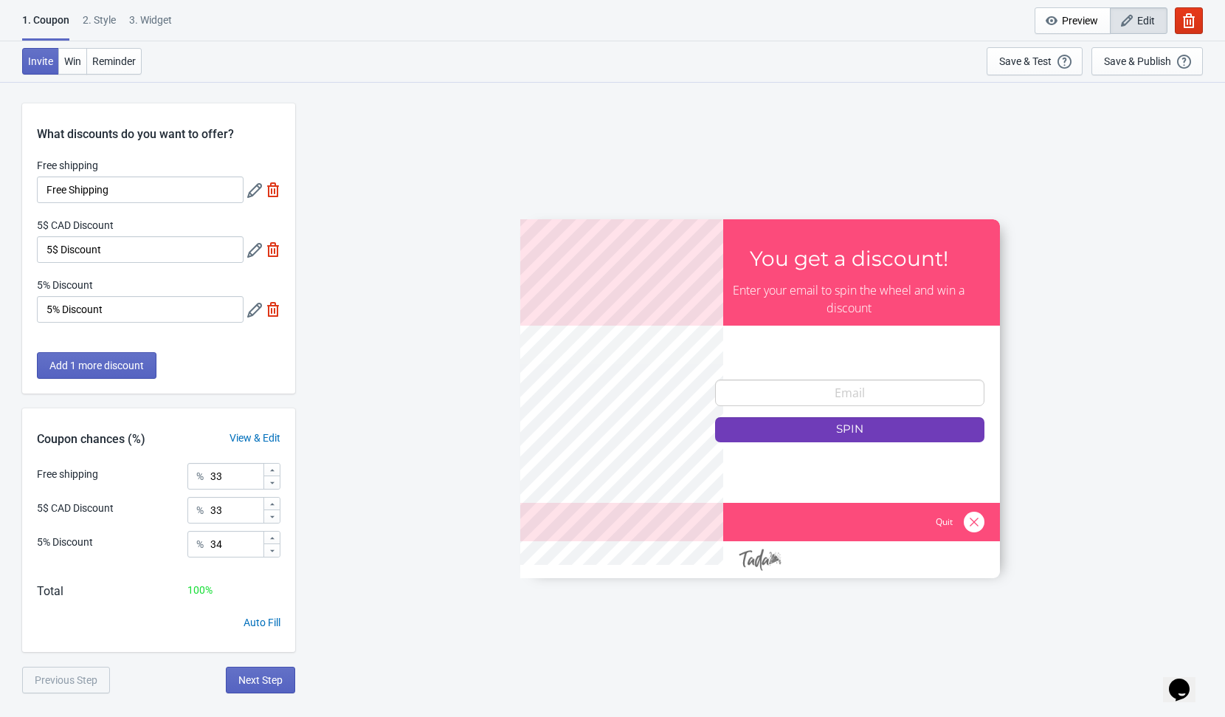
click at [276, 193] on img at bounding box center [273, 189] width 15 height 15
type input "50"
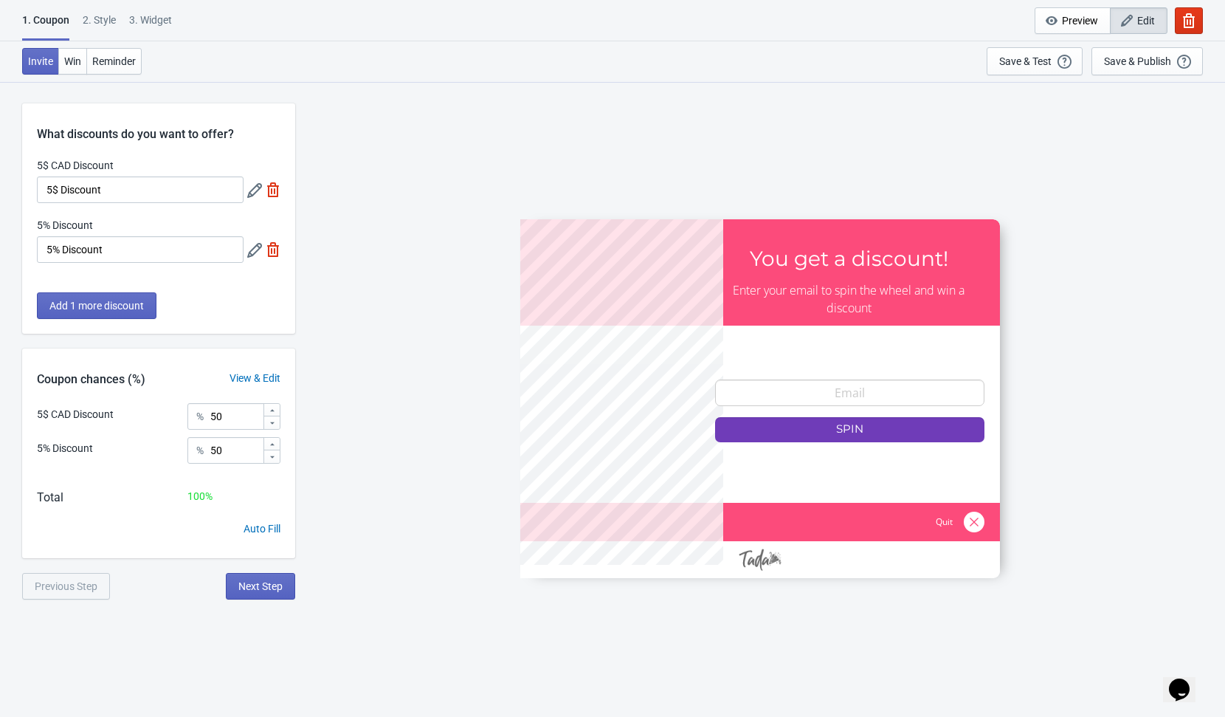
click at [276, 193] on img at bounding box center [273, 189] width 15 height 15
type input "100"
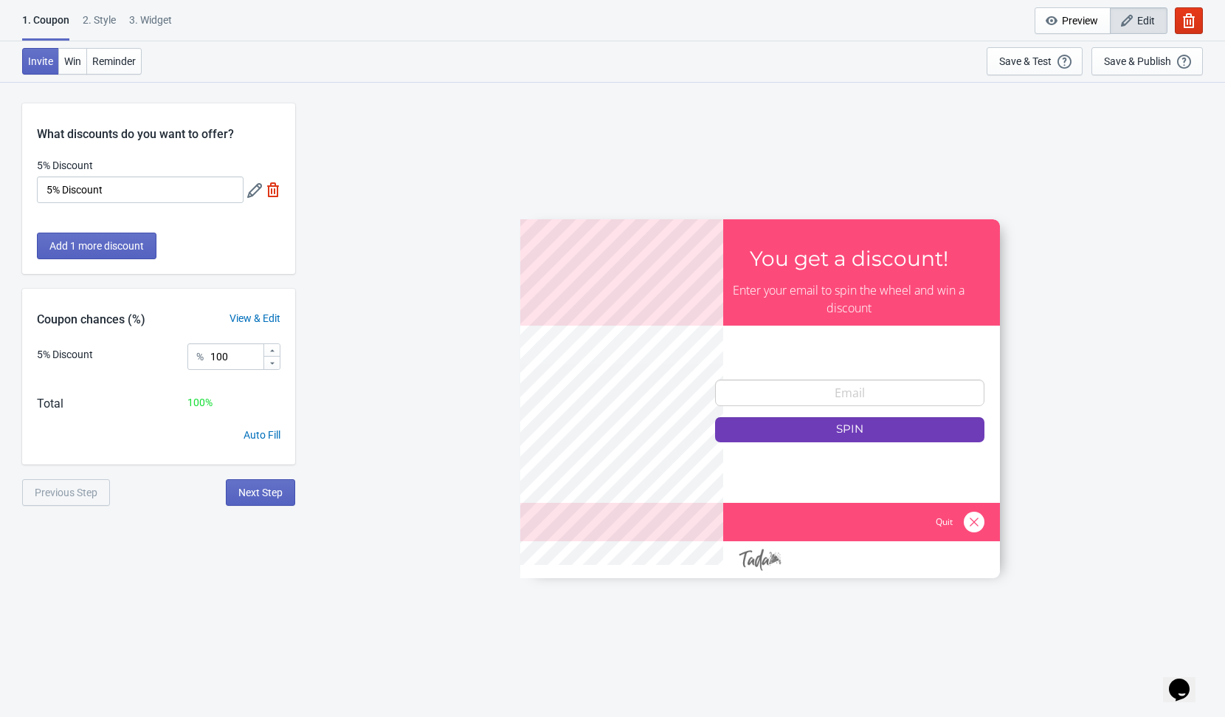
click at [272, 193] on img at bounding box center [273, 189] width 15 height 15
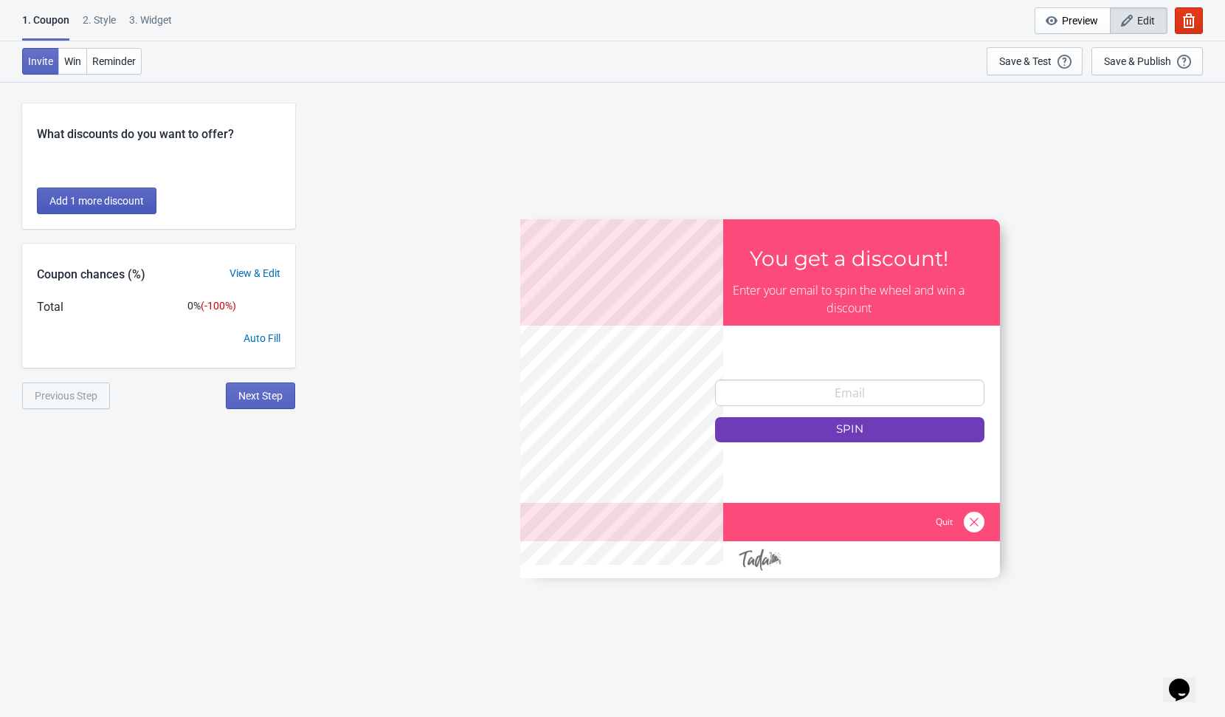
click at [89, 196] on span "Add 1 more discount" at bounding box center [96, 201] width 94 height 12
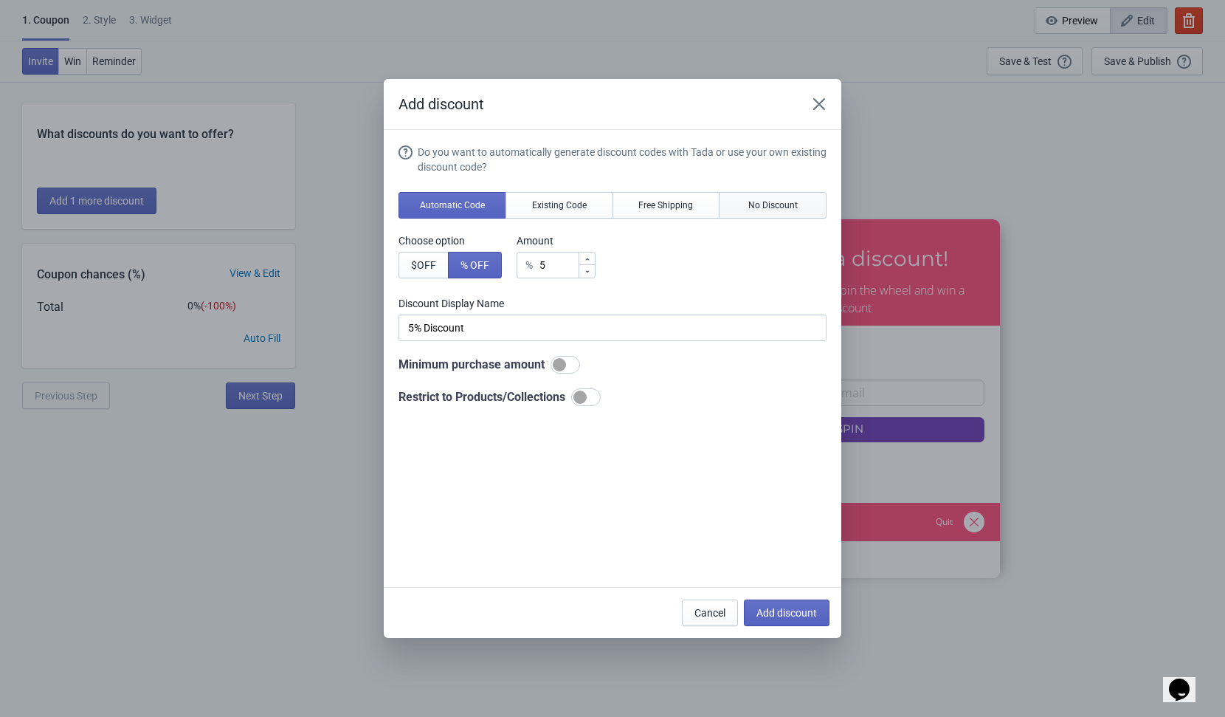
click at [779, 213] on button "No Discount" at bounding box center [773, 205] width 108 height 27
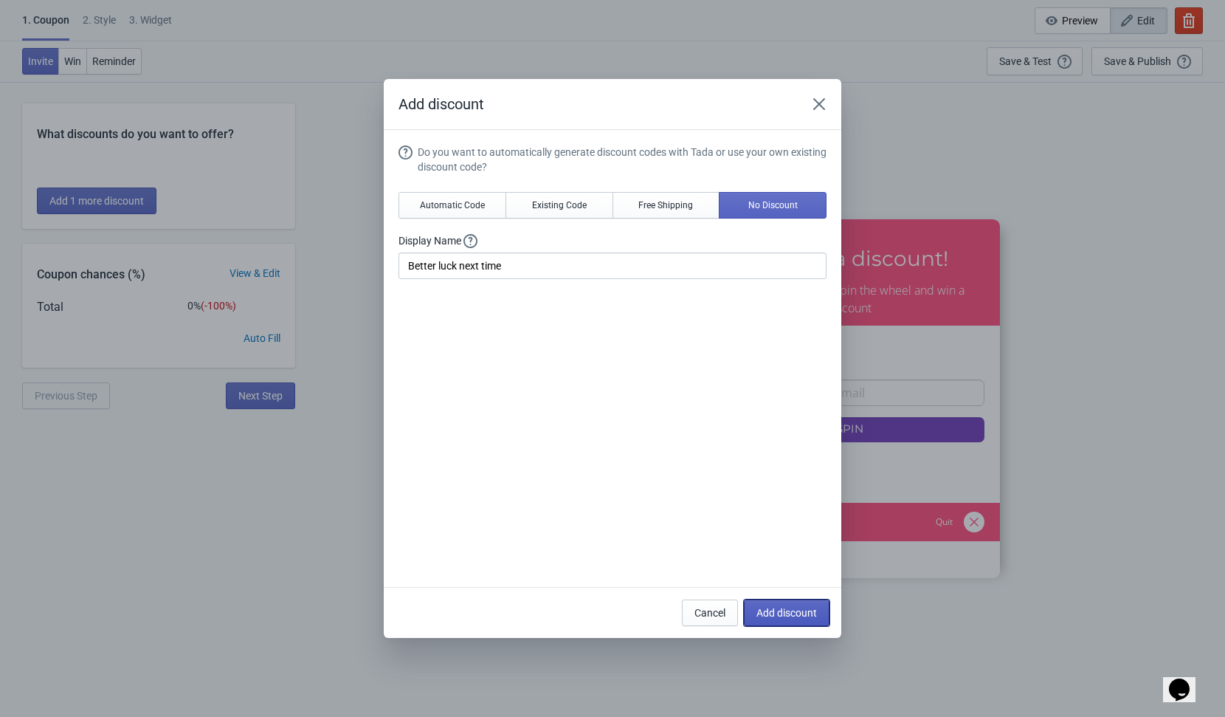
click at [773, 615] on span "Add discount" at bounding box center [786, 613] width 61 height 12
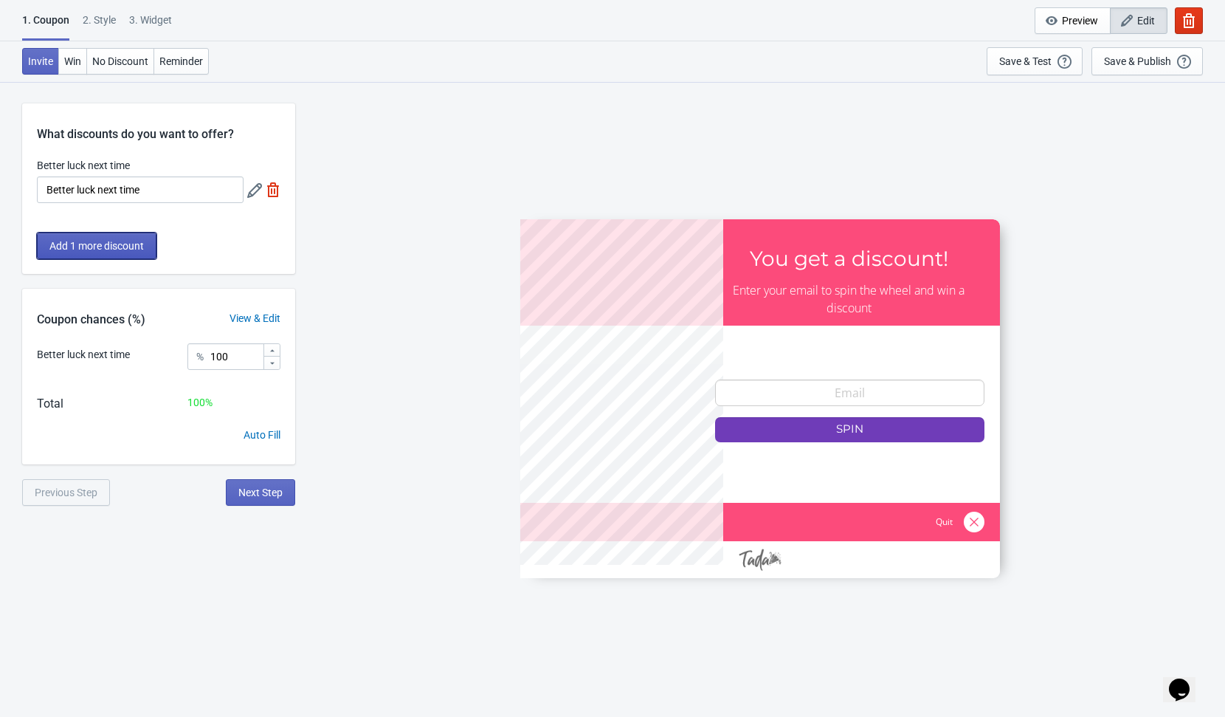
click at [138, 248] on span "Add 1 more discount" at bounding box center [96, 246] width 94 height 12
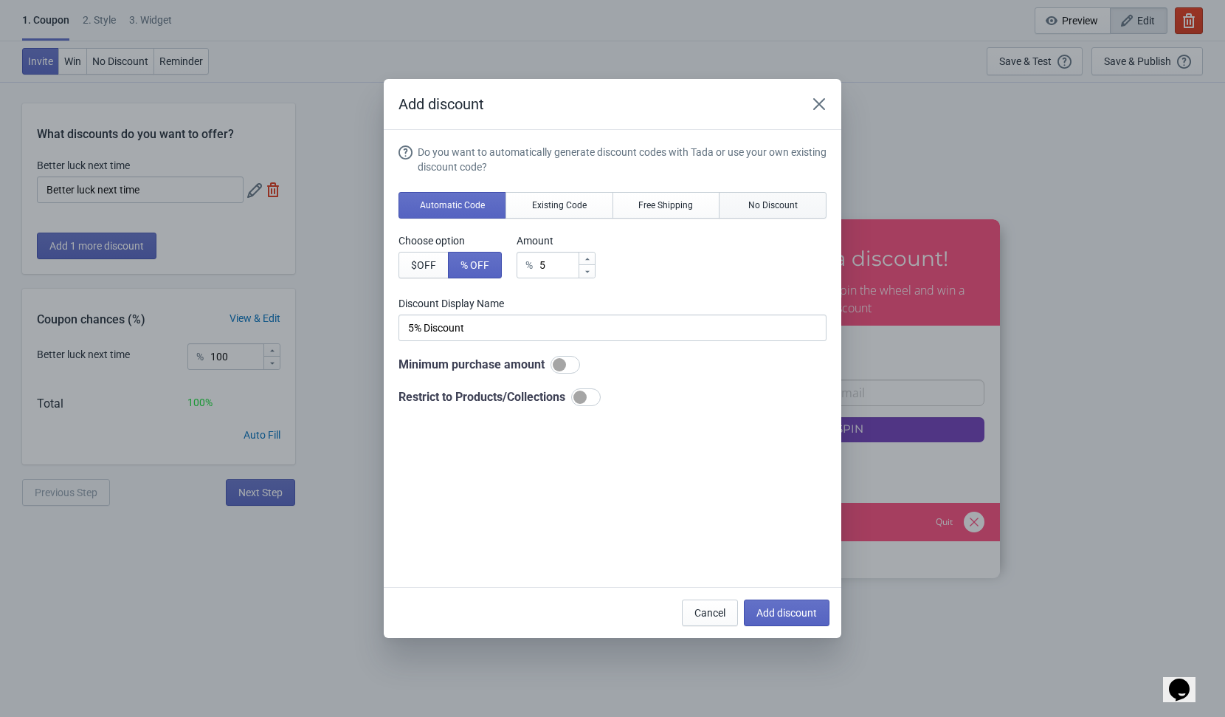
click at [779, 208] on span "No Discount" at bounding box center [772, 205] width 49 height 12
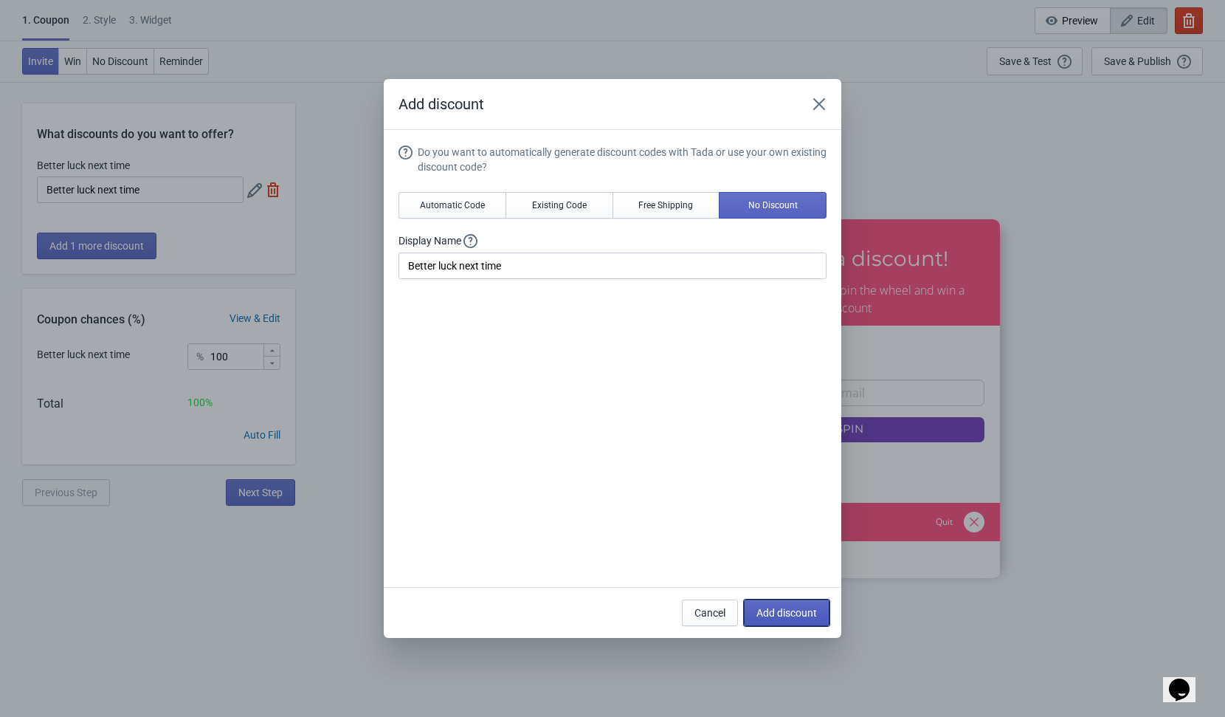
click at [780, 613] on span "Add discount" at bounding box center [786, 613] width 61 height 12
type input "50"
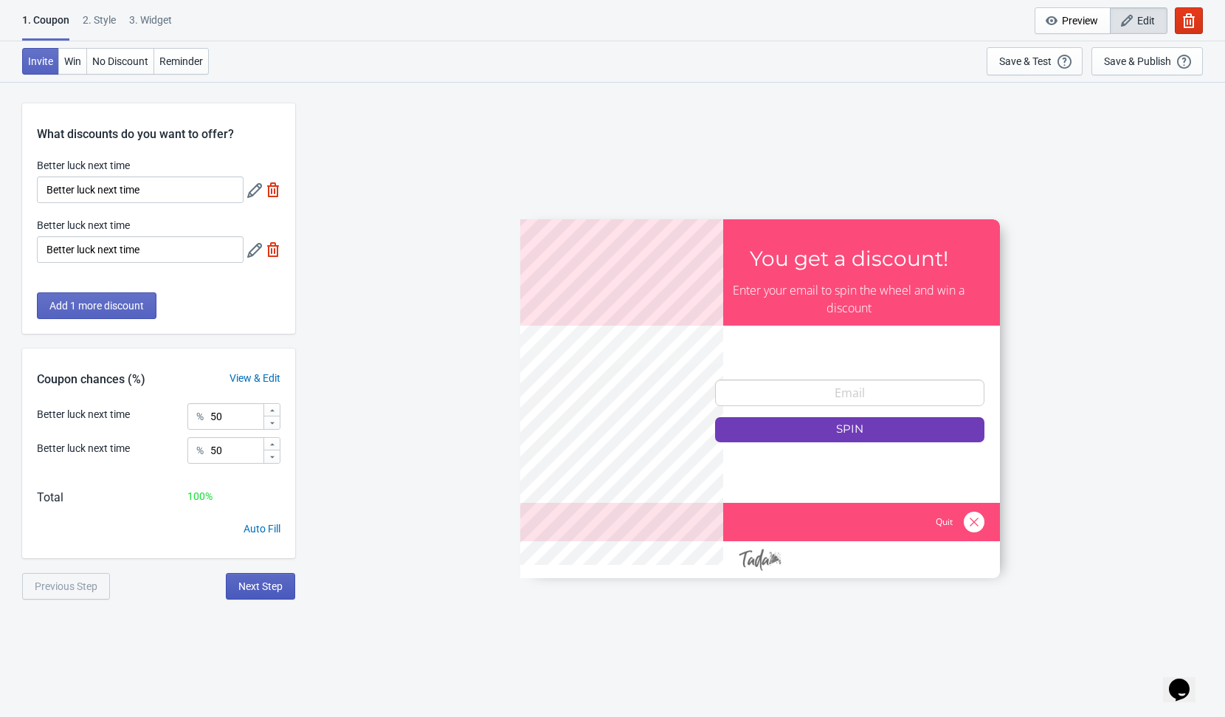
click at [264, 595] on button "Next Step" at bounding box center [260, 586] width 69 height 27
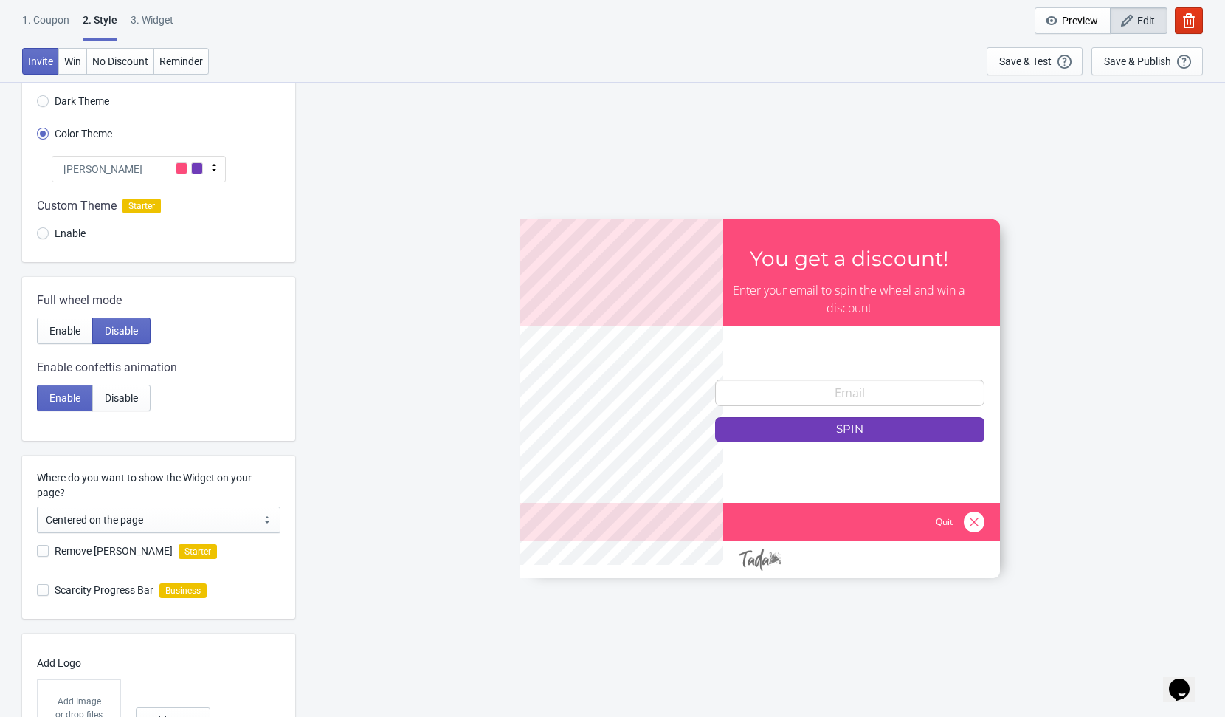
scroll to position [195, 0]
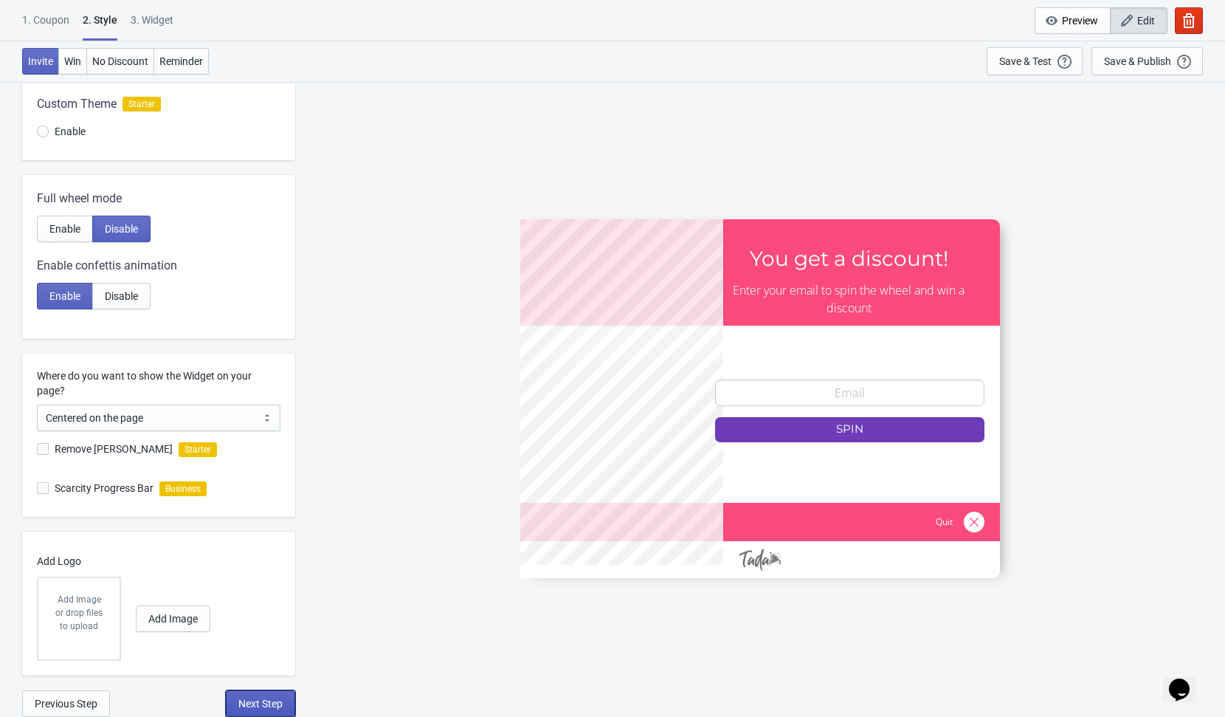
click at [250, 708] on span "Next Step" at bounding box center [260, 703] width 44 height 12
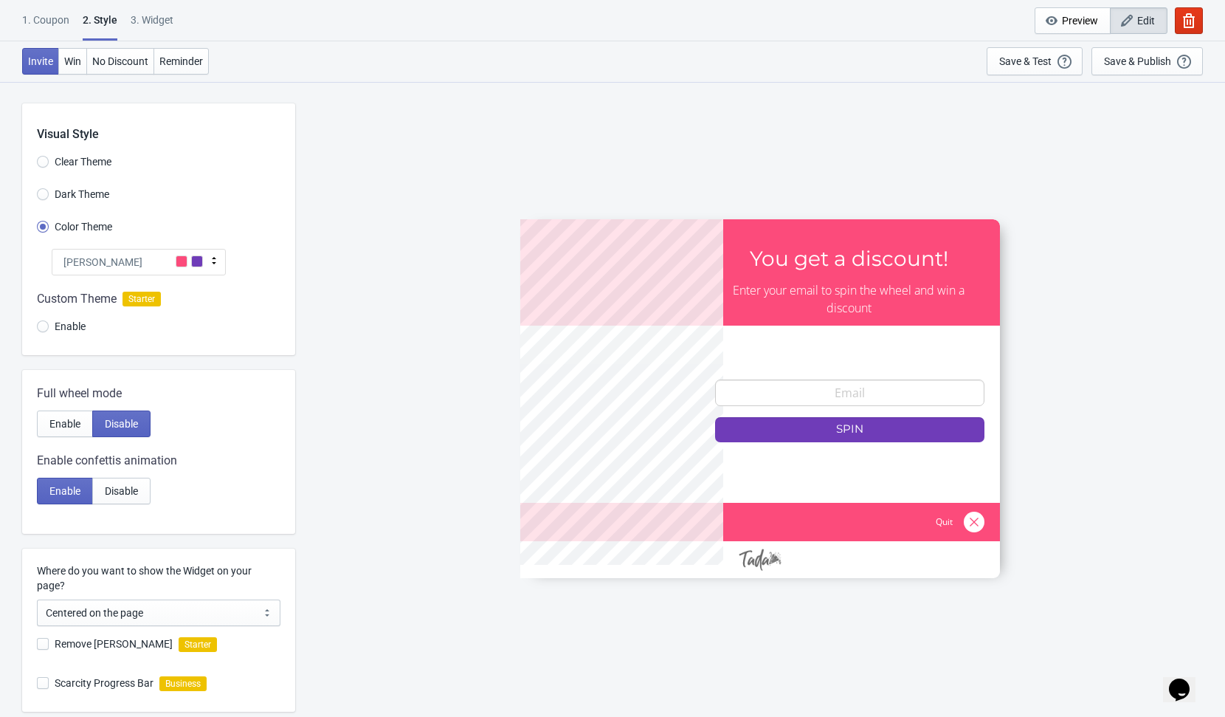
select select "once"
select select "1"
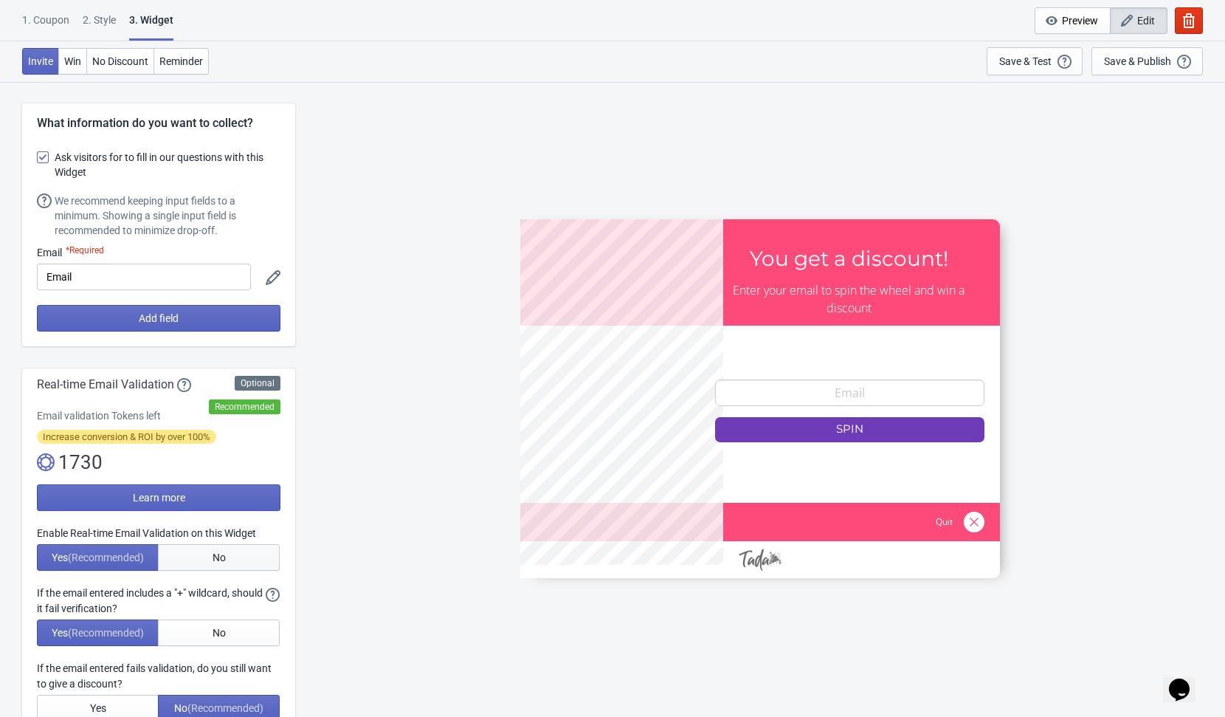
click at [222, 552] on span "No" at bounding box center [219, 557] width 13 height 12
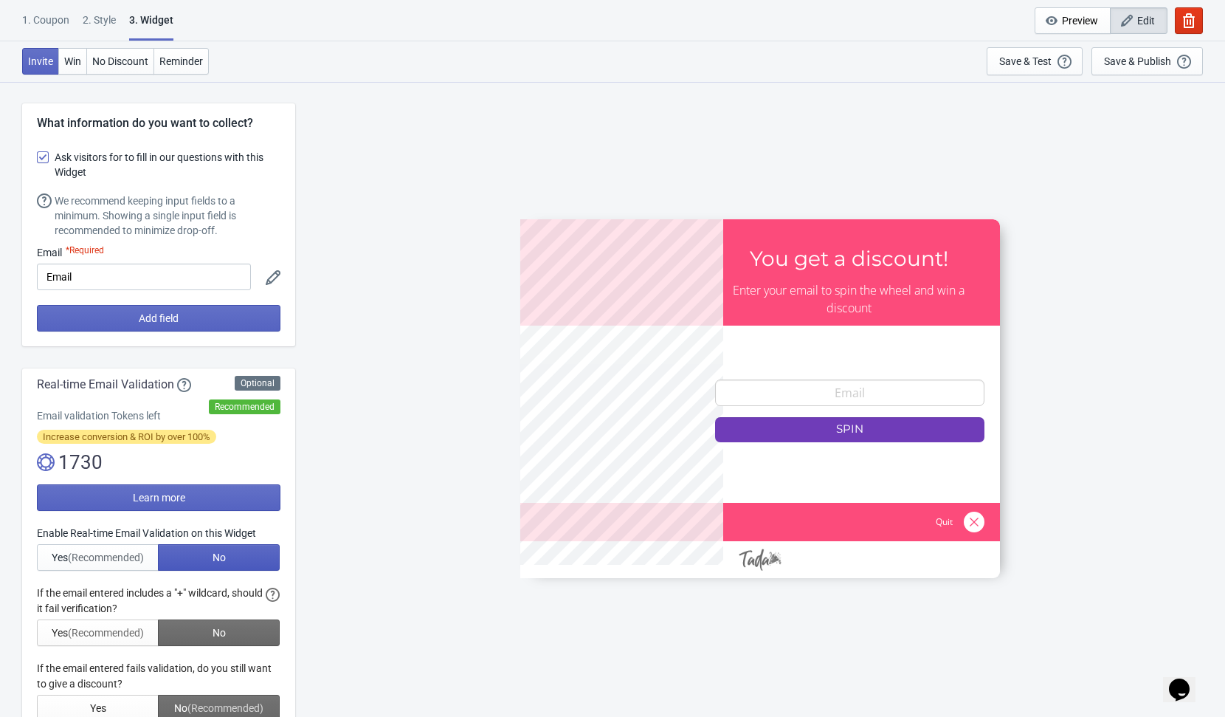
click at [219, 630] on div at bounding box center [159, 653] width 244 height 136
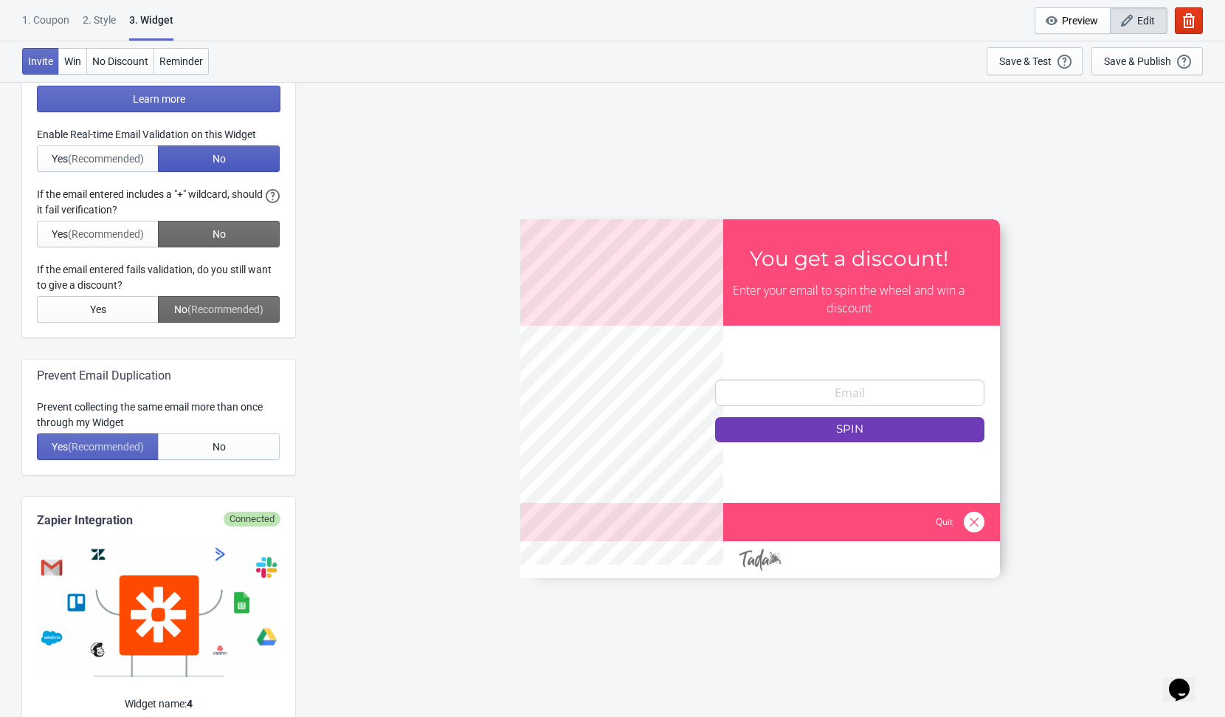
scroll to position [399, 0]
click at [201, 437] on button "No" at bounding box center [219, 445] width 122 height 27
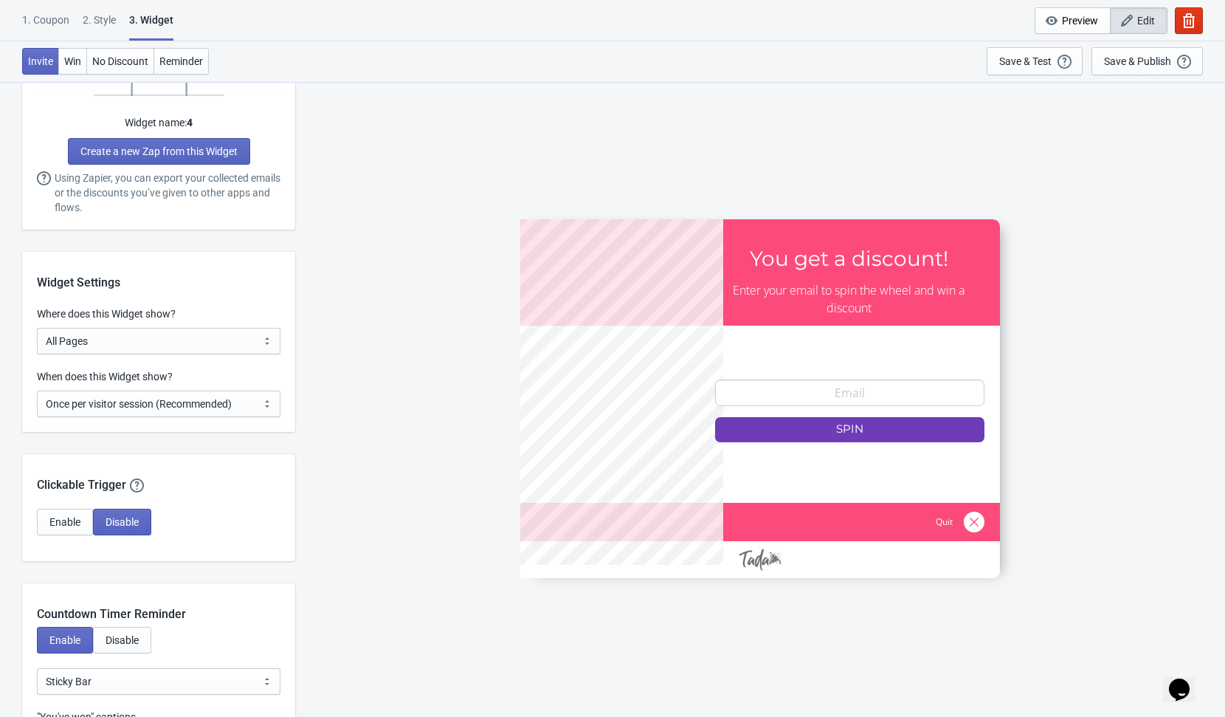
scroll to position [996, 0]
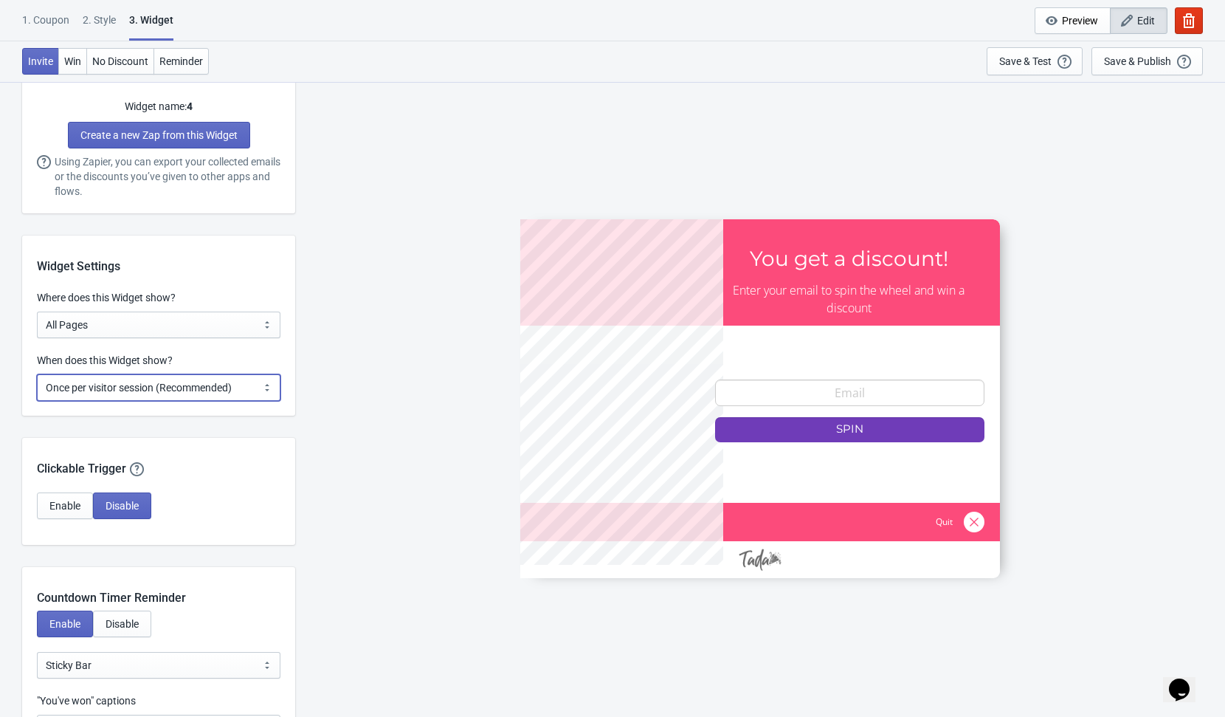
click at [225, 390] on select "Every new visit of page Once every period of time Once per visitor session (Rec…" at bounding box center [159, 387] width 244 height 27
select select "every"
click at [37, 374] on select "Every new visit of page Once every period of time Once per visitor session (Rec…" at bounding box center [159, 387] width 244 height 27
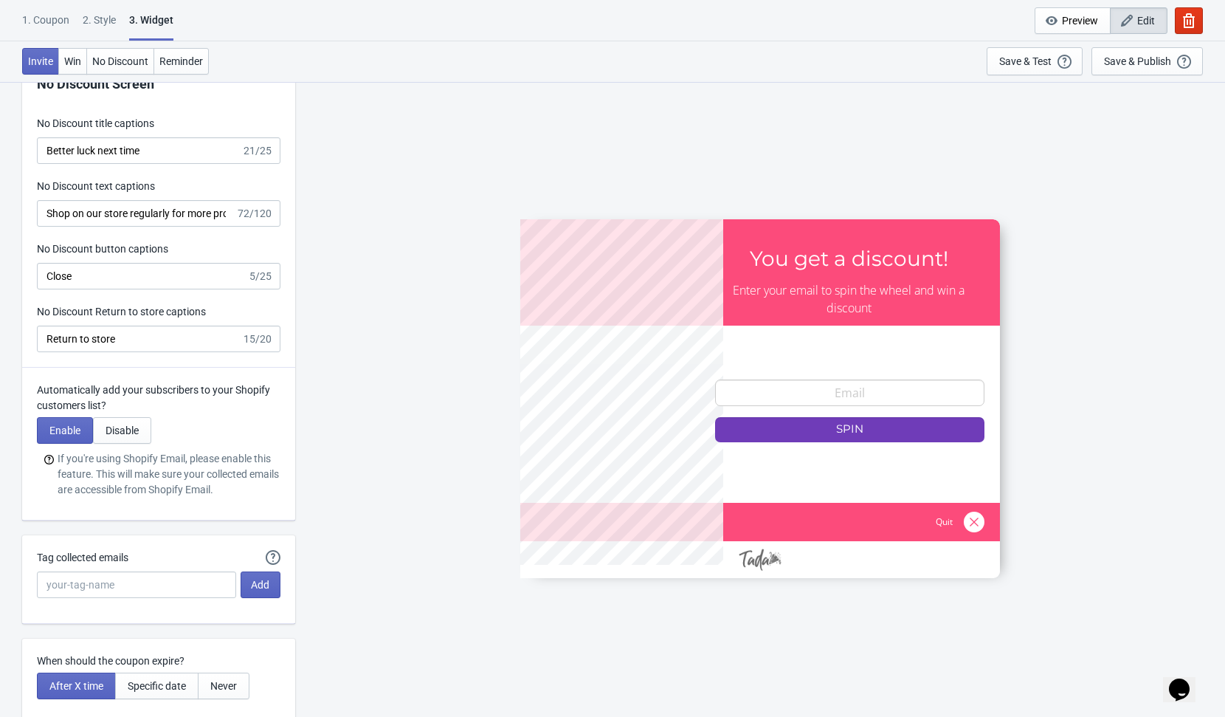
scroll to position [3305, 0]
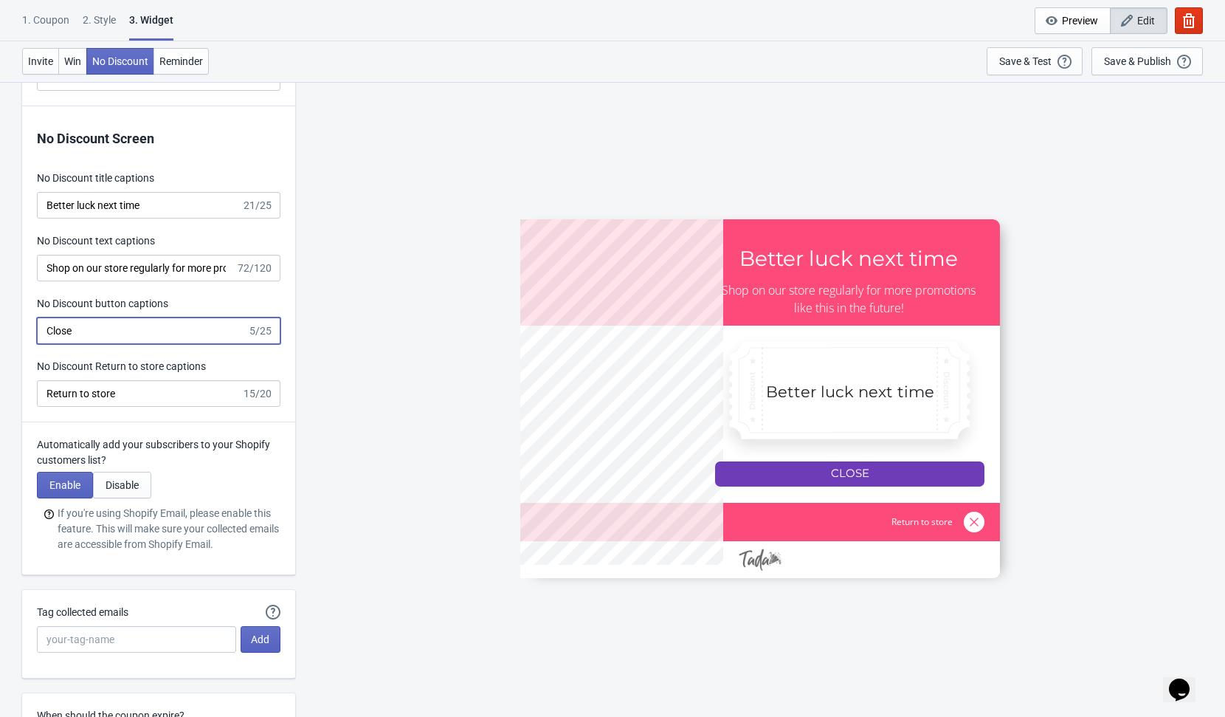
type input "no_code"
drag, startPoint x: 119, startPoint y: 327, endPoint x: 7, endPoint y: 324, distance: 112.2
type input "[PERSON_NAME]"
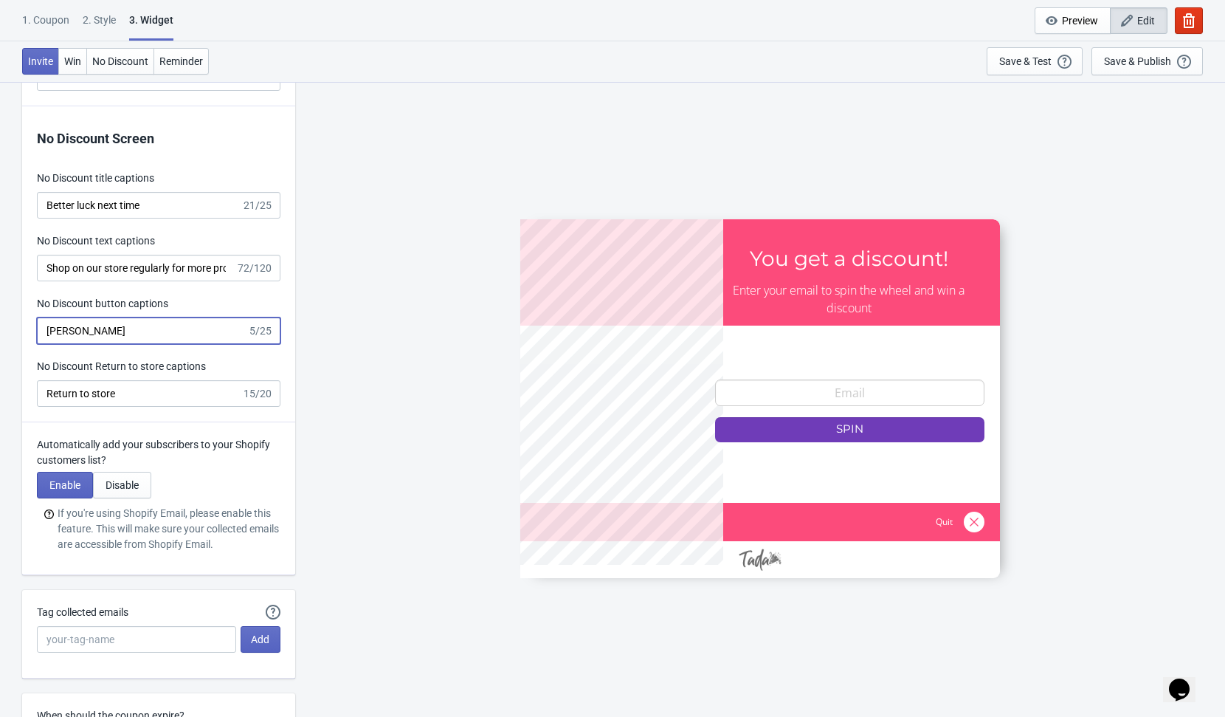
type input "no_code"
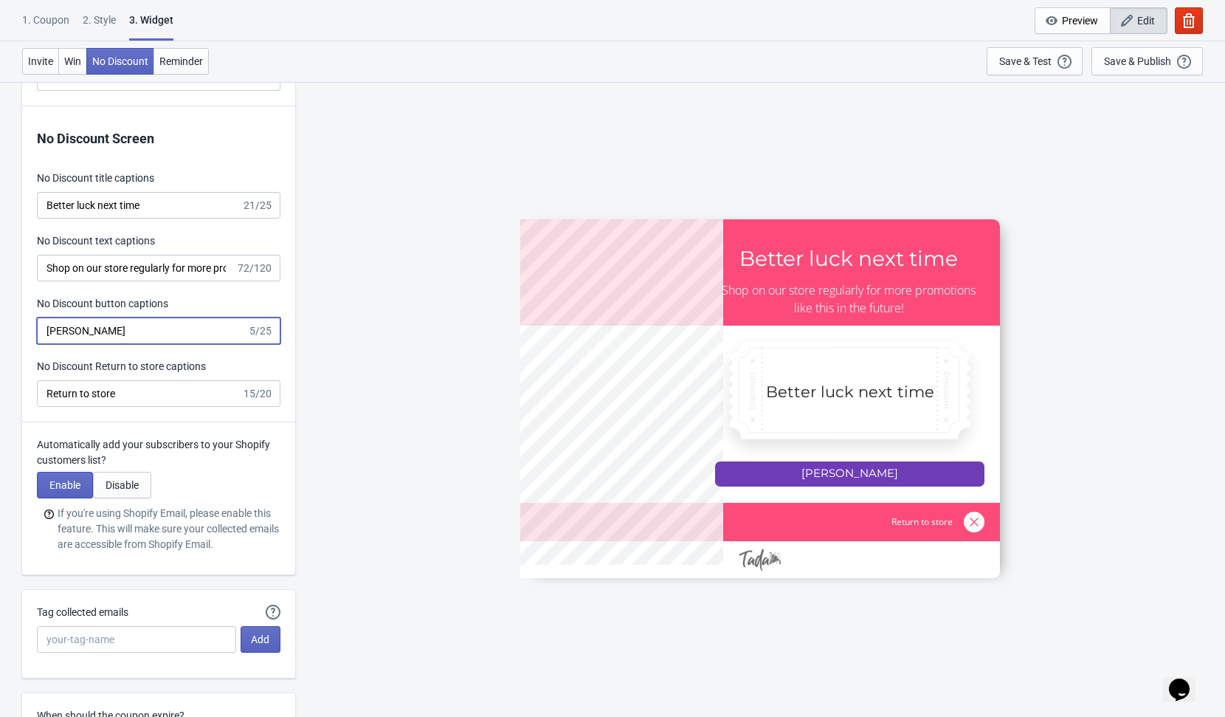
paste input "Cerca"
type input "Cerca"
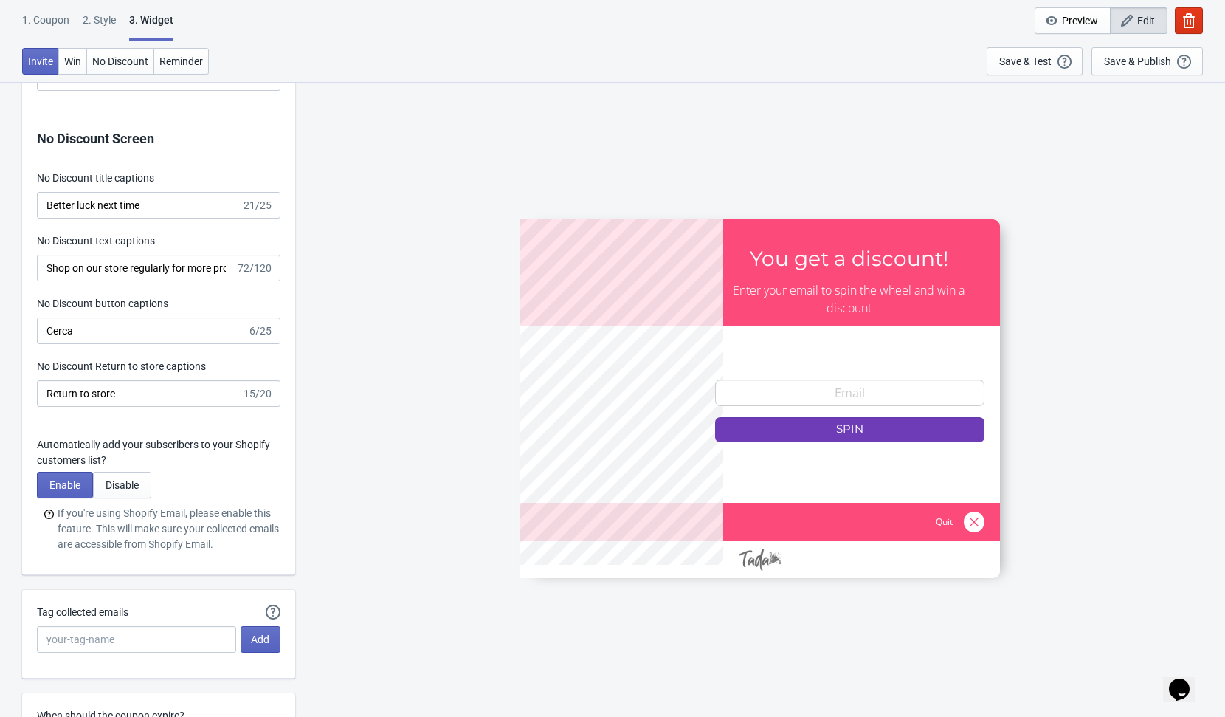
click at [388, 275] on div "SASDERWERT3H You get a discount! Enter your email to spin the wheel and win a d…" at bounding box center [760, 398] width 915 height 635
type input "no_code"
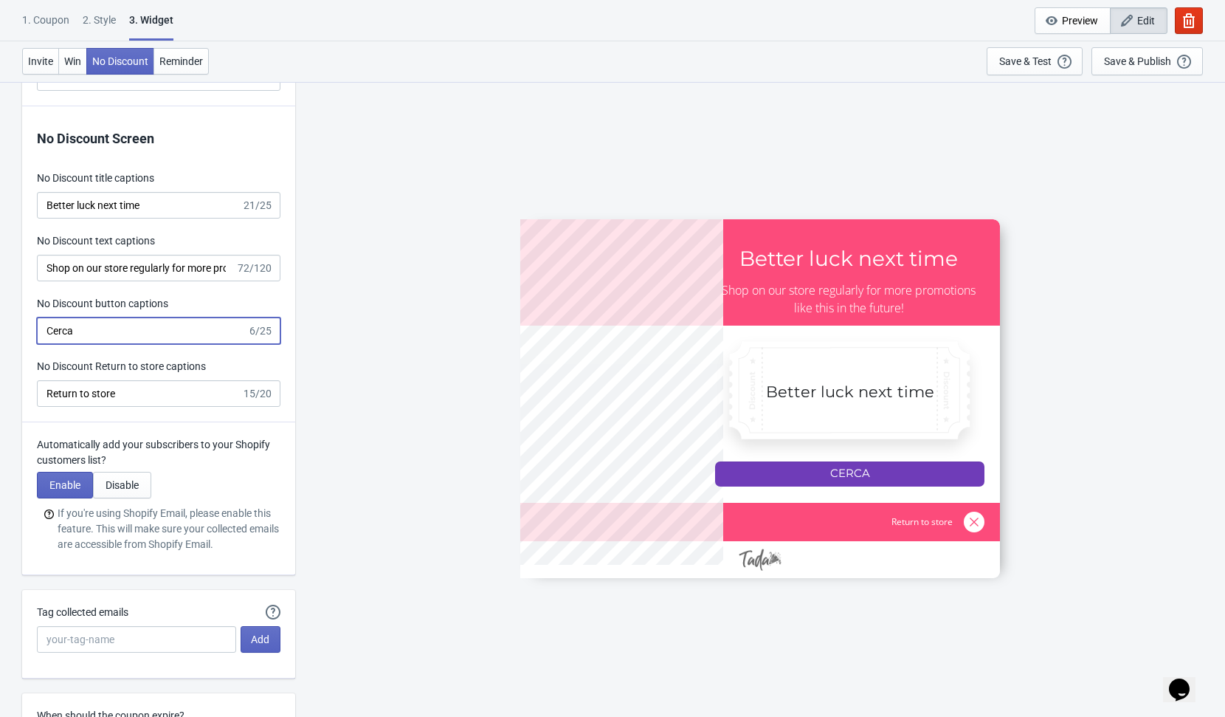
click at [49, 329] on input "Cerca" at bounding box center [142, 330] width 210 height 27
type input "Cerca"
type input "SASDERWERT3H"
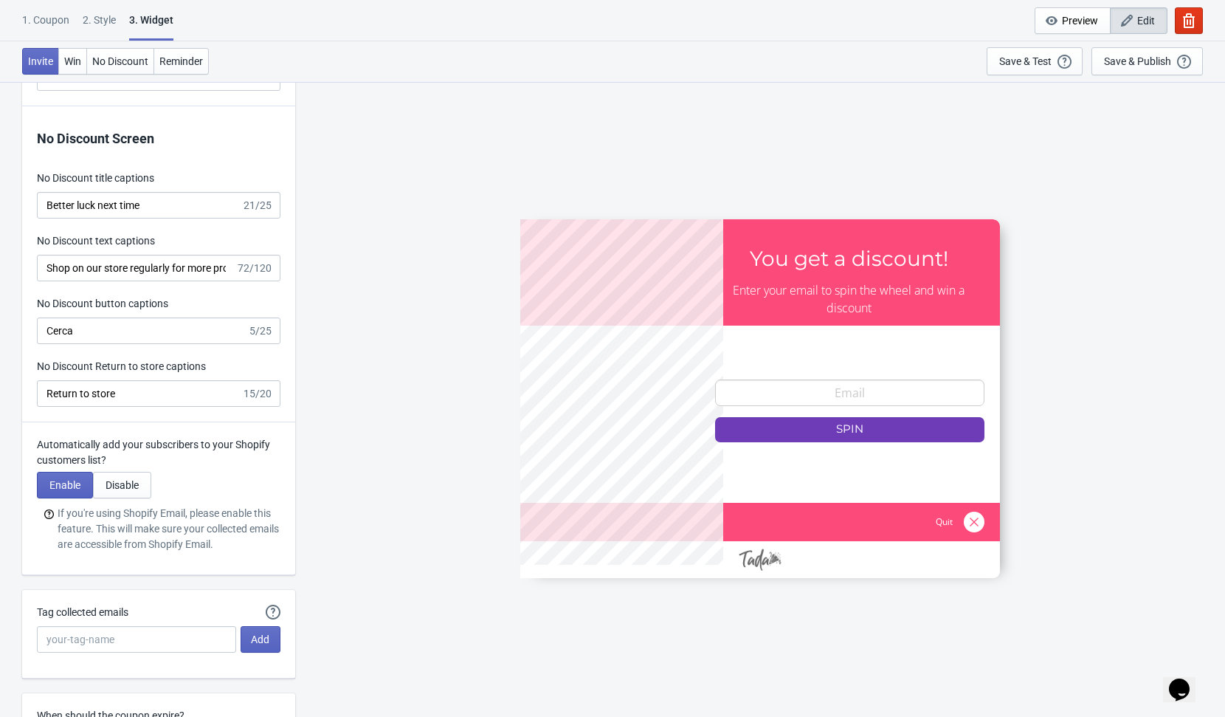
click at [392, 339] on div "SASDERWERT3H You get a discount! Enter your email to spin the wheel and win a d…" at bounding box center [760, 398] width 915 height 635
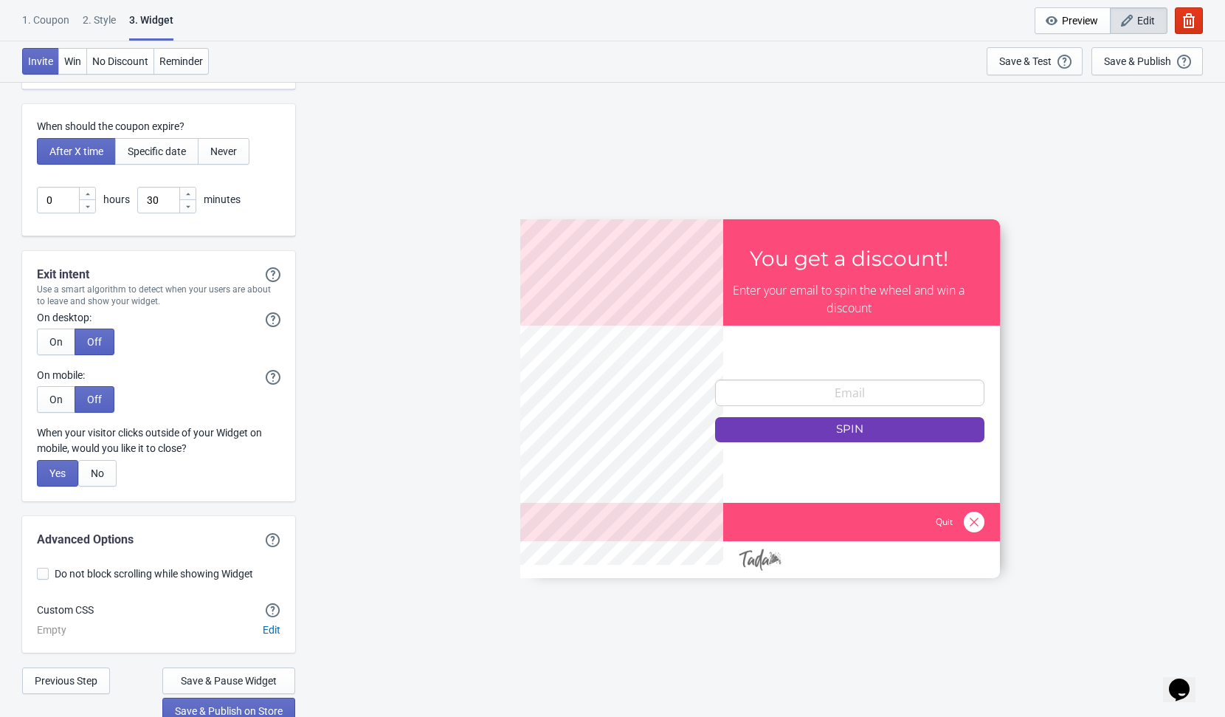
scroll to position [3899, 0]
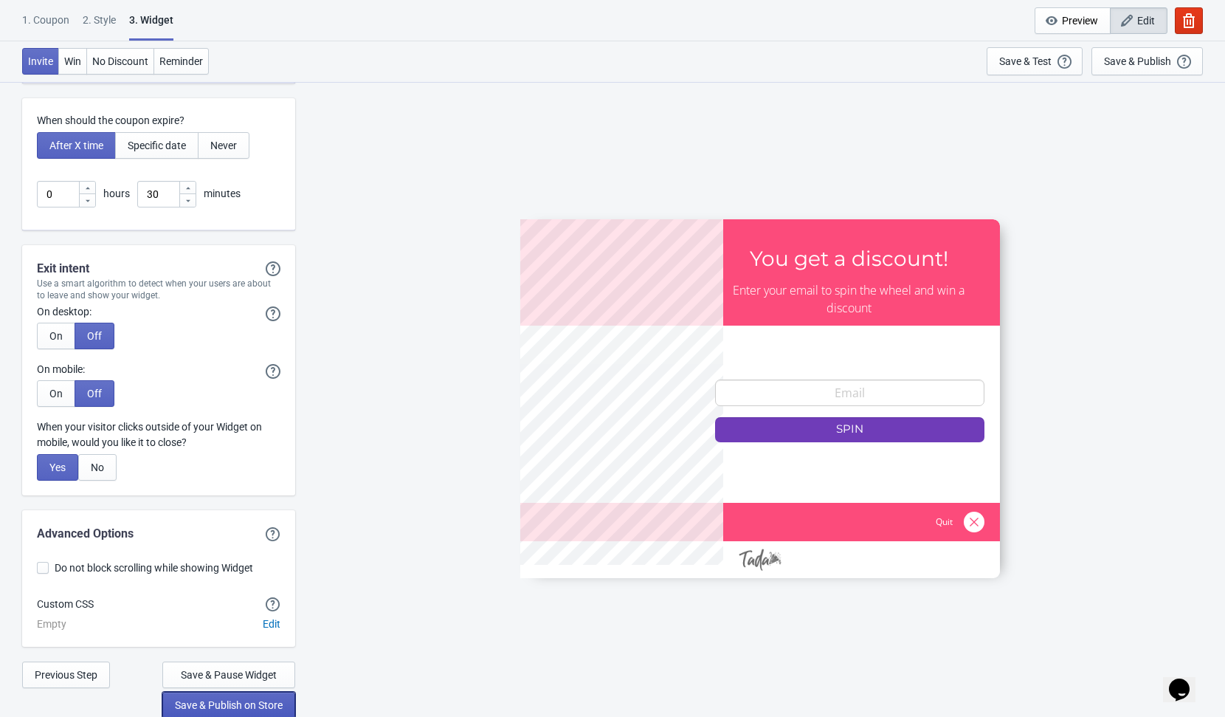
click at [277, 700] on span "Save & Publish on Store" at bounding box center [229, 705] width 108 height 12
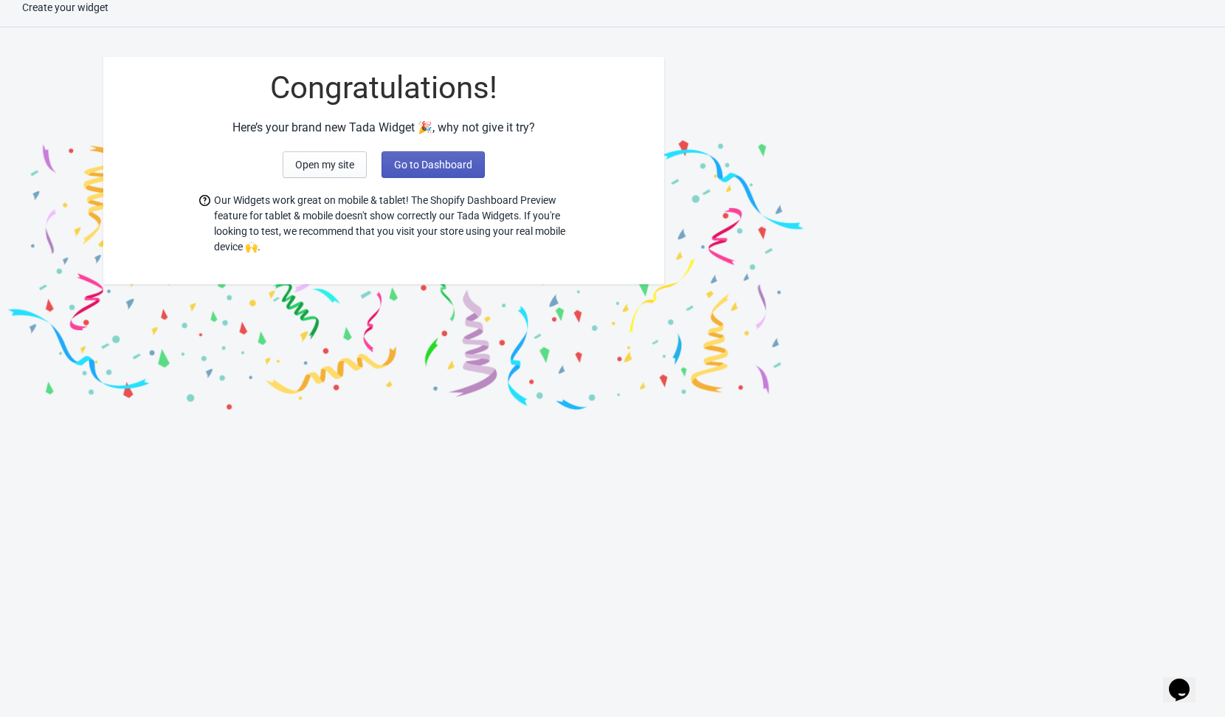
click at [440, 159] on span "Go to Dashboard" at bounding box center [433, 165] width 78 height 12
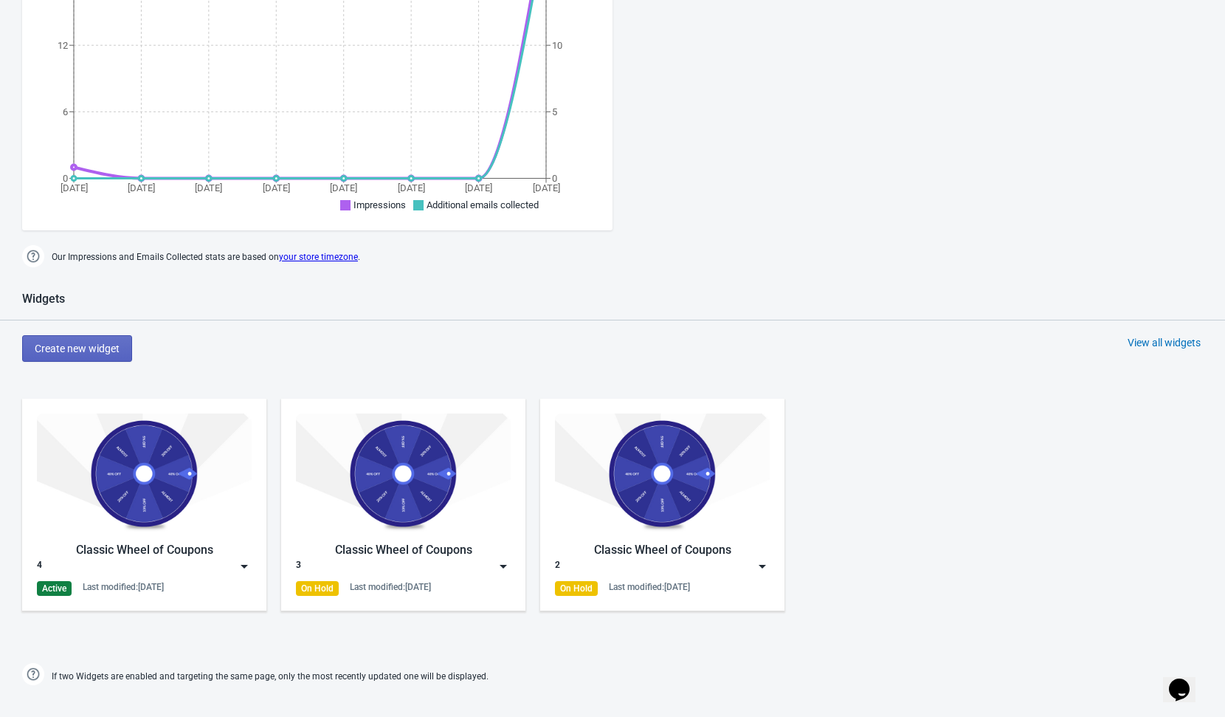
scroll to position [602, 0]
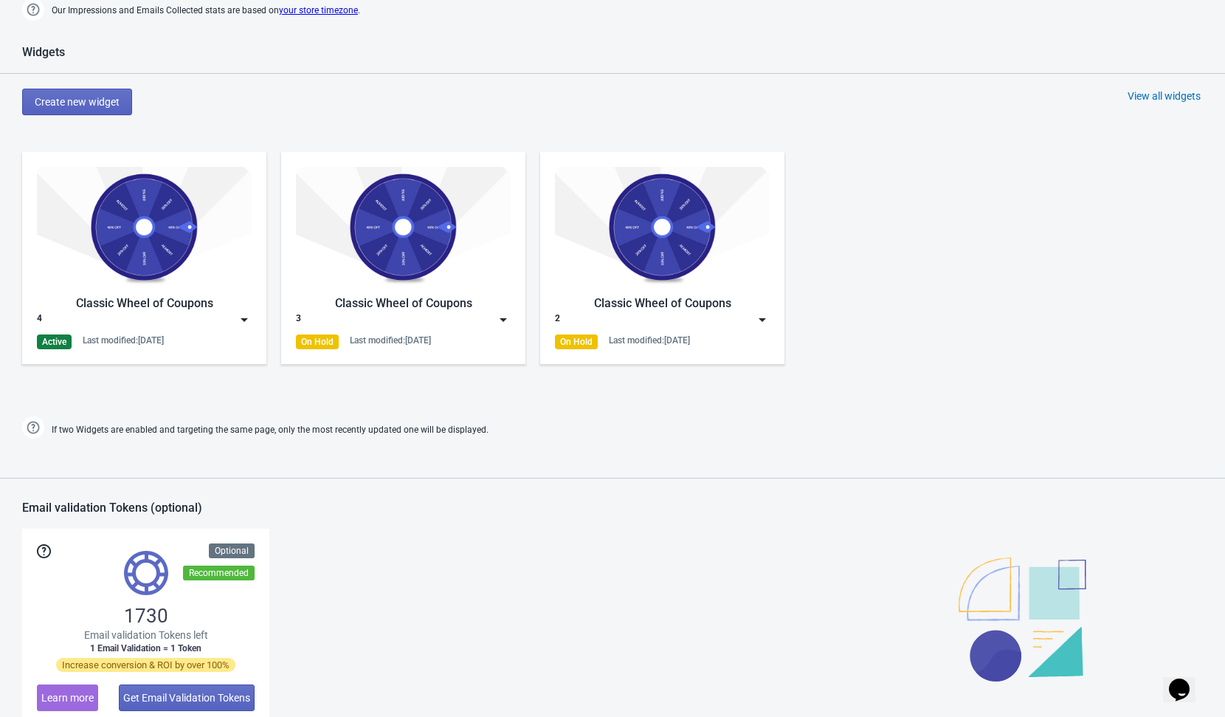
click at [243, 312] on img at bounding box center [244, 319] width 15 height 15
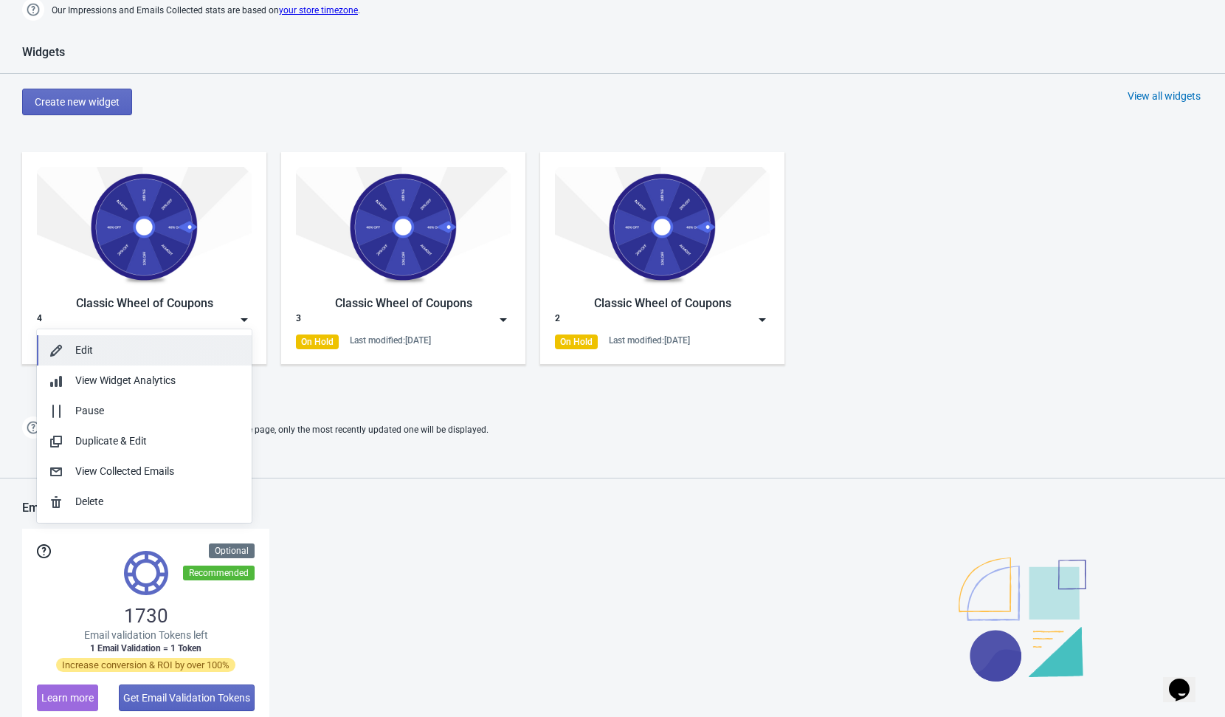
click at [103, 355] on div "Edit" at bounding box center [157, 349] width 165 height 15
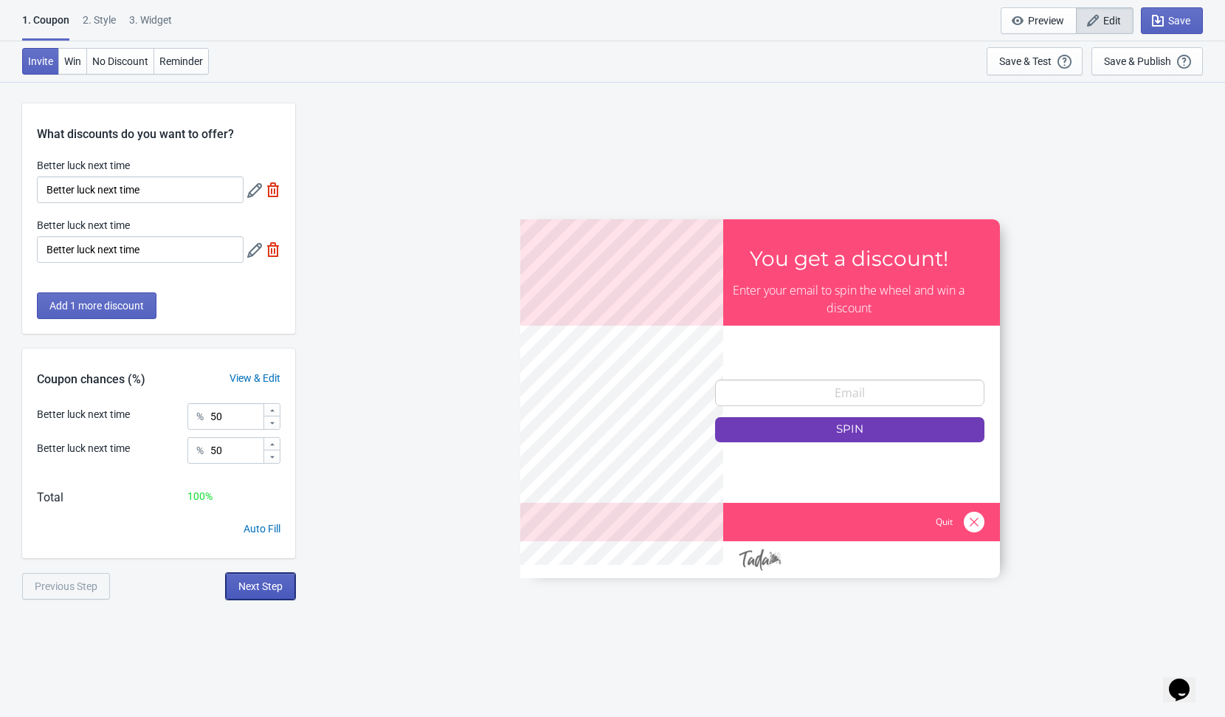
click at [261, 576] on button "Next Step" at bounding box center [260, 586] width 69 height 27
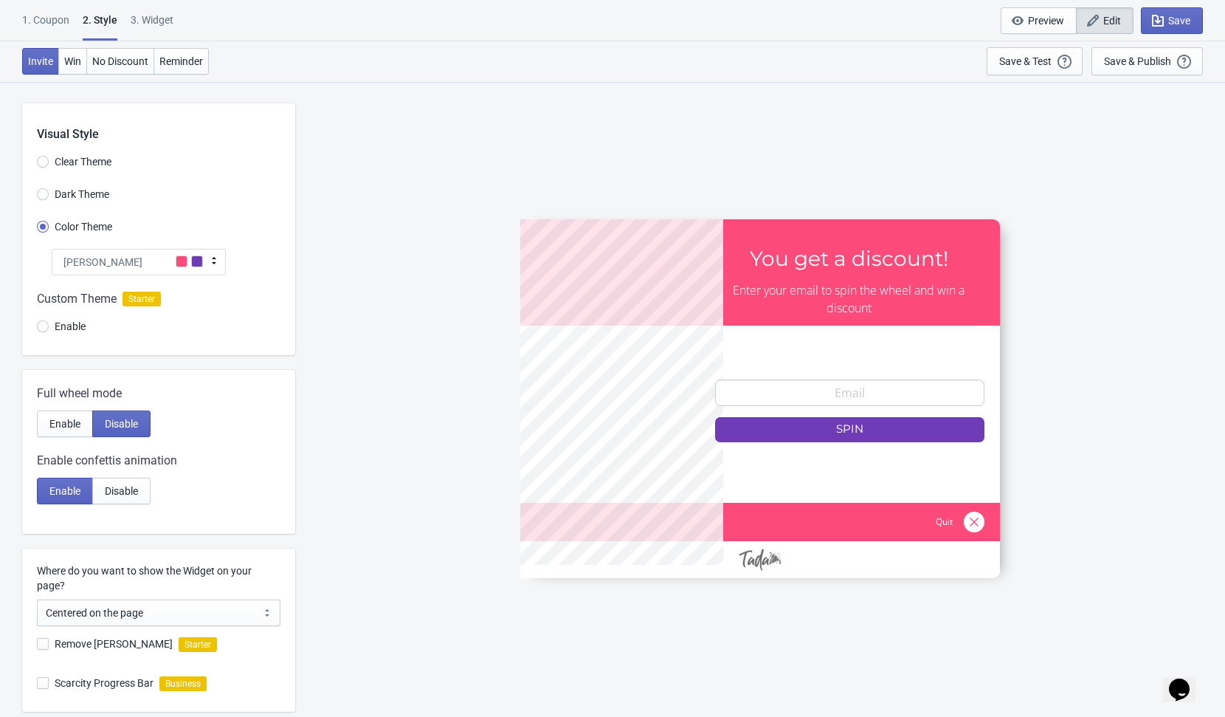
scroll to position [195, 0]
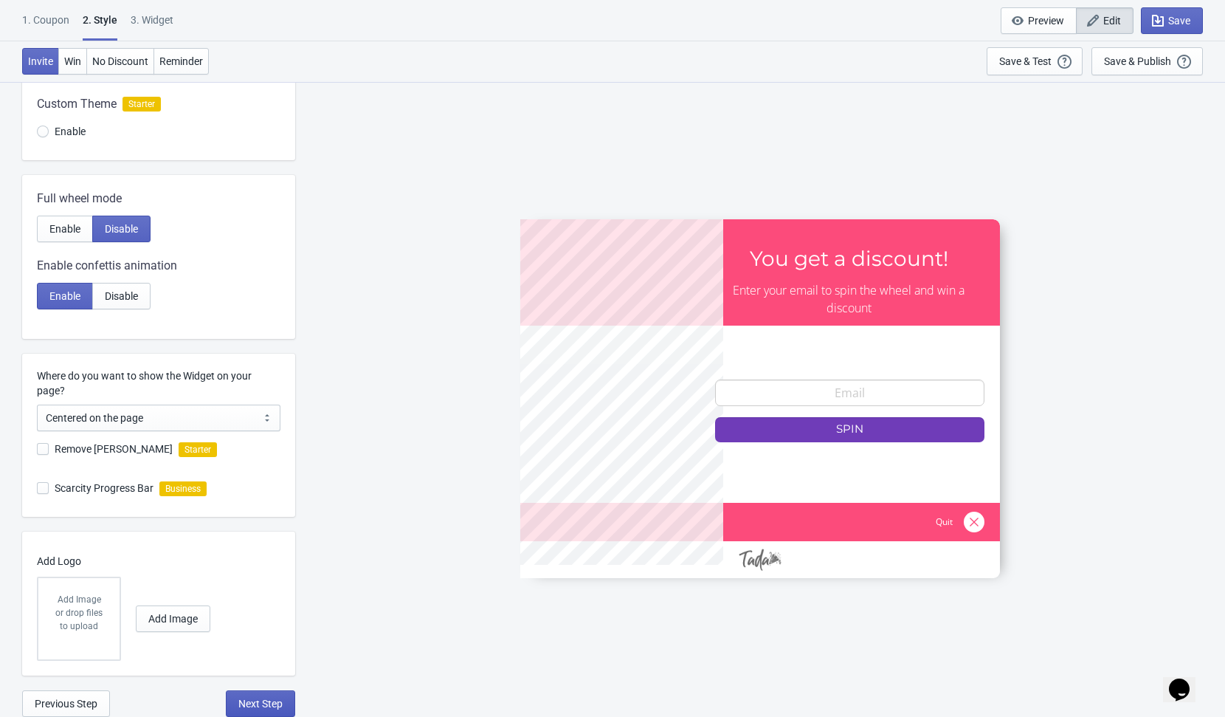
click at [242, 699] on span "Next Step" at bounding box center [260, 703] width 44 height 12
select select "1"
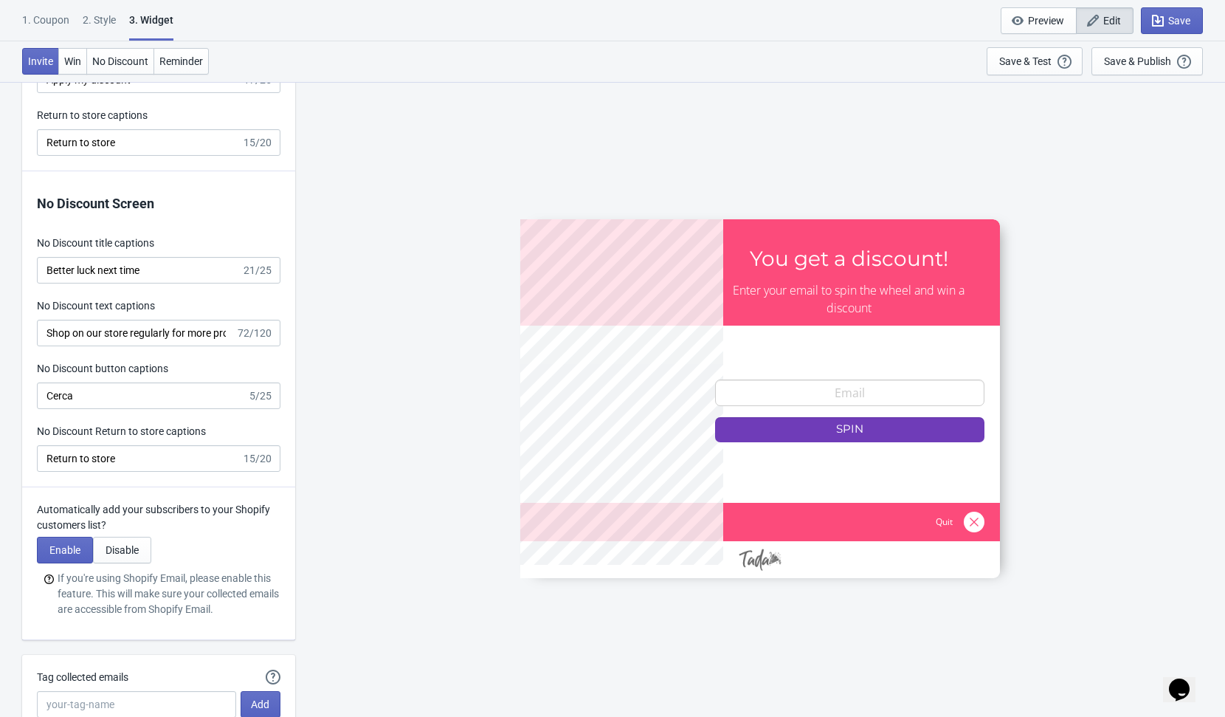
scroll to position [3240, 0]
type input "no_code"
click at [47, 393] on input "Cerca" at bounding box center [142, 395] width 210 height 27
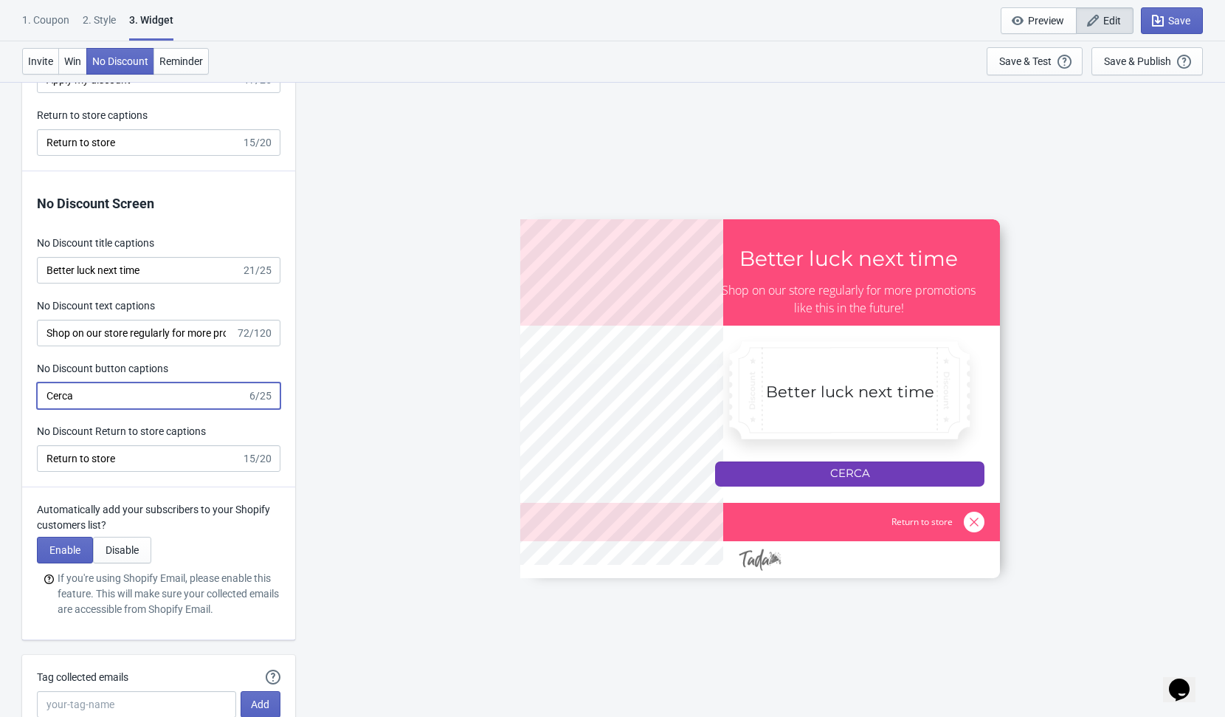
type input "Cerca"
type input "SASDERWERT3H"
click at [430, 402] on div "SASDERWERT3H Better luck next time Shop on our store regularly for more promoti…" at bounding box center [760, 398] width 915 height 635
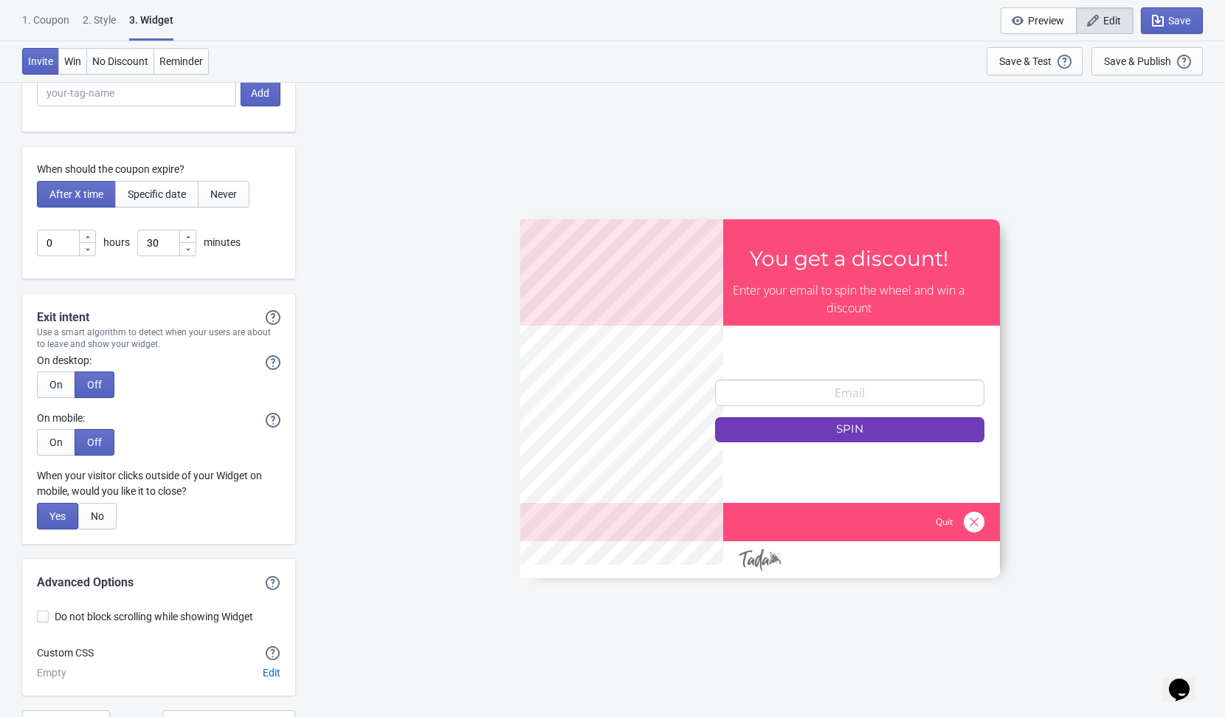
scroll to position [3899, 0]
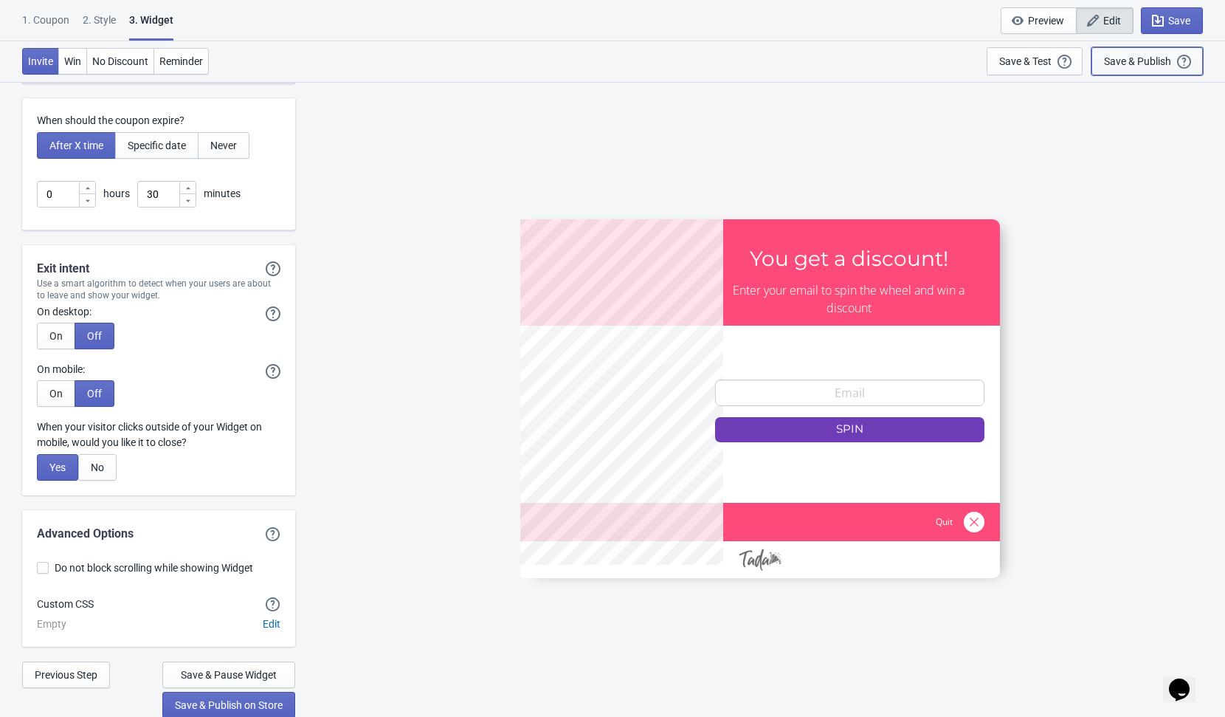
click at [1116, 63] on div "Save & Publish" at bounding box center [1137, 61] width 67 height 12
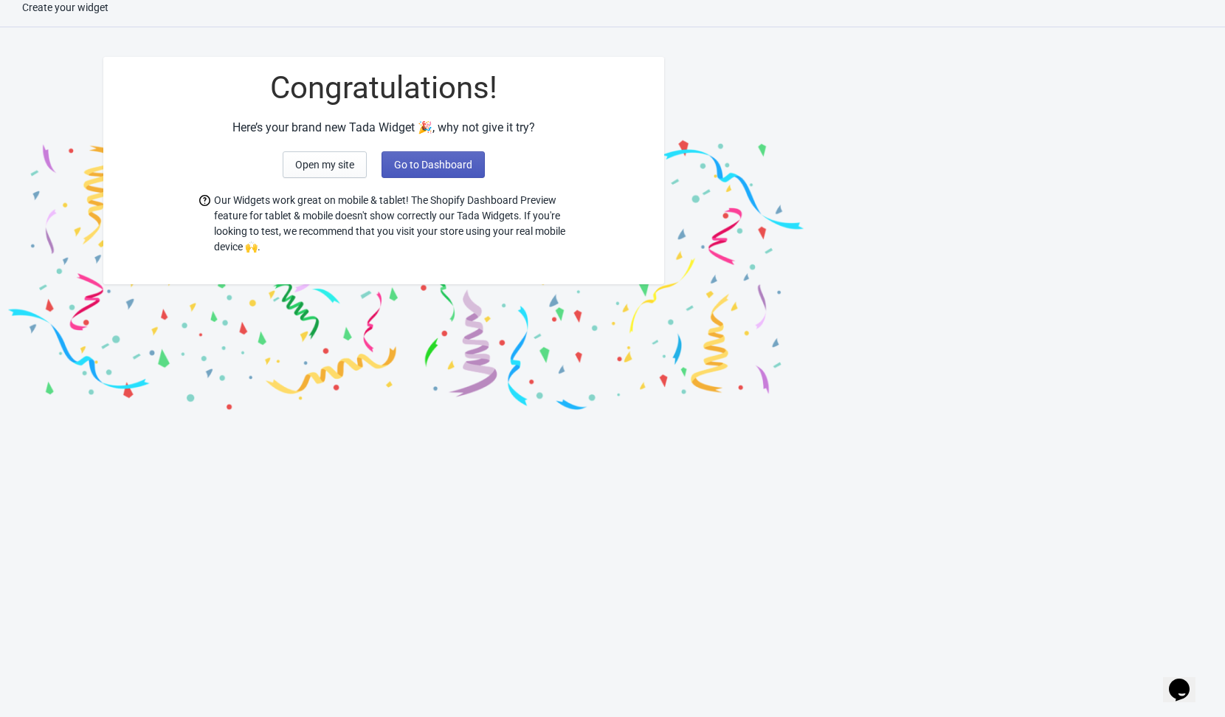
click at [458, 157] on button "Go to Dashboard" at bounding box center [433, 164] width 103 height 27
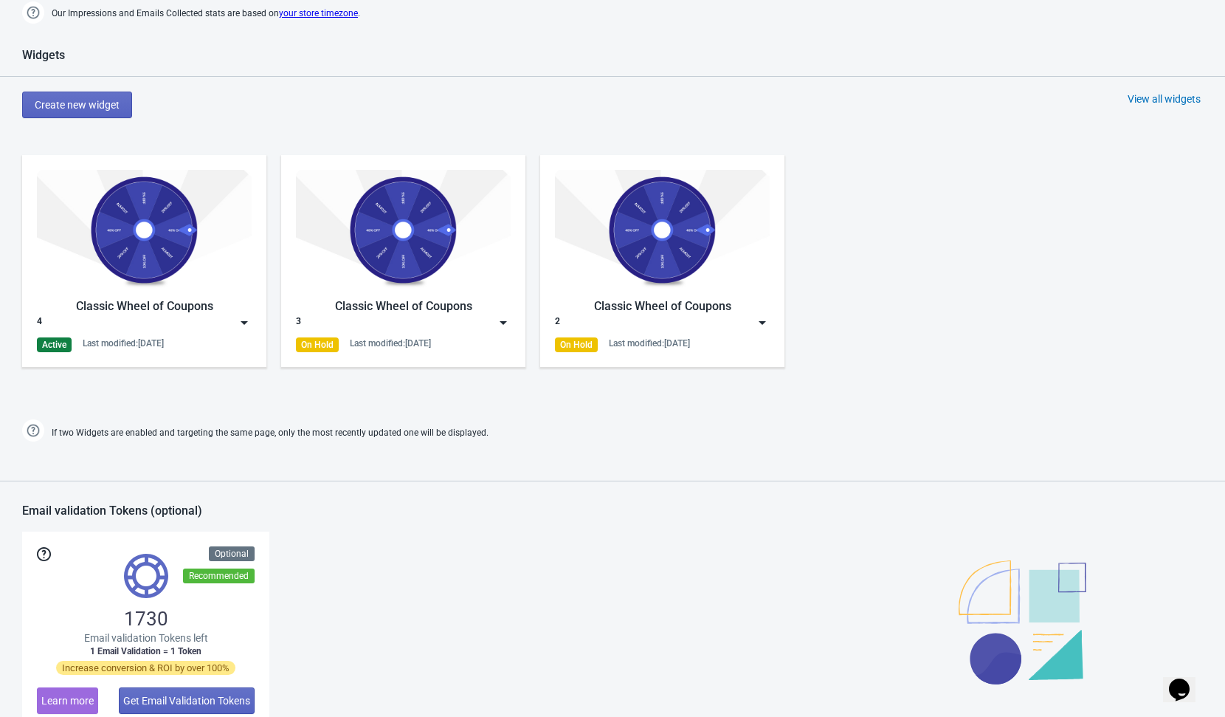
scroll to position [600, 0]
click at [245, 322] on img at bounding box center [244, 321] width 15 height 15
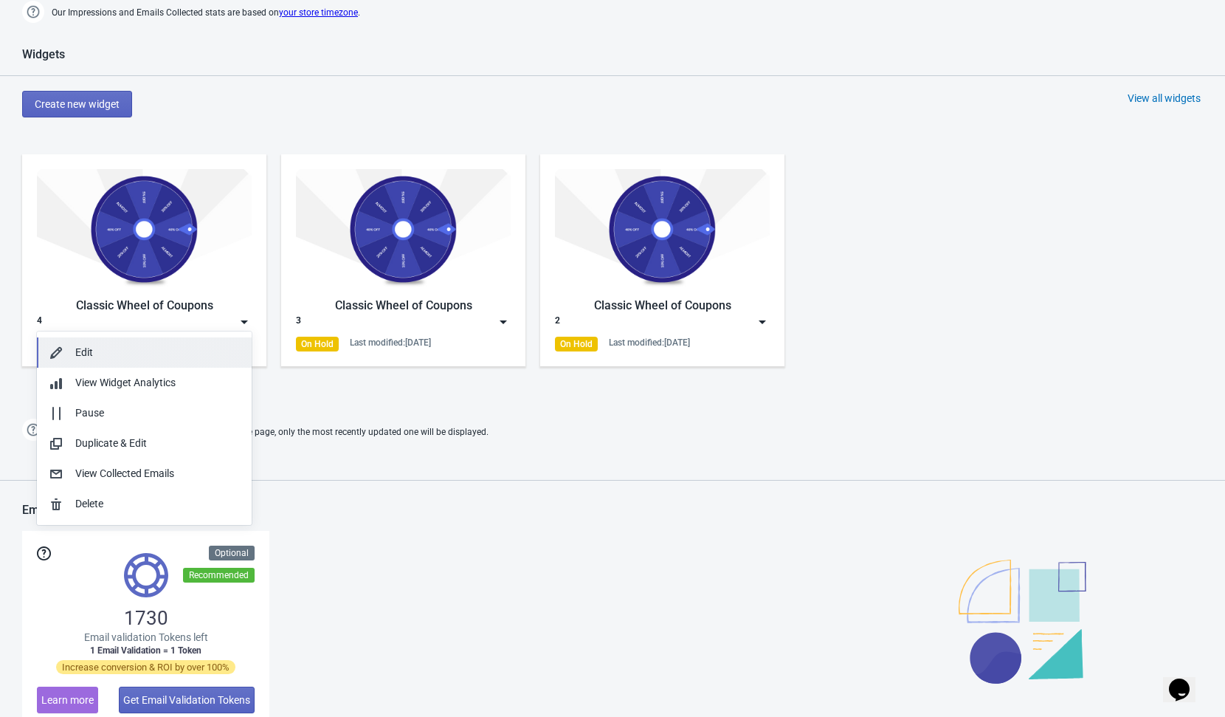
click at [129, 362] on button "Edit" at bounding box center [144, 352] width 215 height 30
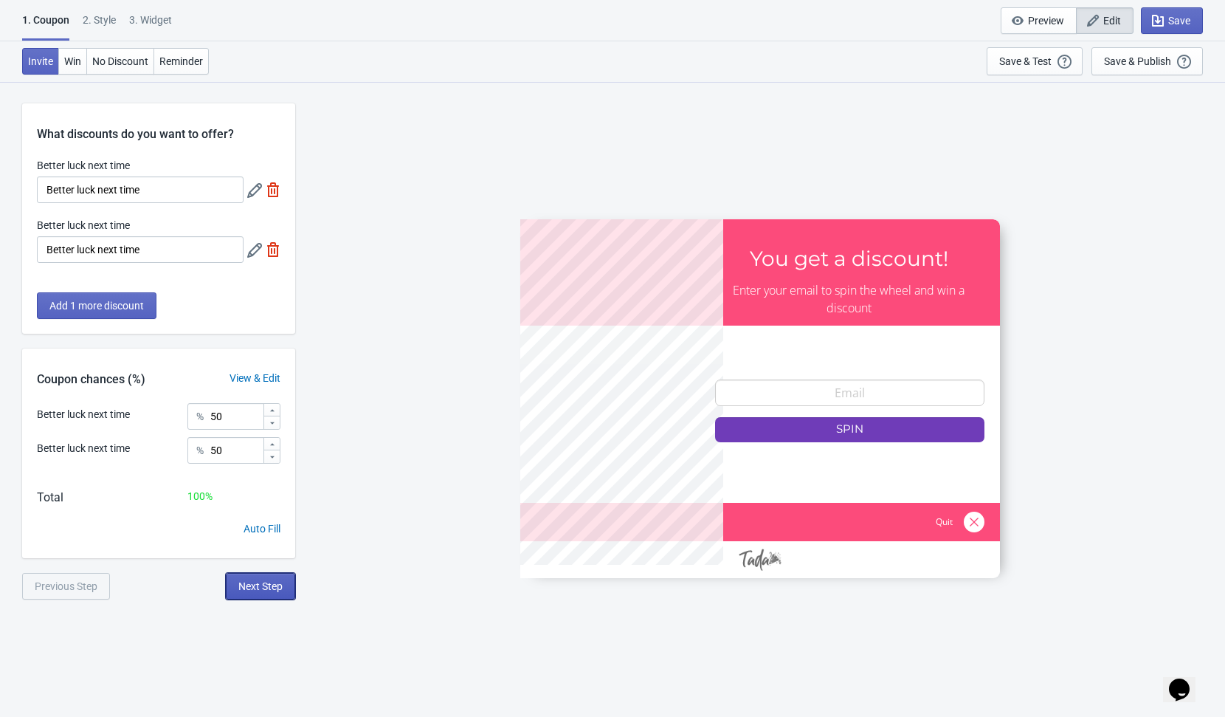
click at [265, 586] on span "Next Step" at bounding box center [260, 586] width 44 height 12
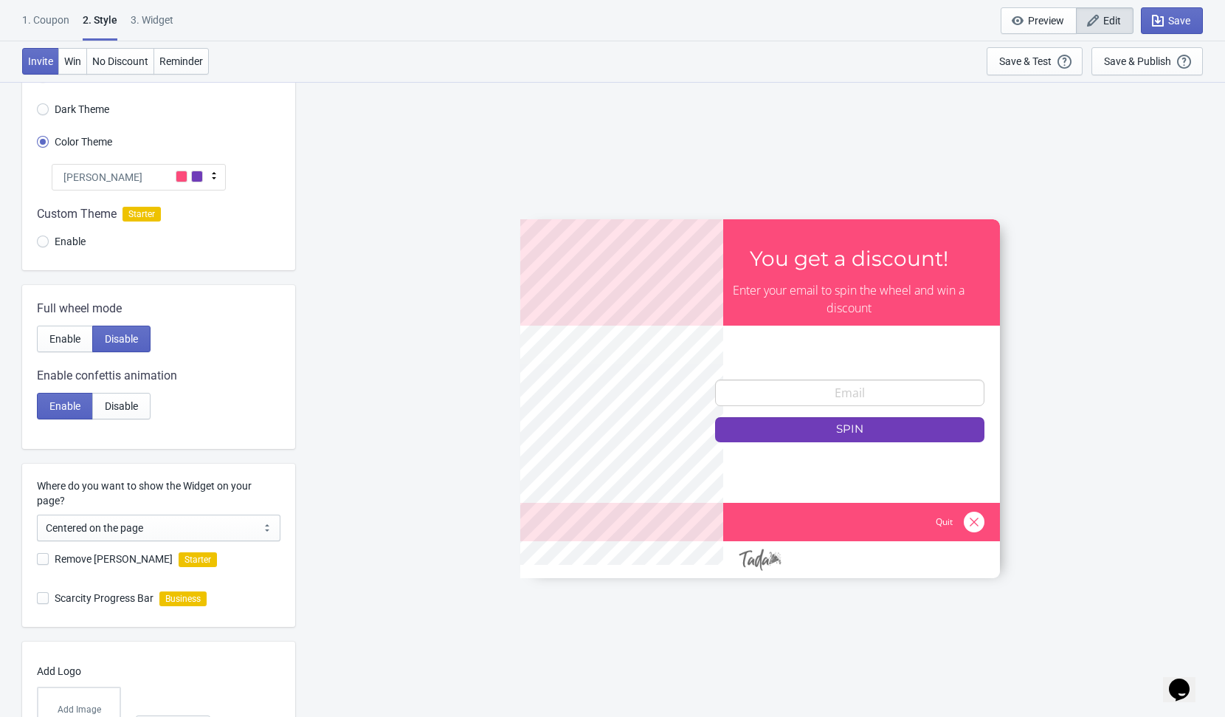
scroll to position [195, 0]
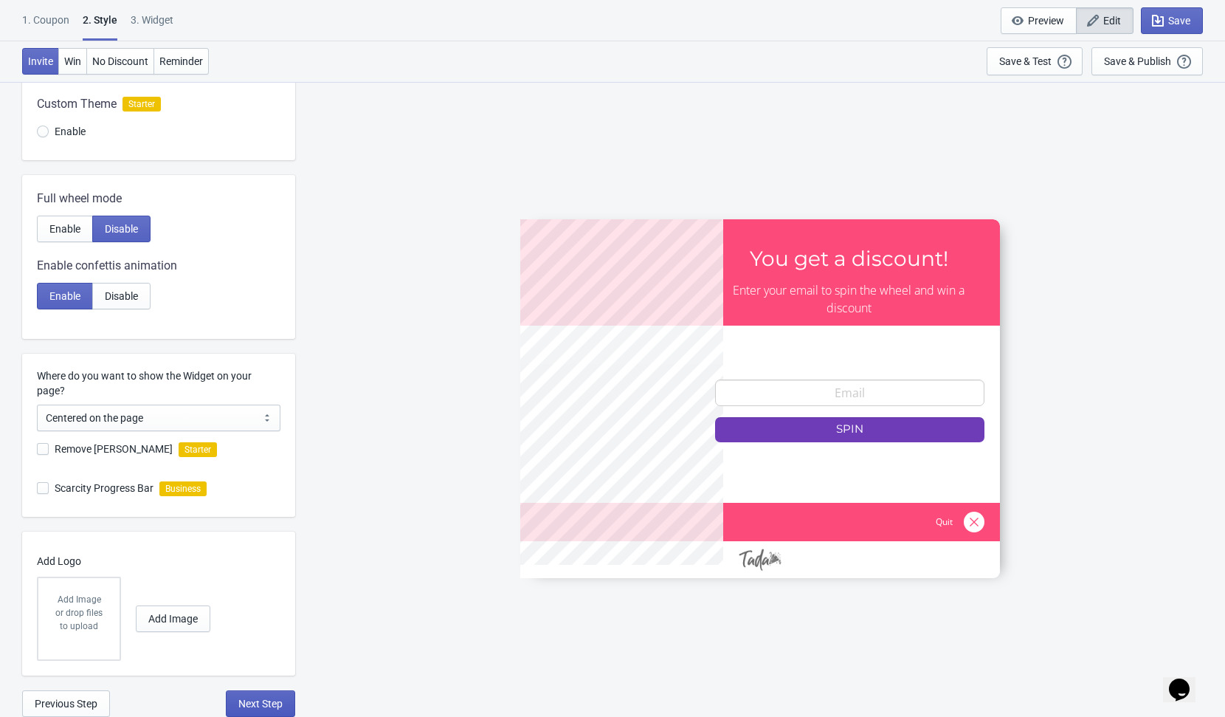
click at [263, 710] on button "Next Step" at bounding box center [260, 703] width 69 height 27
select select "1"
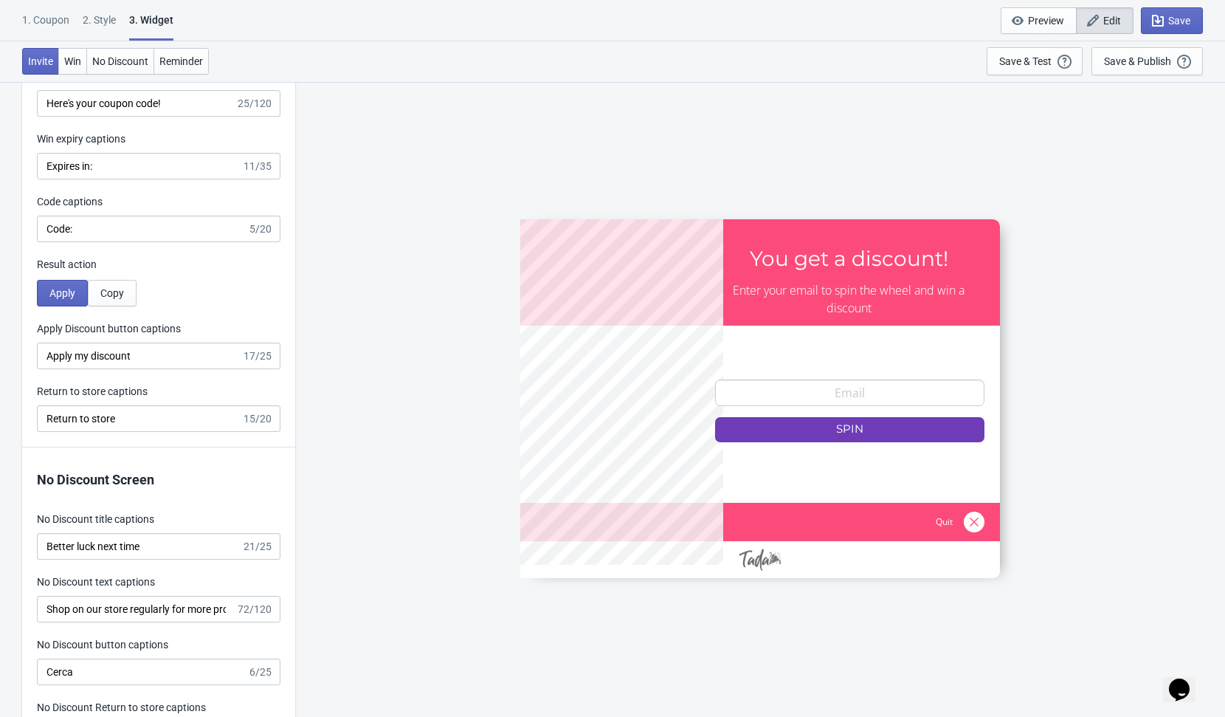
scroll to position [2886, 0]
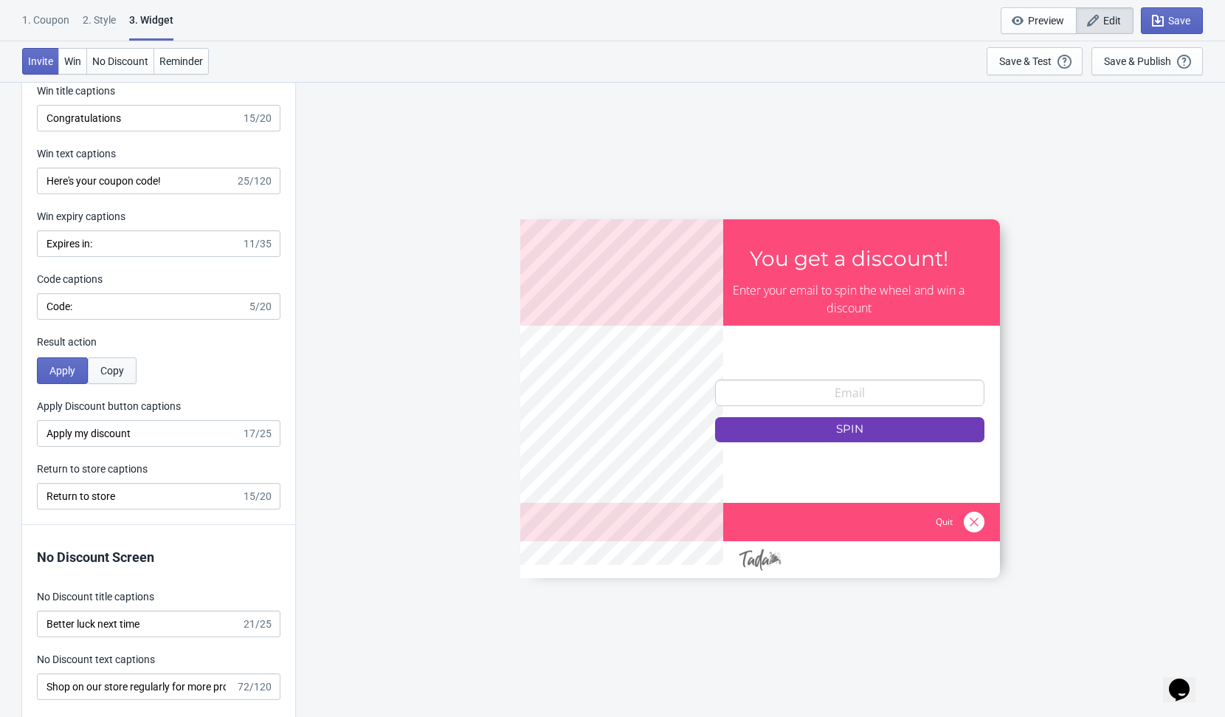
click at [108, 373] on span "Copy" at bounding box center [112, 371] width 24 height 12
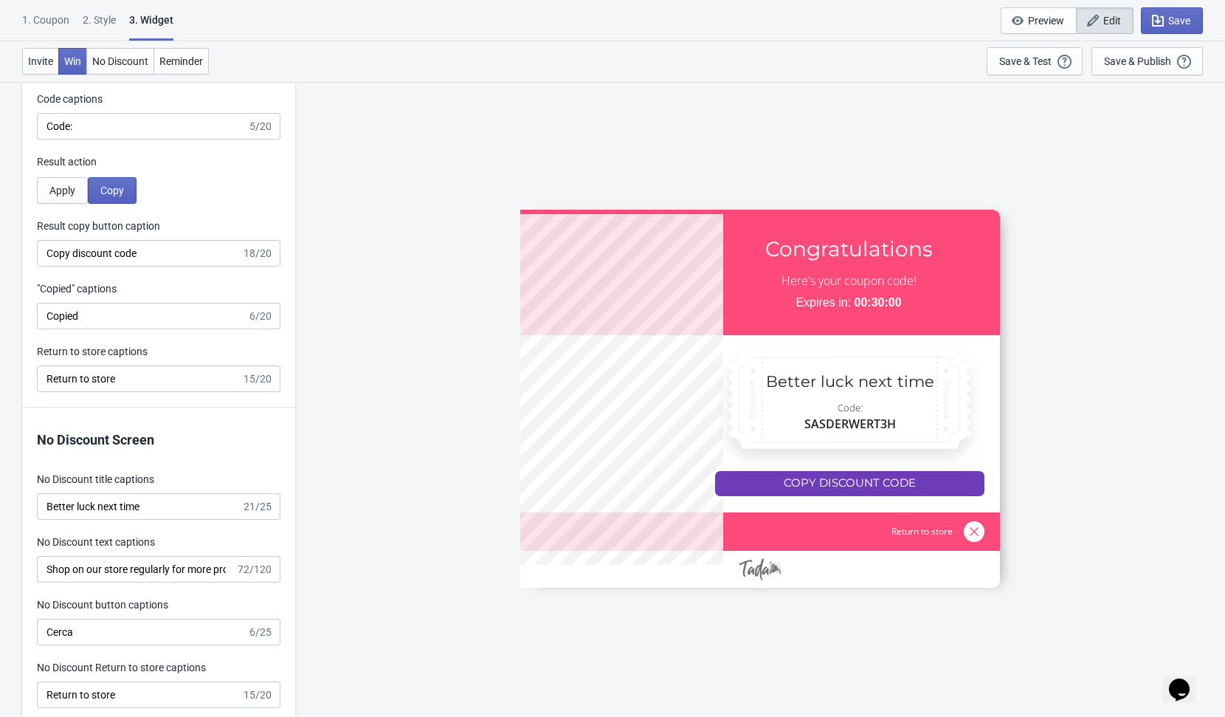
scroll to position [3051, 0]
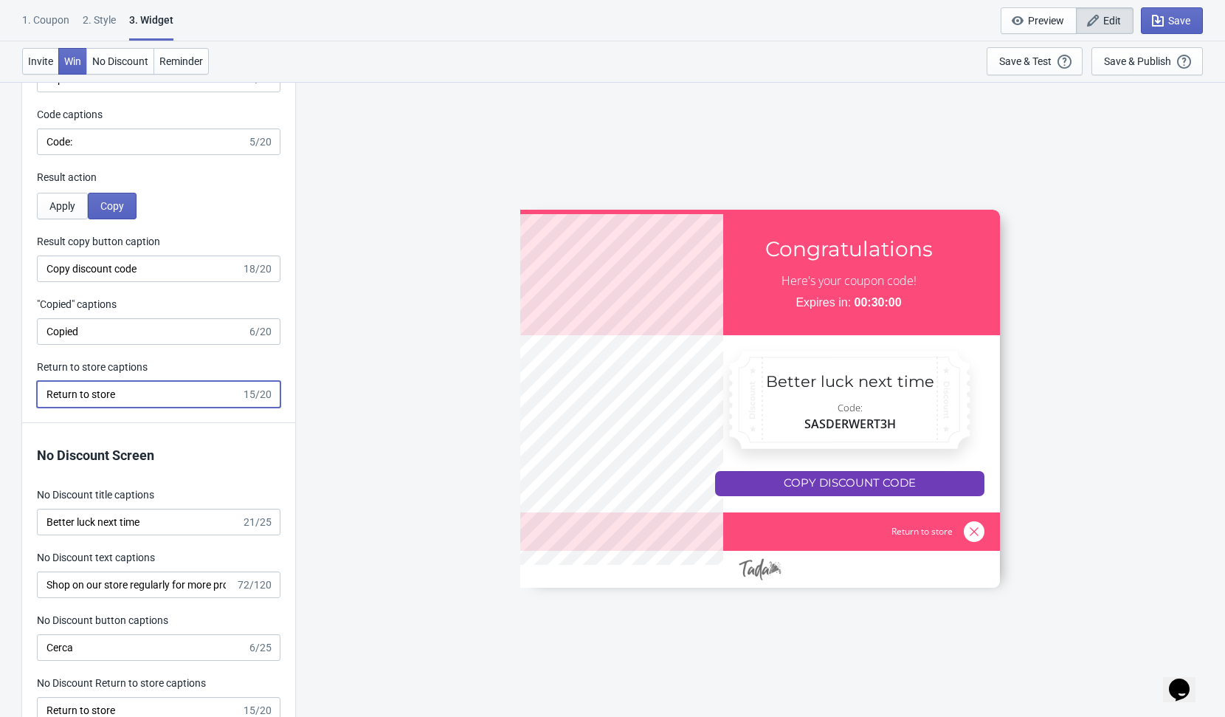
drag, startPoint x: 143, startPoint y: 388, endPoint x: -108, endPoint y: 388, distance: 251.6
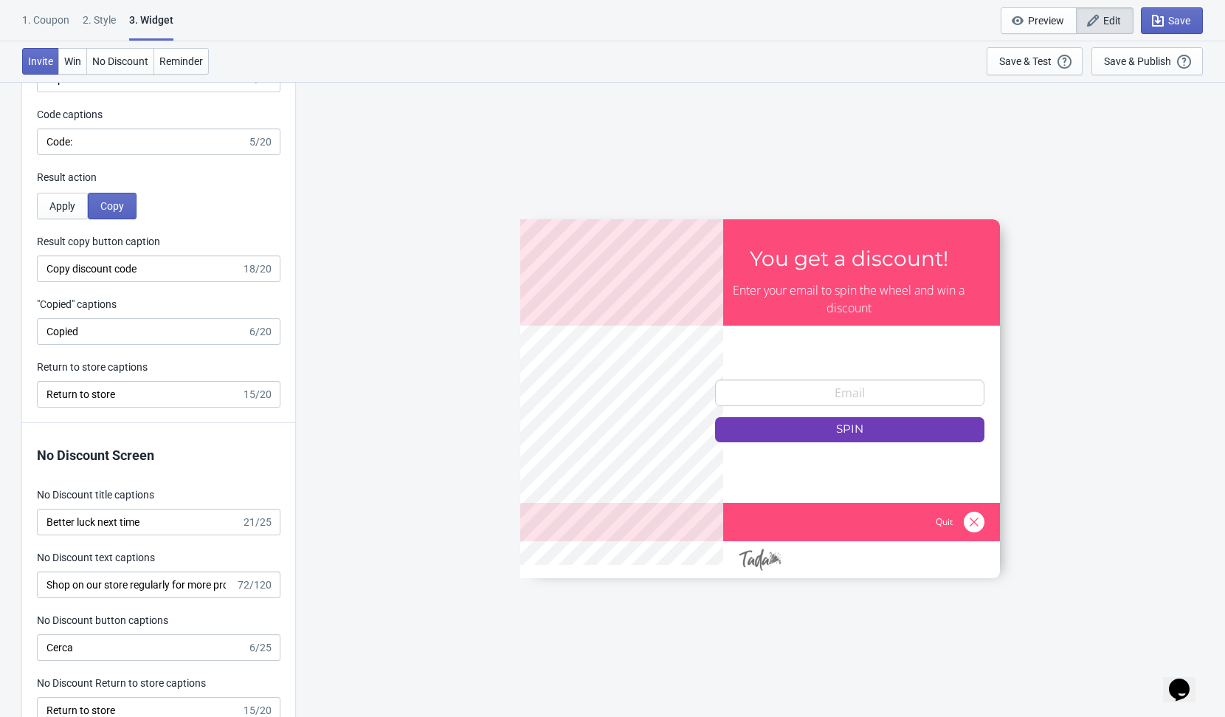
click at [365, 331] on div "SASDERWERT3H You get a discount! Enter your email to spin the wheel and win a d…" at bounding box center [760, 398] width 915 height 635
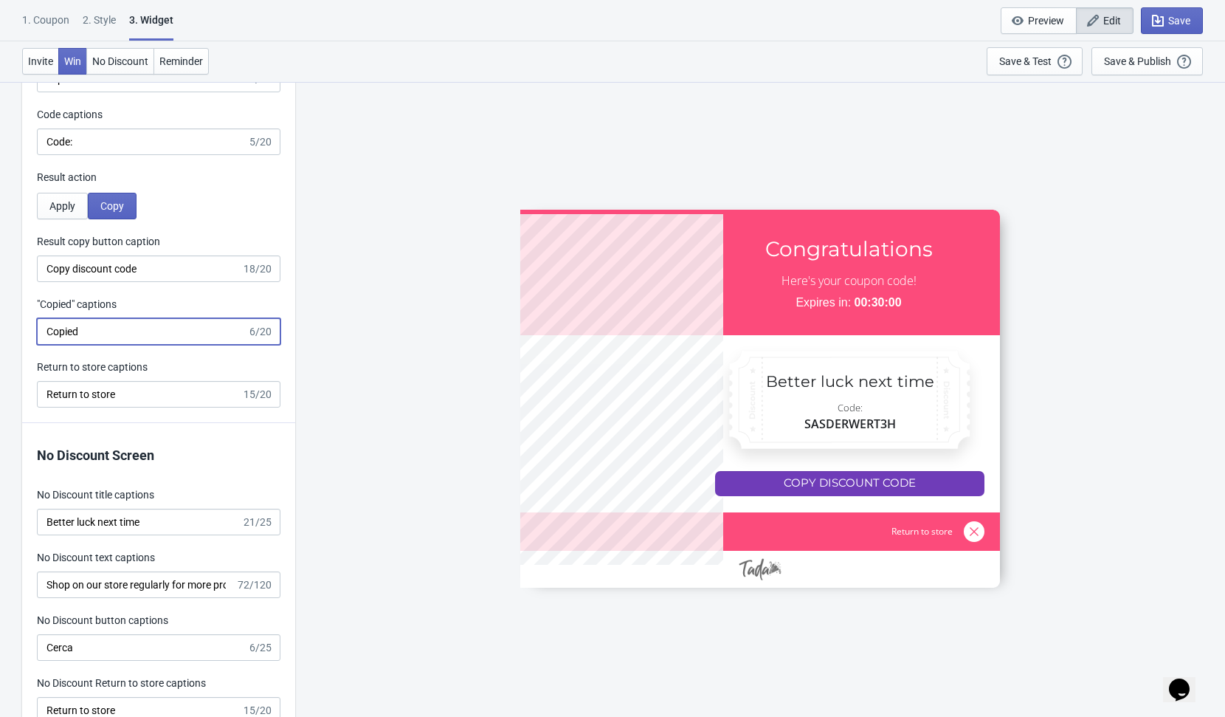
click at [39, 328] on input "Copied" at bounding box center [142, 331] width 210 height 27
click at [84, 331] on input "Copied" at bounding box center [142, 331] width 210 height 27
paste input "Copiado"
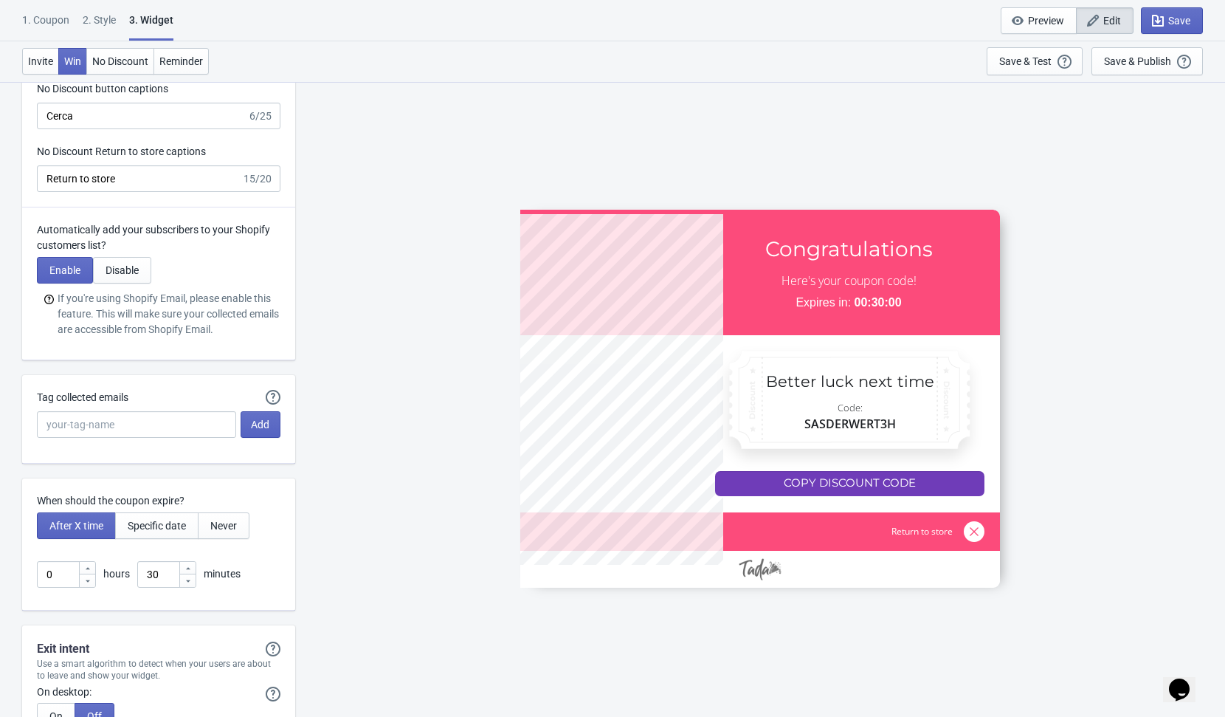
scroll to position [3585, 0]
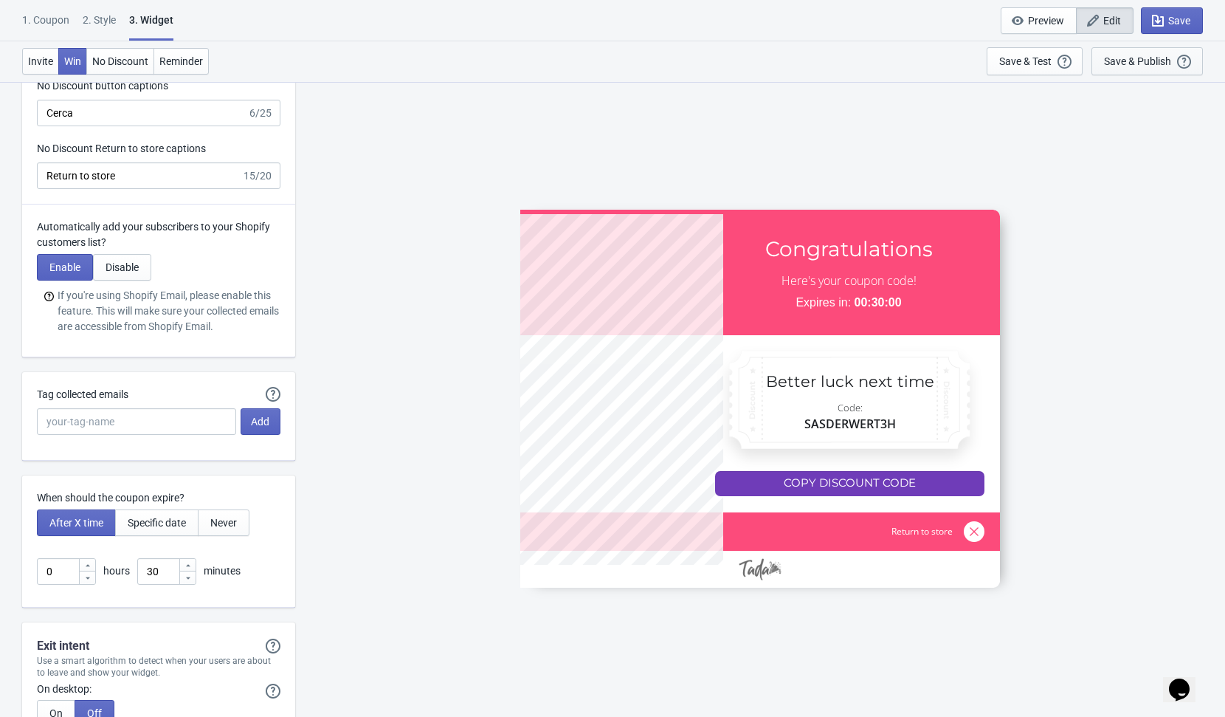
type input "Copiado"
click at [1111, 64] on div "Save & Publish" at bounding box center [1137, 61] width 67 height 12
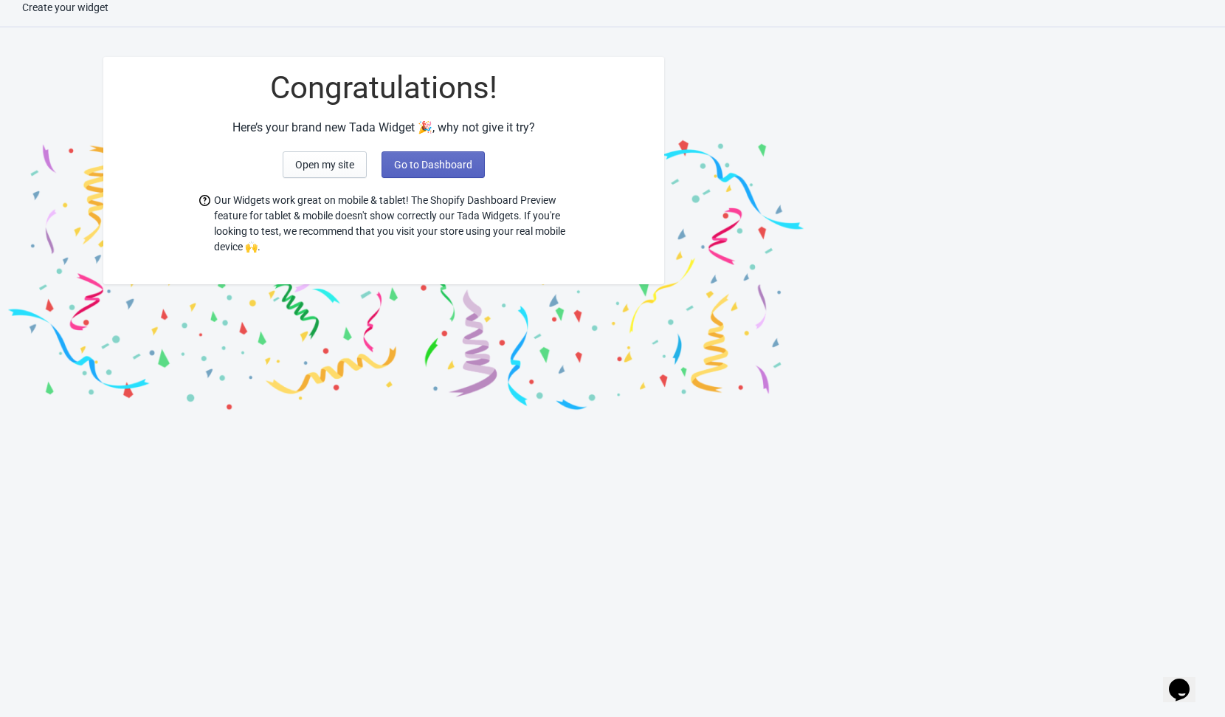
scroll to position [15, 0]
click at [428, 157] on button "Go to Dashboard" at bounding box center [433, 164] width 103 height 27
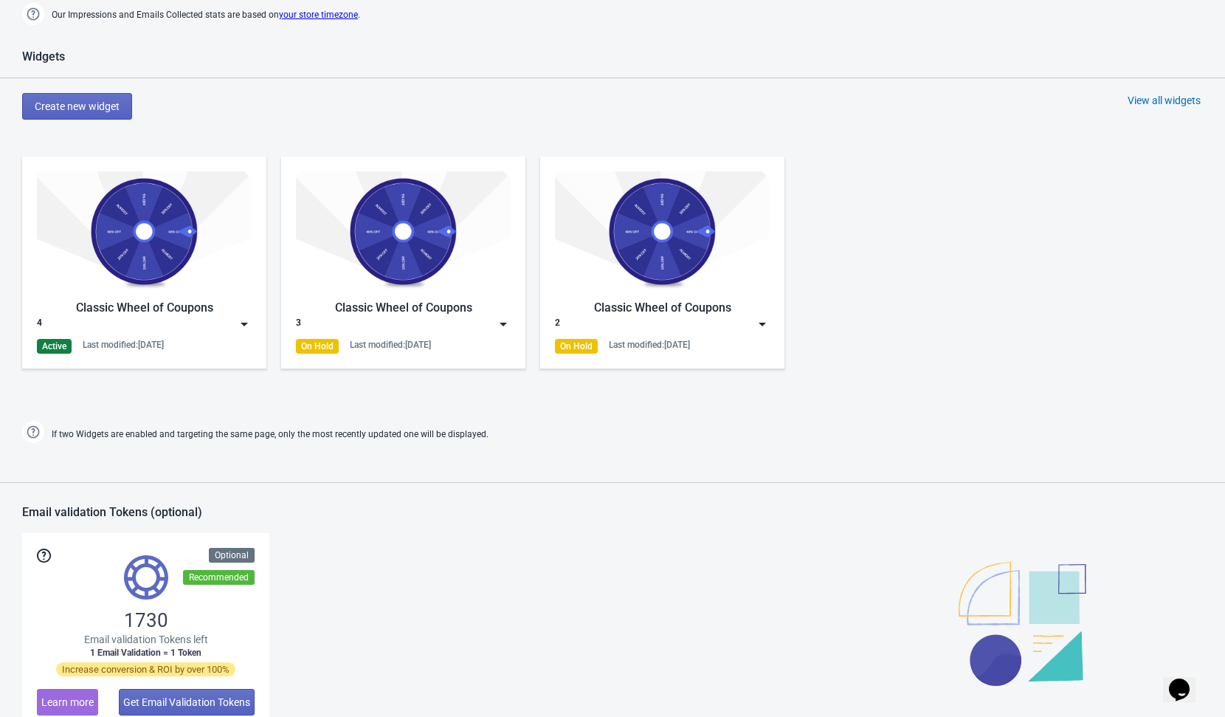
click at [244, 323] on img at bounding box center [244, 324] width 15 height 15
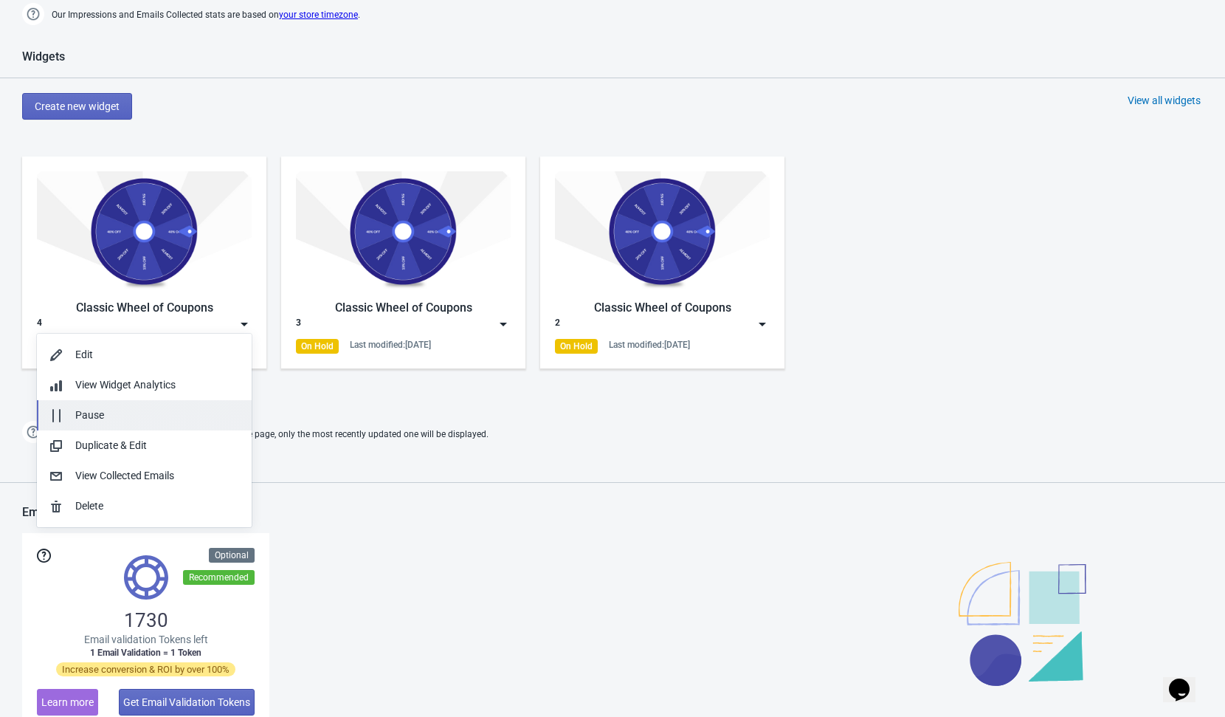
click at [128, 420] on div "Pause" at bounding box center [157, 414] width 165 height 15
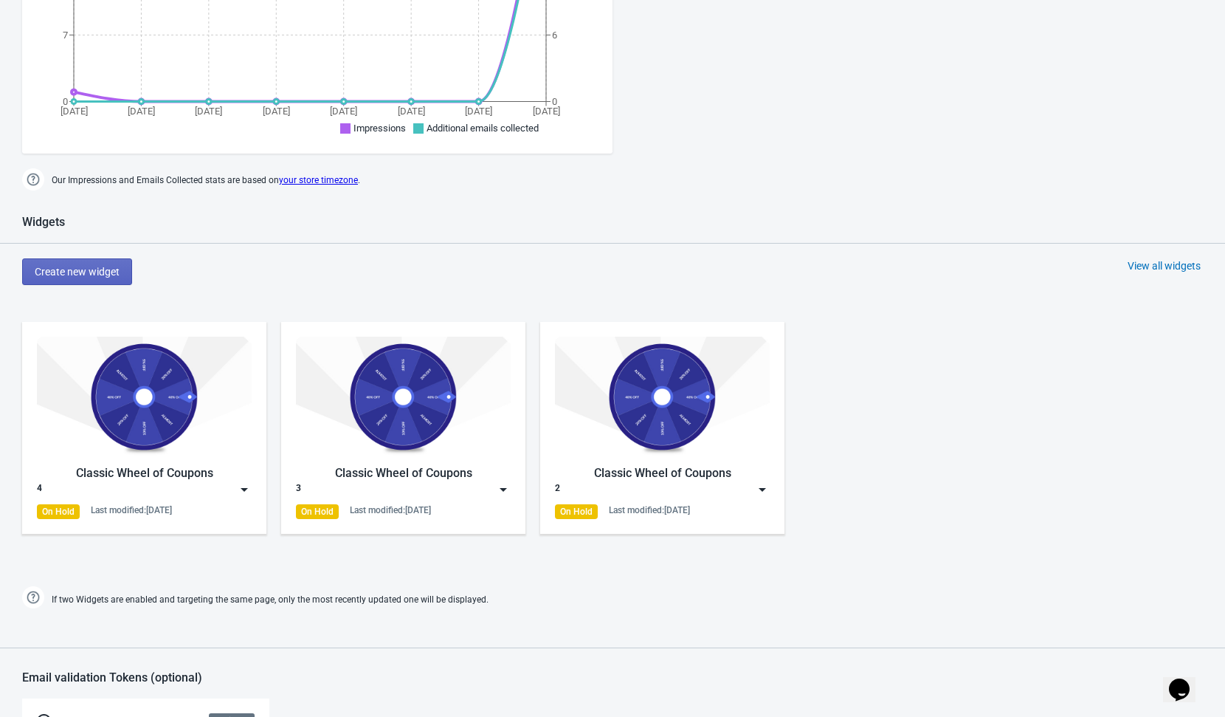
scroll to position [215, 0]
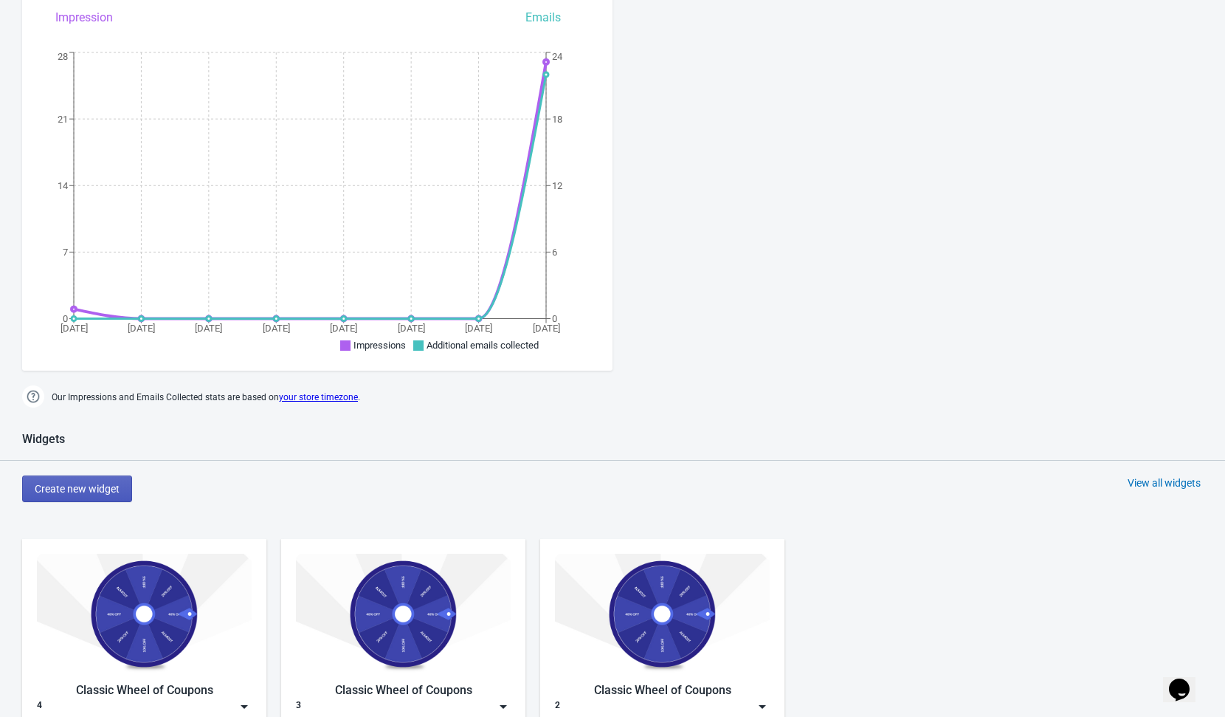
click at [72, 498] on button "Create new widget" at bounding box center [77, 488] width 110 height 27
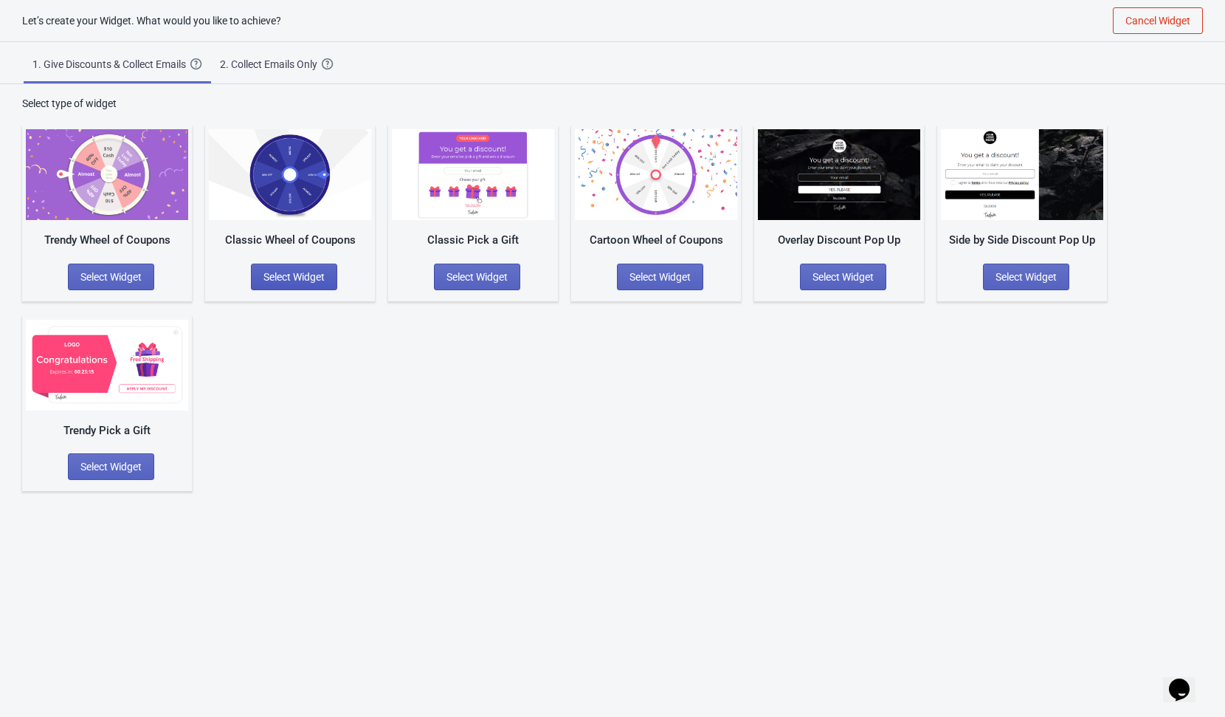
click at [294, 274] on span "Select Widget" at bounding box center [293, 277] width 61 height 12
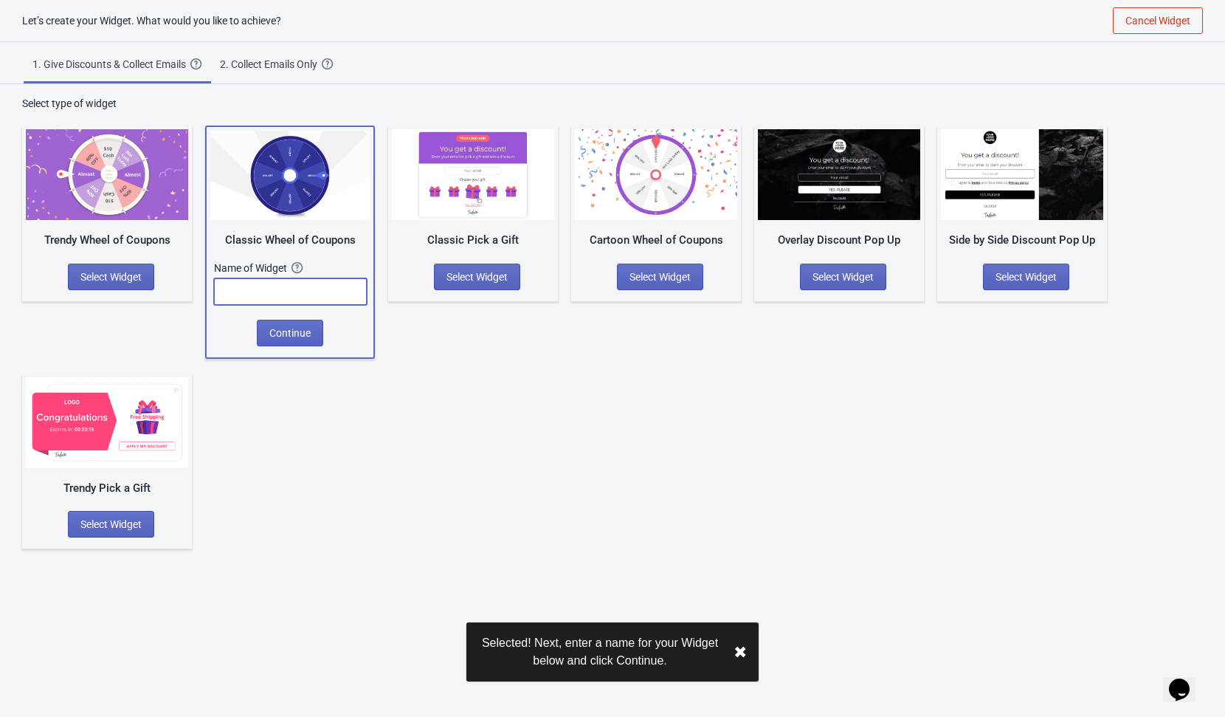
click at [317, 288] on input "text" at bounding box center [290, 291] width 153 height 27
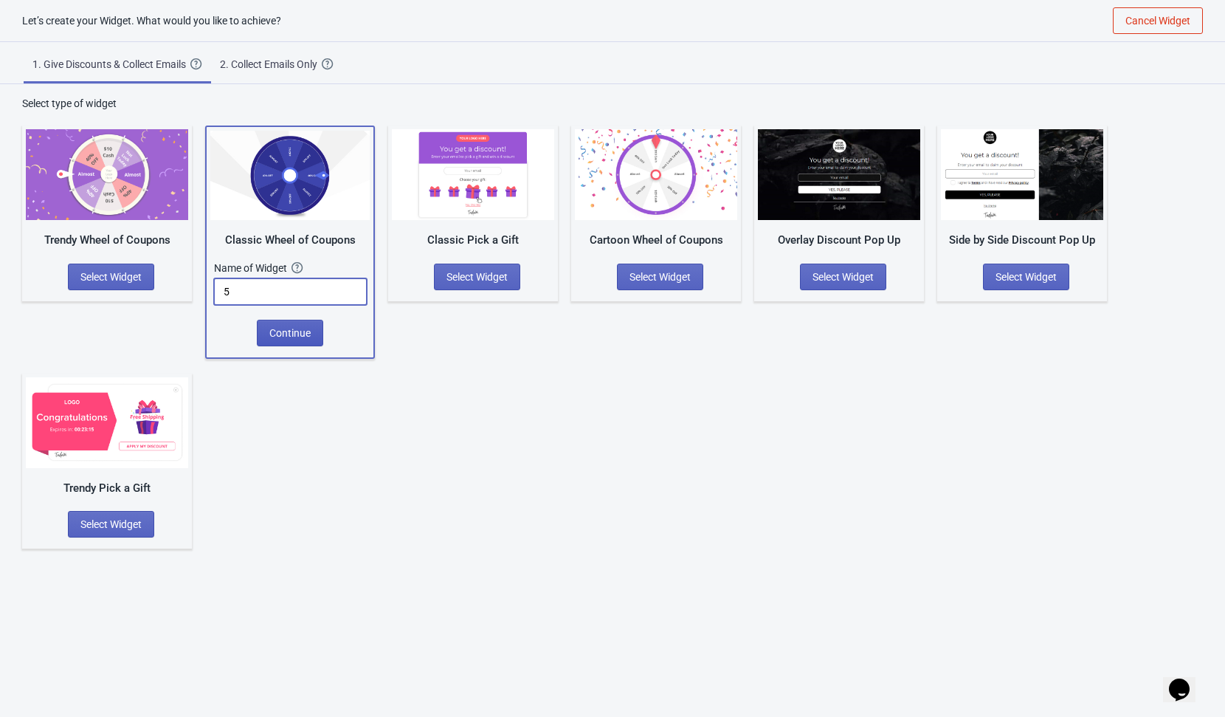
type input "5"
click at [283, 328] on span "Continue" at bounding box center [289, 333] width 41 height 12
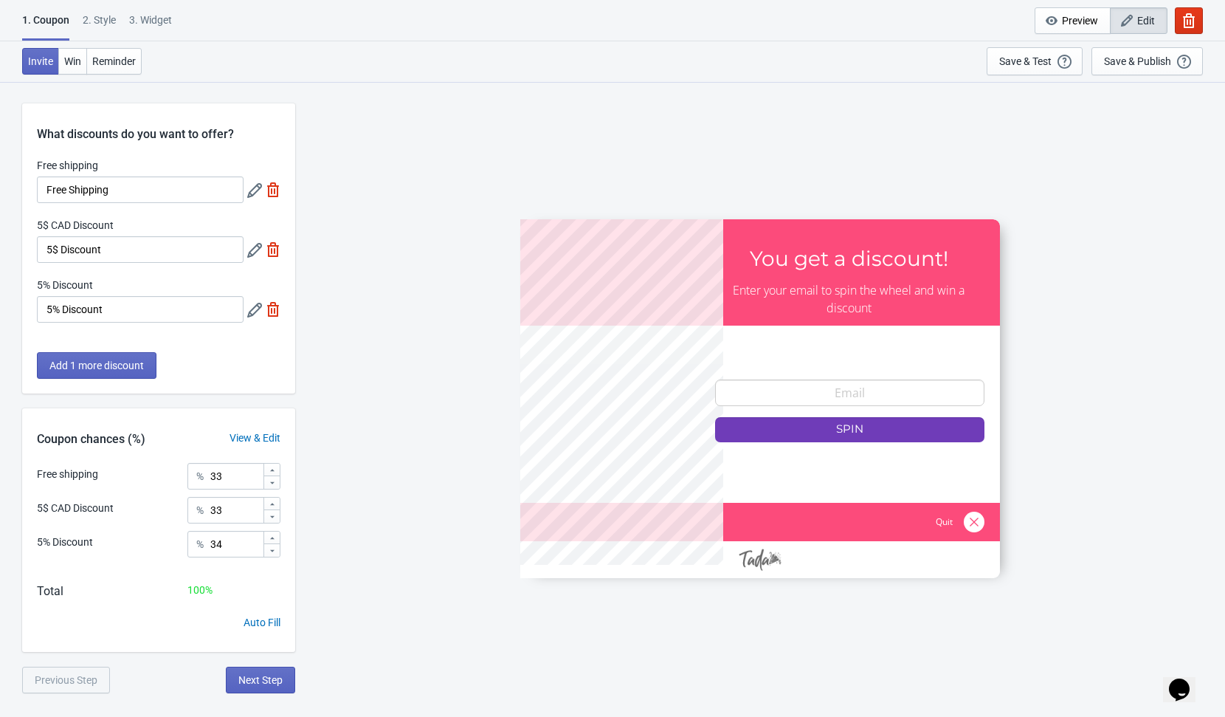
click at [271, 249] on img at bounding box center [273, 249] width 15 height 15
type input "50"
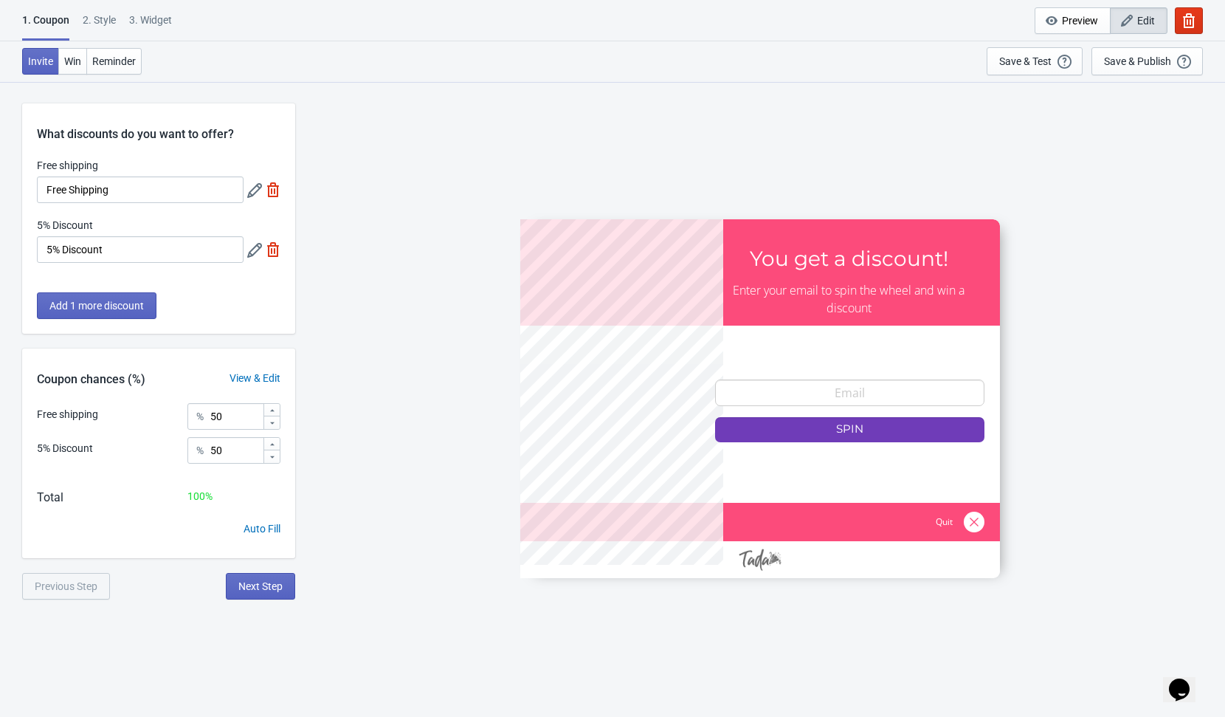
click at [272, 244] on img at bounding box center [273, 249] width 15 height 15
type input "100"
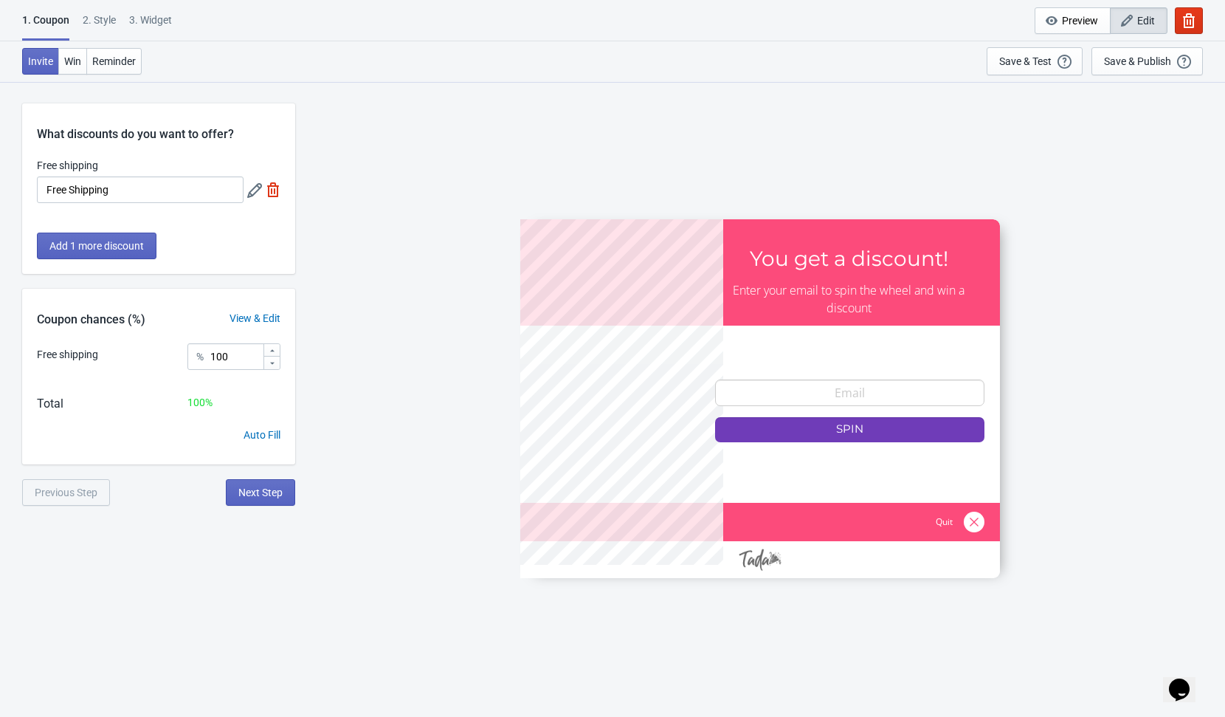
click at [268, 191] on img at bounding box center [273, 189] width 15 height 15
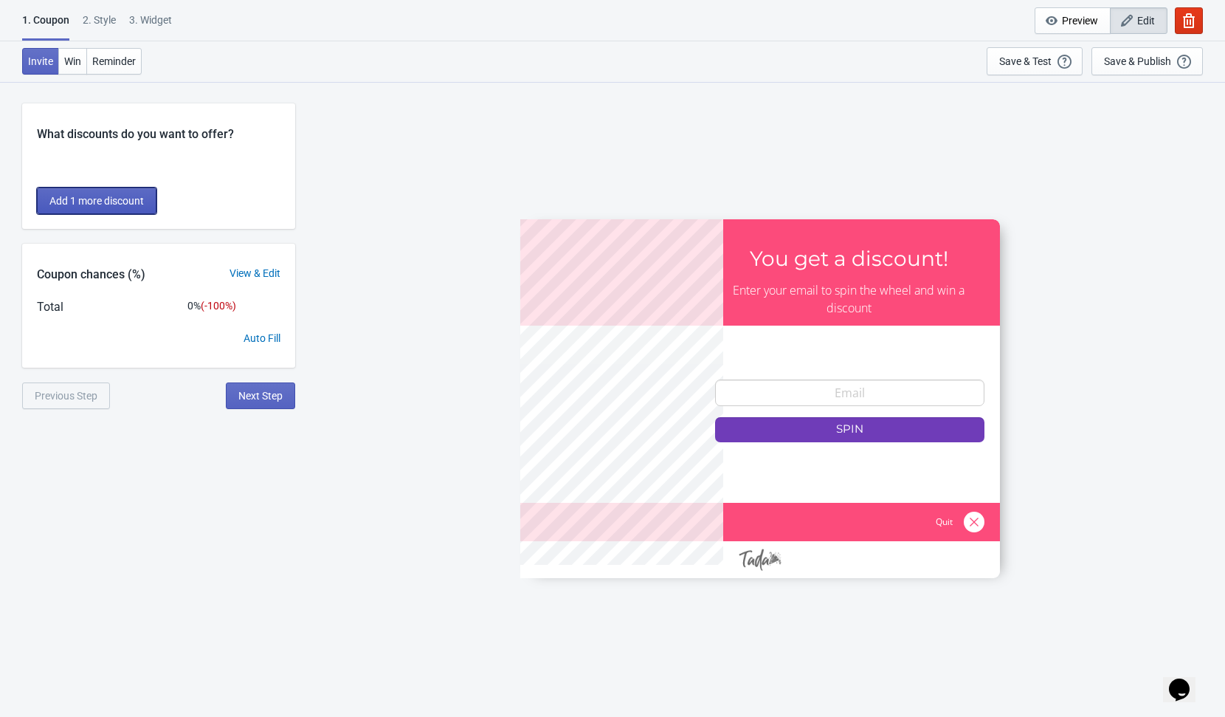
click at [117, 209] on button "Add 1 more discount" at bounding box center [97, 200] width 120 height 27
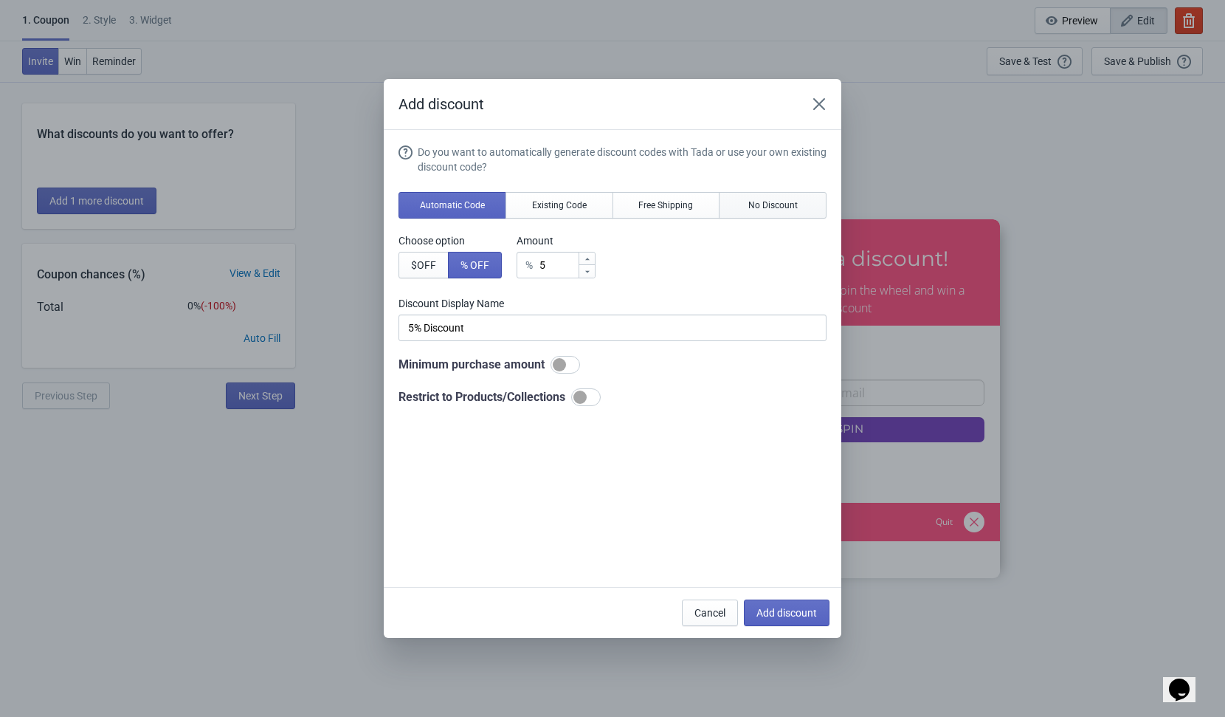
click at [786, 202] on span "No Discount" at bounding box center [772, 205] width 49 height 12
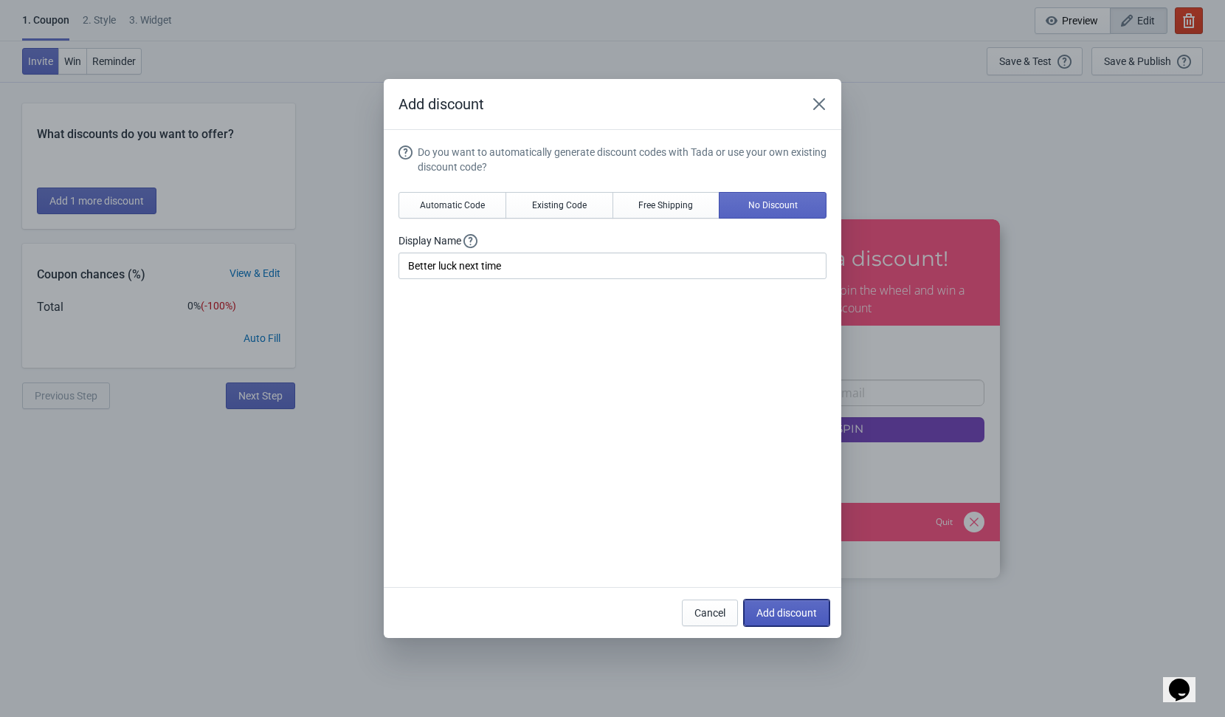
click at [798, 615] on span "Add discount" at bounding box center [786, 613] width 61 height 12
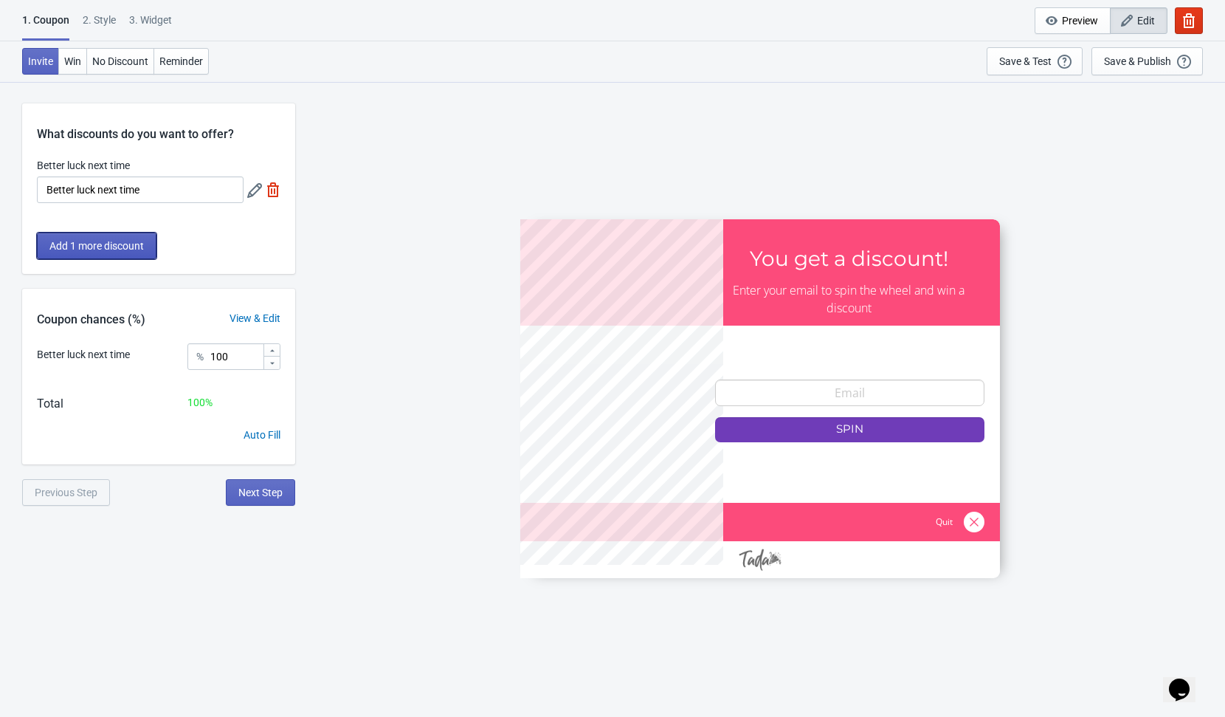
click at [105, 244] on span "Add 1 more discount" at bounding box center [96, 246] width 94 height 12
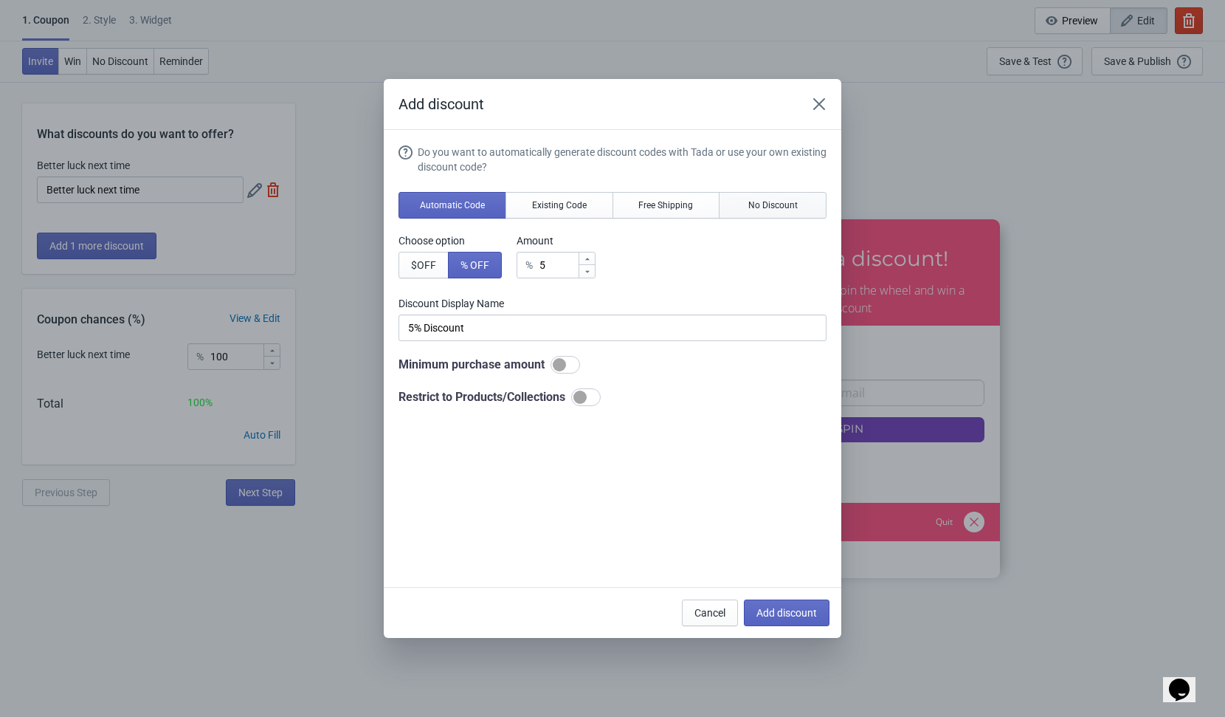
click at [809, 198] on button "No Discount" at bounding box center [773, 205] width 108 height 27
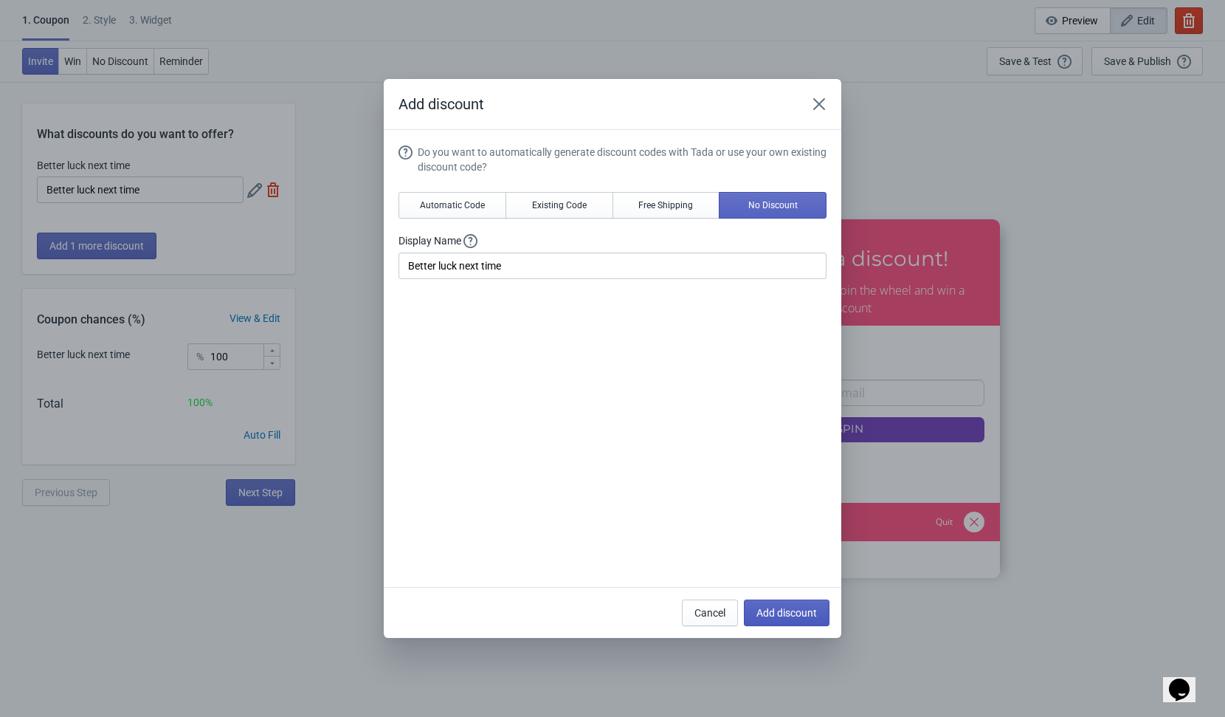
click at [798, 607] on span "Add discount" at bounding box center [786, 613] width 61 height 12
type input "50"
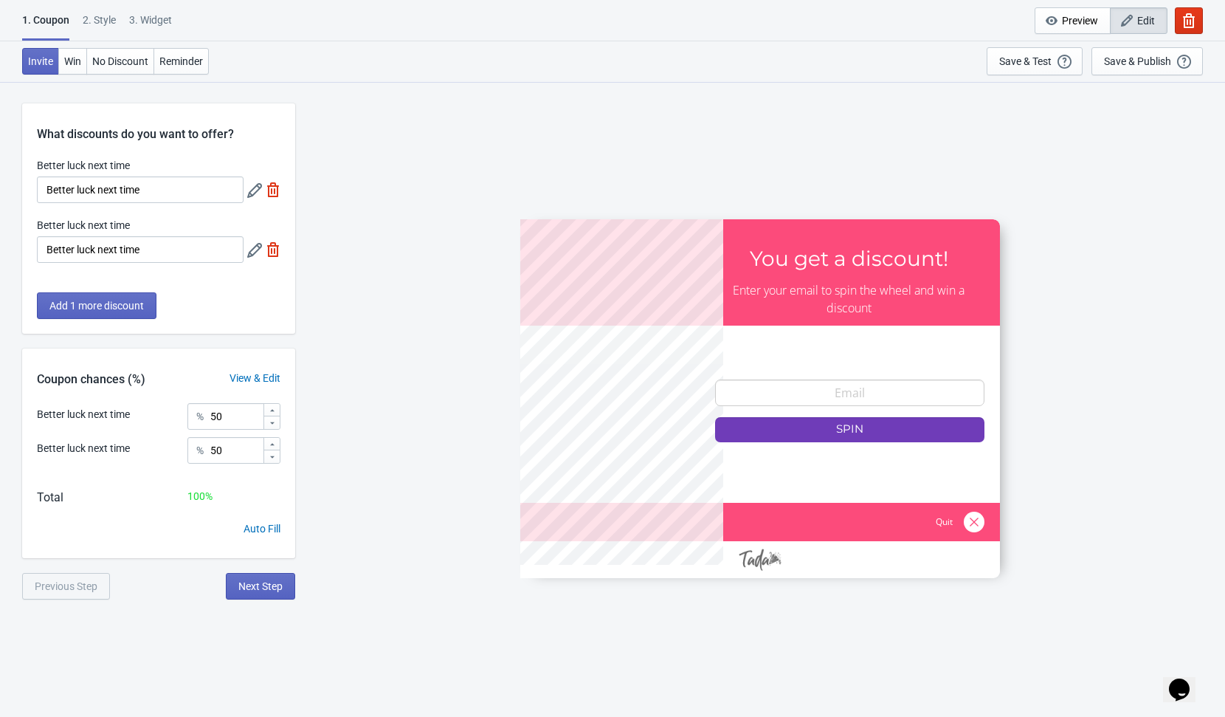
click at [383, 338] on div "SASDERWERT3H You get a discount! Enter your email to spin the wheel and win a d…" at bounding box center [760, 398] width 915 height 635
click at [371, 595] on div "SASDERWERT3H You get a discount! Enter your email to spin the wheel and win a d…" at bounding box center [760, 398] width 915 height 635
click at [269, 591] on span "Next Step" at bounding box center [260, 586] width 44 height 12
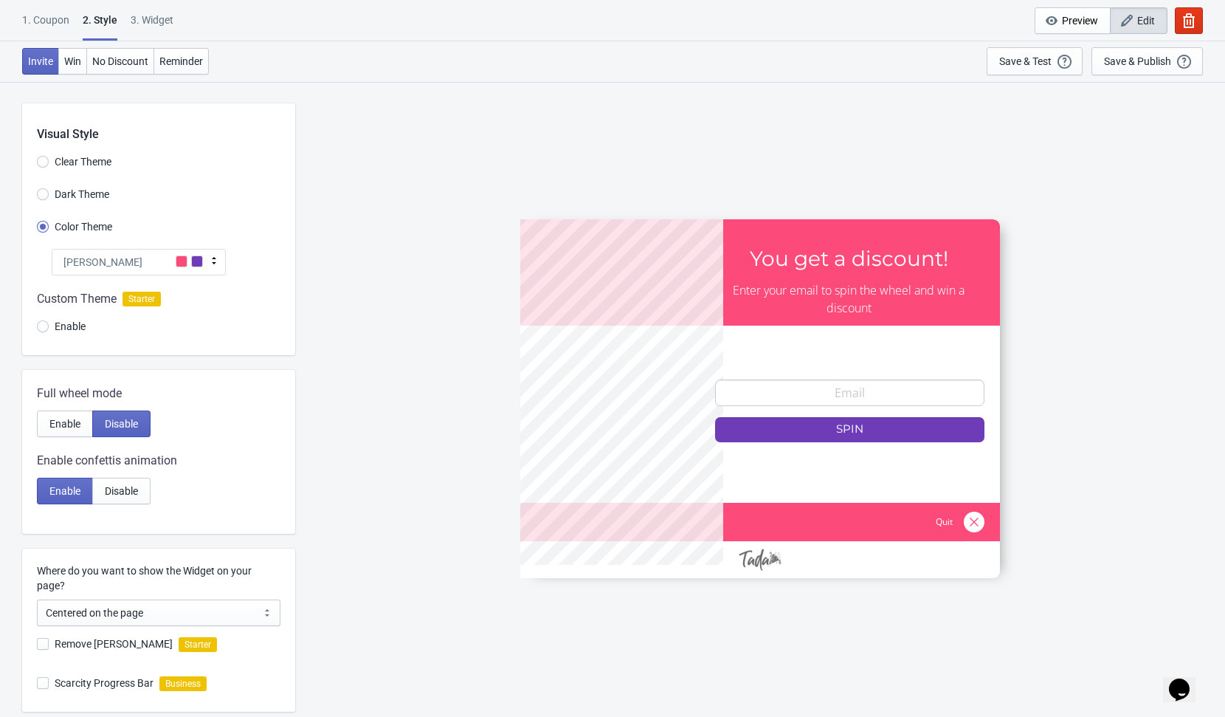
scroll to position [195, 0]
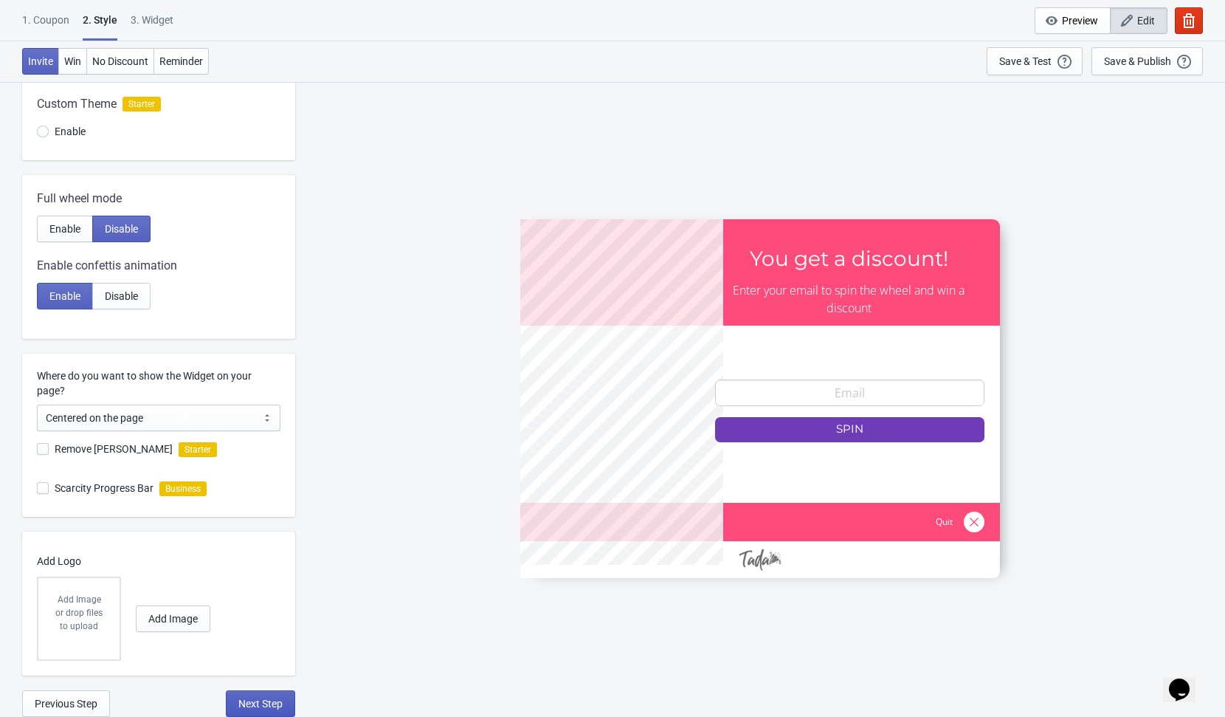
click at [271, 697] on span "Next Step" at bounding box center [260, 703] width 44 height 12
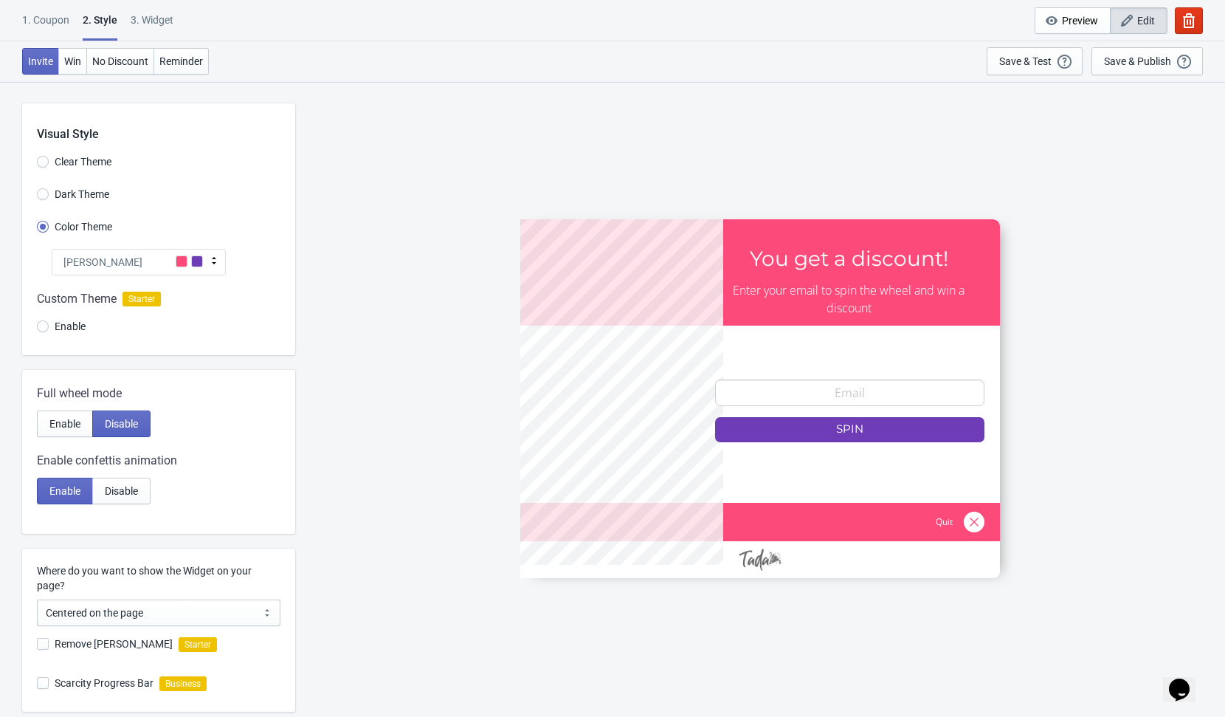
select select "once"
select select "1"
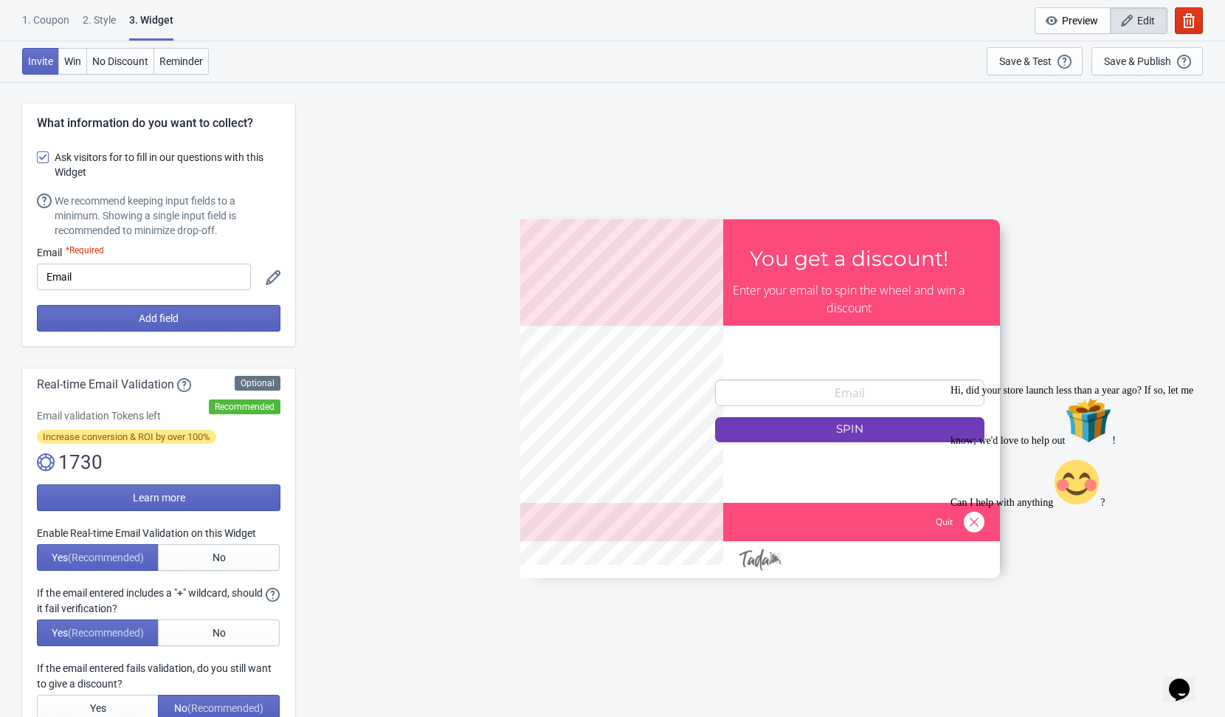
click at [383, 205] on div "SASDERWERT3H You get a discount! Enter your email to spin the wheel and win a d…" at bounding box center [760, 398] width 915 height 635
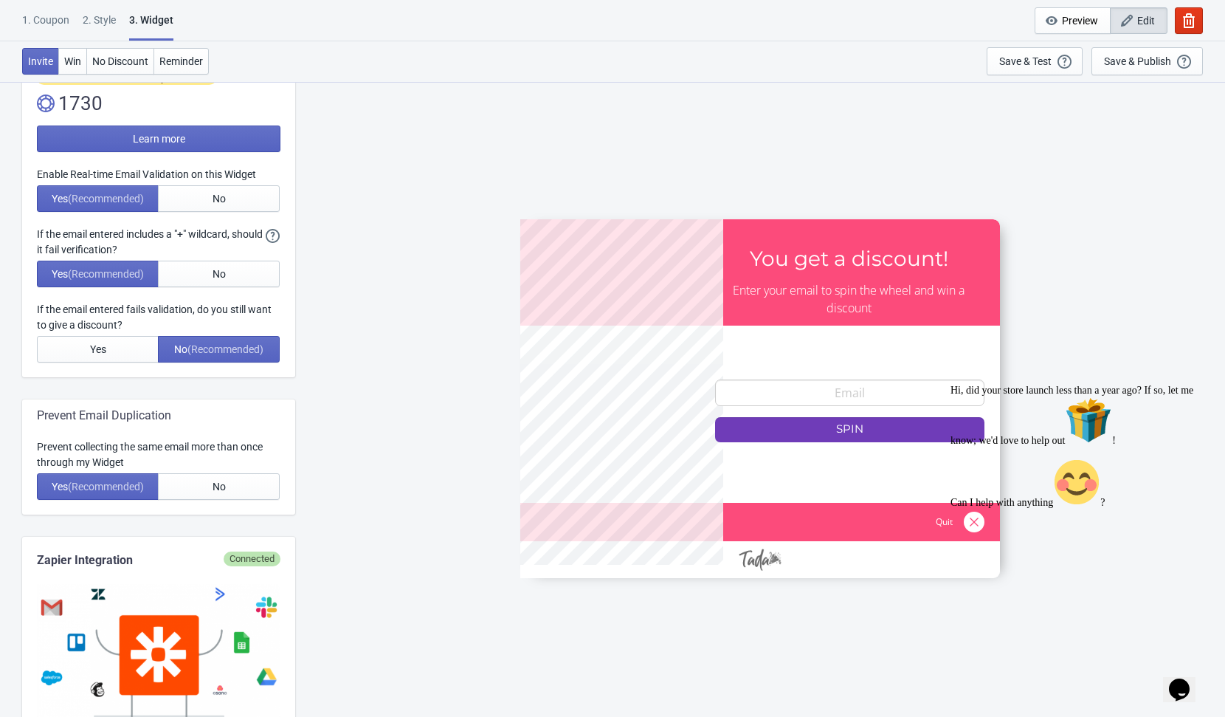
scroll to position [131, 0]
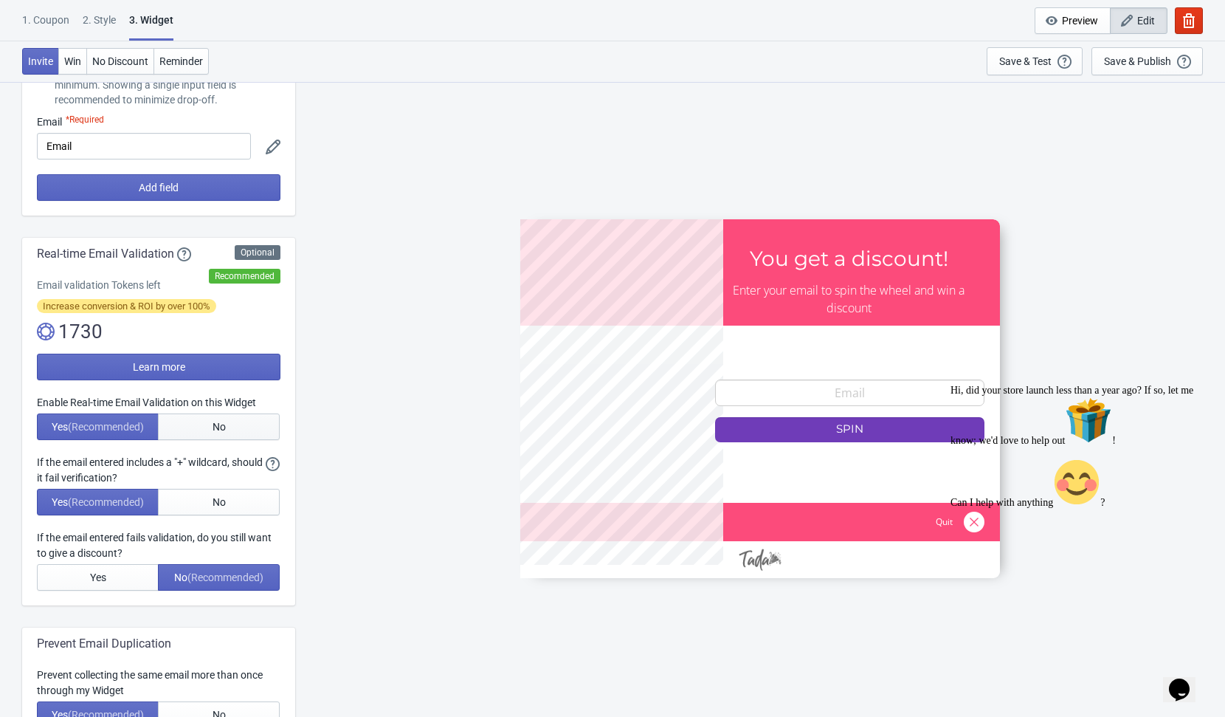
click at [237, 429] on button "No" at bounding box center [219, 426] width 122 height 27
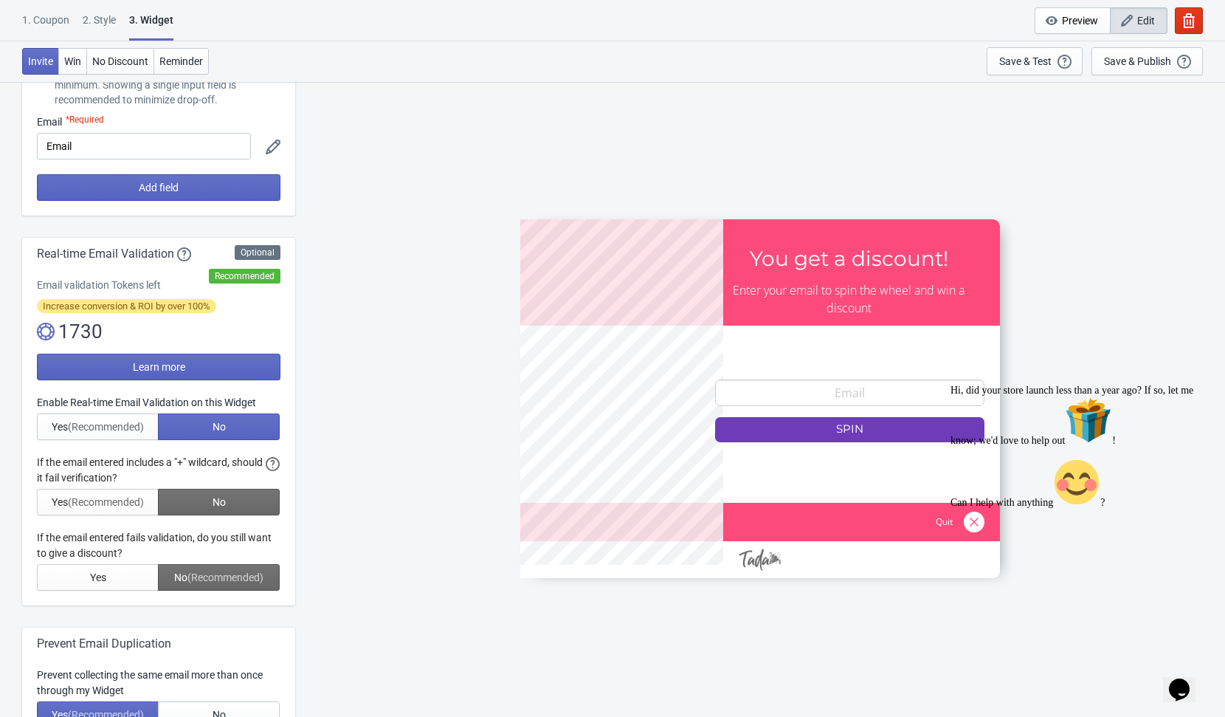
scroll to position [543, 0]
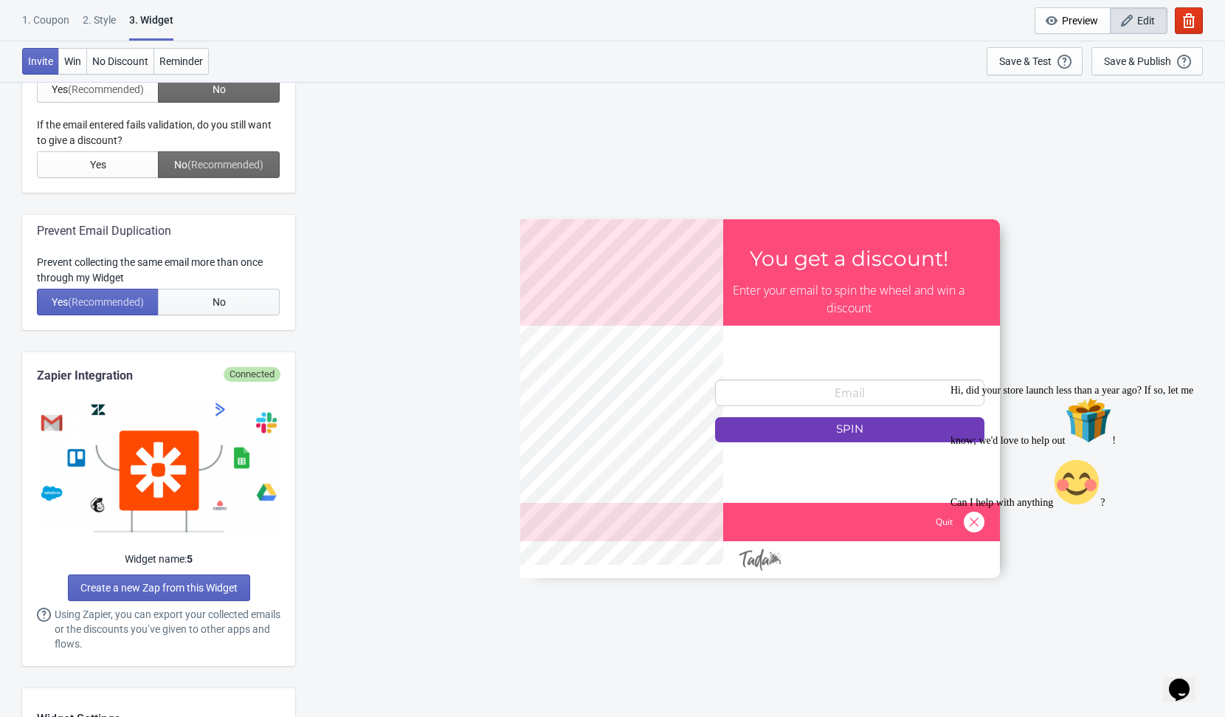
click at [221, 308] on button "No" at bounding box center [219, 302] width 122 height 27
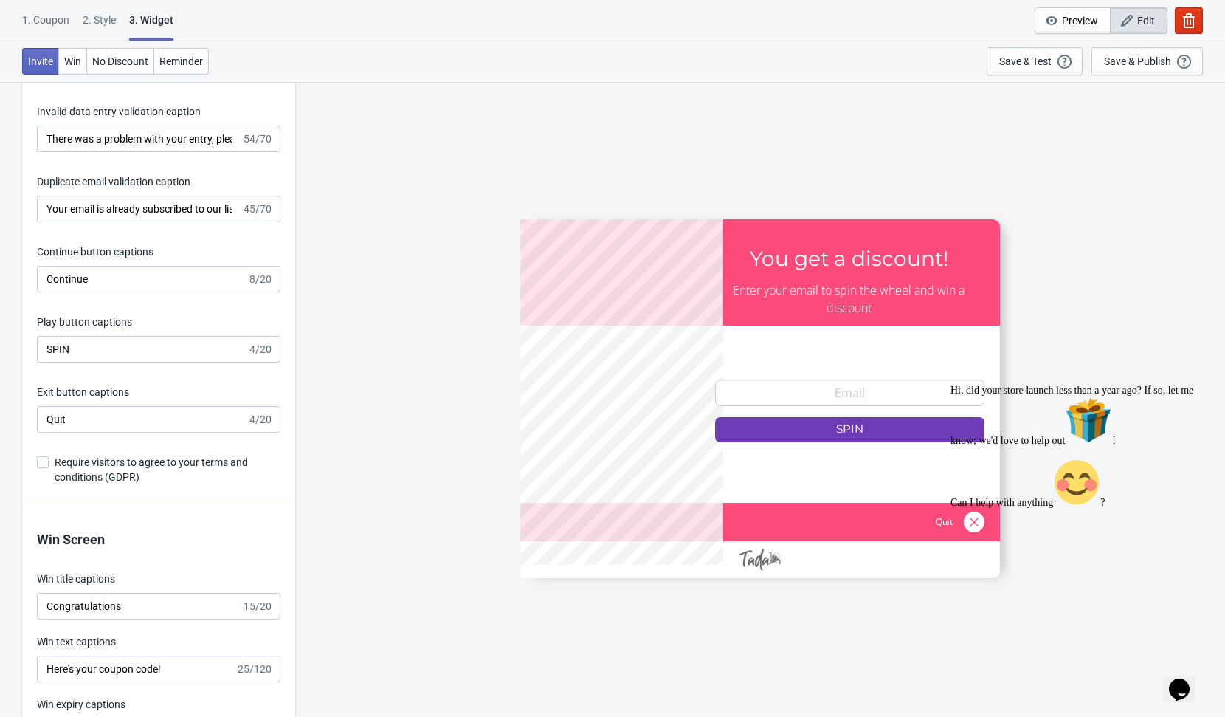
scroll to position [2791, 0]
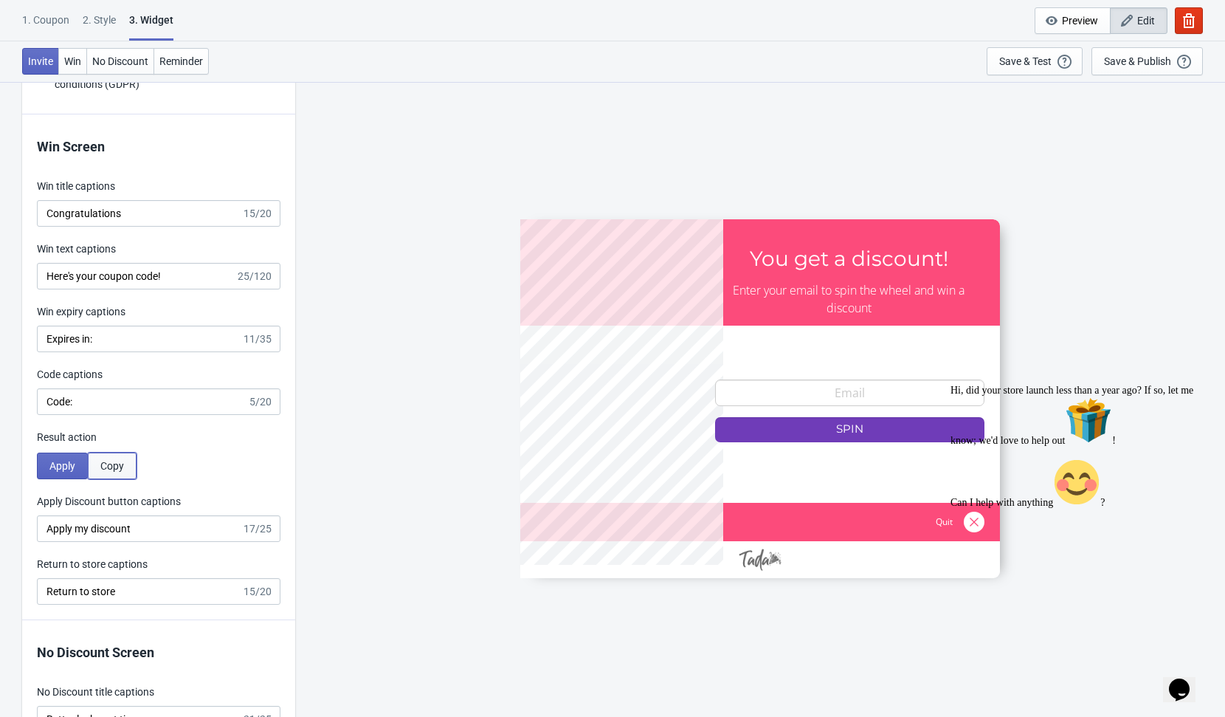
click at [103, 465] on span "Copy" at bounding box center [112, 466] width 24 height 12
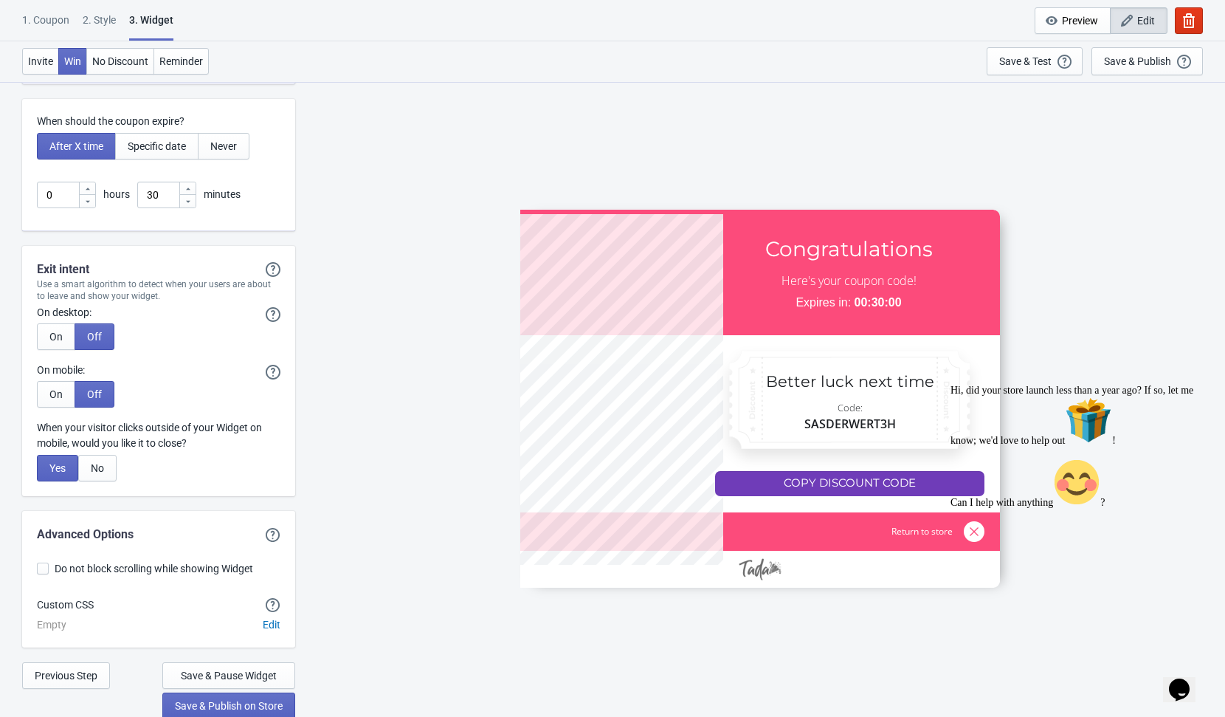
scroll to position [3962, 0]
click at [413, 567] on div "SASDERWERT3H Congratulations Here's your coupon code! Expires in: 00:30:00 Bett…" at bounding box center [760, 398] width 915 height 635
click at [260, 704] on span "Save & Publish on Store" at bounding box center [229, 705] width 108 height 12
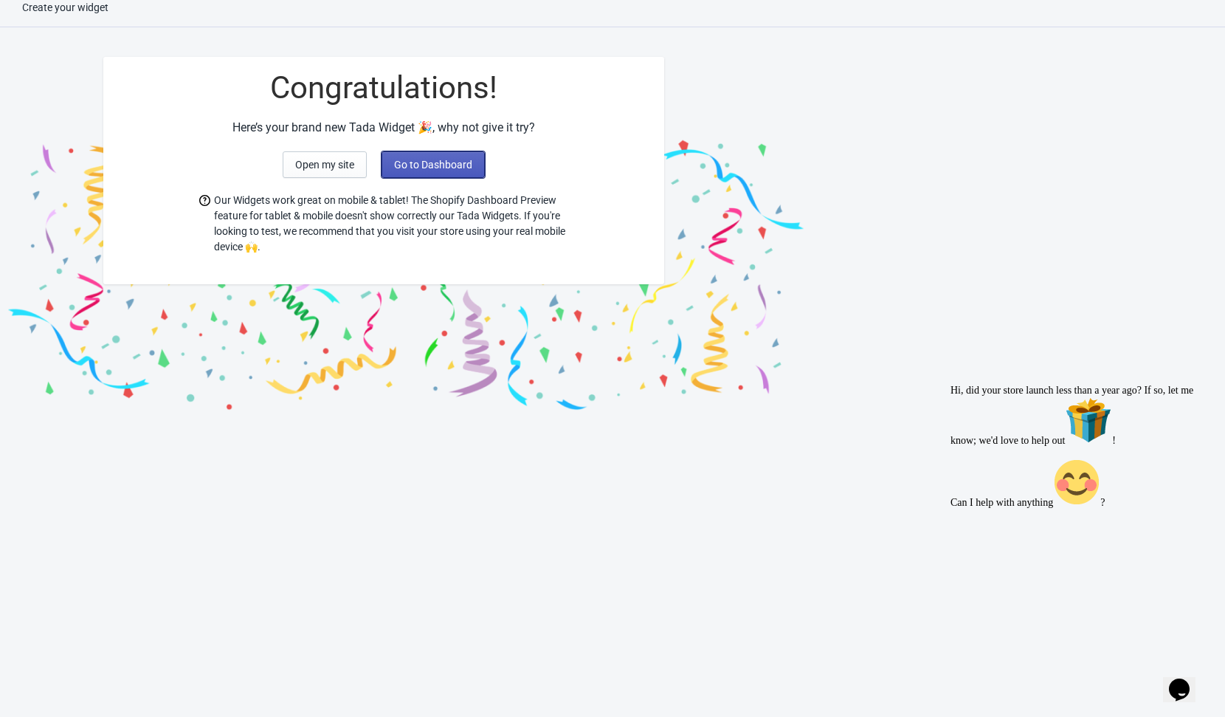
click at [457, 168] on span "Go to Dashboard" at bounding box center [433, 165] width 78 height 12
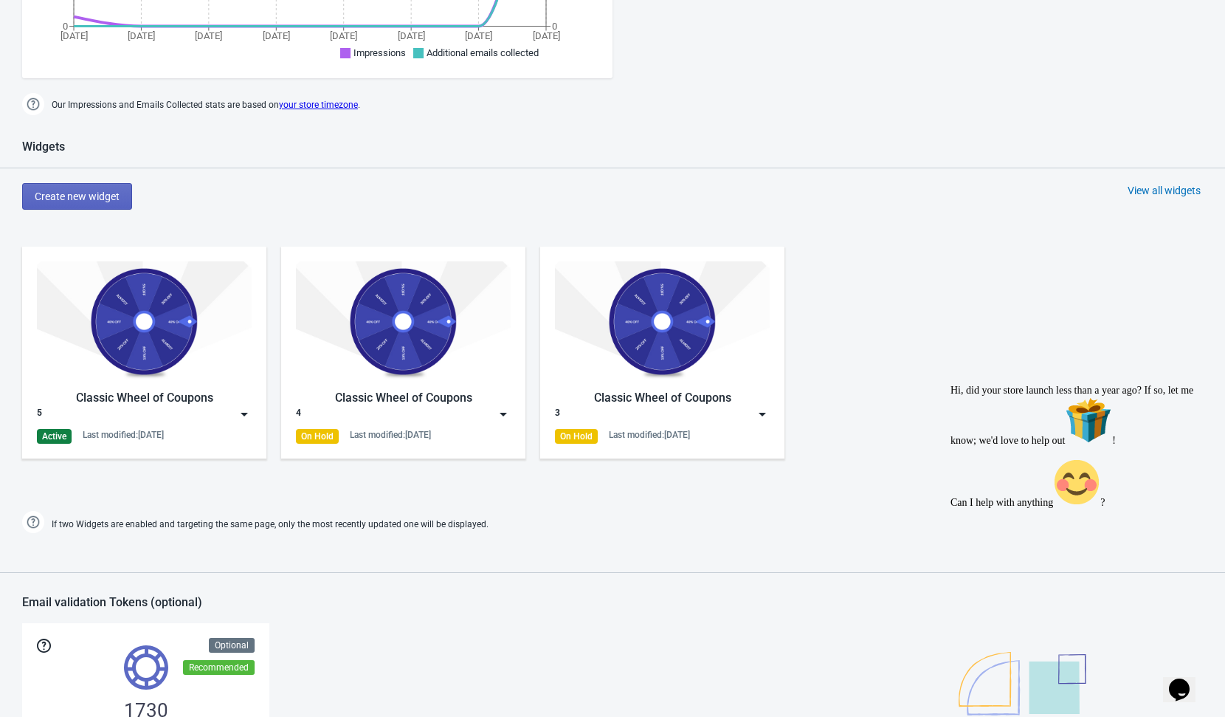
scroll to position [596, 0]
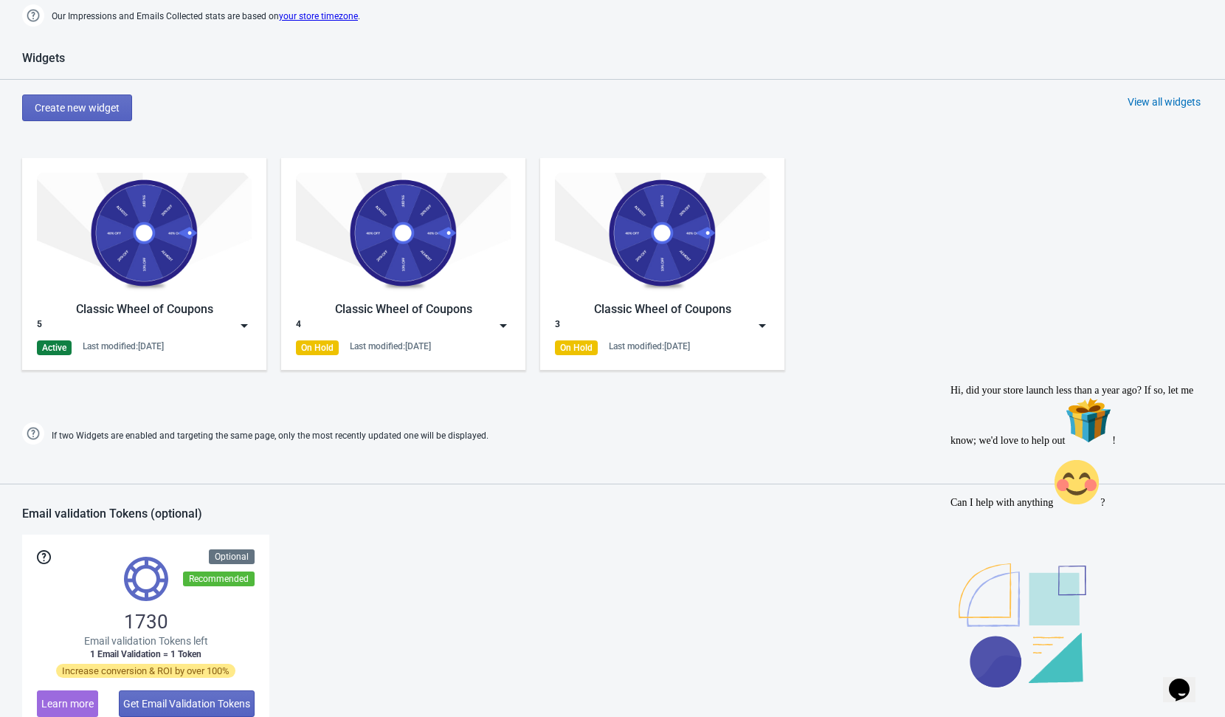
click at [245, 324] on img at bounding box center [244, 325] width 15 height 15
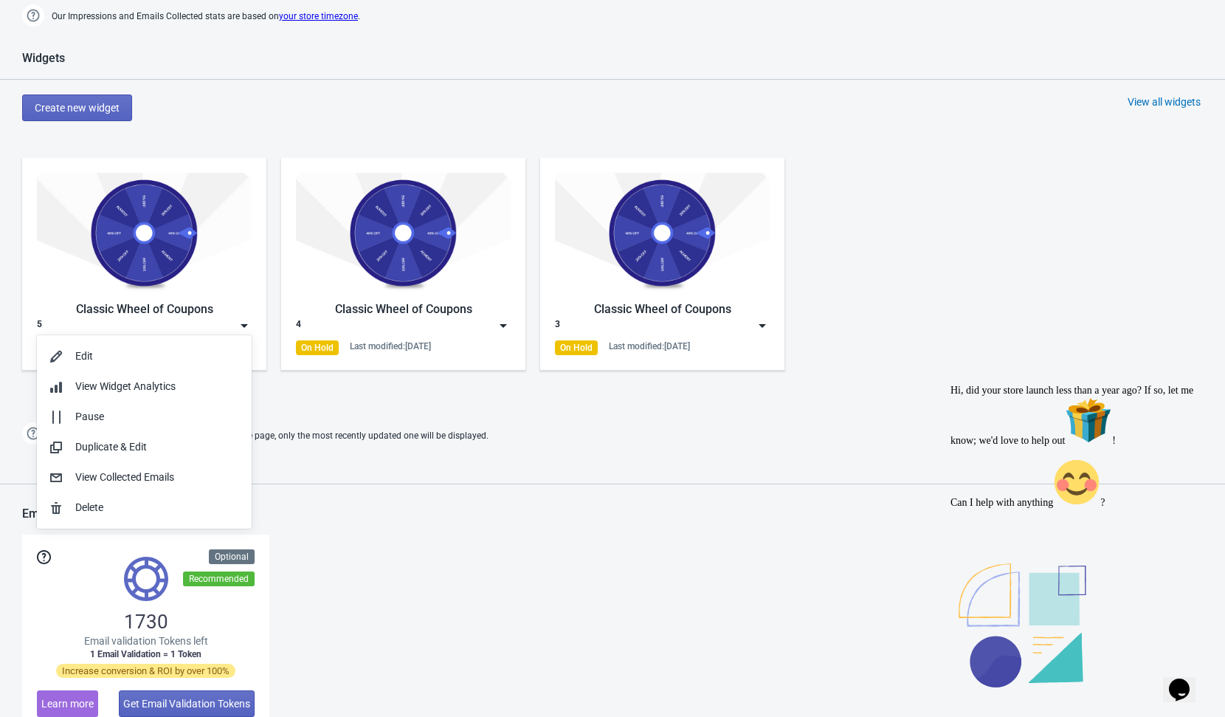
click at [605, 465] on div "Dashboard Billing details Partners Suggestions Dashboard Billing details Partne…" at bounding box center [612, 193] width 1225 height 1550
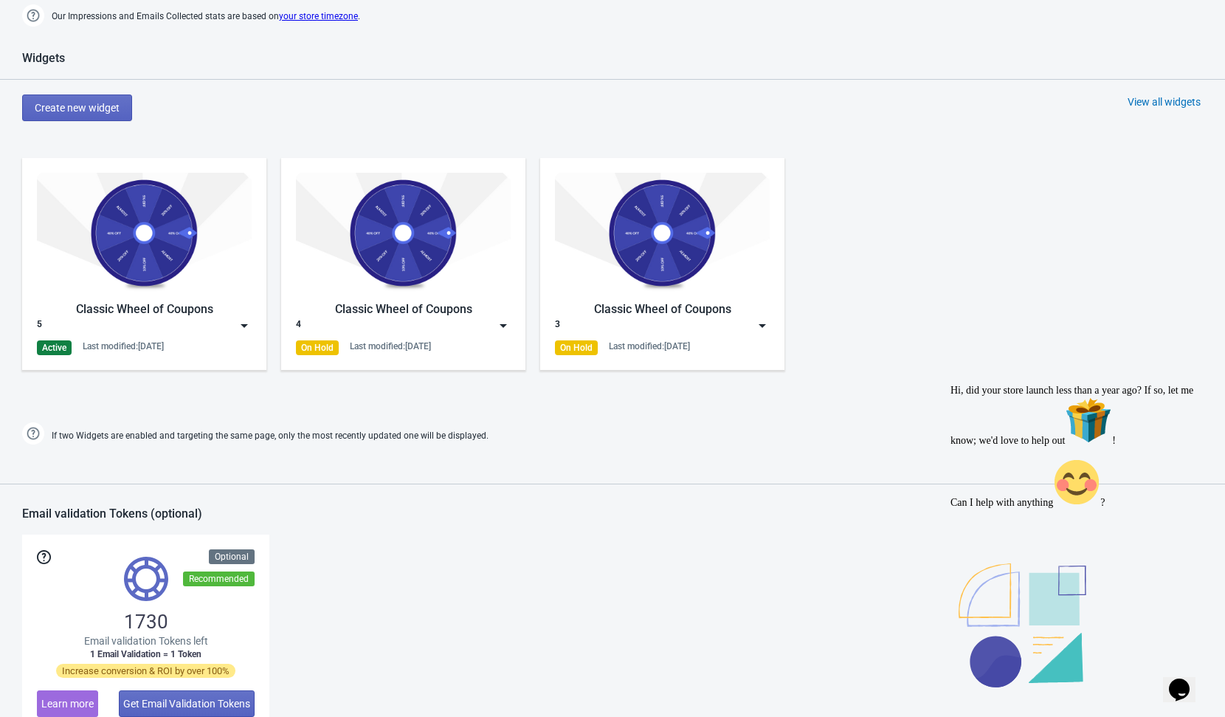
click at [460, 439] on span "If two Widgets are enabled and targeting the same page, only the most recently …" at bounding box center [270, 436] width 437 height 24
drag, startPoint x: 912, startPoint y: 249, endPoint x: 871, endPoint y: 250, distance: 41.3
click at [912, 249] on div "Classic Wheel of Coupons 5 Active Last modified: [DATE] Classic Wheel of Coupon…" at bounding box center [612, 276] width 1225 height 266
click at [773, 416] on div "Widgets Create new widget View all widgets Classic Wheel of Coupons 5 Active La…" at bounding box center [612, 249] width 1225 height 397
click at [241, 323] on img at bounding box center [244, 325] width 15 height 15
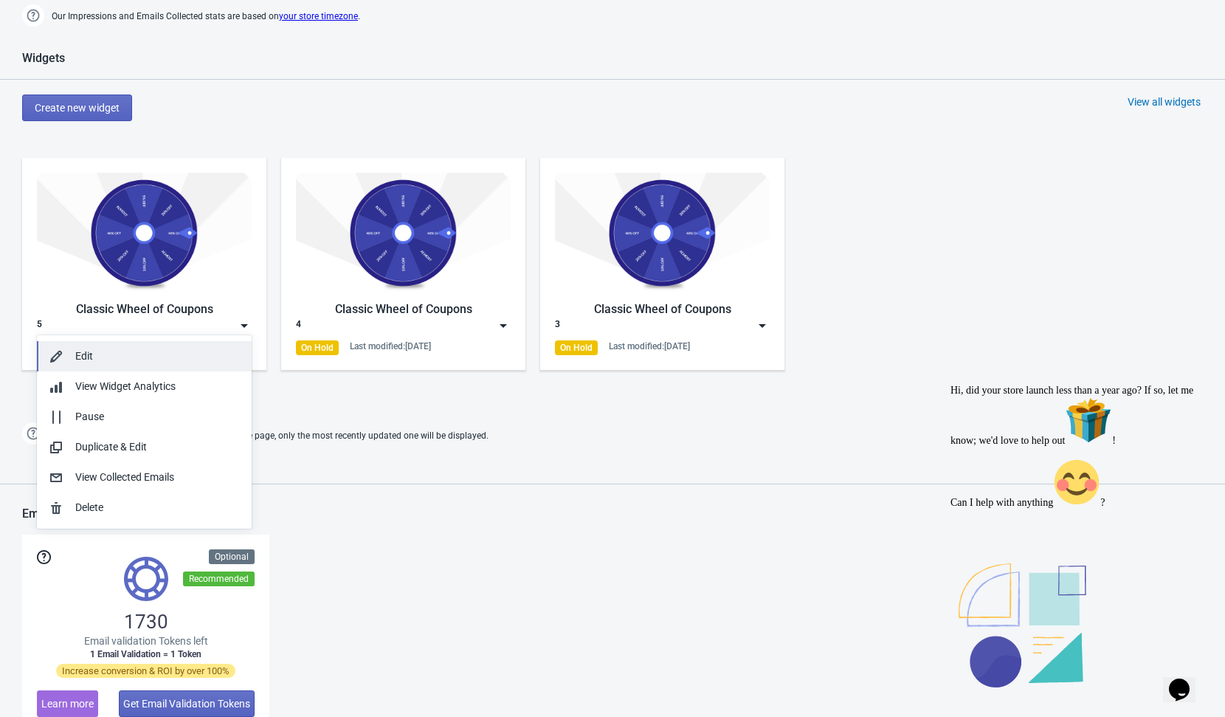
click at [154, 364] on button "Edit" at bounding box center [144, 356] width 215 height 30
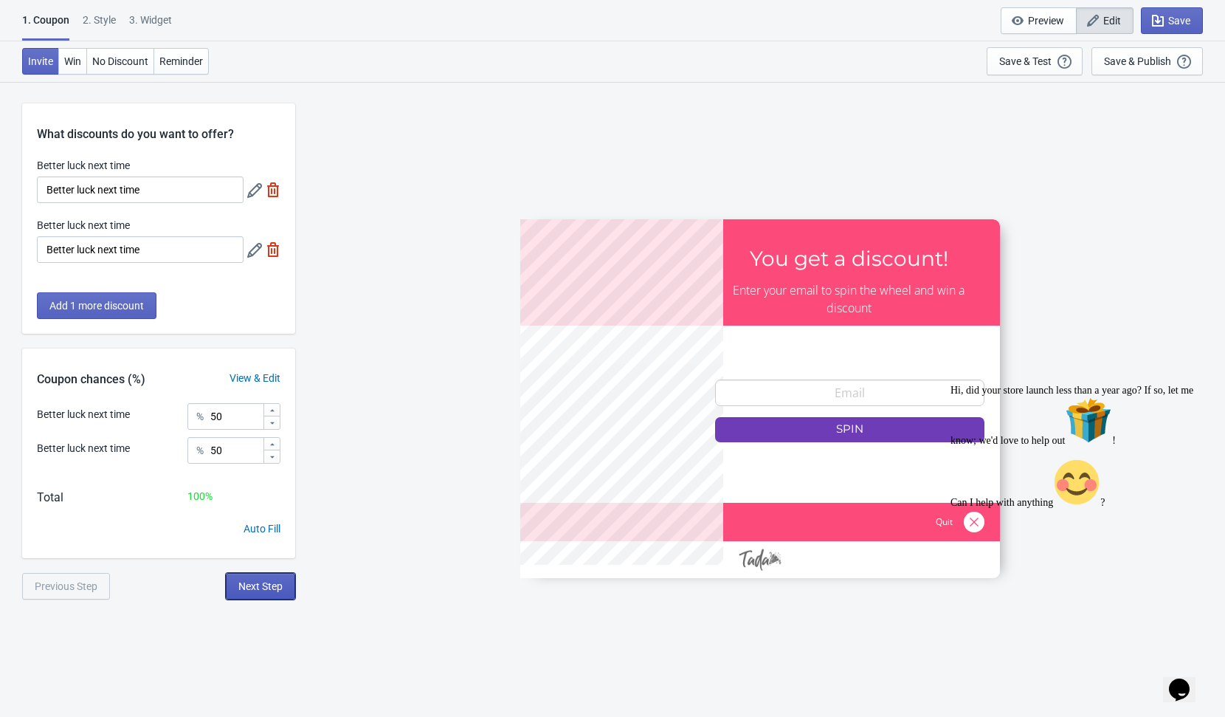
click at [267, 594] on button "Next Step" at bounding box center [260, 586] width 69 height 27
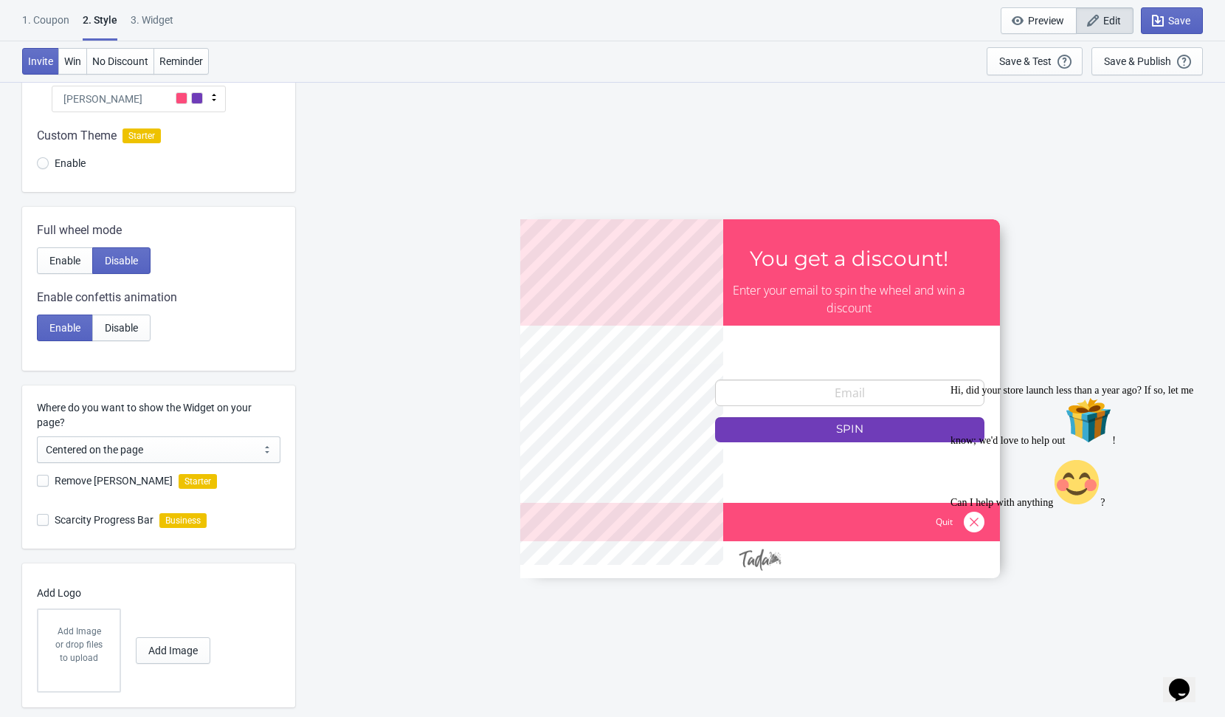
scroll to position [195, 0]
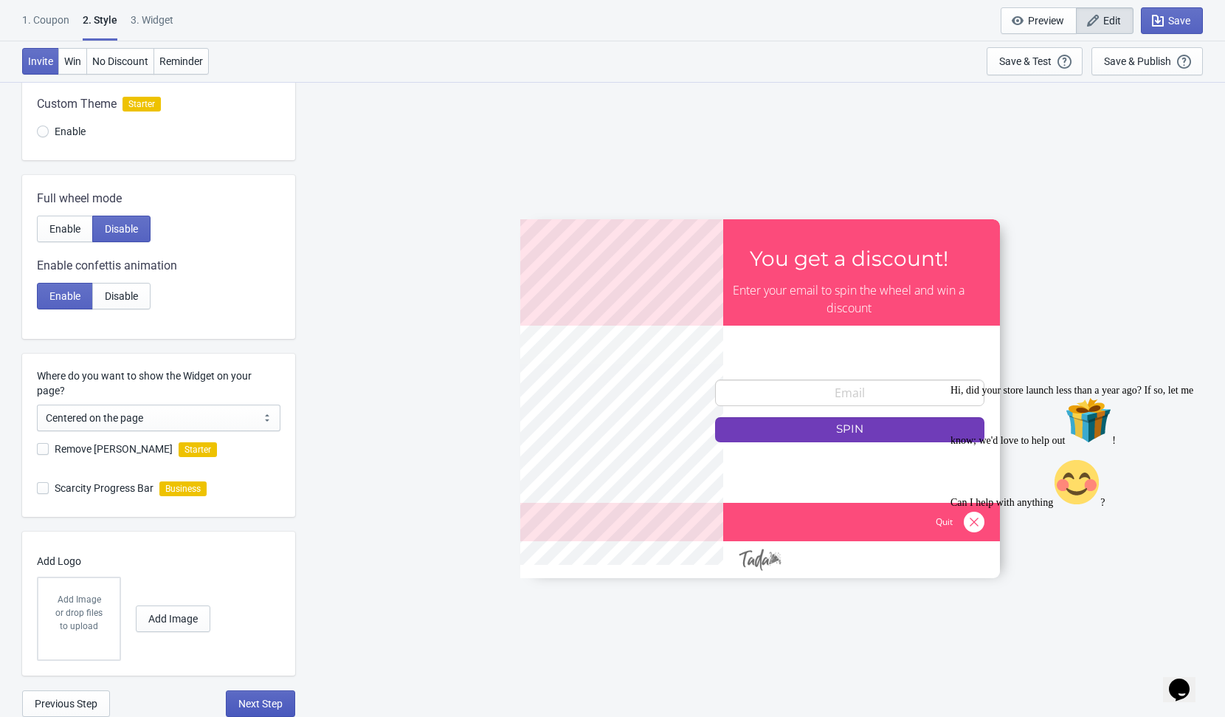
click at [278, 693] on button "Next Step" at bounding box center [260, 703] width 69 height 27
select select "once"
select select "1"
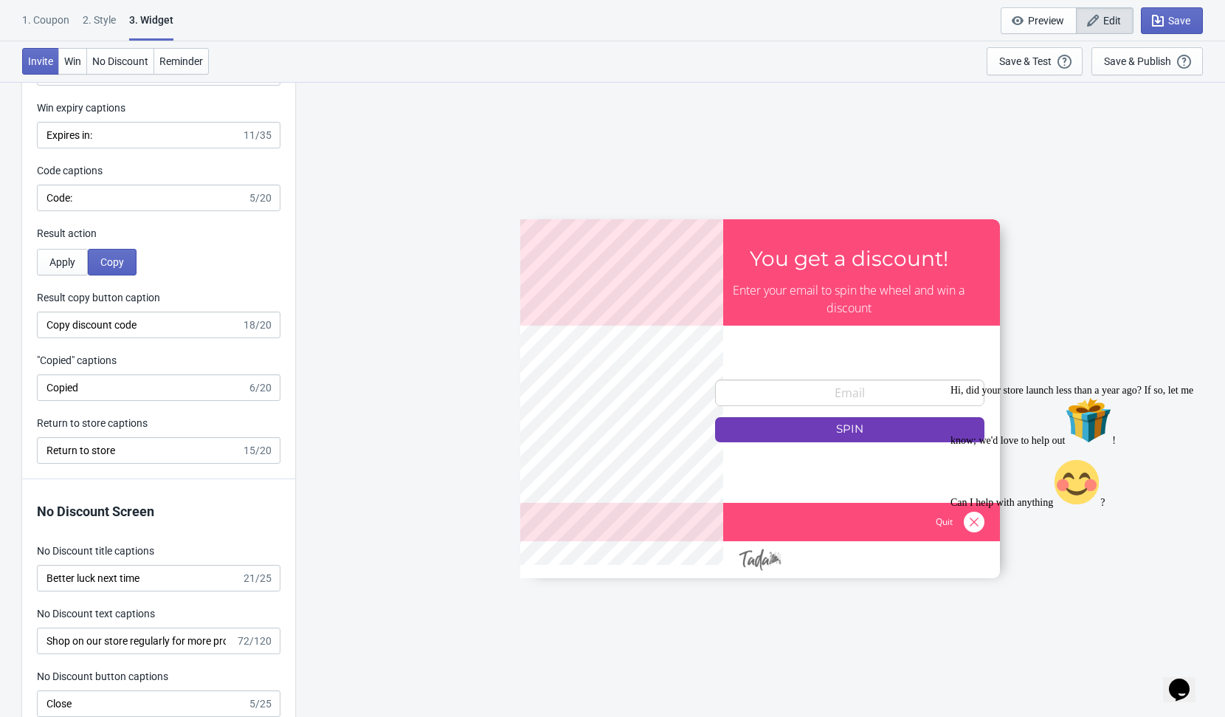
scroll to position [2999, 0]
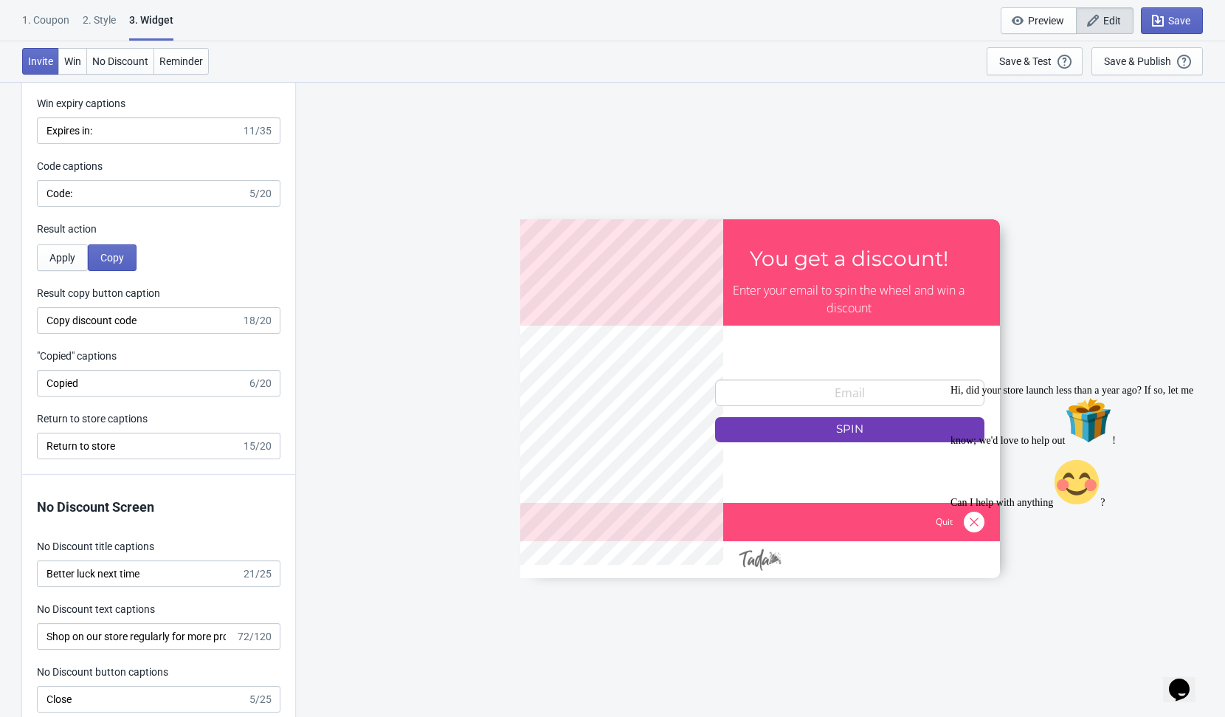
click at [353, 480] on div "SASDERWERT3H You get a discount! Enter your email to spin the wheel and win a d…" at bounding box center [760, 398] width 915 height 635
drag, startPoint x: 383, startPoint y: 336, endPoint x: 363, endPoint y: 336, distance: 19.9
